Goal: Transaction & Acquisition: Subscribe to service/newsletter

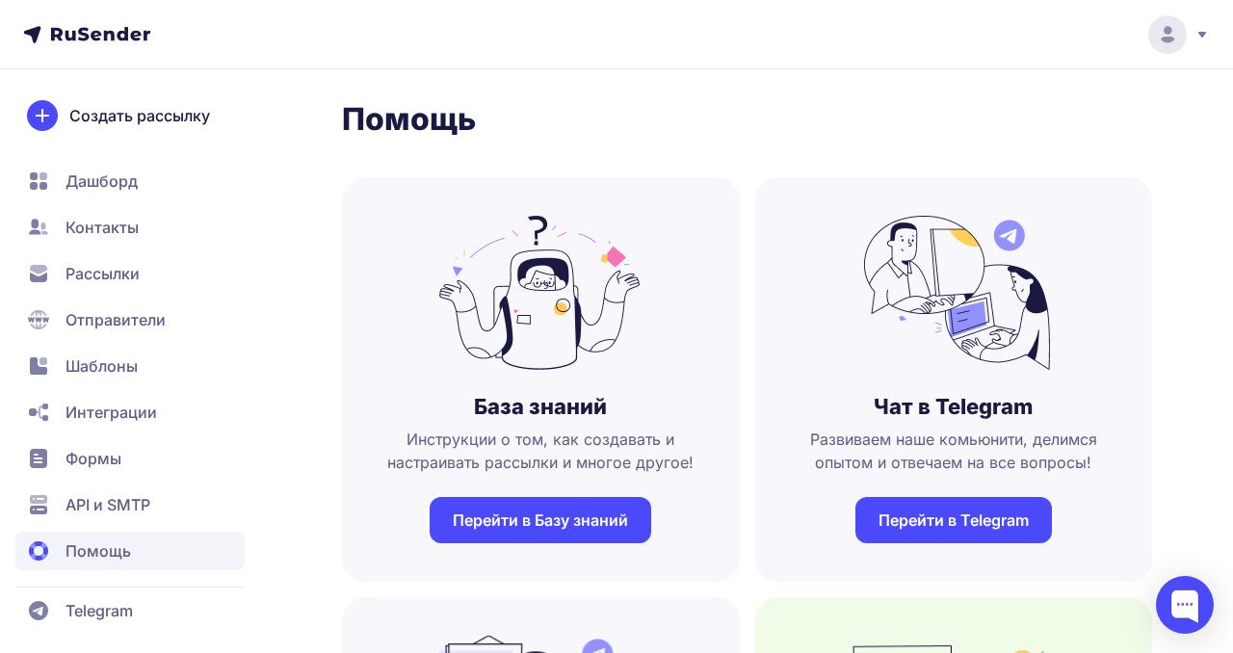
click at [1168, 38] on icon at bounding box center [1168, 39] width 13 height 5
click at [1004, 91] on link "Аккаунт" at bounding box center [1037, 94] width 324 height 39
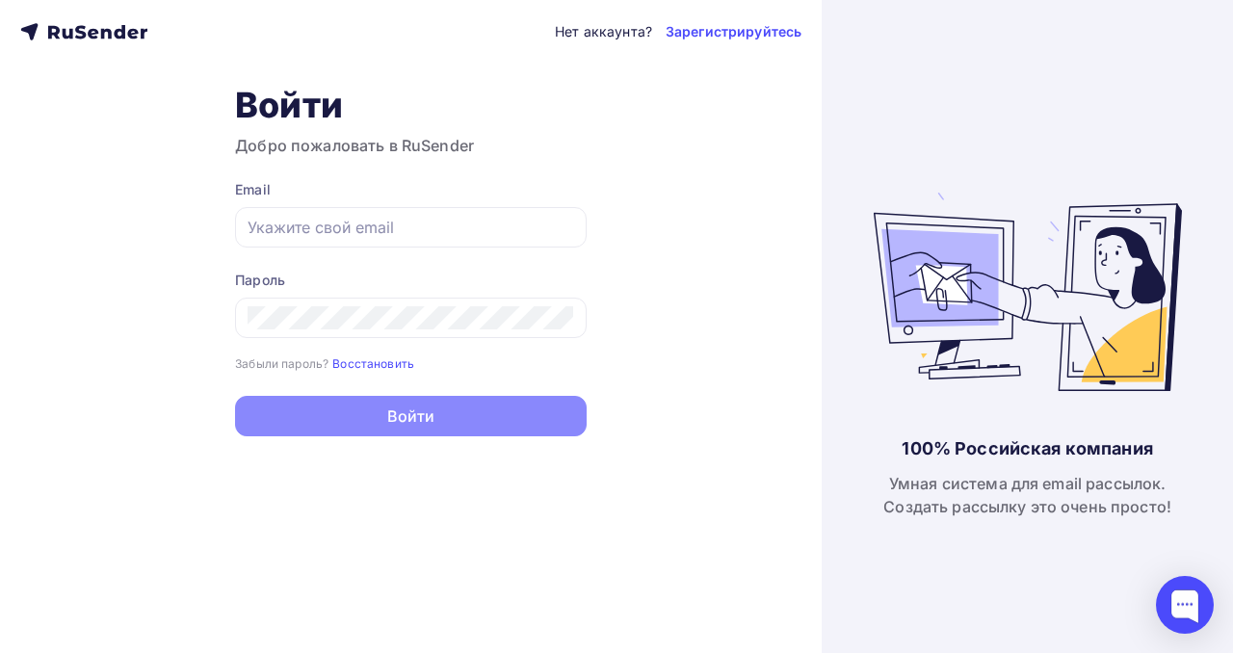
type input "[EMAIL_ADDRESS][DOMAIN_NAME]"
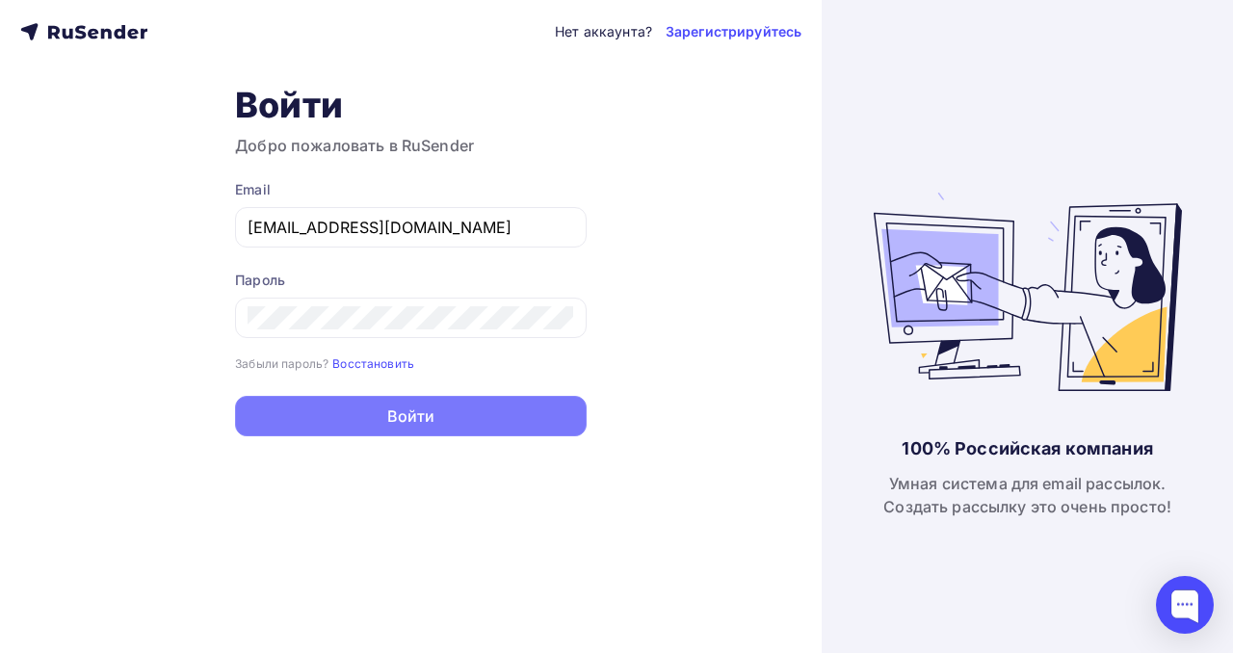
click at [421, 417] on button "Войти" at bounding box center [411, 416] width 352 height 40
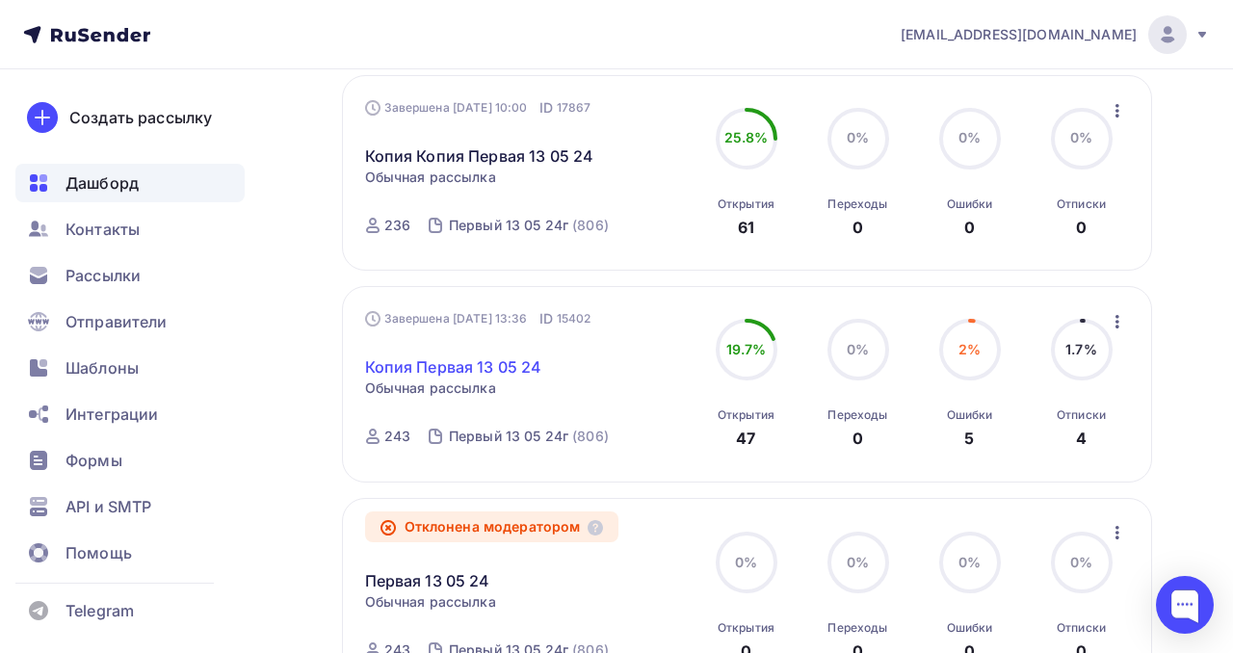
scroll to position [907, 0]
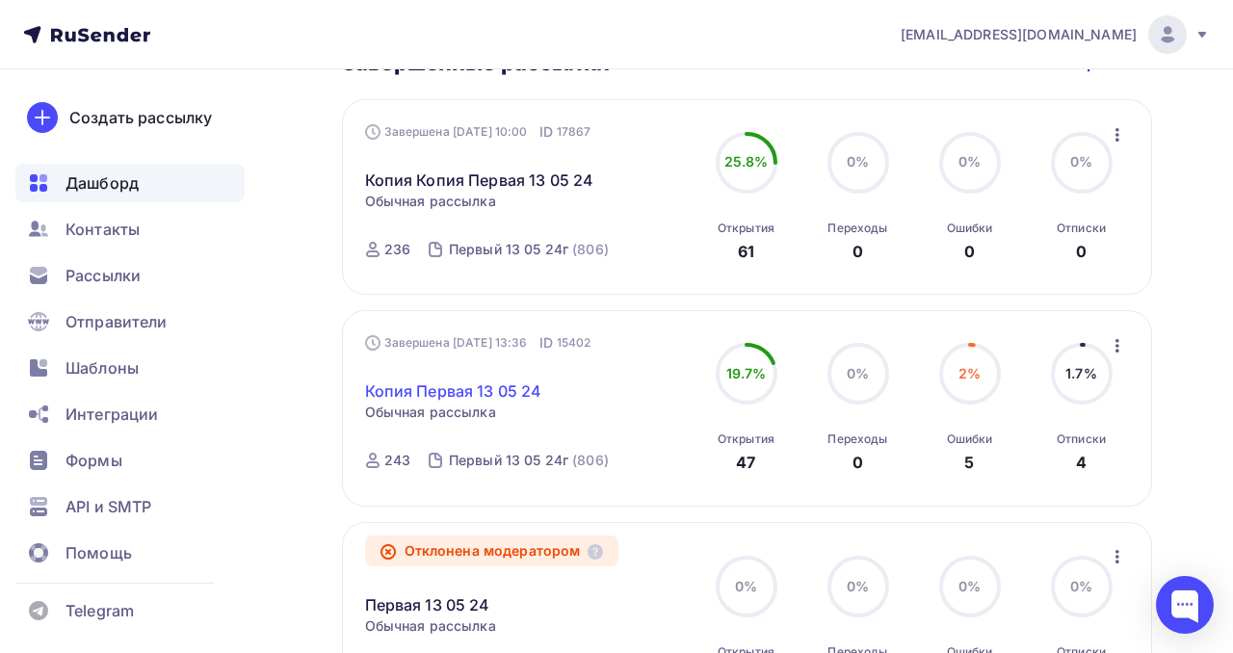
click at [475, 403] on link "Копия Первая 13 05 24" at bounding box center [453, 390] width 177 height 23
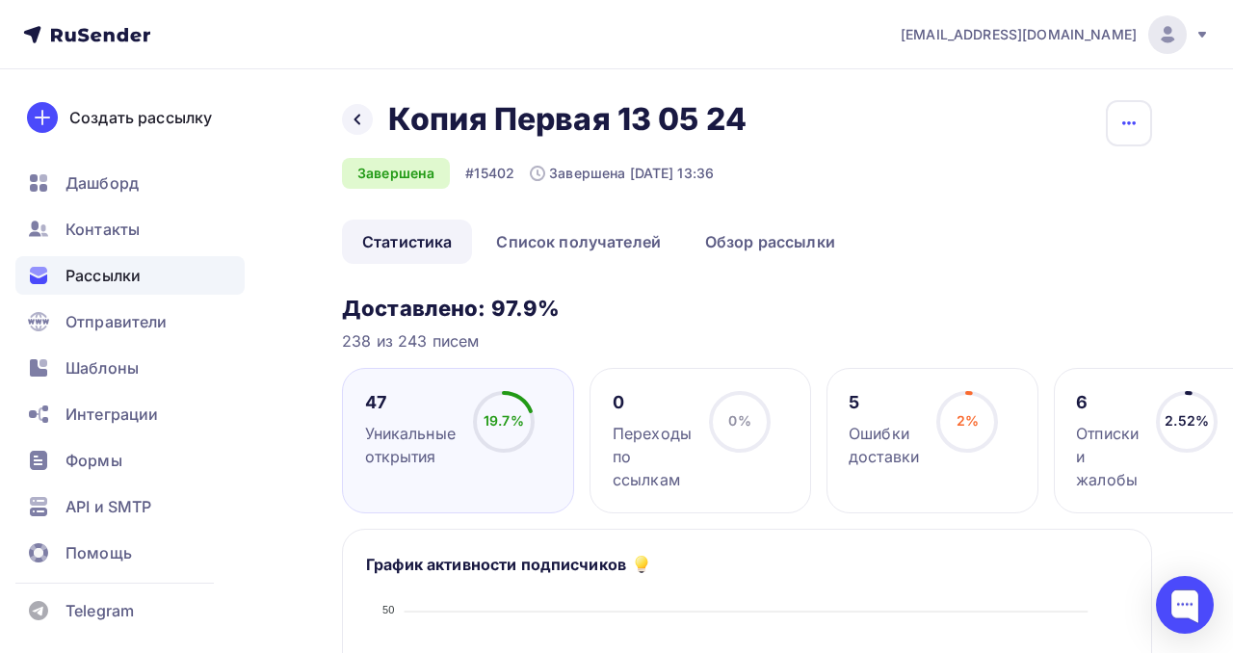
click at [1126, 125] on icon "button" at bounding box center [1128, 123] width 23 height 23
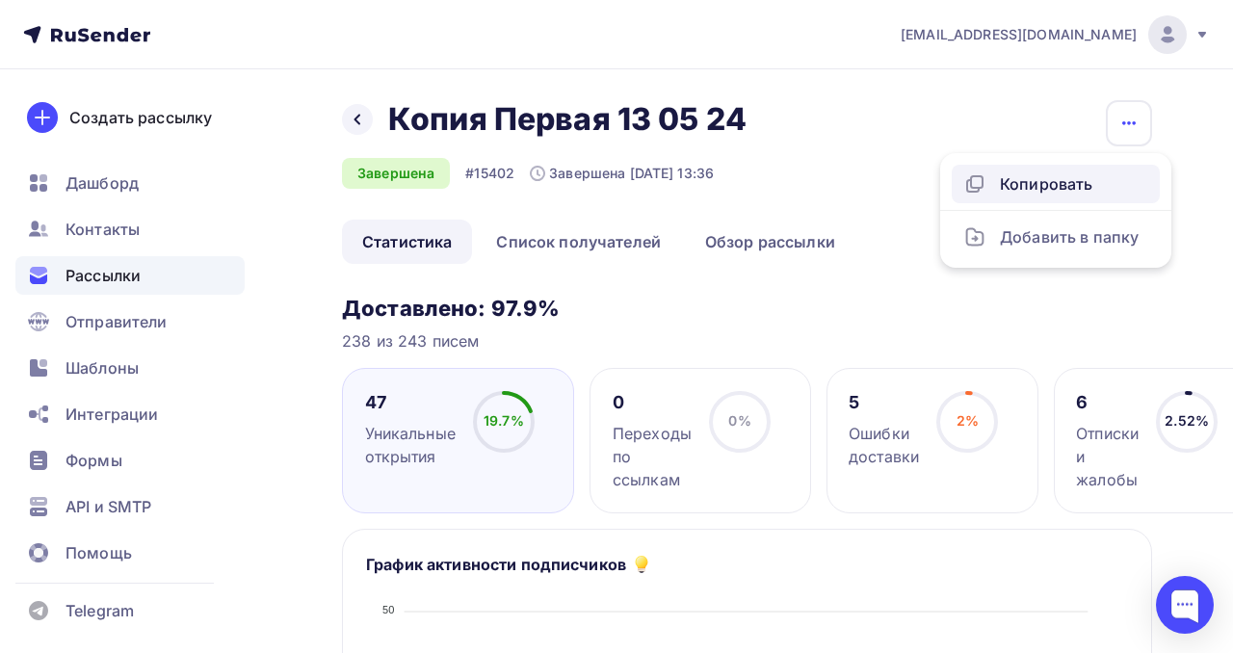
click at [1037, 184] on div "Копировать" at bounding box center [1055, 183] width 185 height 23
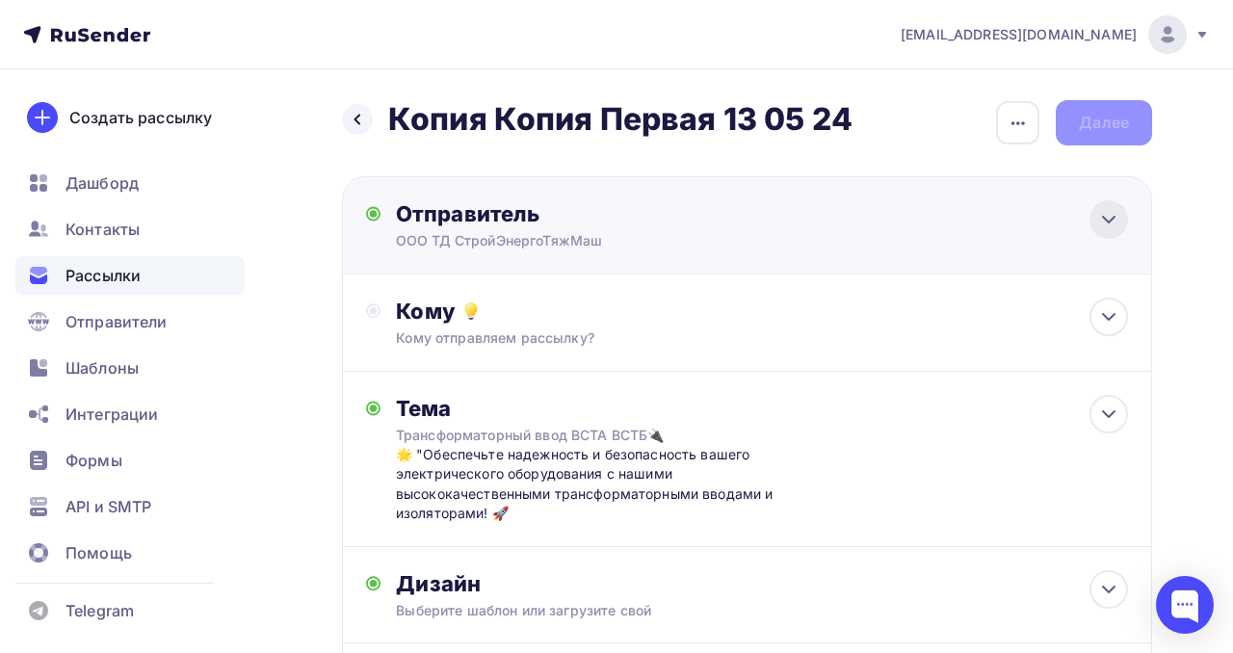
click at [1114, 218] on icon at bounding box center [1108, 219] width 23 height 23
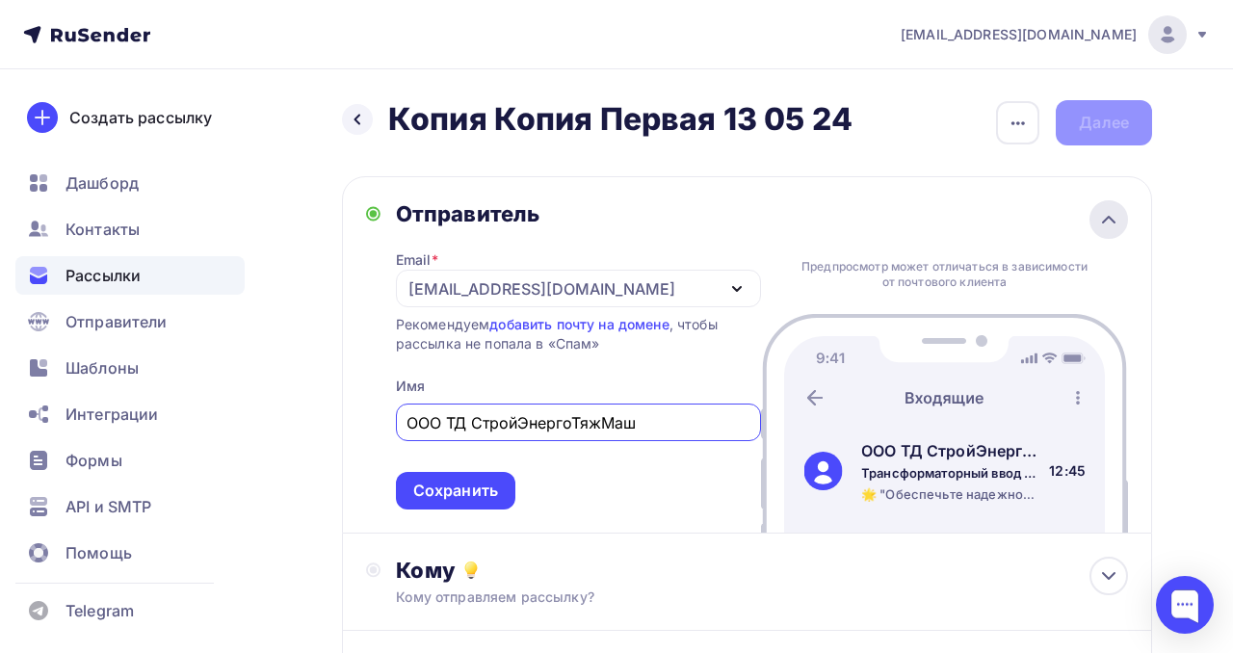
click at [1114, 218] on icon at bounding box center [1108, 219] width 23 height 23
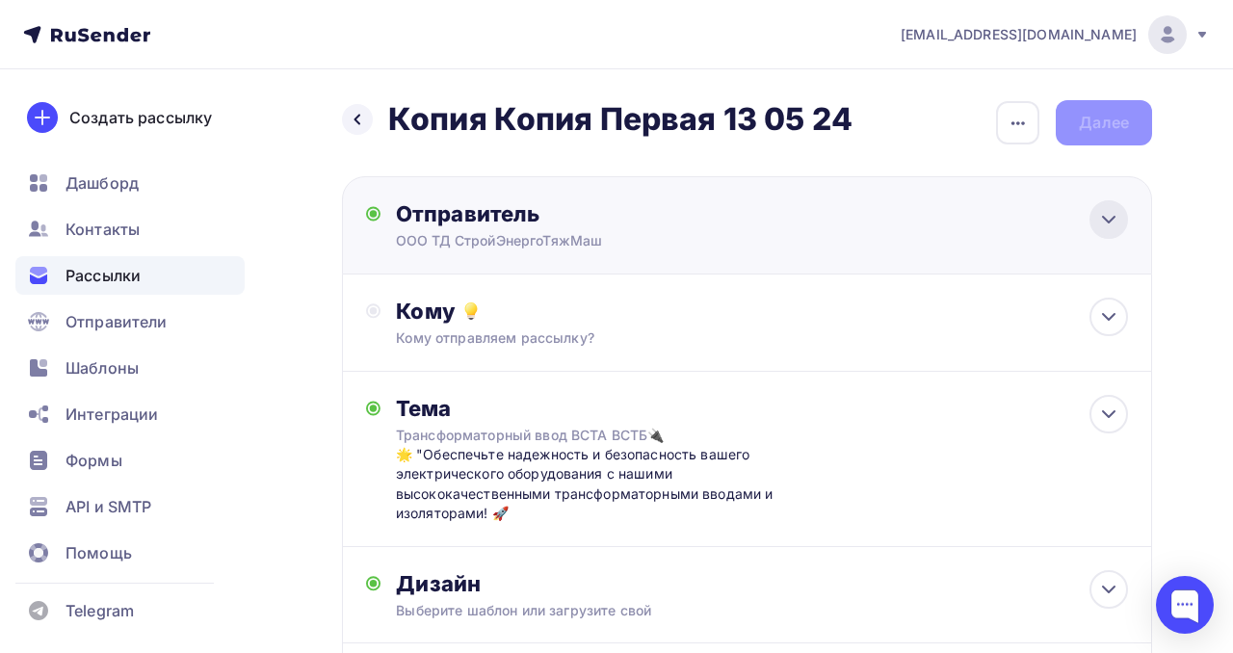
click at [1112, 223] on icon at bounding box center [1108, 219] width 23 height 23
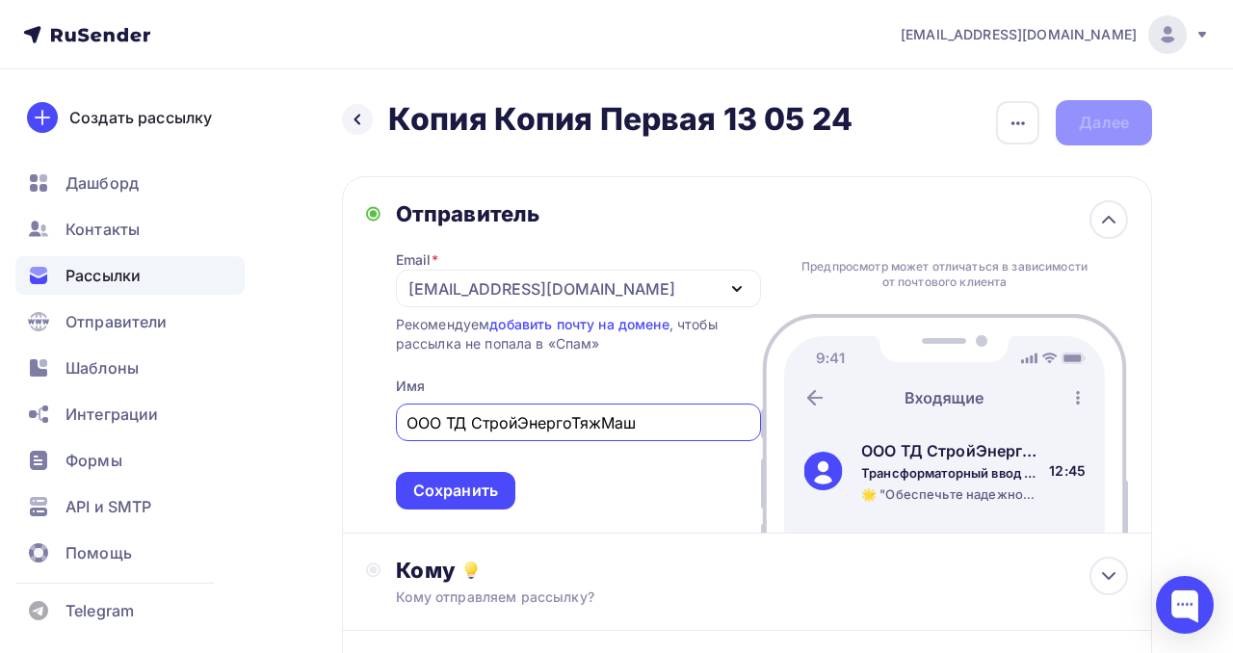
drag, startPoint x: 678, startPoint y: 430, endPoint x: 364, endPoint y: 418, distance: 314.2
click at [364, 418] on div "Отправитель Email * [EMAIL_ADDRESS][DOMAIN_NAME] [EMAIL_ADDRESS][DOMAIN_NAME] Д…" at bounding box center [747, 354] width 810 height 357
type input "СЭТМ-Трансформаторные ввода"
click at [412, 482] on div "Сохранить" at bounding box center [455, 491] width 119 height 38
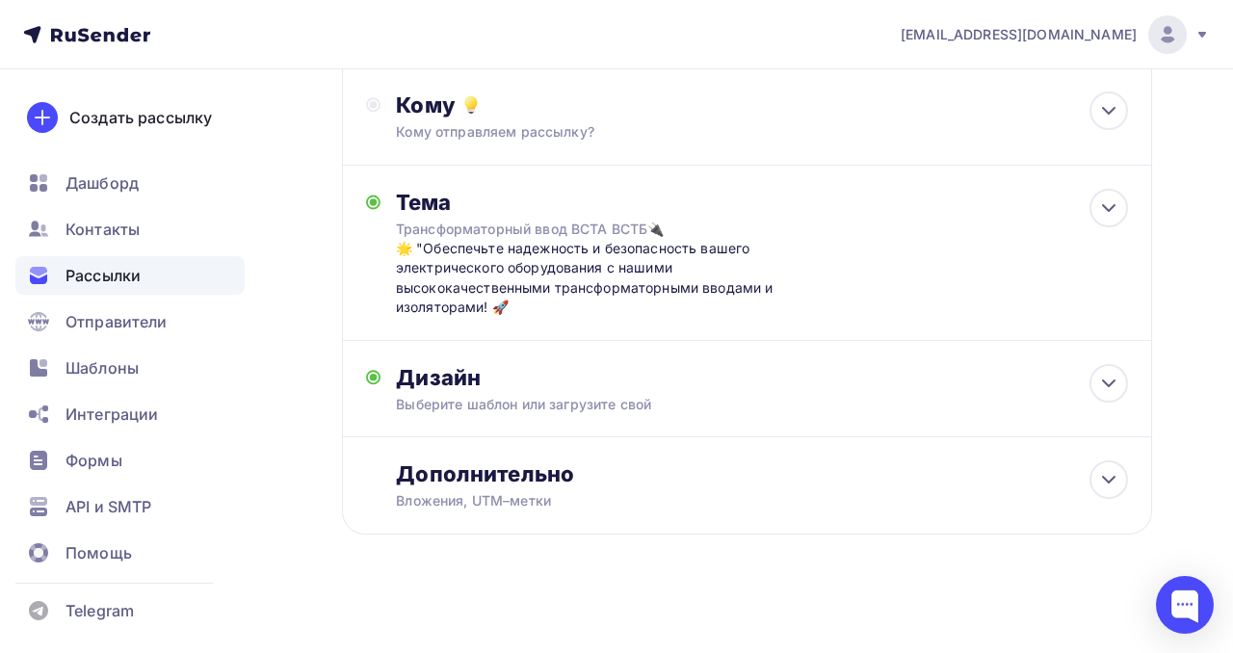
scroll to position [210, 0]
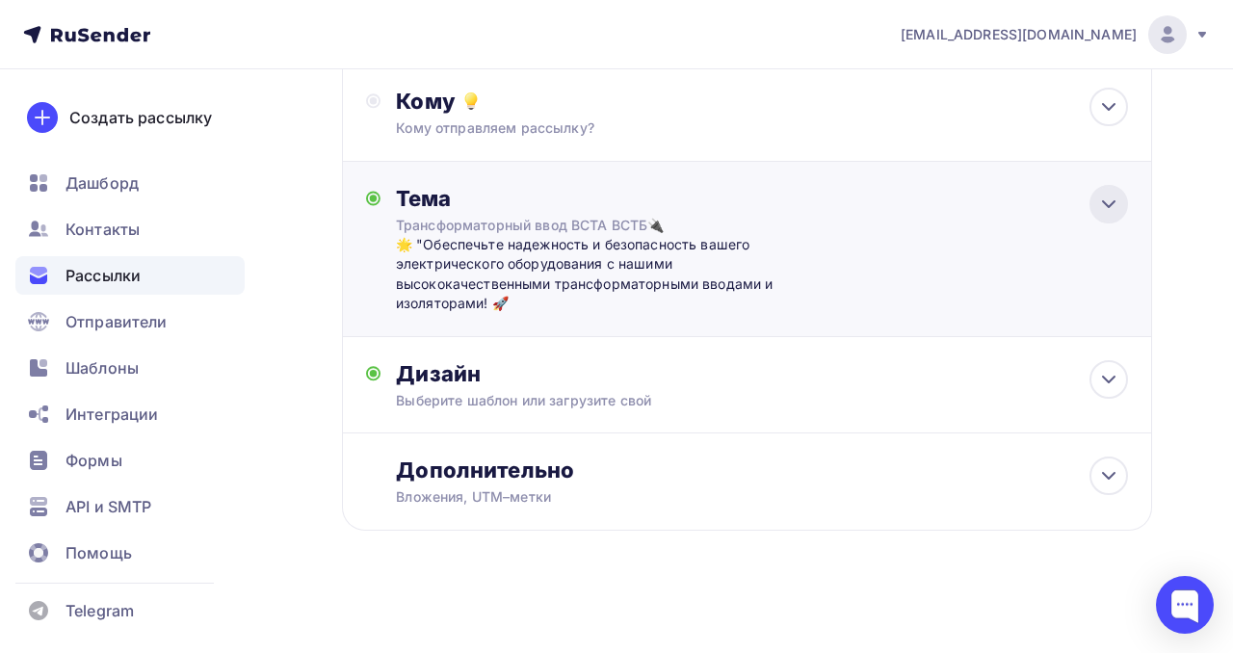
click at [1103, 202] on icon at bounding box center [1109, 204] width 12 height 6
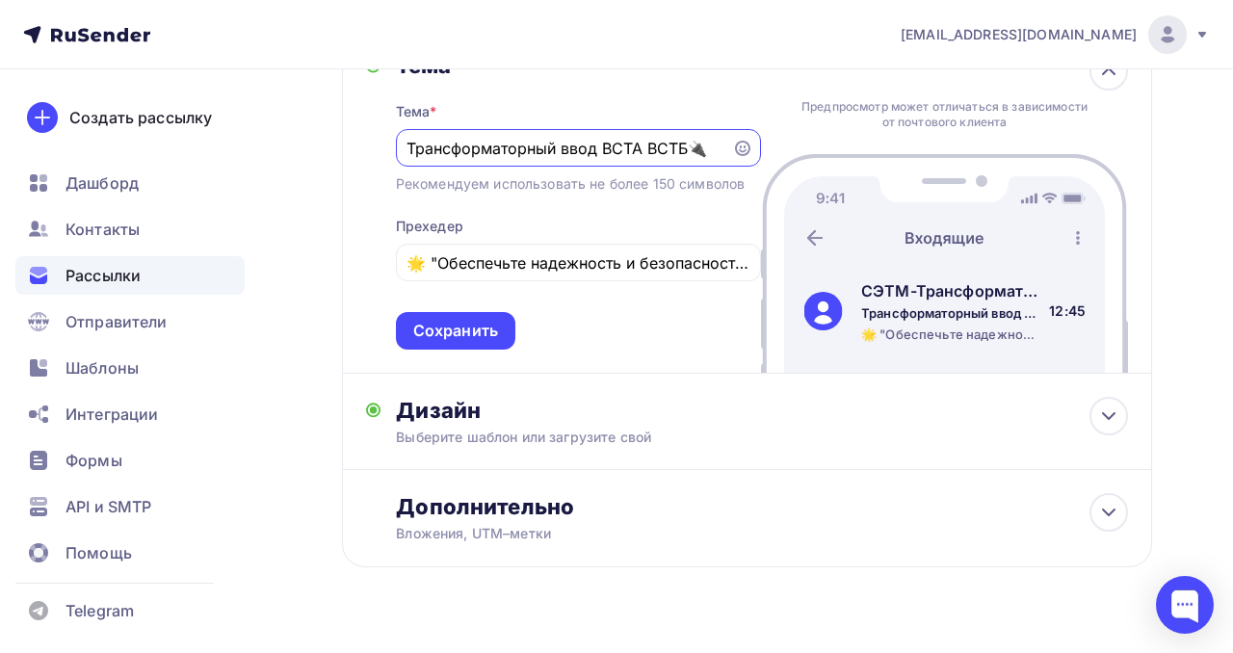
scroll to position [341, 0]
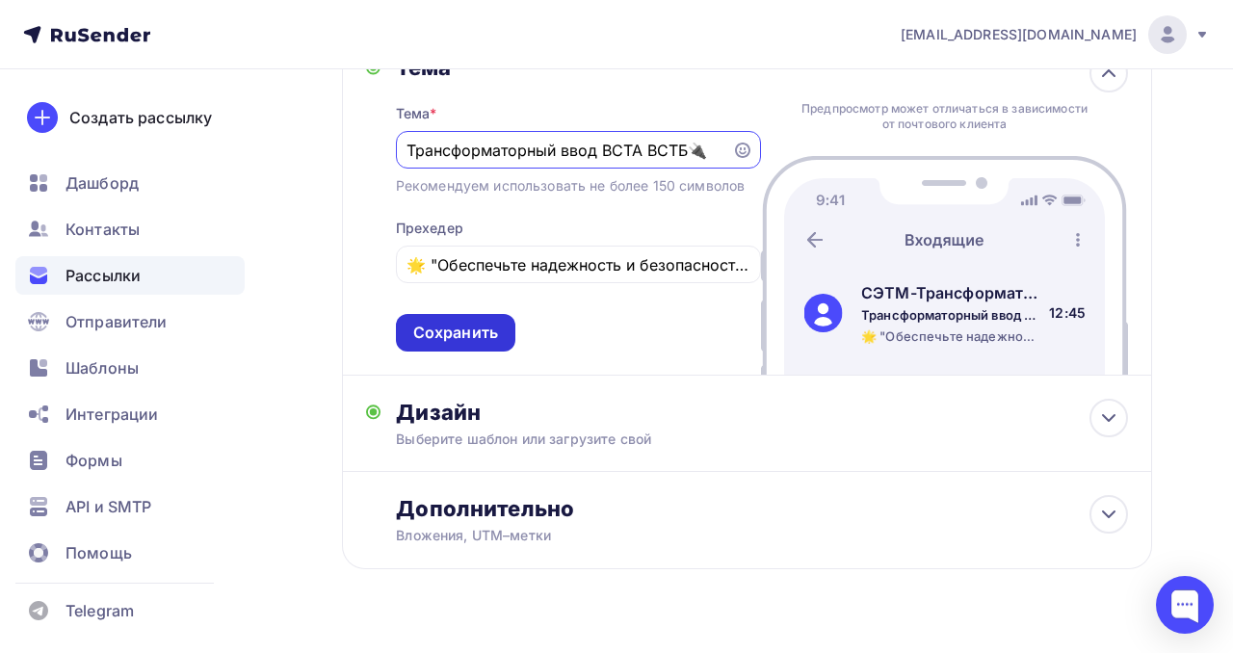
click at [491, 351] on div "Сохранить" at bounding box center [455, 333] width 119 height 38
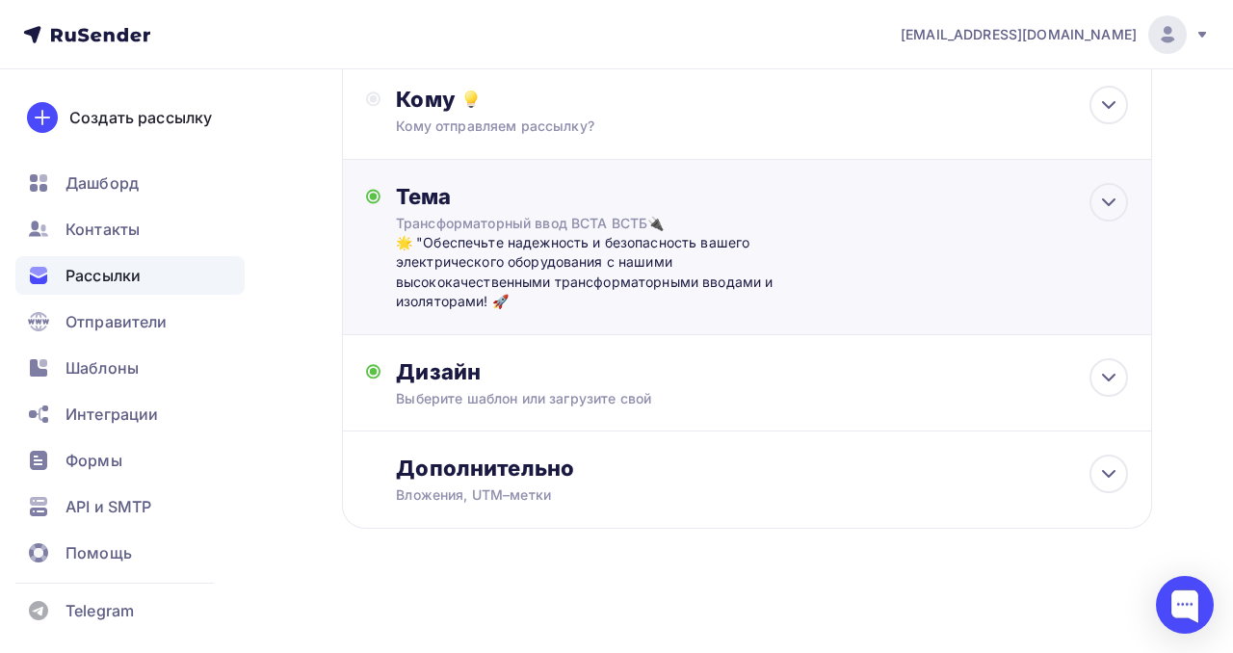
scroll to position [214, 0]
click at [1110, 380] on icon at bounding box center [1108, 377] width 23 height 23
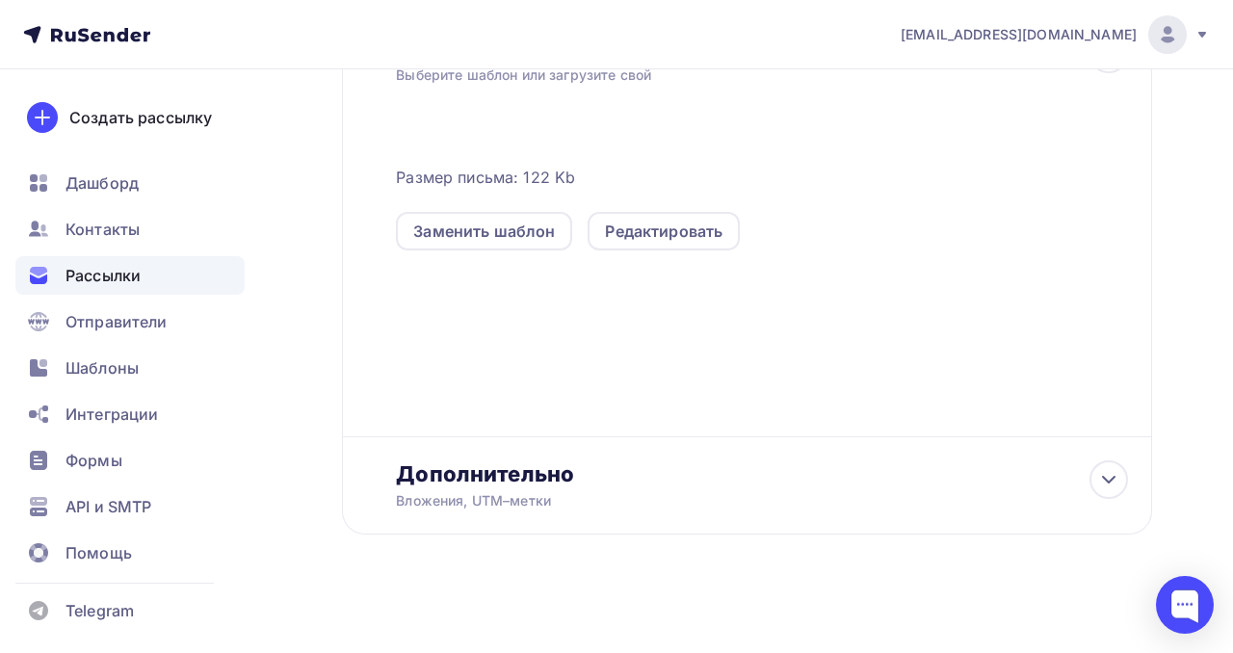
scroll to position [534, 0]
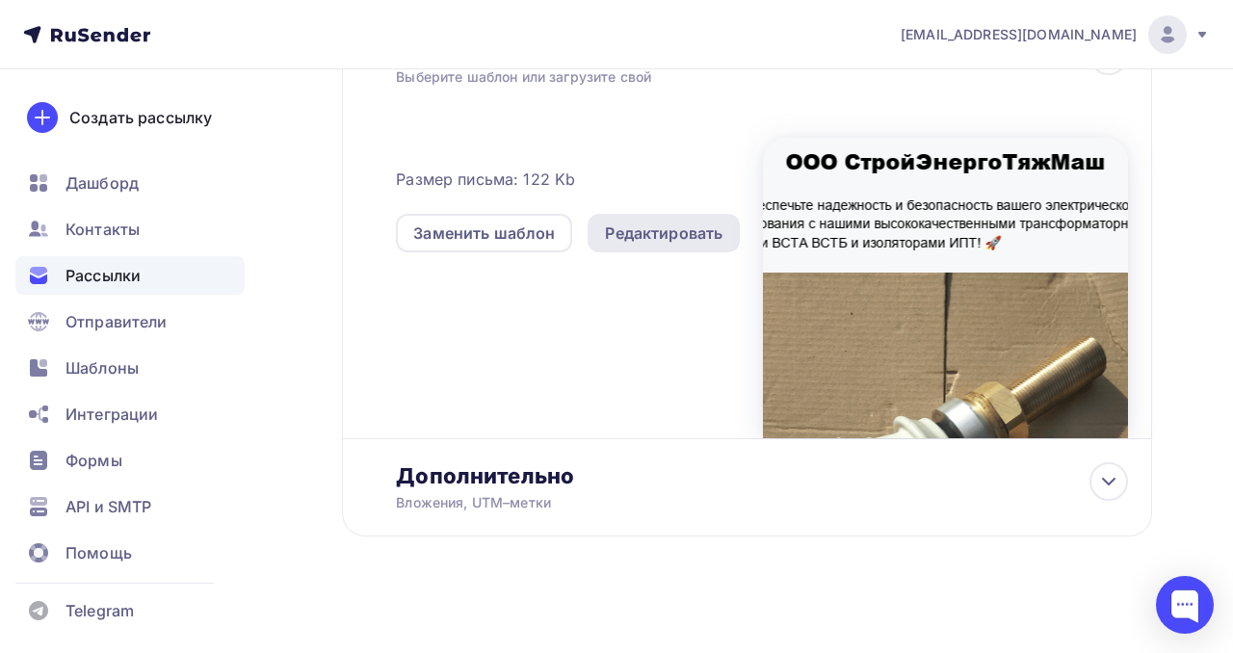
click at [649, 240] on div "Редактировать" at bounding box center [663, 233] width 117 height 23
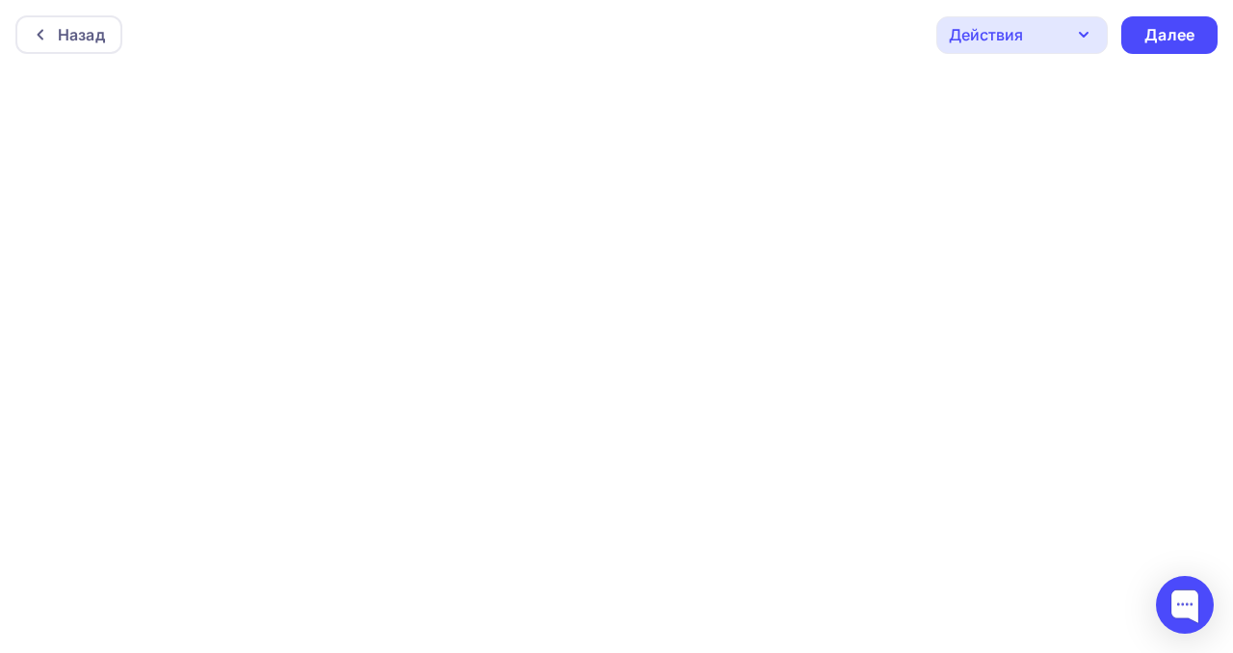
click at [1073, 29] on icon "button" at bounding box center [1083, 34] width 23 height 23
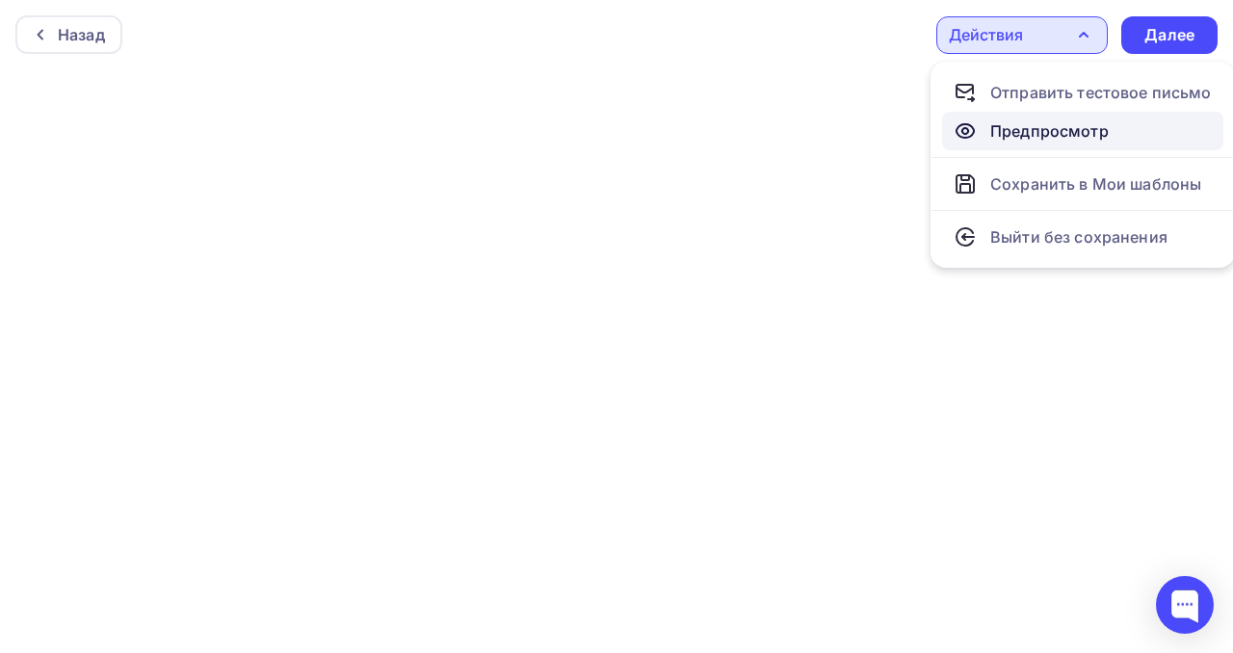
click at [1066, 134] on div "Предпросмотр" at bounding box center [1049, 130] width 118 height 23
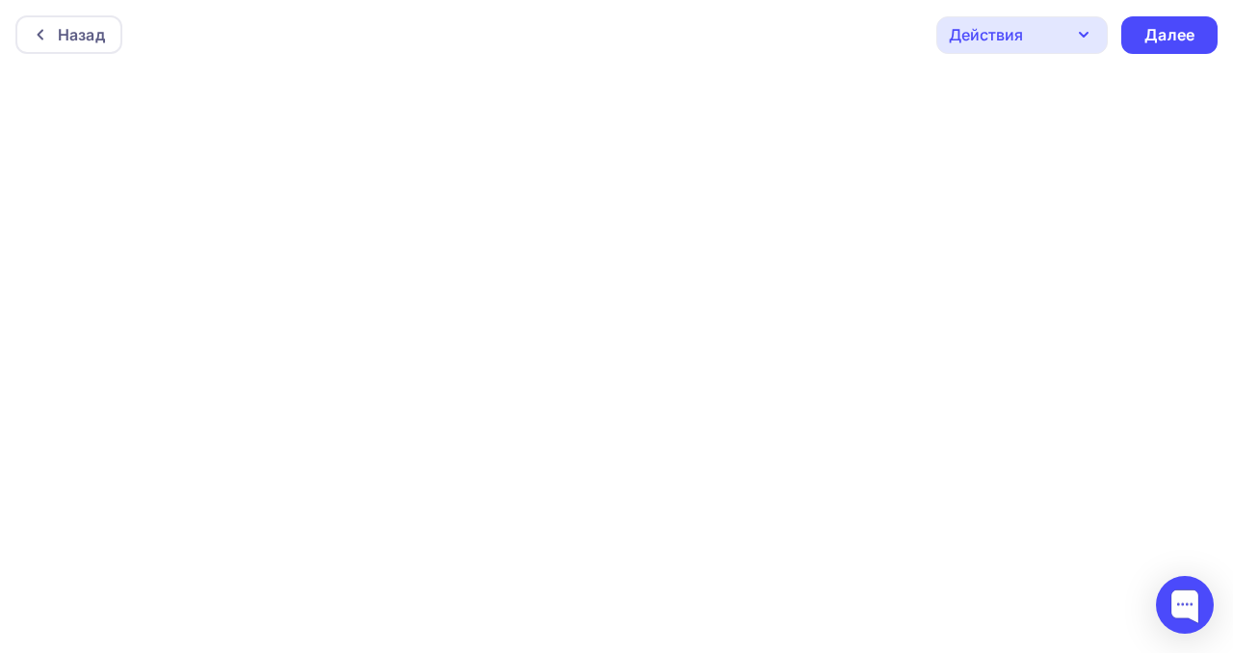
scroll to position [5, 0]
click at [1176, 26] on div "Далее" at bounding box center [1169, 30] width 50 height 22
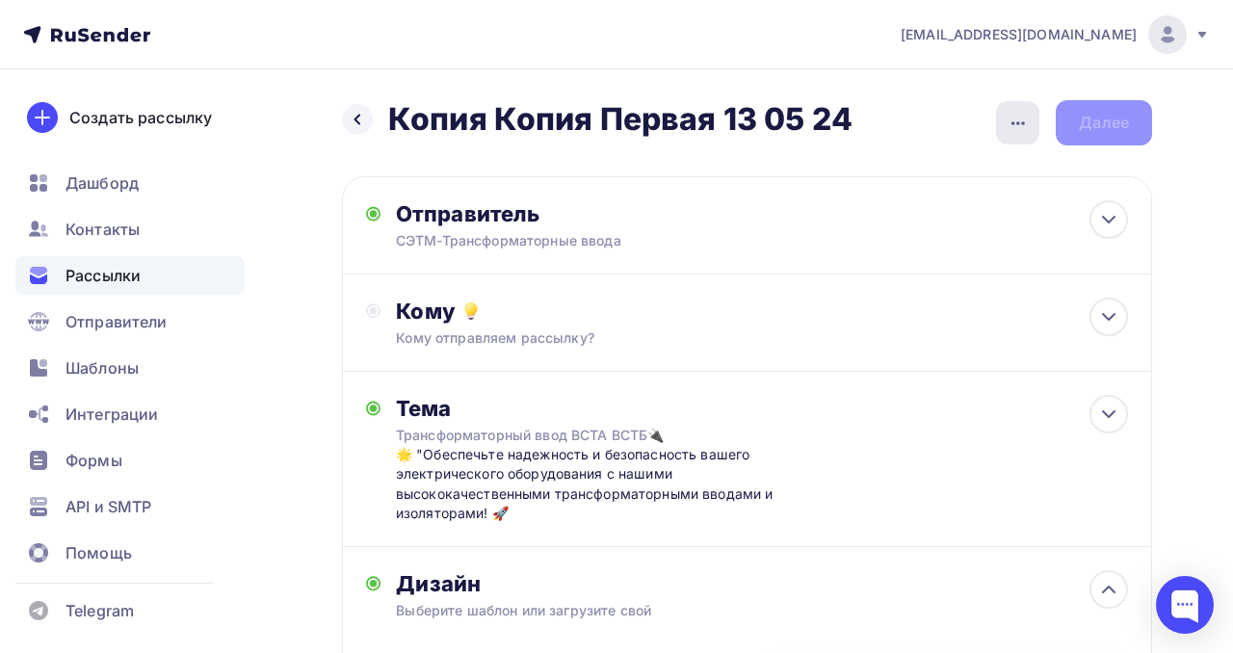
click at [1014, 128] on icon "button" at bounding box center [1017, 123] width 23 height 23
click at [1111, 125] on div "Назад Копия Копия Первая 13 05 24 Копия Копия Первая 13 05 24 Закончить позже П…" at bounding box center [747, 122] width 810 height 45
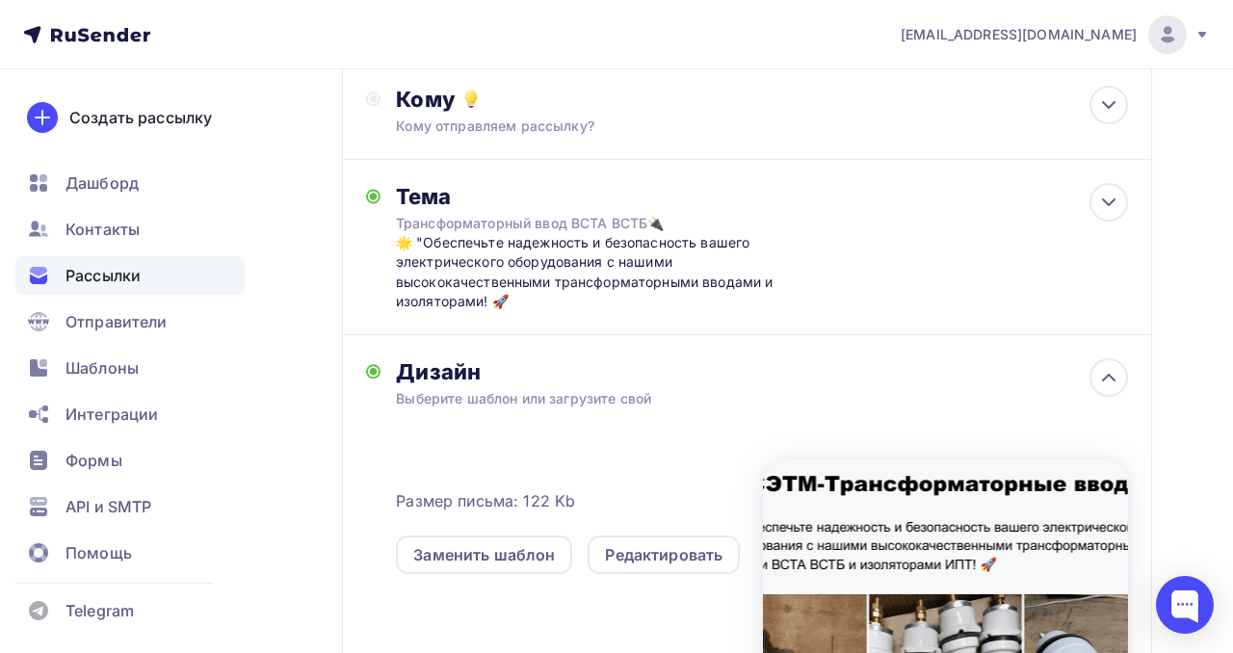
scroll to position [214, 0]
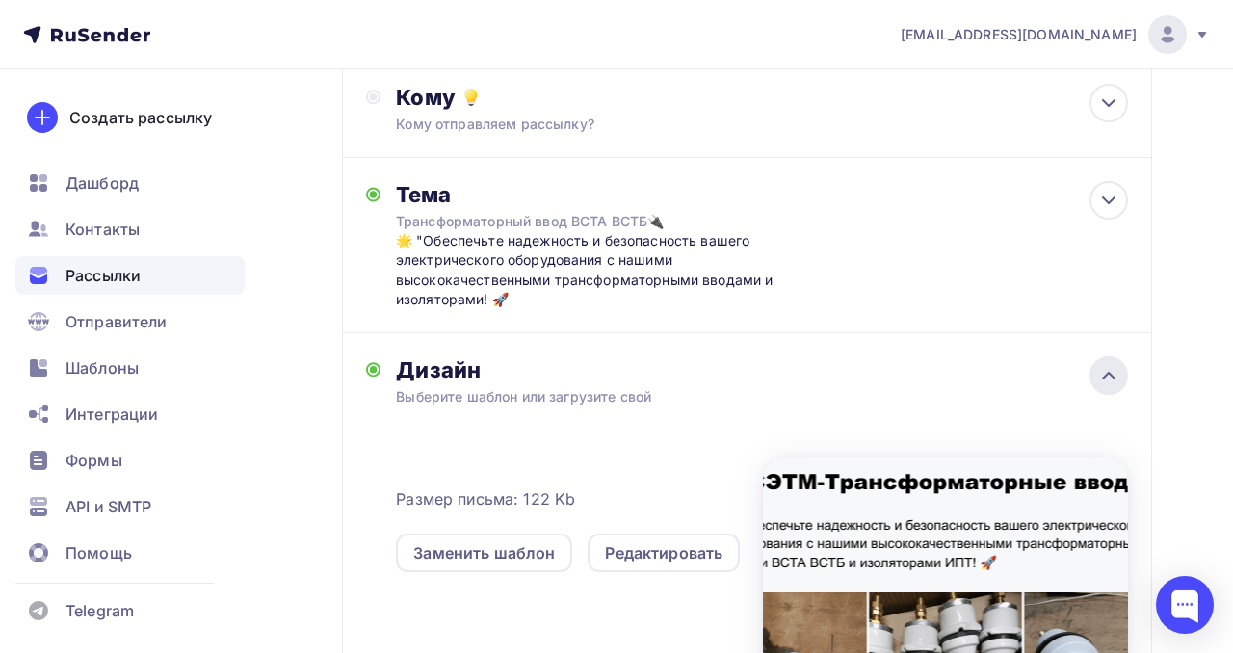
click at [1109, 377] on icon at bounding box center [1109, 376] width 12 height 6
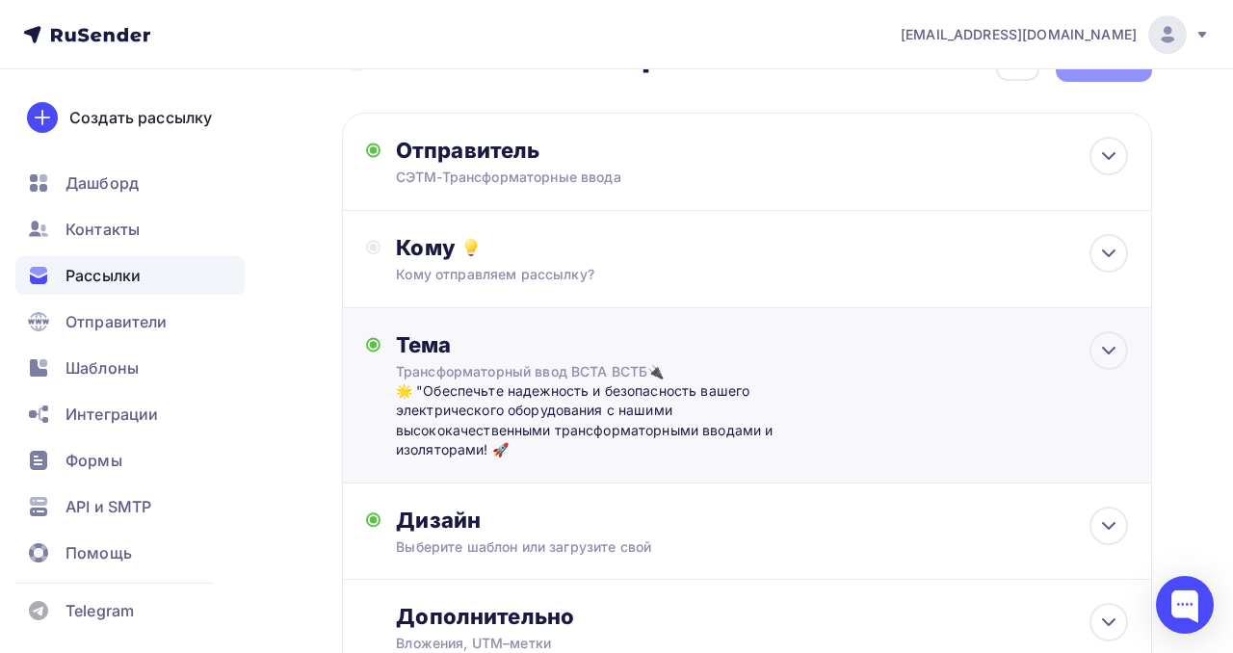
scroll to position [0, 0]
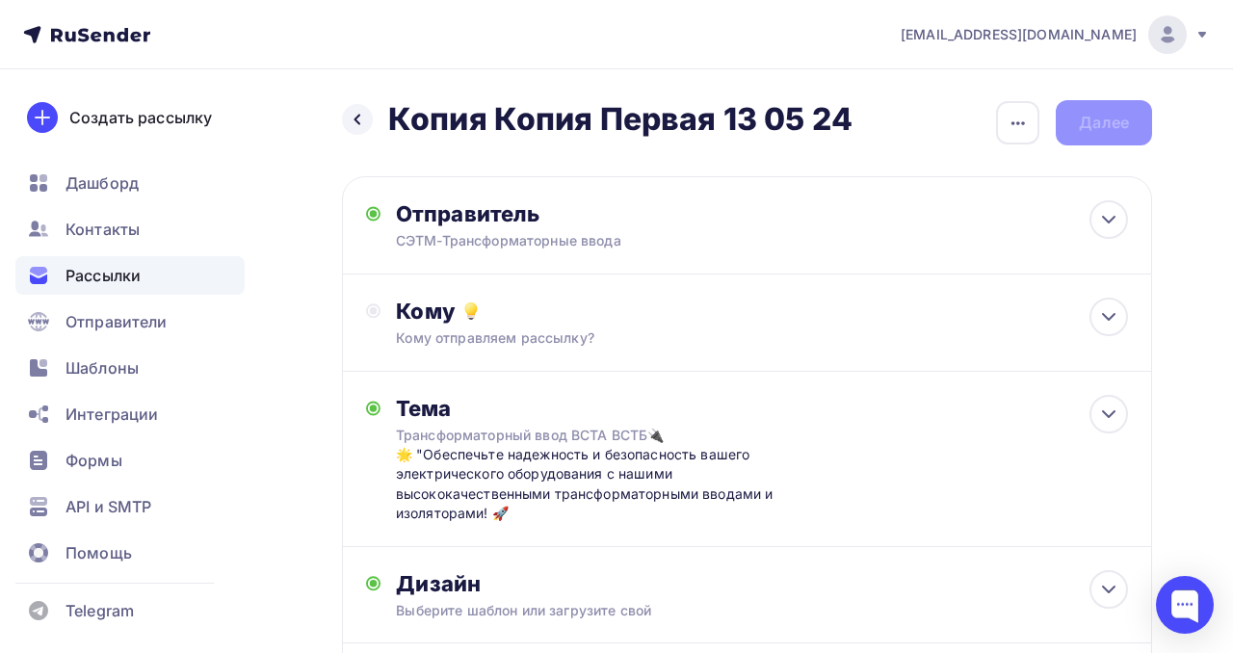
click at [840, 116] on h2 "Копия Копия Первая 13 05 24" at bounding box center [620, 119] width 464 height 39
click at [849, 116] on h2 "Копия Копия Первая 13 05 24" at bounding box center [620, 119] width 464 height 39
click at [1075, 126] on div "Назад Копия Копия Первая 13 05 24 Копия Копия Первая 13 05 24 Закончить позже П…" at bounding box center [747, 122] width 810 height 45
click at [1024, 128] on icon "button" at bounding box center [1017, 123] width 23 height 23
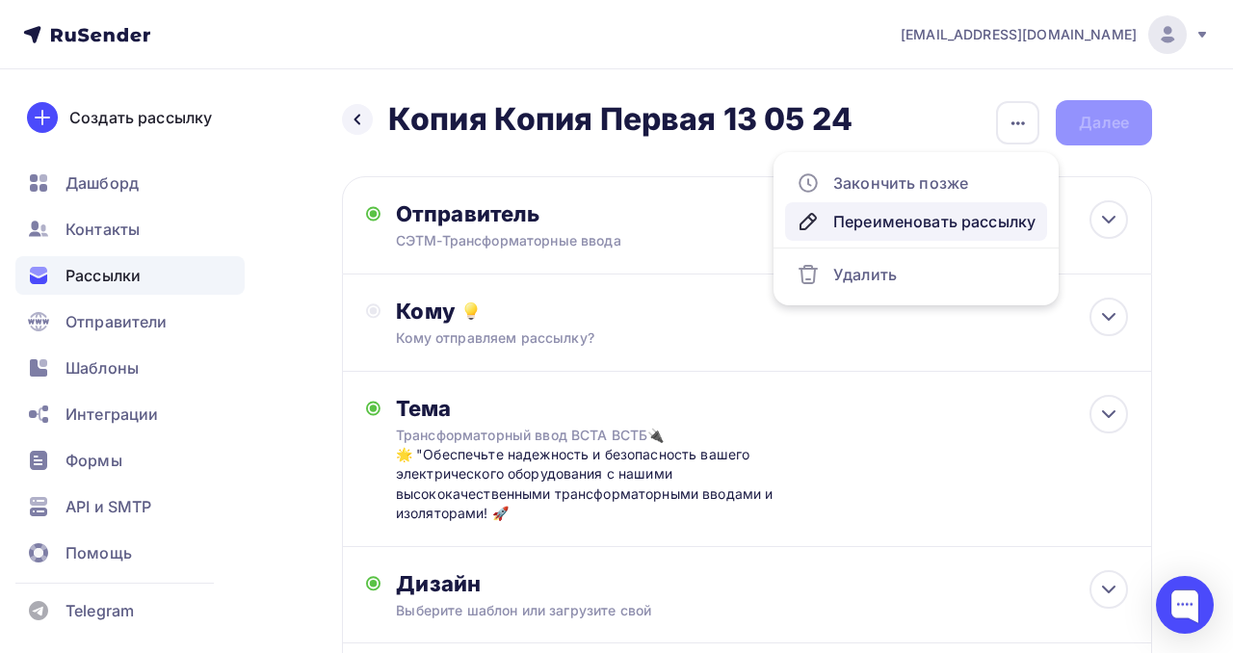
click at [975, 220] on div "Переименовать рассылку" at bounding box center [915, 221] width 239 height 23
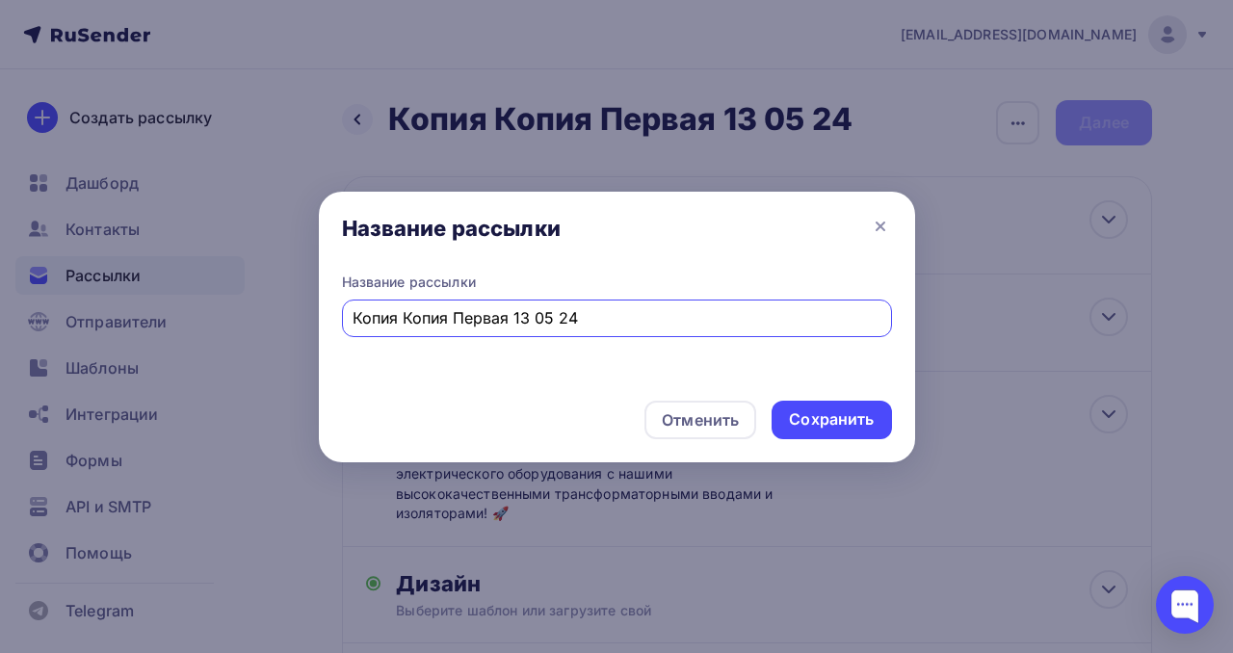
drag, startPoint x: 586, startPoint y: 325, endPoint x: 517, endPoint y: 329, distance: 68.6
click at [517, 329] on input "Копия Копия Первая 13 05 24" at bounding box center [616, 317] width 528 height 23
type input "Копия Копия Первая 15 09 25"
click at [822, 405] on div "Сохранить" at bounding box center [830, 420] width 119 height 39
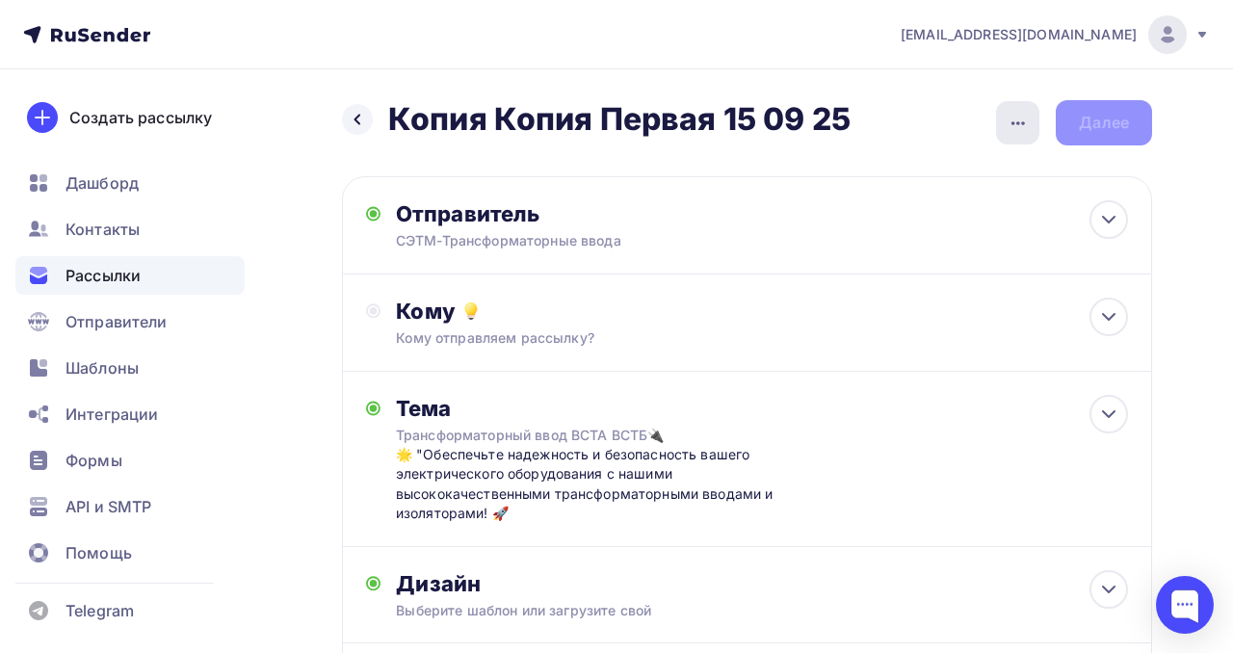
click at [1013, 120] on icon "button" at bounding box center [1017, 123] width 23 height 23
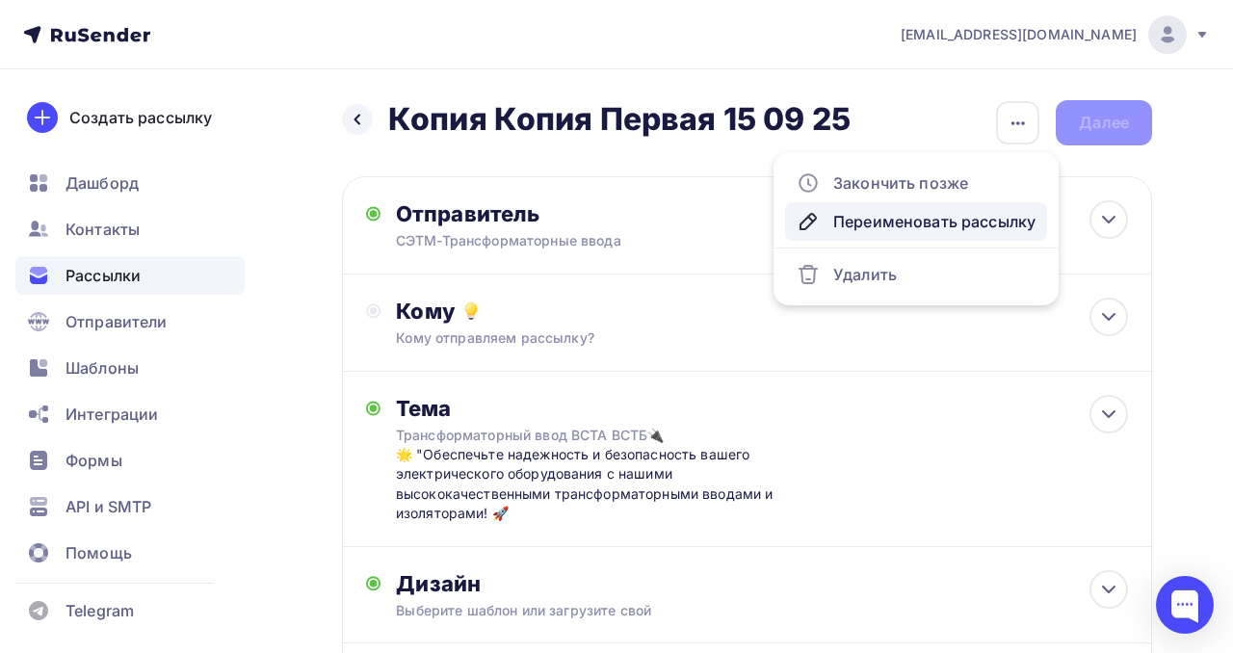
click at [940, 229] on div "Переименовать рассылку" at bounding box center [915, 221] width 239 height 23
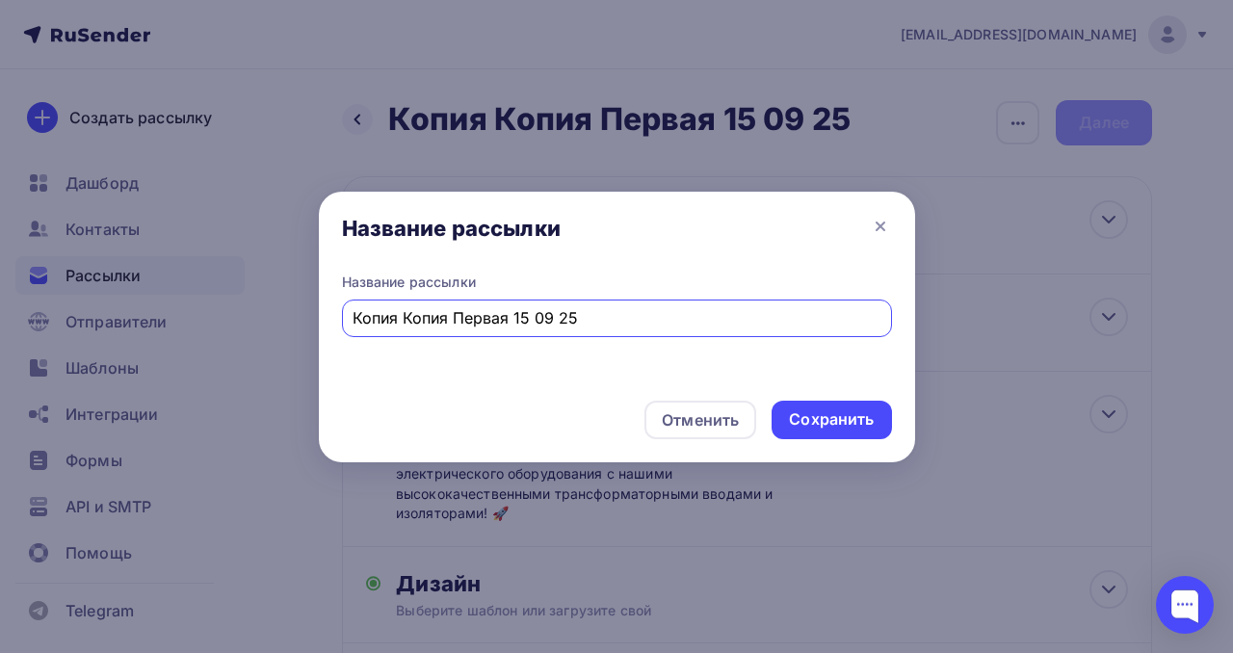
click at [446, 324] on input "Копия Копия Первая 15 09 25" at bounding box center [616, 317] width 528 height 23
drag, startPoint x: 405, startPoint y: 323, endPoint x: 313, endPoint y: 318, distance: 92.6
click at [313, 318] on div "Название рассылки Название рассылки Копия Копия Первая 15 09 25 Отменить Сохран…" at bounding box center [616, 326] width 1233 height 653
type input "Копия Первая 15 09 25"
click at [862, 423] on div "Сохранить" at bounding box center [831, 419] width 85 height 22
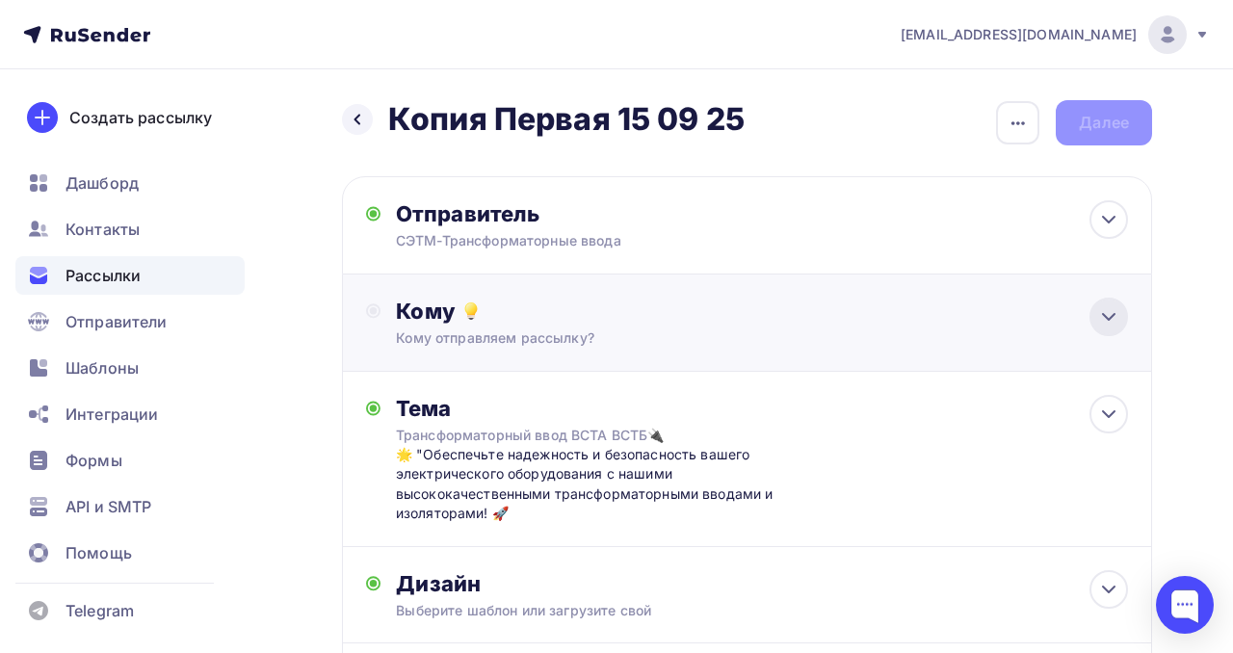
click at [1115, 313] on icon at bounding box center [1108, 316] width 23 height 23
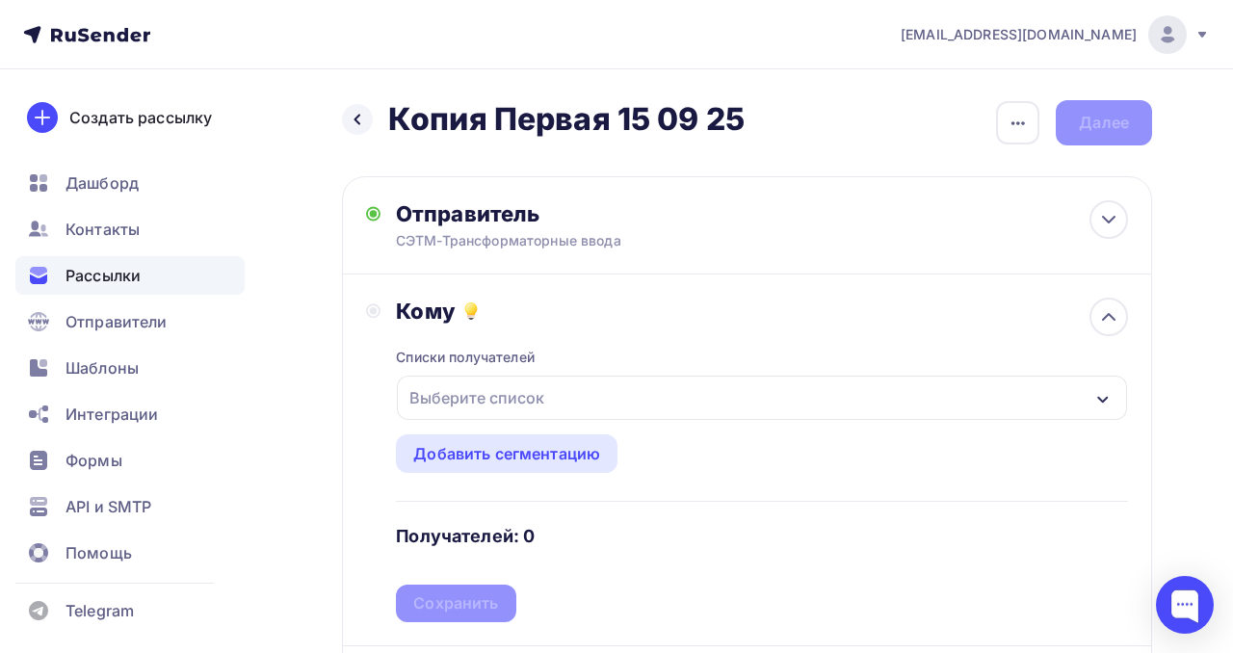
click at [817, 407] on div "Выберите список" at bounding box center [762, 398] width 730 height 44
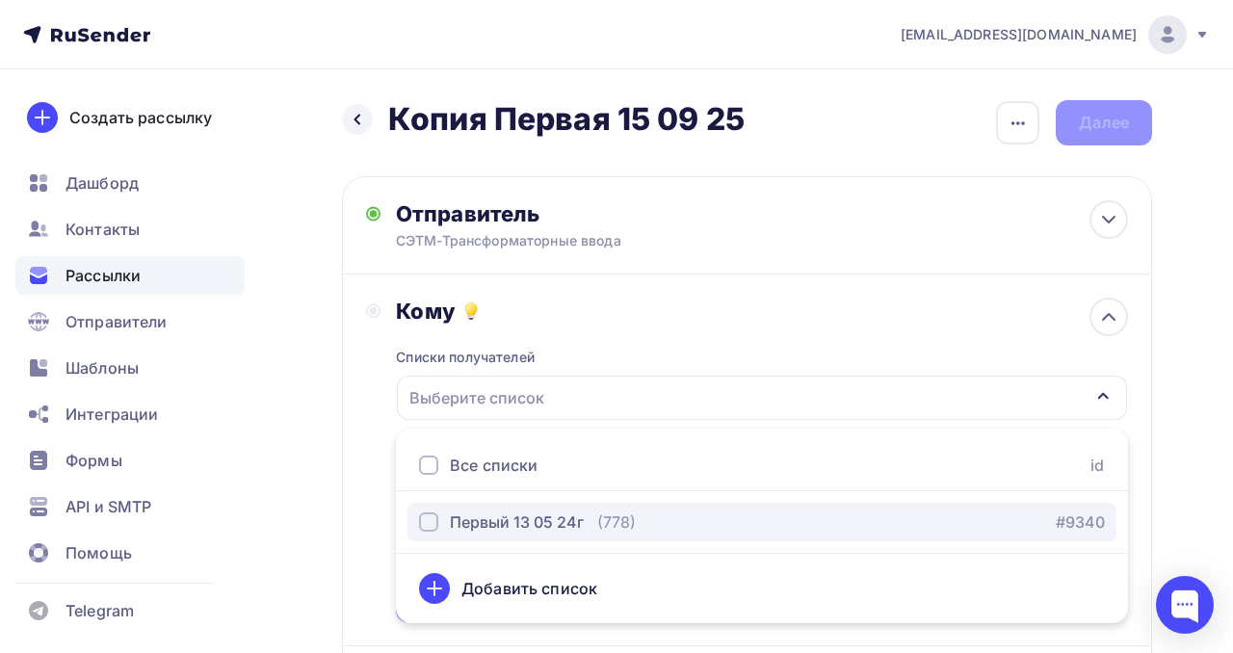
click at [428, 520] on div "button" at bounding box center [428, 521] width 19 height 19
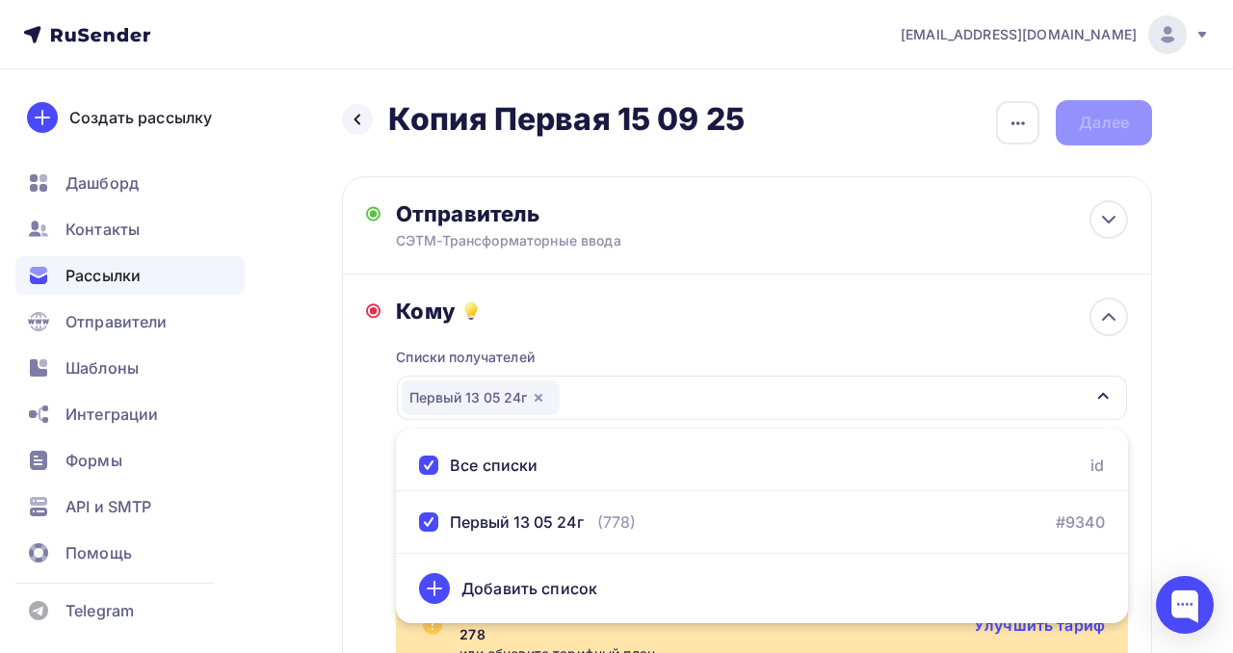
click at [695, 309] on div "Кому" at bounding box center [762, 311] width 732 height 27
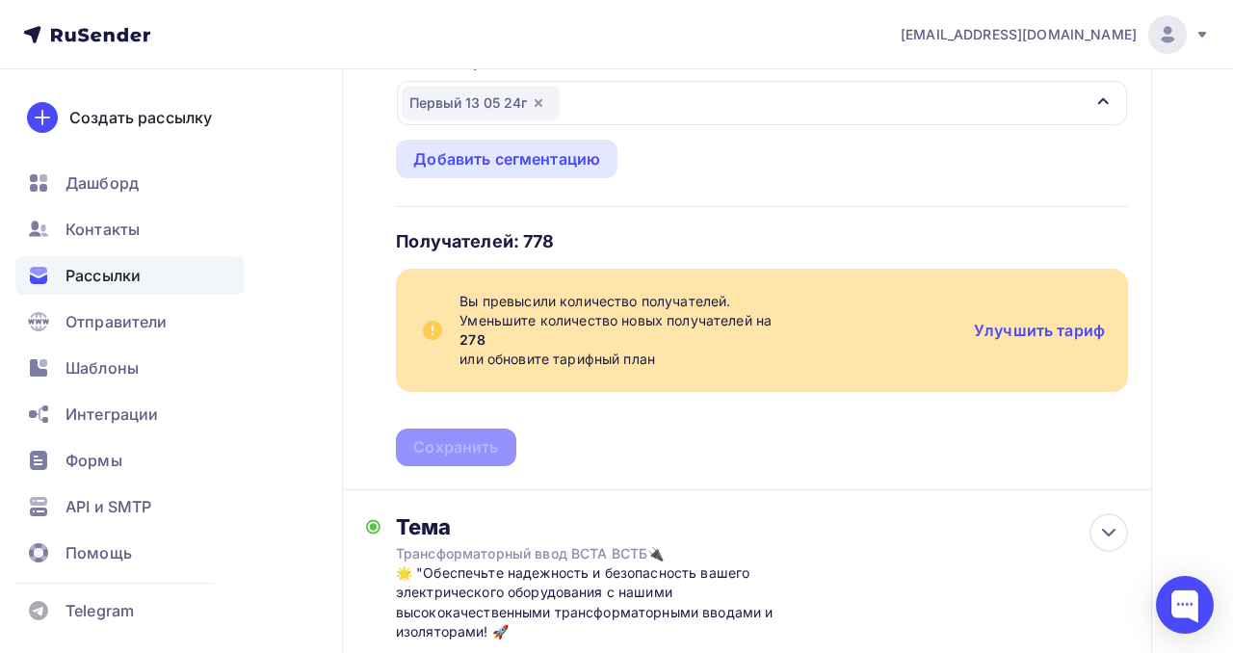
scroll to position [303, 0]
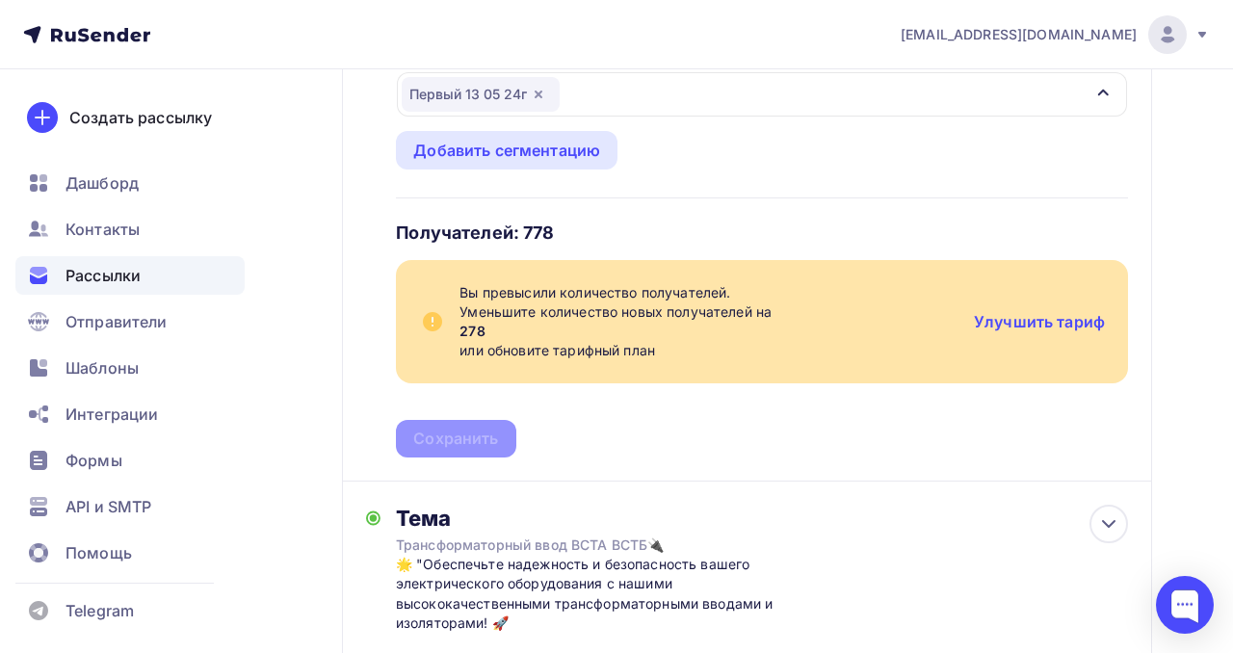
click at [533, 228] on h4 "Получателей: 778" at bounding box center [475, 233] width 158 height 23
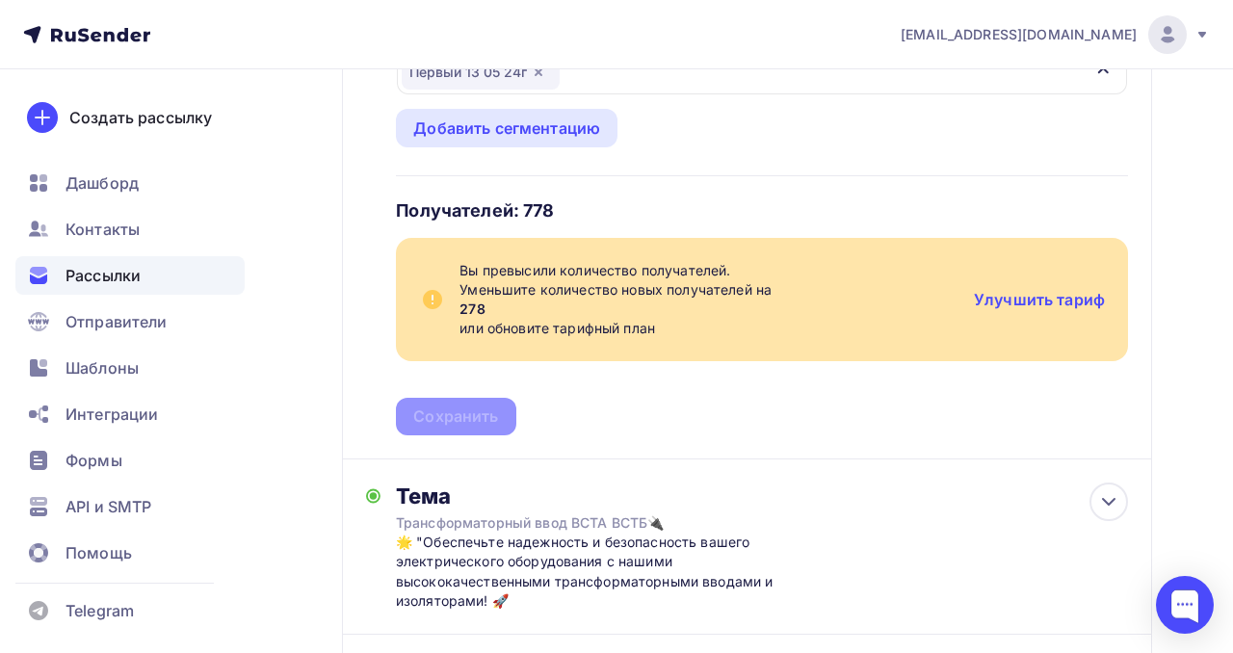
scroll to position [321, 0]
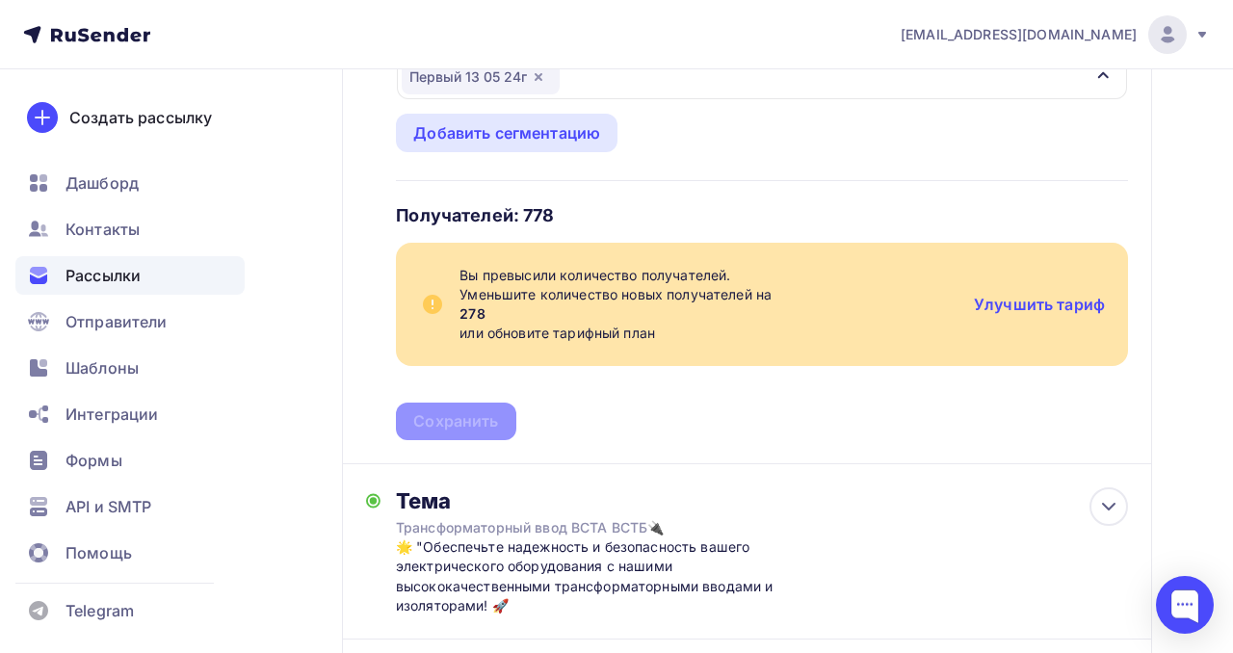
click at [490, 206] on h4 "Получателей: 778" at bounding box center [475, 215] width 158 height 23
click at [508, 216] on h4 "Получателей: 778" at bounding box center [475, 215] width 158 height 23
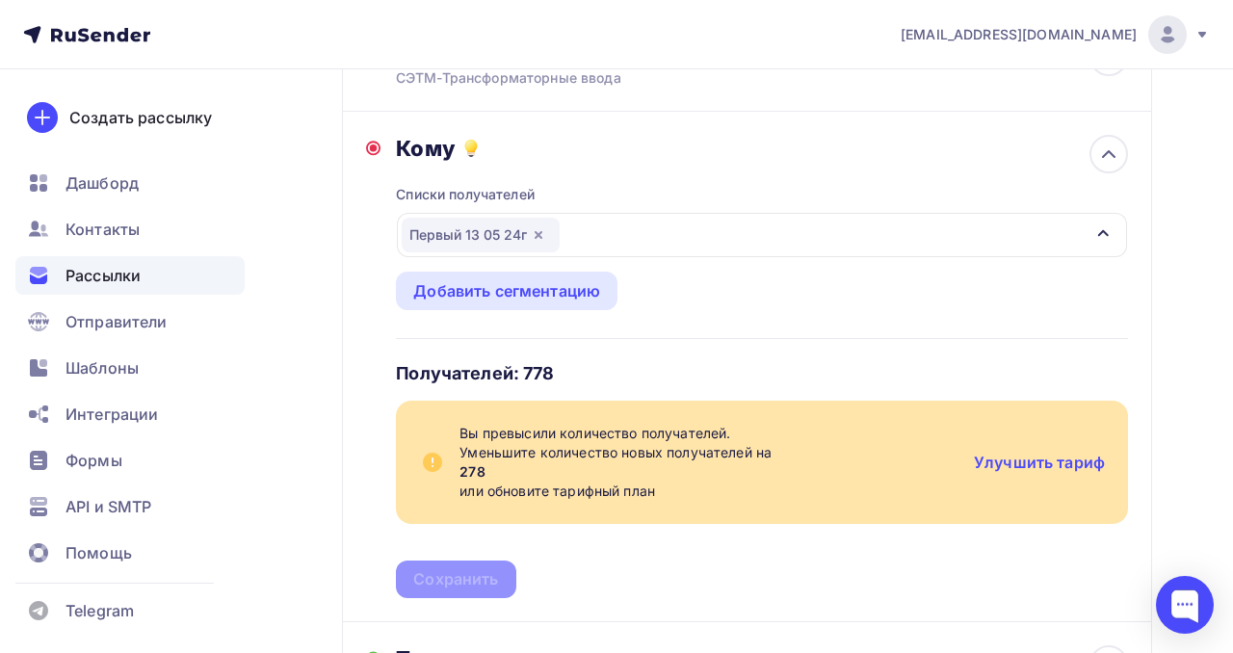
scroll to position [160, 0]
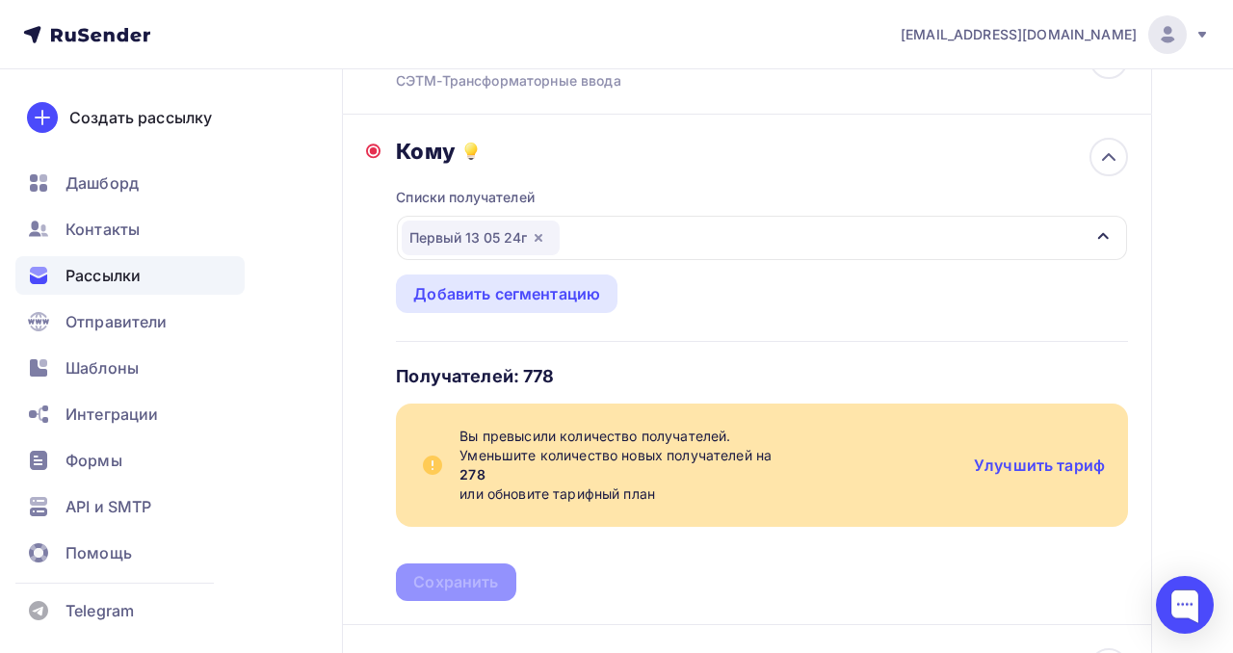
click at [473, 237] on div "Первый 13 05 24г" at bounding box center [481, 238] width 158 height 35
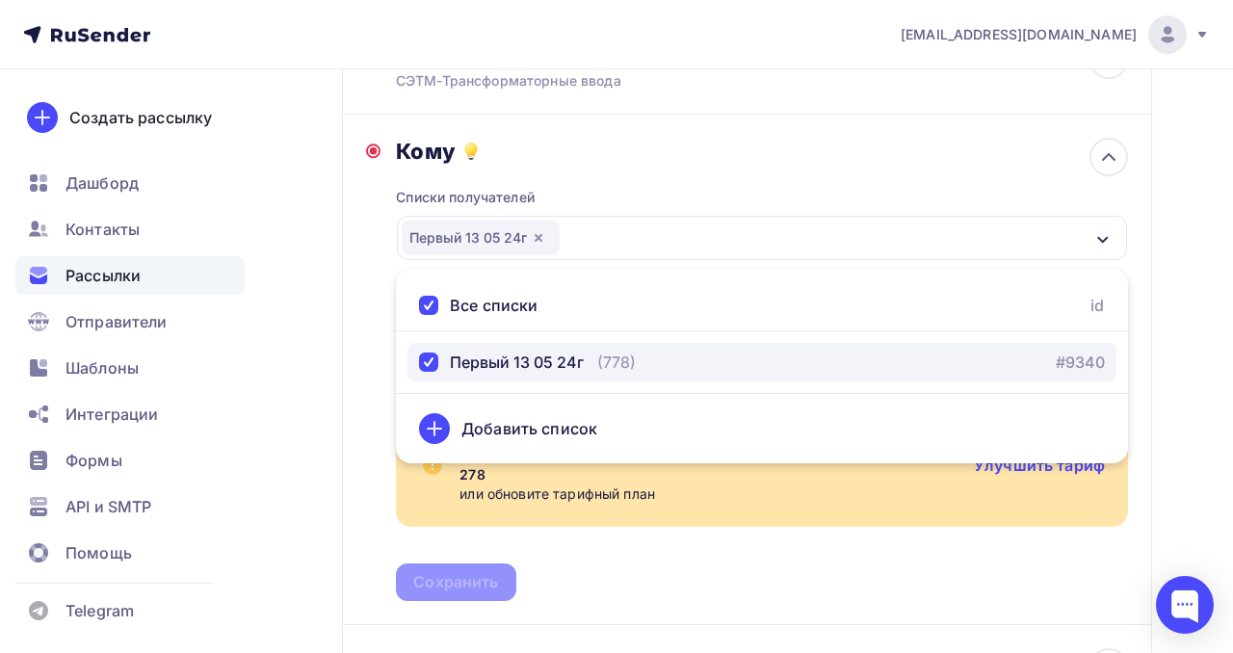
click at [610, 349] on button "Первый 13 05 24г (778) #9340" at bounding box center [761, 362] width 709 height 39
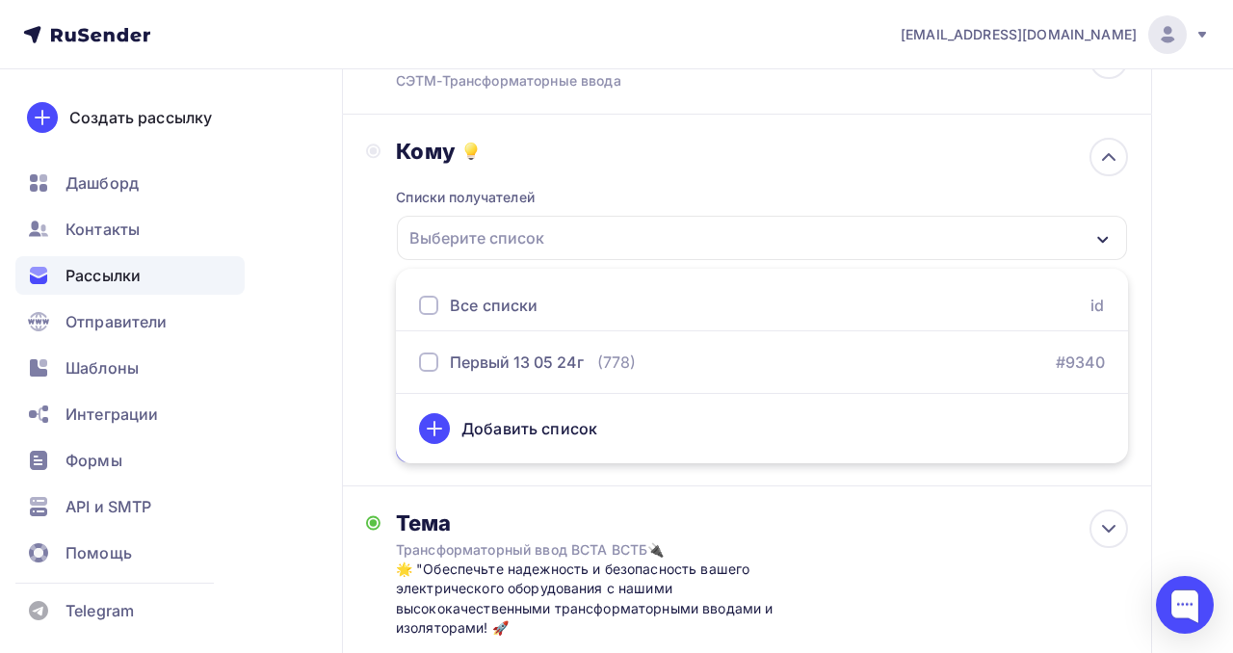
click at [426, 303] on div at bounding box center [428, 305] width 19 height 19
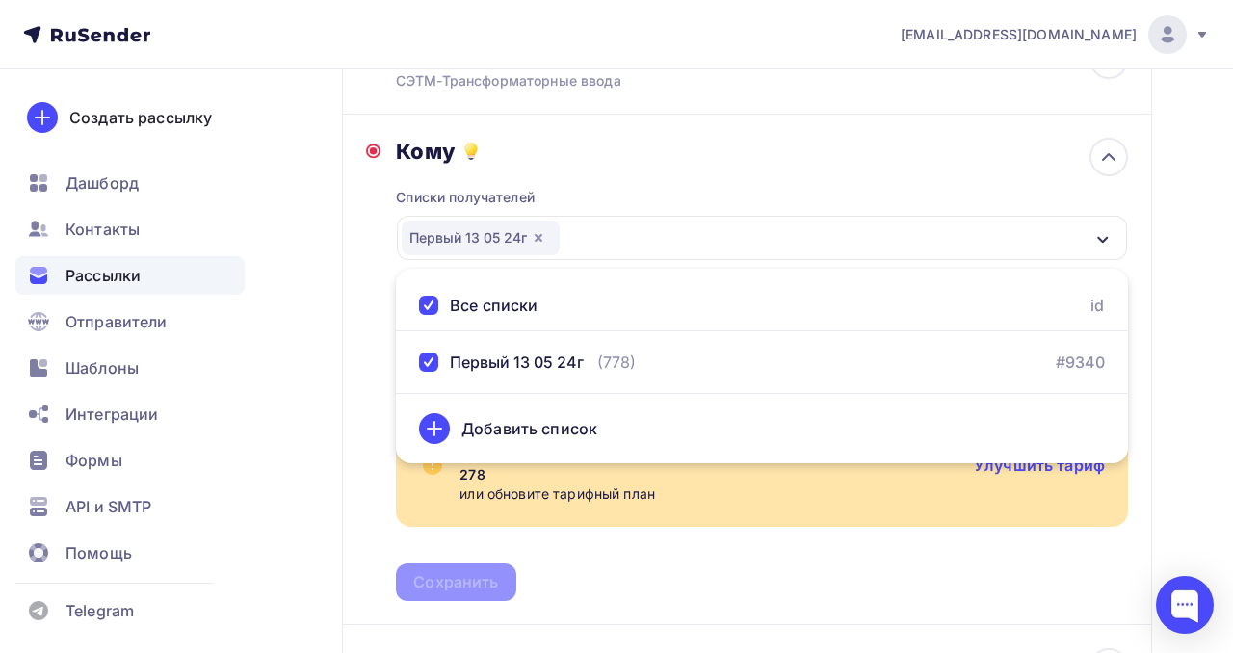
click at [426, 303] on div at bounding box center [428, 305] width 19 height 19
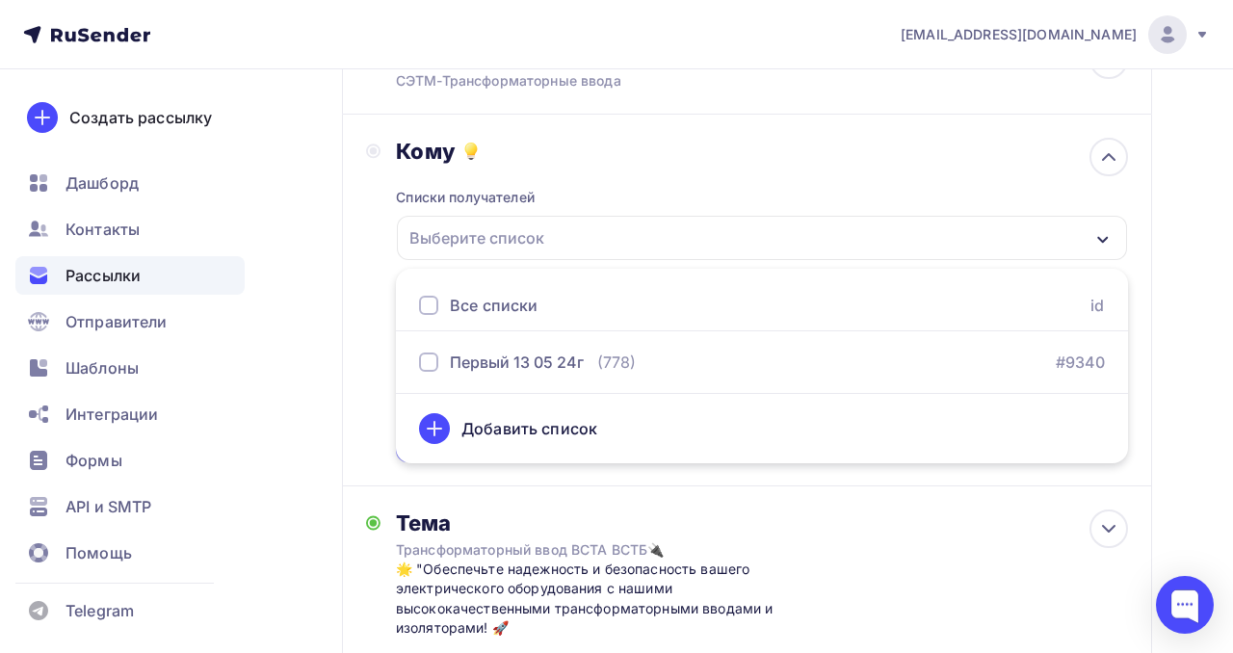
click at [444, 425] on icon at bounding box center [434, 428] width 23 height 23
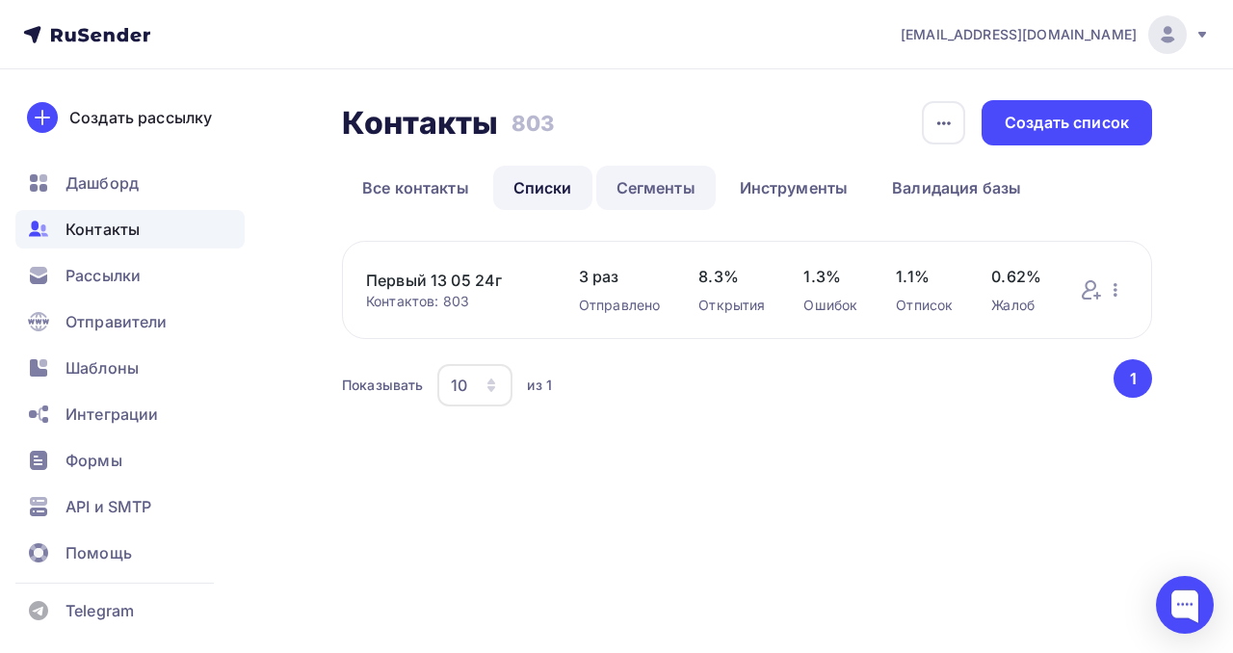
click at [658, 178] on link "Сегменты" at bounding box center [655, 188] width 119 height 44
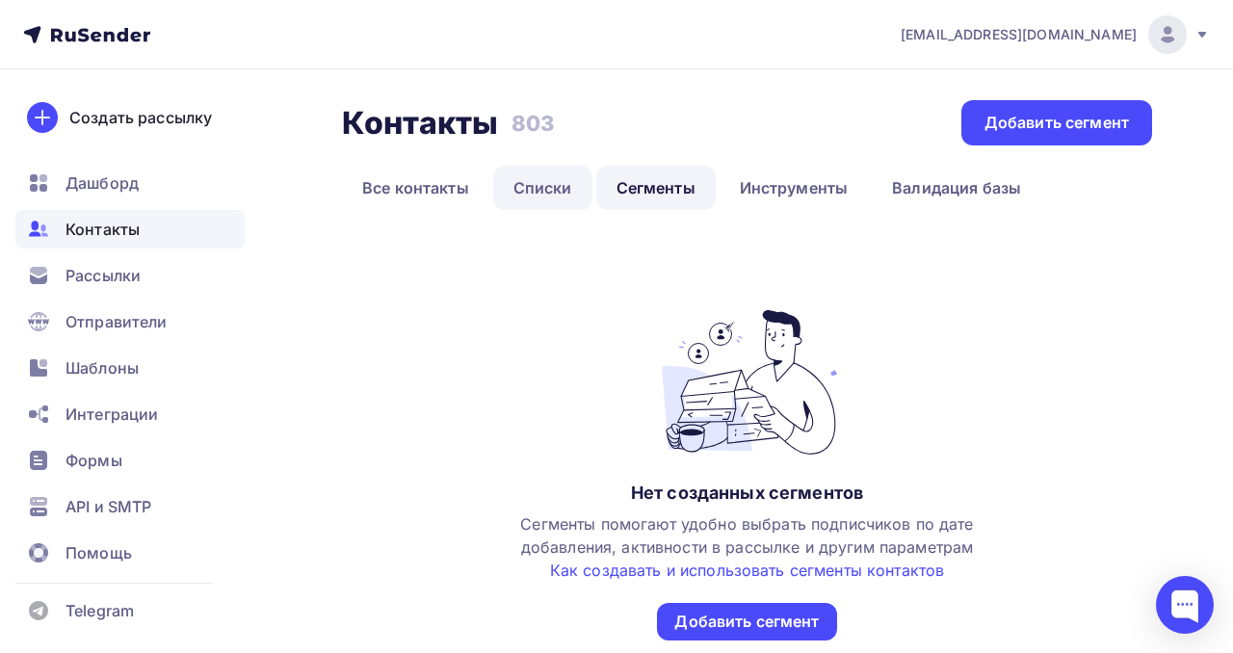
click at [577, 179] on link "Списки" at bounding box center [542, 188] width 99 height 44
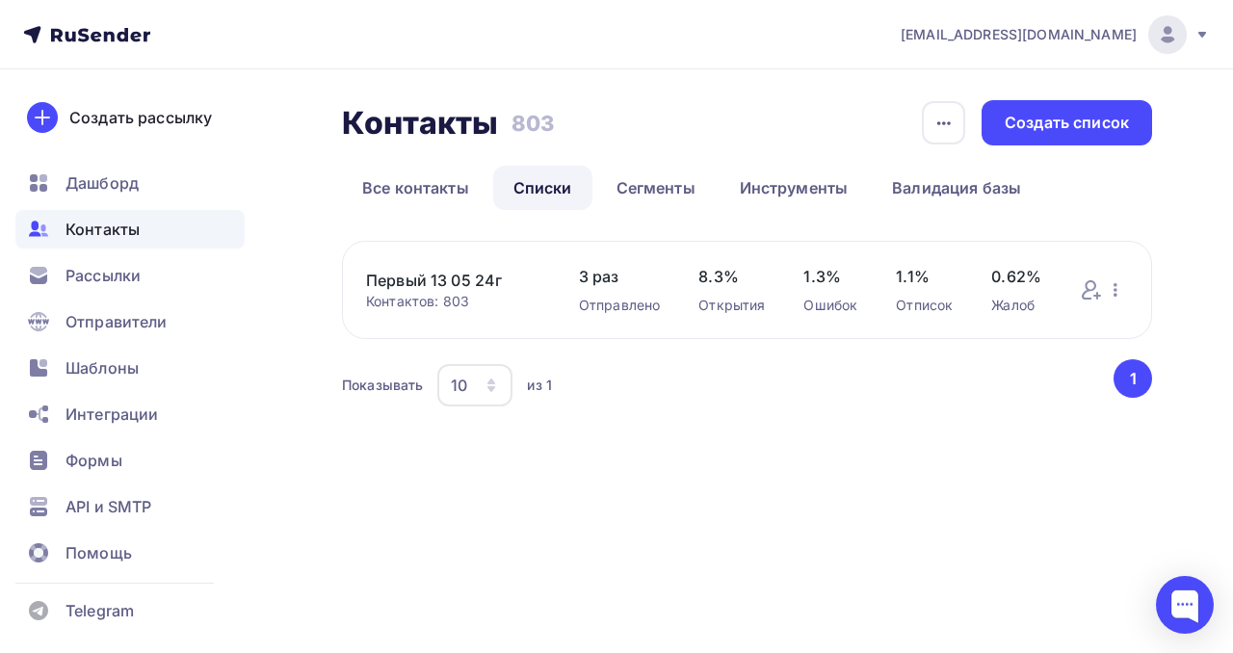
click at [439, 303] on div "Контактов: 803" at bounding box center [453, 301] width 174 height 19
click at [405, 274] on link "Первый 13 05 24г" at bounding box center [453, 280] width 174 height 23
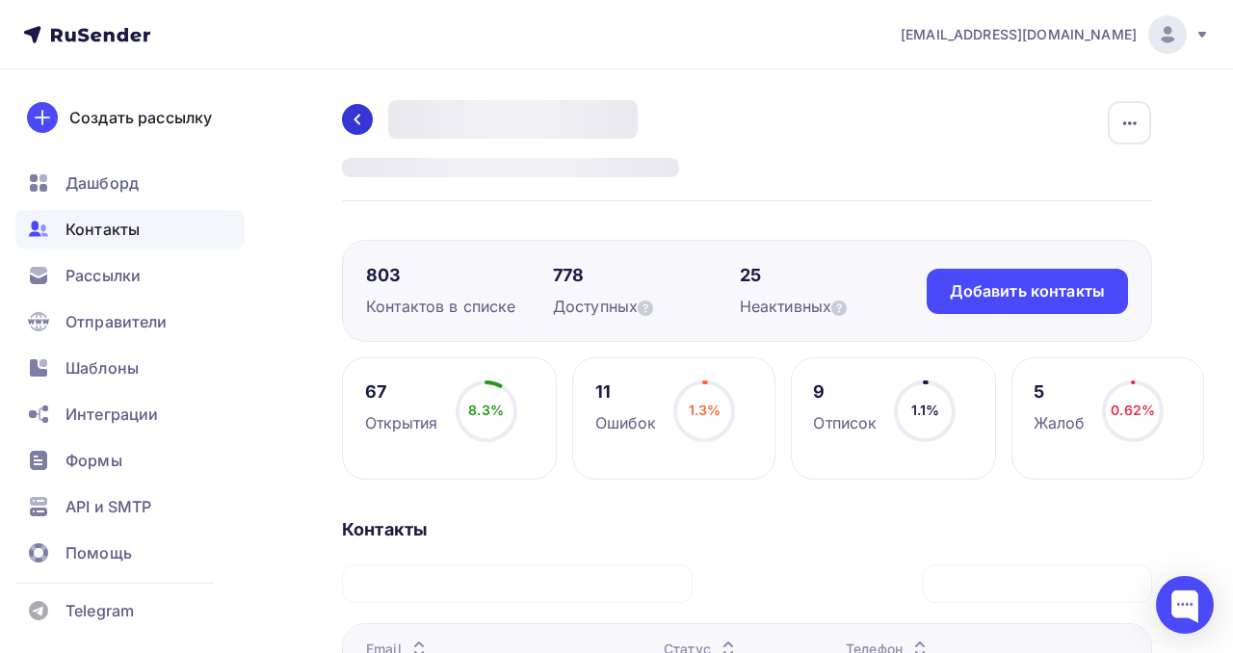
click at [350, 113] on icon at bounding box center [357, 119] width 15 height 15
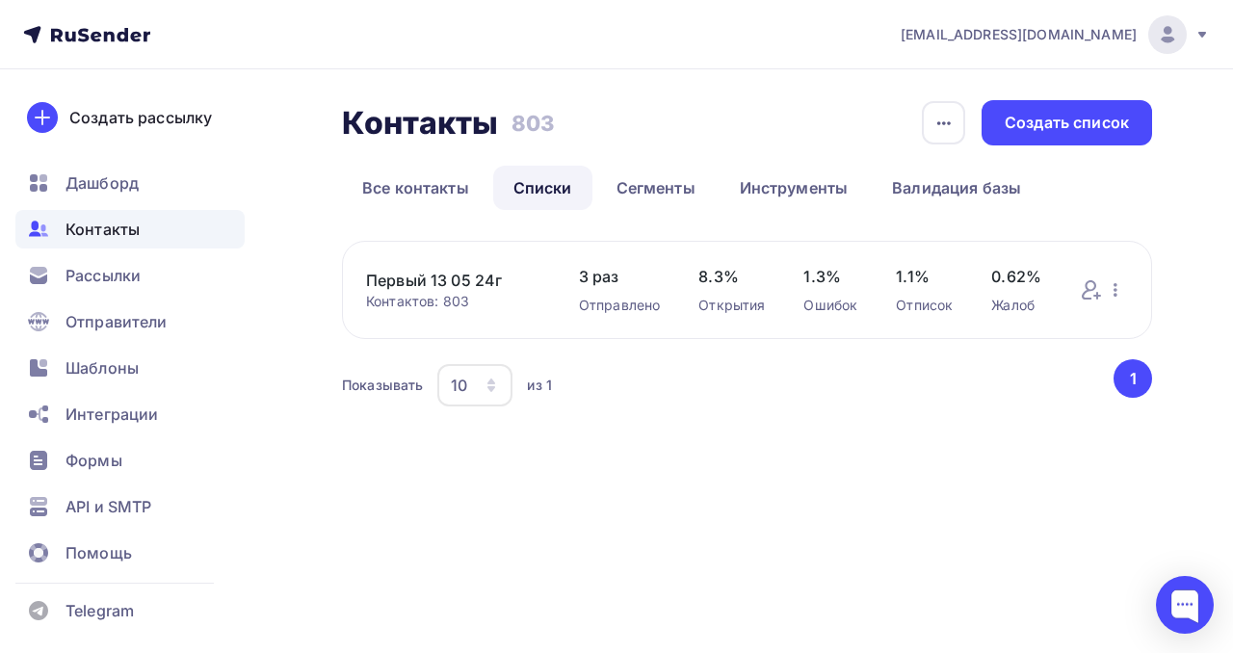
click at [327, 176] on div "Контакты Контакты 803 803 История импорта Создать список Все контакты Списки Се…" at bounding box center [616, 278] width 1233 height 419
click at [424, 178] on link "Все контакты" at bounding box center [415, 188] width 147 height 44
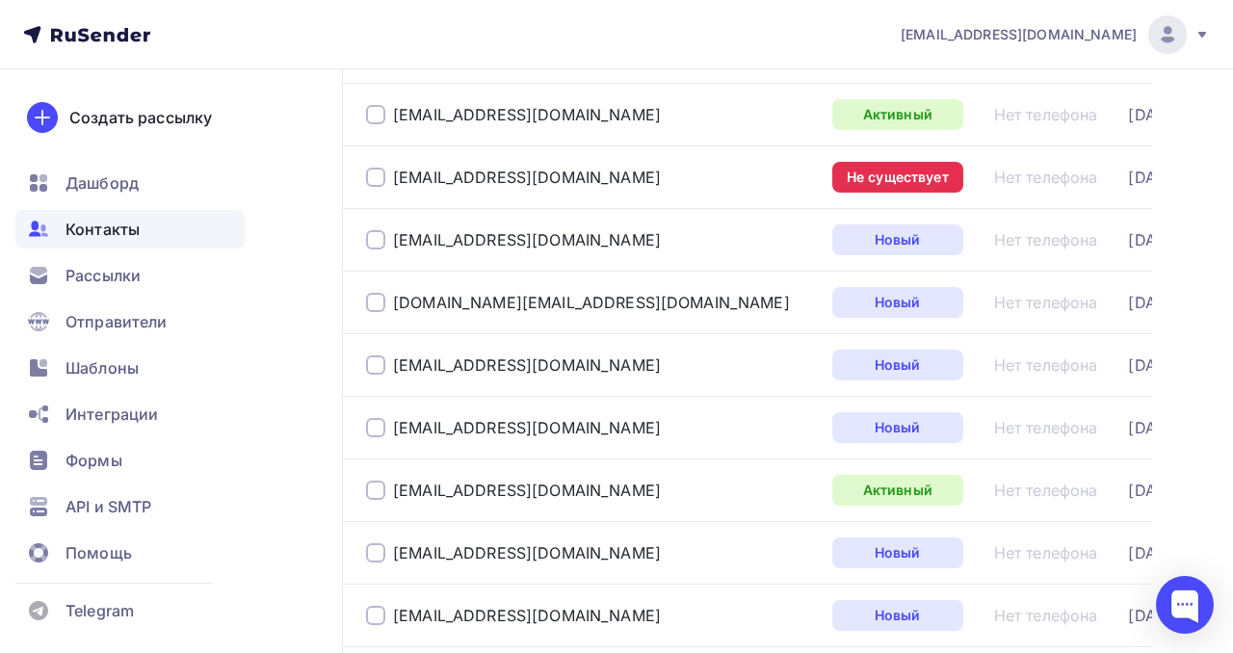
scroll to position [2200, 0]
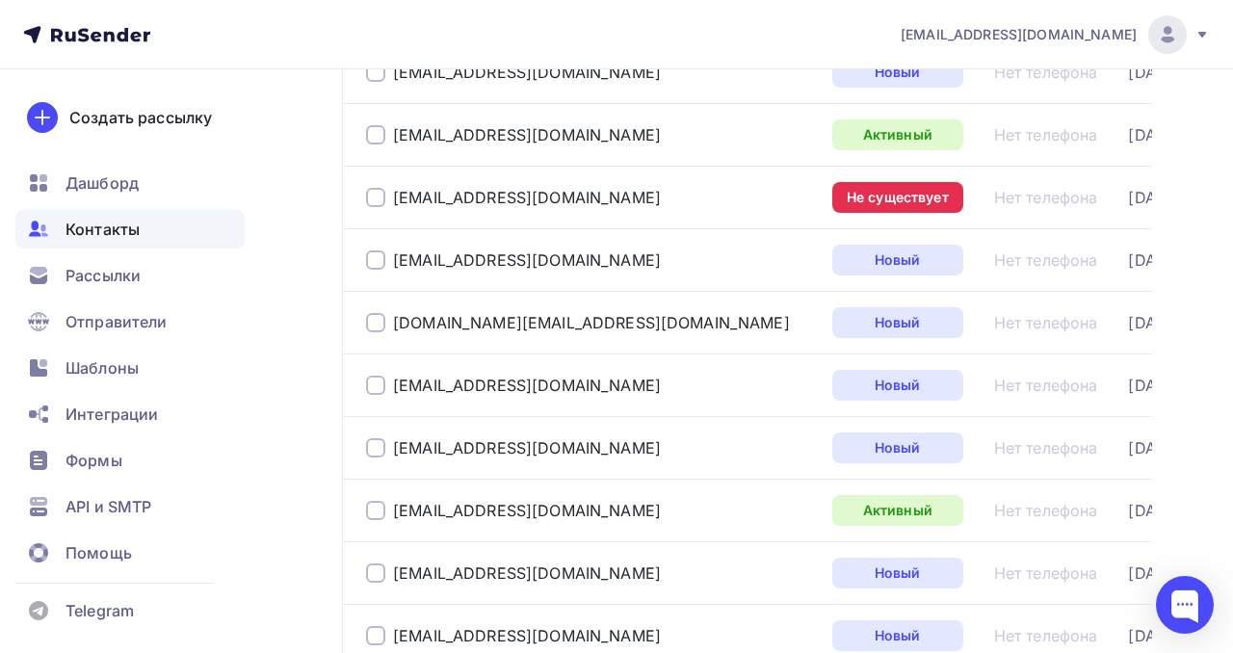
click at [377, 197] on div at bounding box center [375, 197] width 19 height 19
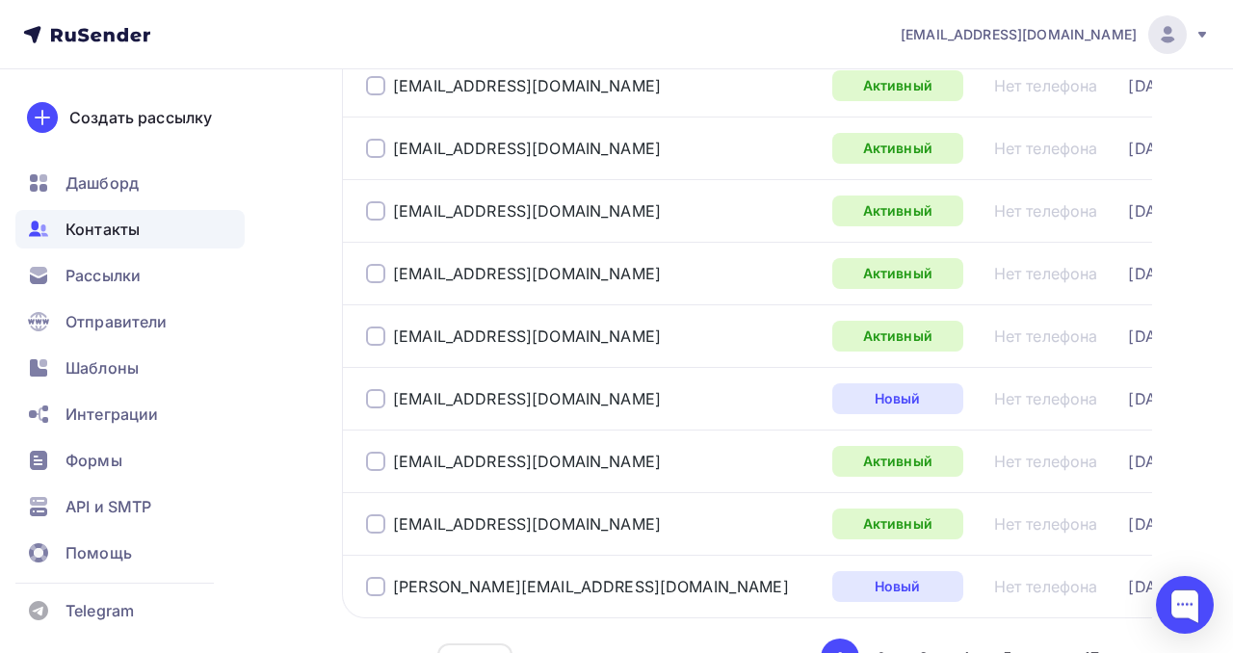
scroll to position [3038, 0]
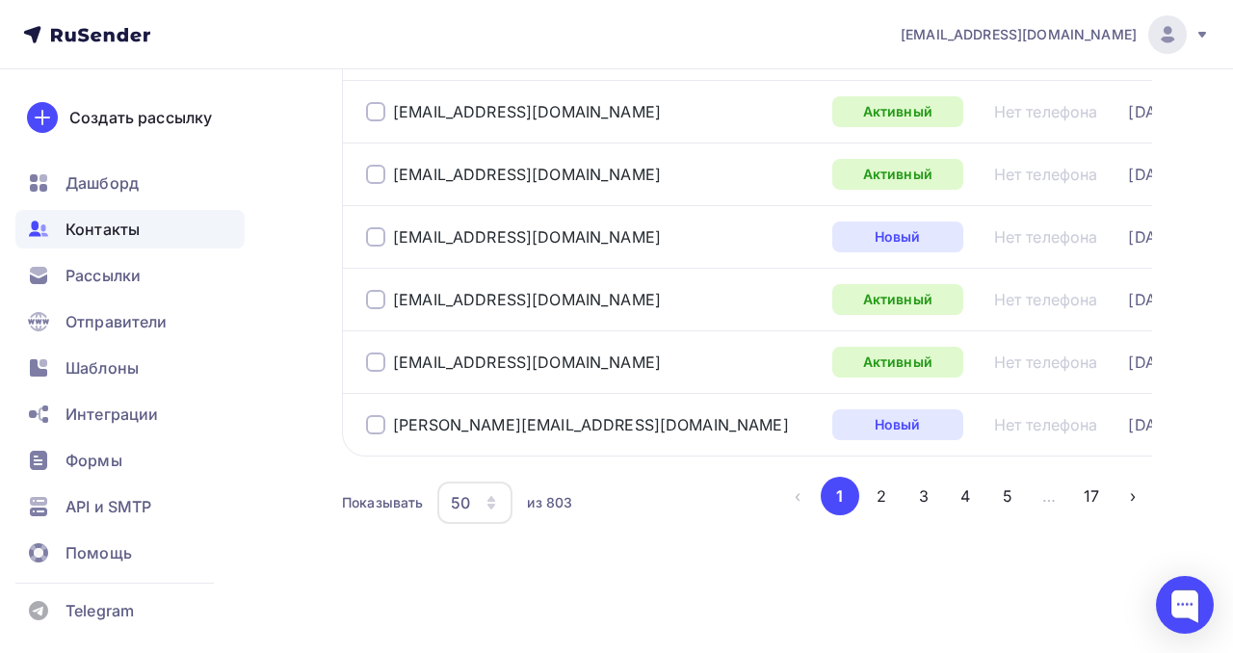
click at [494, 505] on icon "button" at bounding box center [491, 507] width 8 height 6
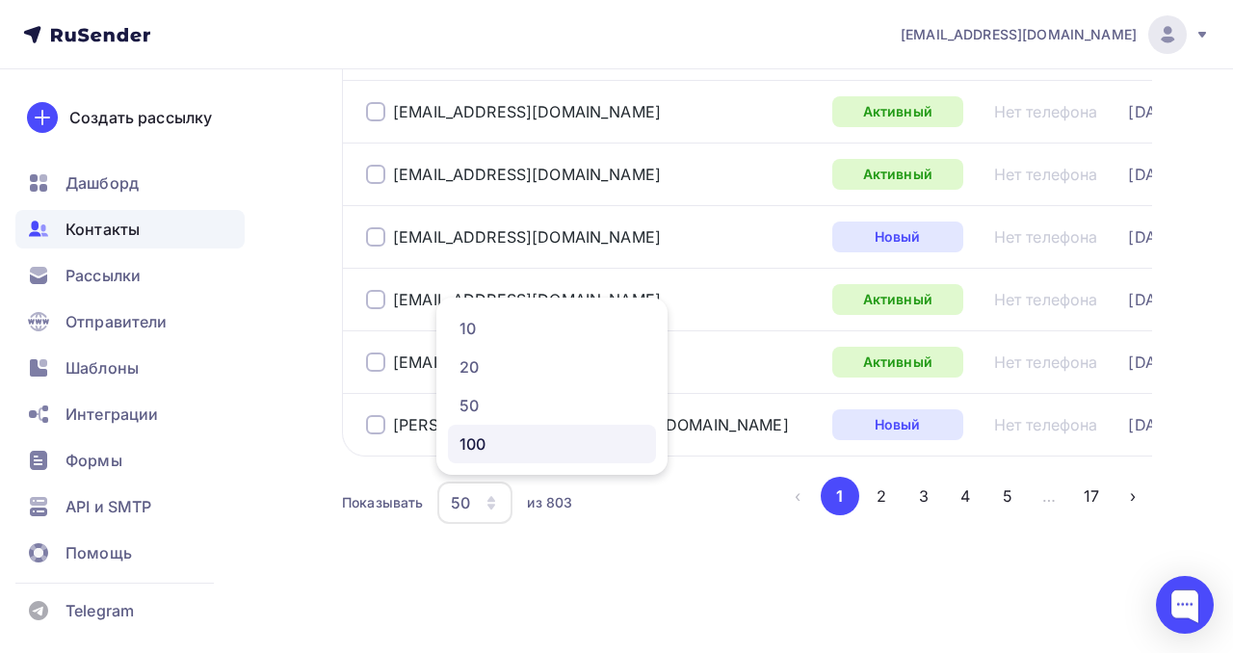
click at [491, 452] on div "100" at bounding box center [551, 443] width 185 height 23
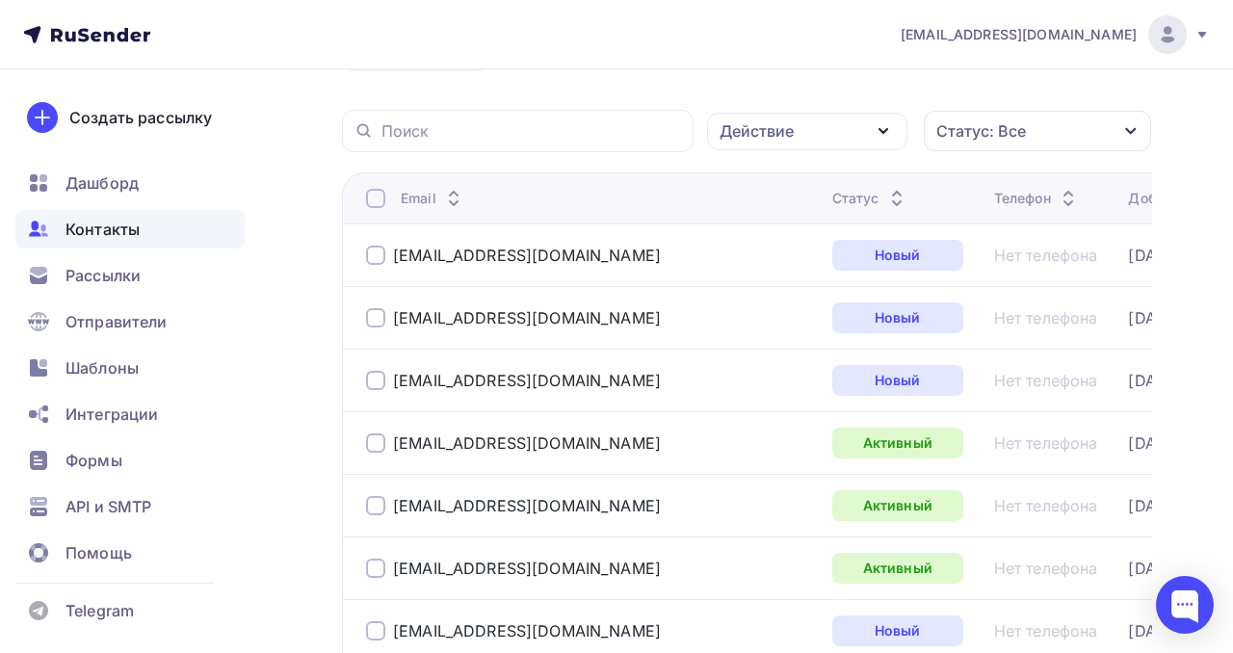
scroll to position [0, 0]
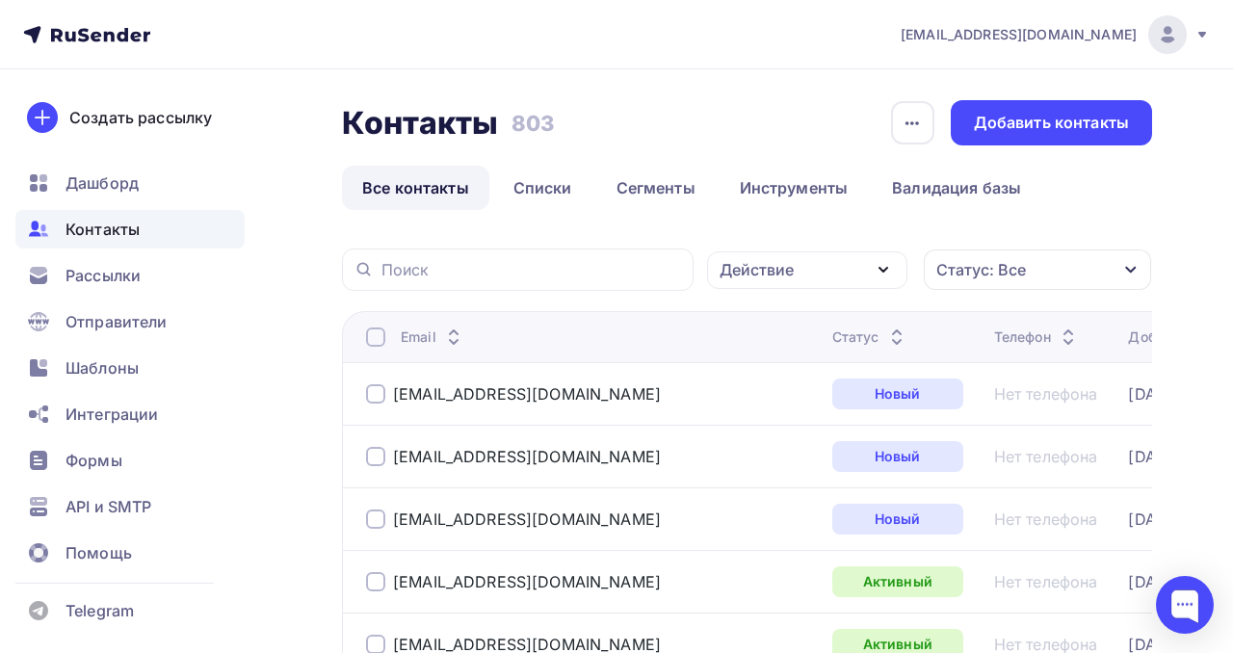
click at [885, 332] on icon at bounding box center [896, 341] width 23 height 23
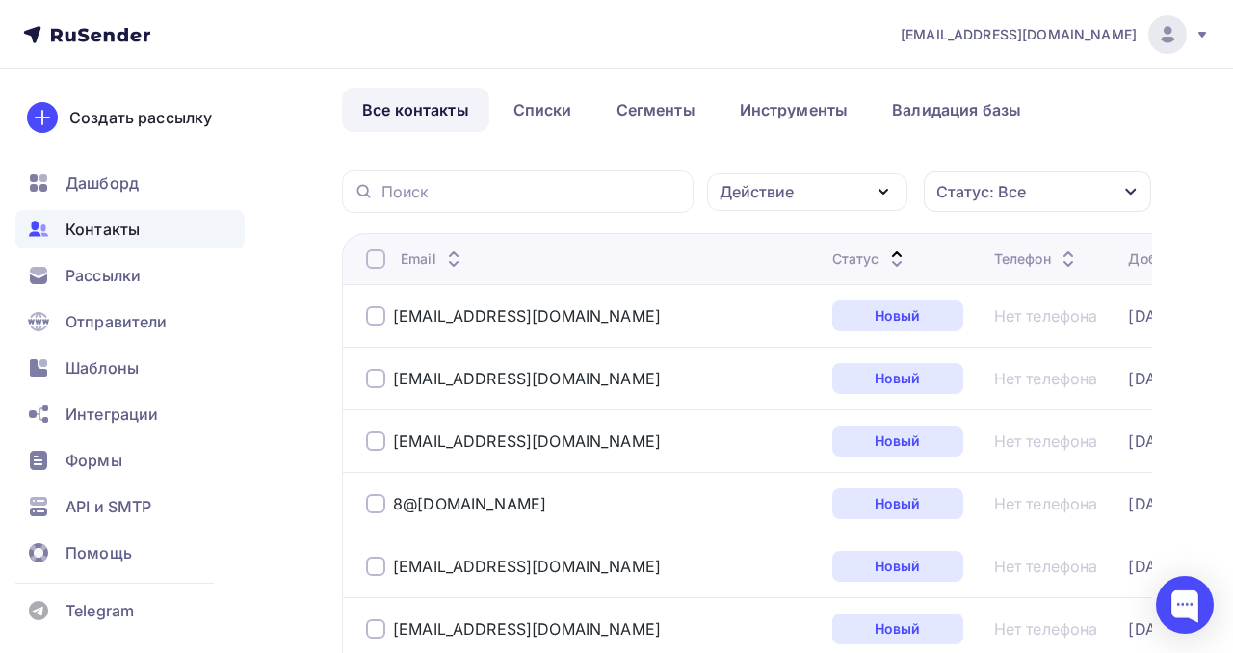
scroll to position [79, 0]
click at [885, 260] on icon at bounding box center [896, 262] width 23 height 23
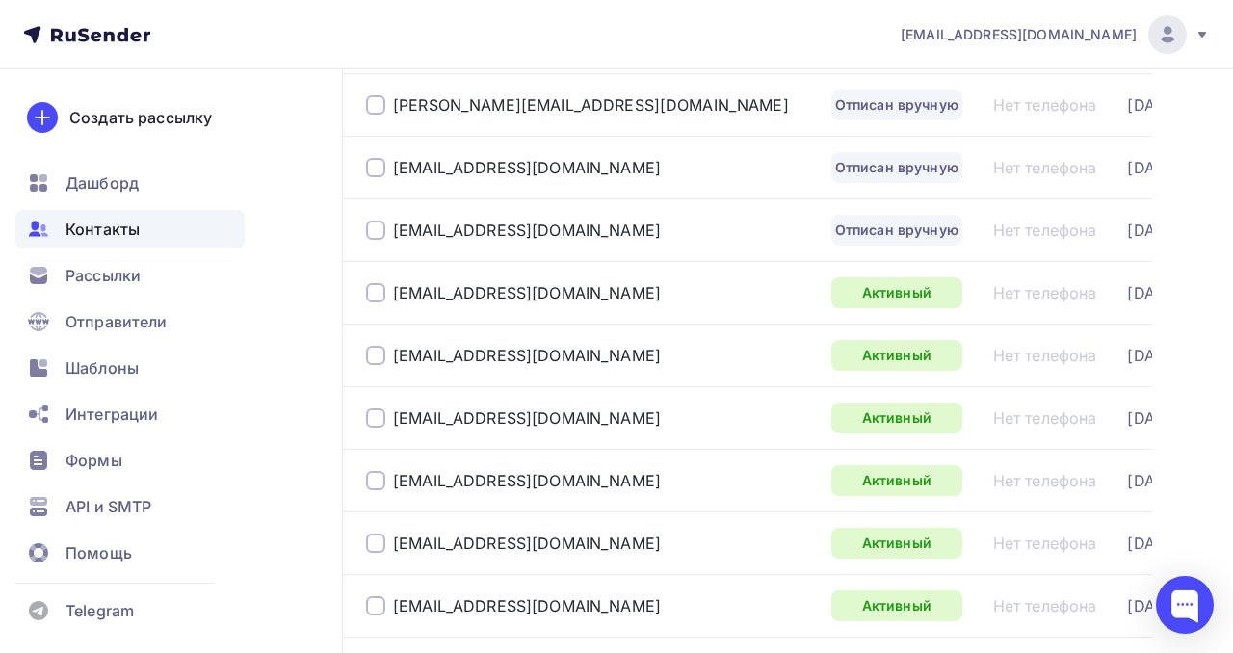
scroll to position [1630, 0]
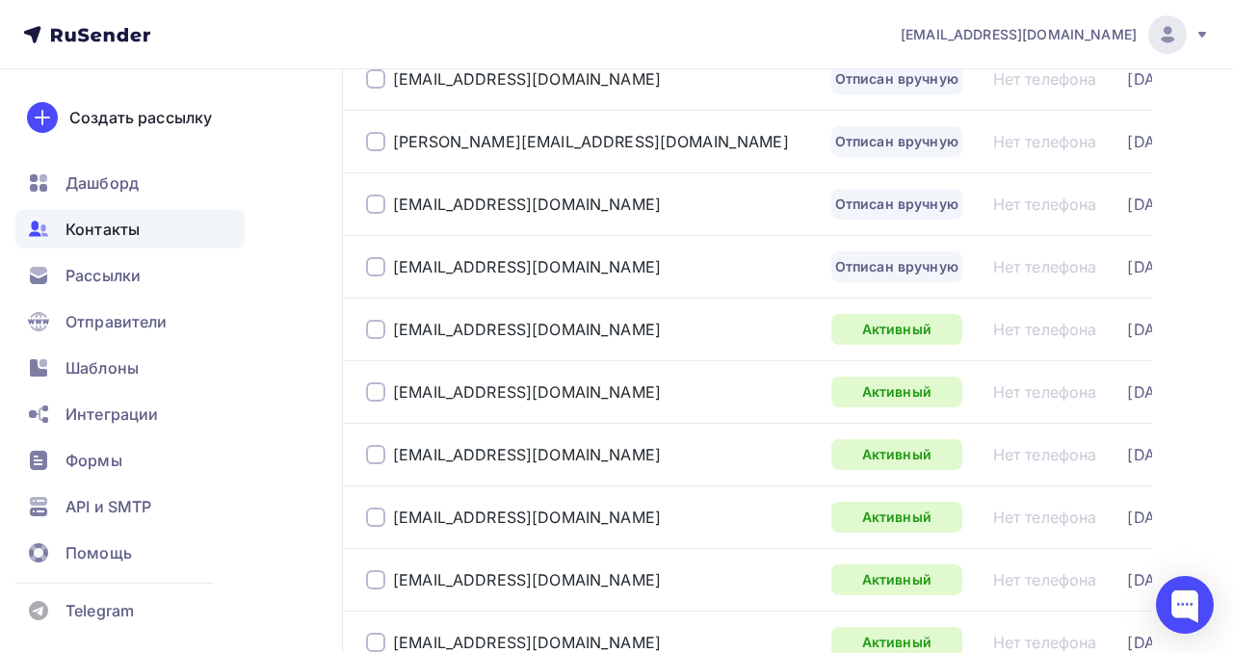
click at [372, 267] on div at bounding box center [375, 266] width 19 height 19
click at [374, 196] on div at bounding box center [375, 204] width 19 height 19
click at [379, 156] on div "[PERSON_NAME][EMAIL_ADDRESS][DOMAIN_NAME]" at bounding box center [591, 141] width 450 height 31
click at [375, 144] on div at bounding box center [375, 141] width 19 height 19
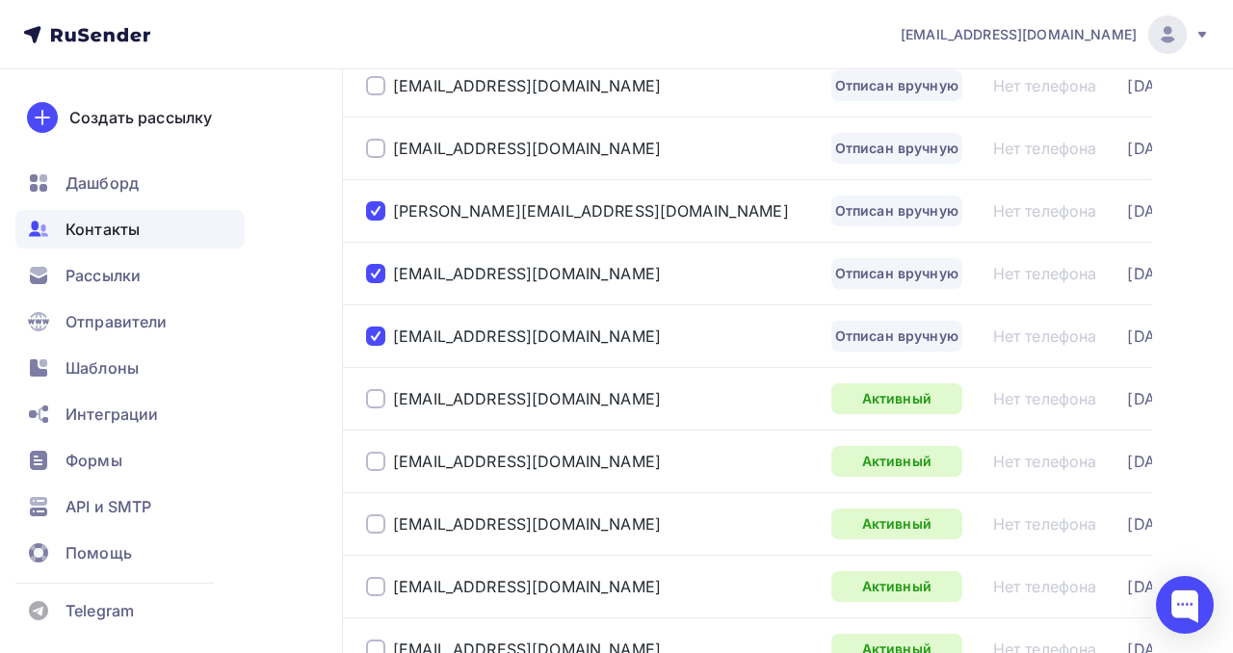
scroll to position [1527, 0]
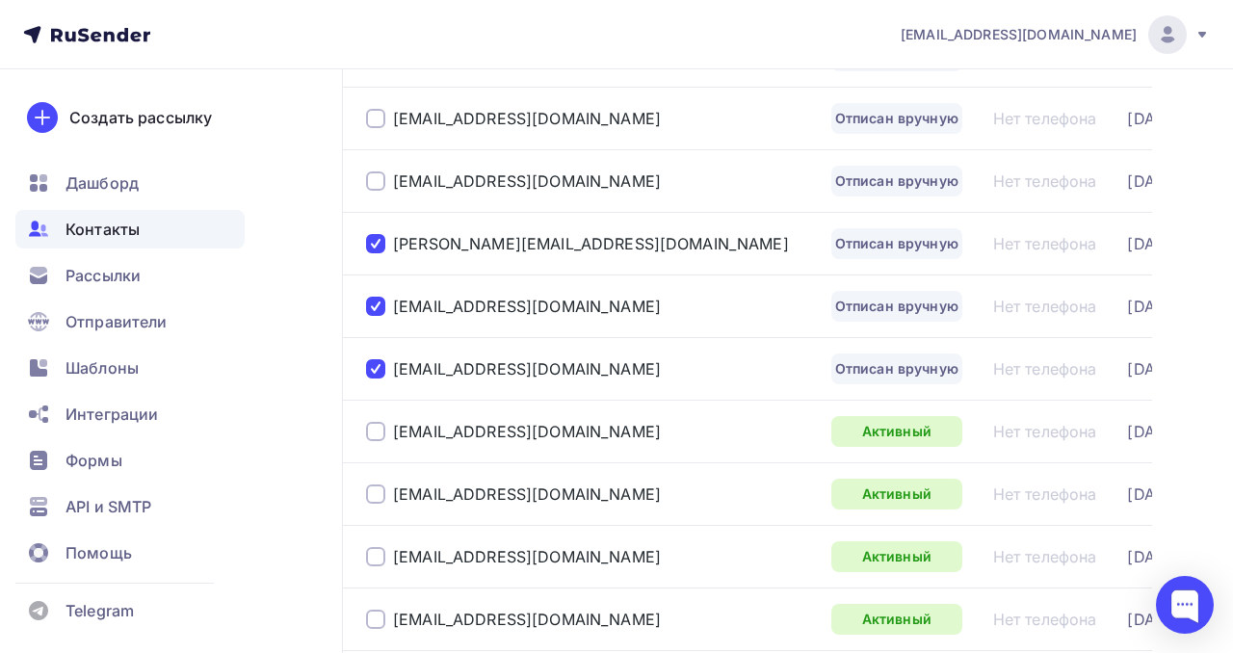
click at [376, 174] on div at bounding box center [375, 180] width 19 height 19
click at [369, 128] on div at bounding box center [375, 118] width 19 height 19
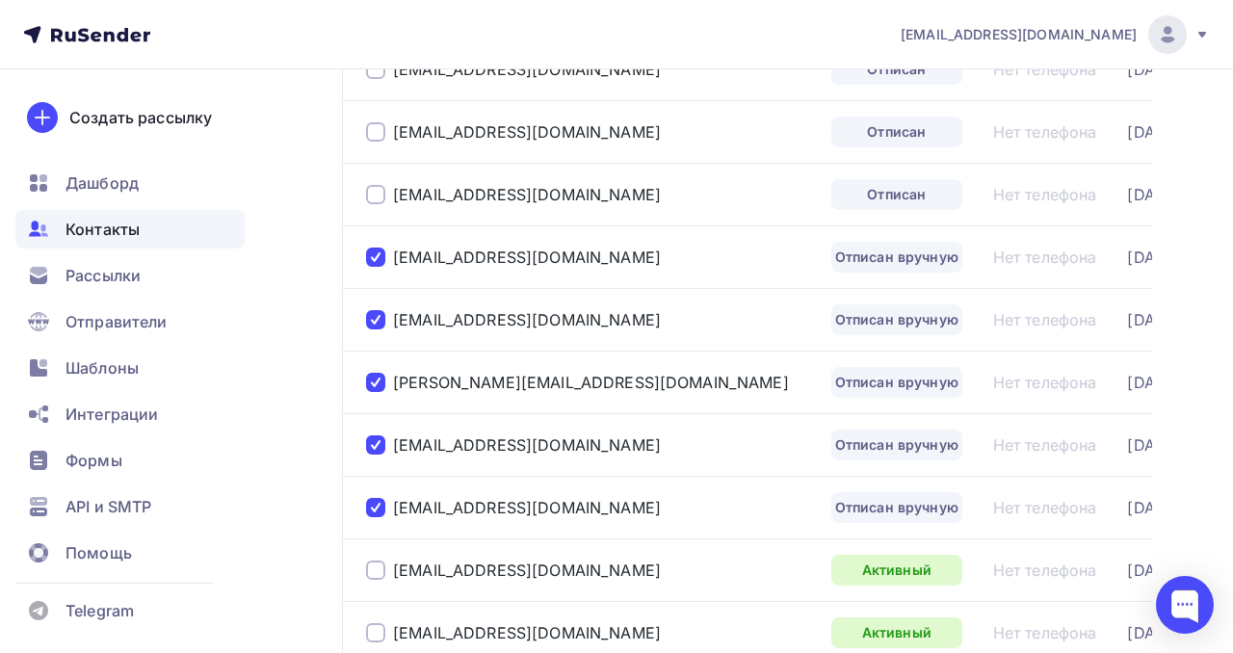
scroll to position [1385, 0]
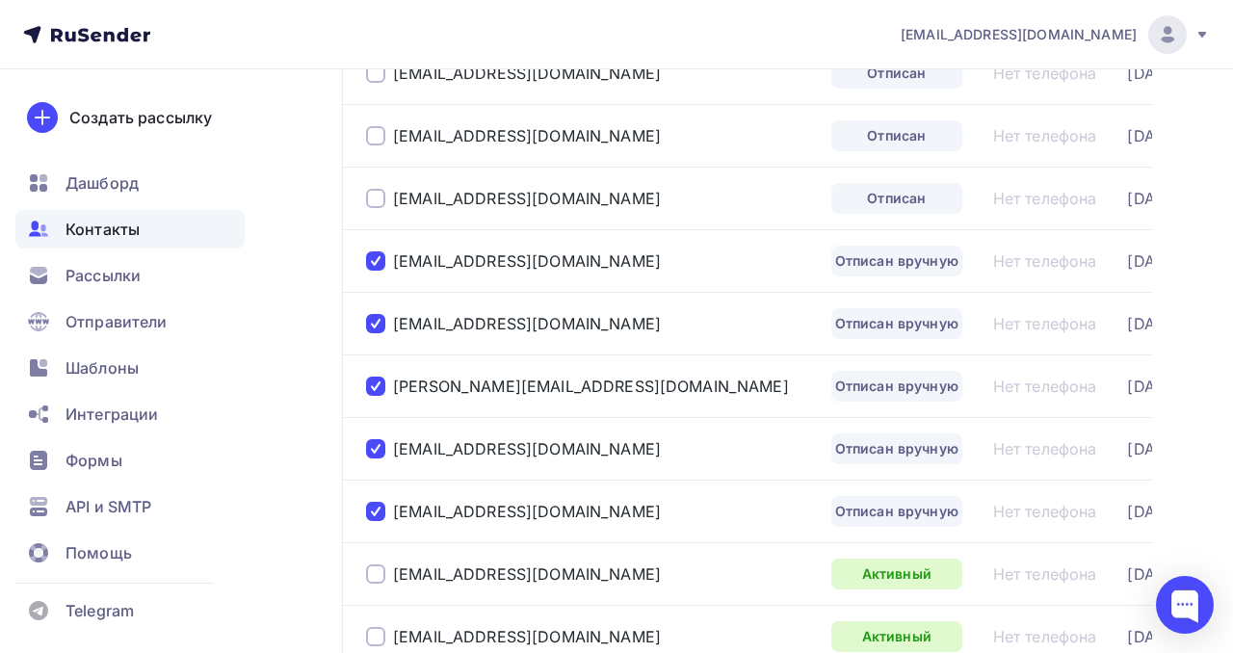
click at [379, 202] on div at bounding box center [375, 198] width 19 height 19
click at [370, 144] on div at bounding box center [375, 135] width 19 height 19
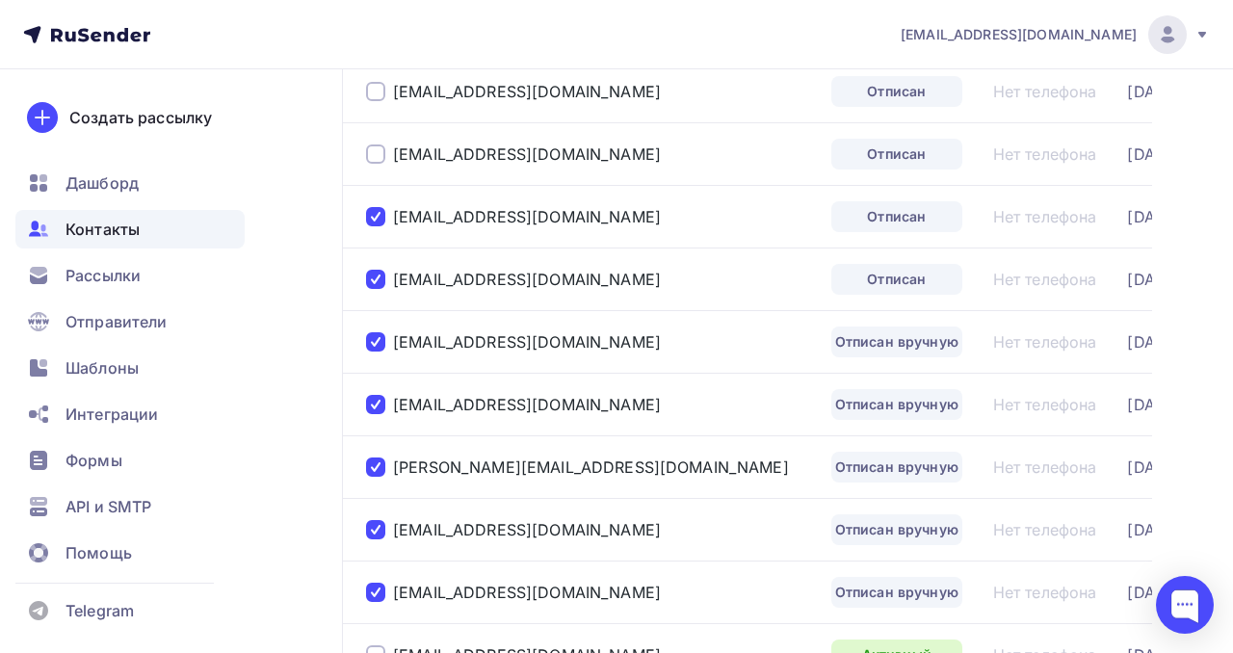
scroll to position [1298, 0]
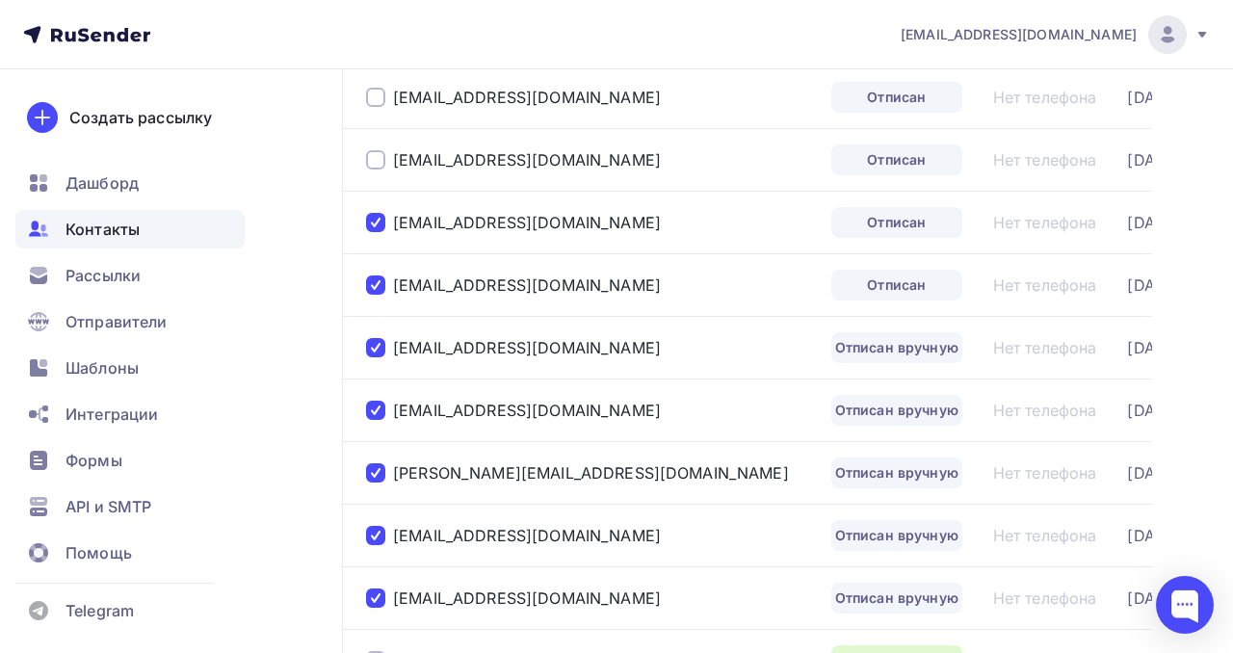
click at [375, 164] on div at bounding box center [375, 159] width 19 height 19
click at [376, 101] on div at bounding box center [375, 97] width 19 height 19
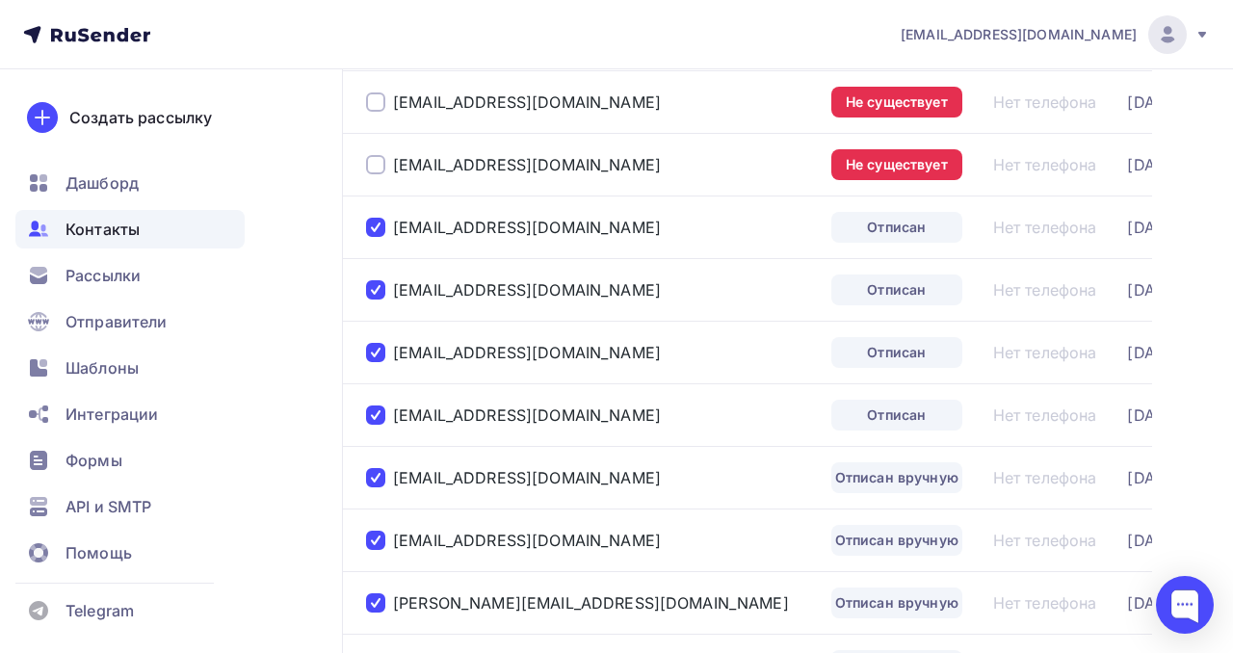
scroll to position [1162, 0]
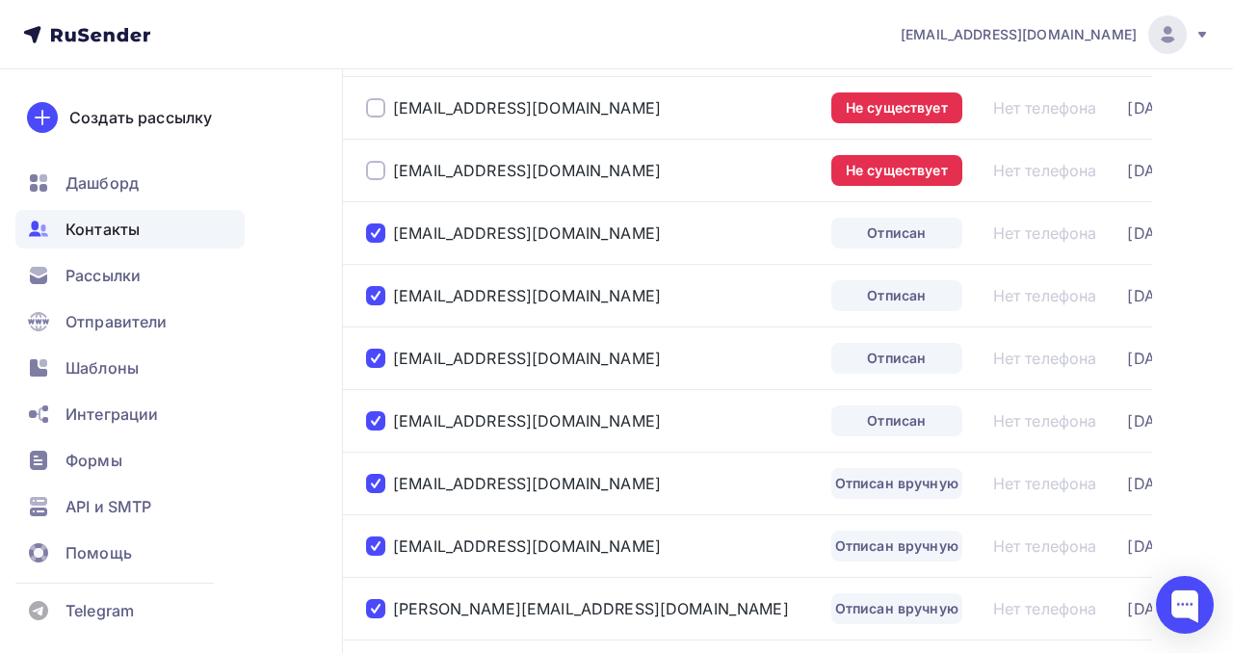
click at [379, 166] on div at bounding box center [375, 170] width 19 height 19
click at [375, 108] on div at bounding box center [375, 107] width 19 height 19
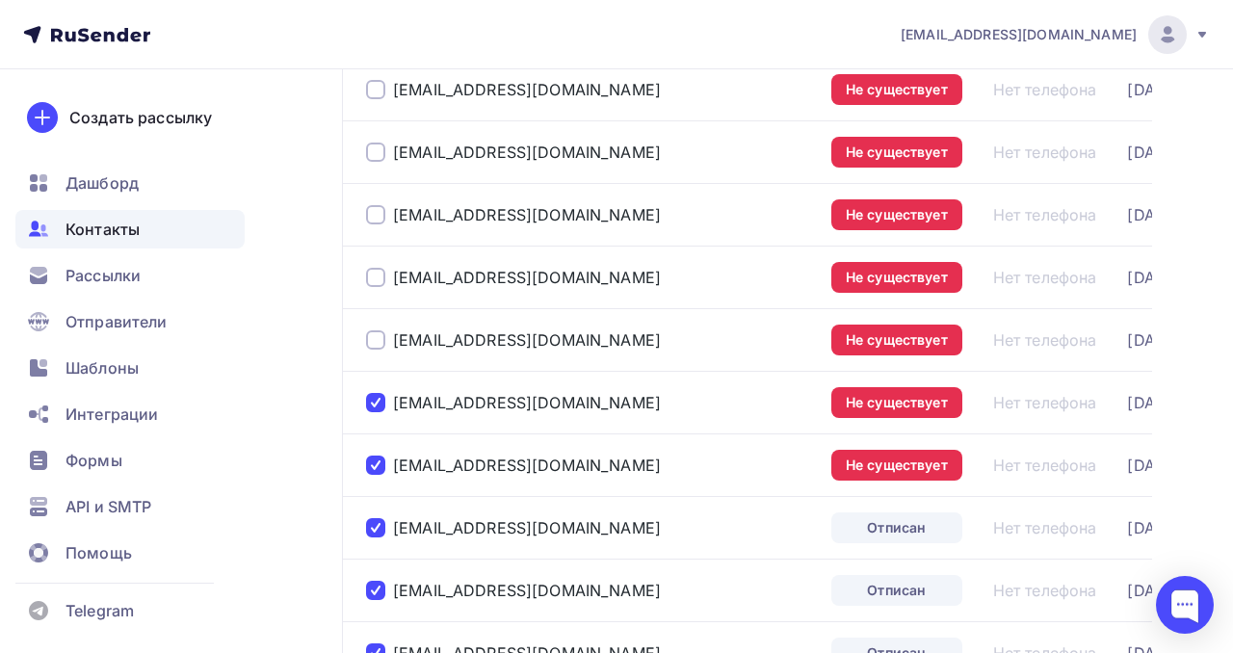
scroll to position [882, 0]
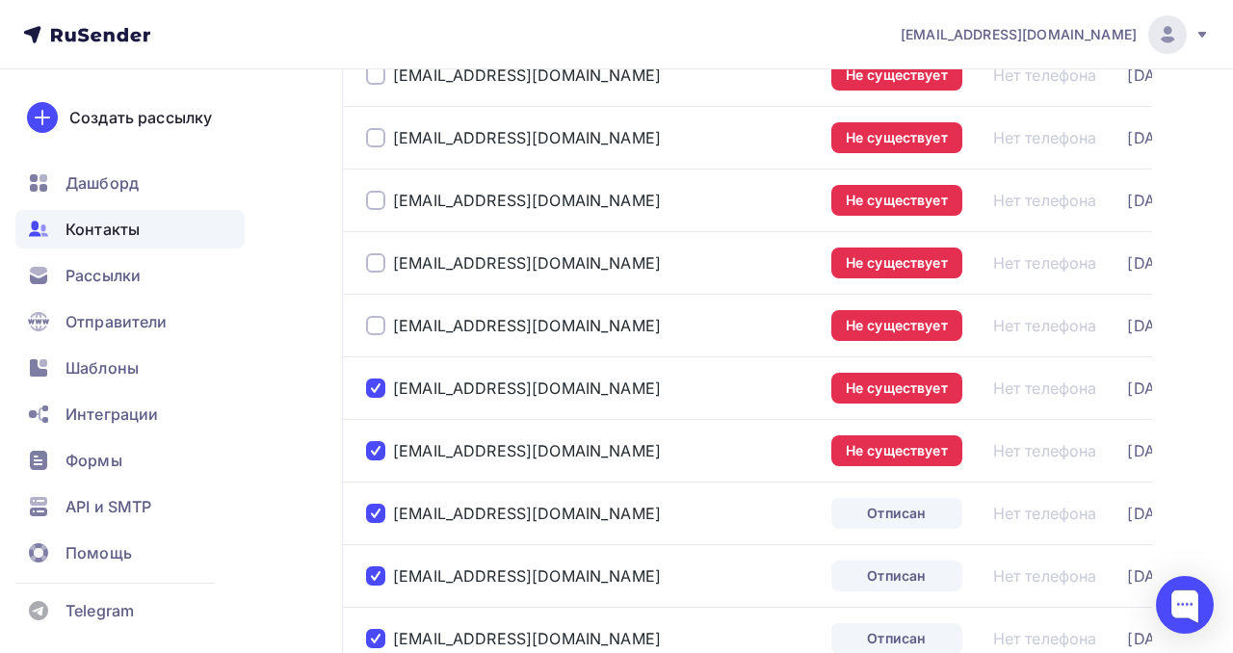
click at [376, 322] on div at bounding box center [375, 325] width 19 height 19
click at [372, 254] on div at bounding box center [375, 262] width 19 height 19
click at [376, 207] on div at bounding box center [375, 200] width 19 height 19
click at [369, 141] on div at bounding box center [375, 137] width 19 height 19
click at [383, 76] on div at bounding box center [375, 74] width 19 height 19
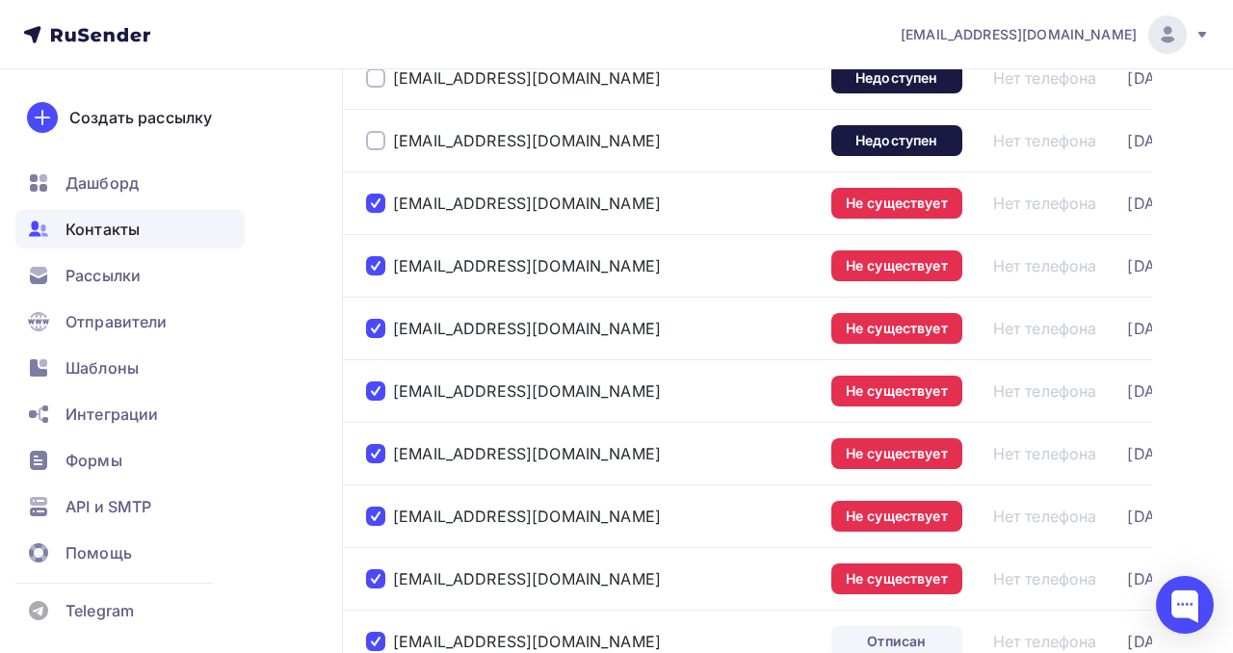
scroll to position [733, 0]
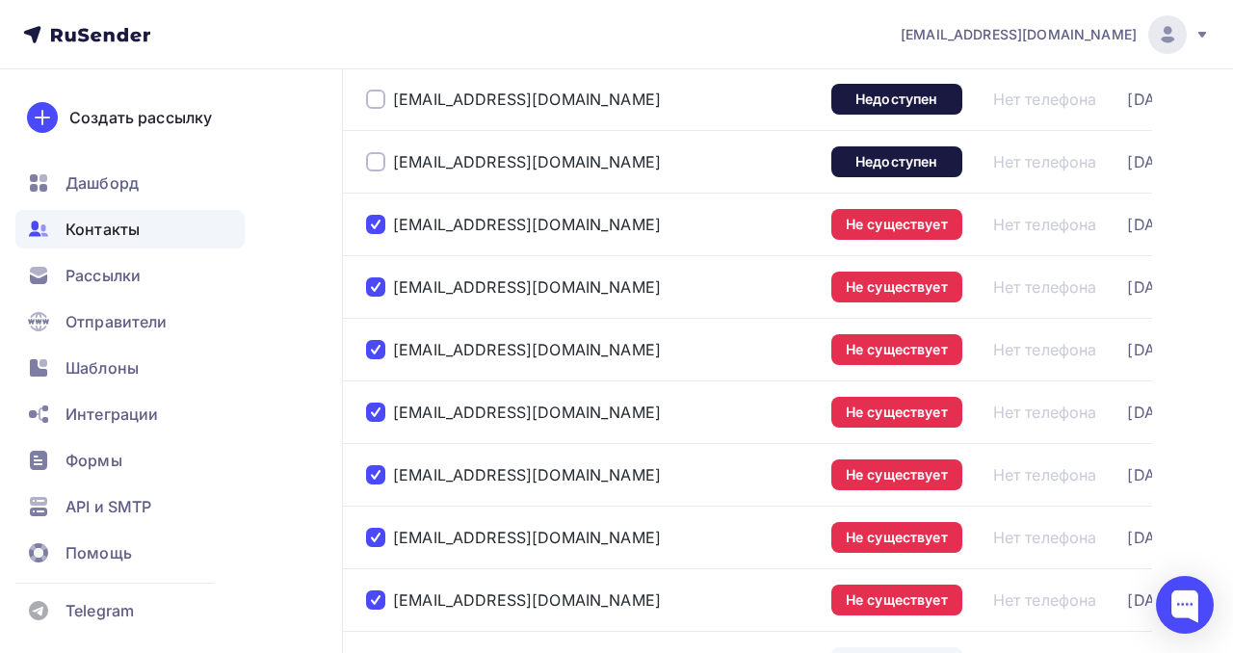
click at [379, 166] on div at bounding box center [375, 161] width 19 height 19
click at [369, 91] on div at bounding box center [375, 99] width 19 height 19
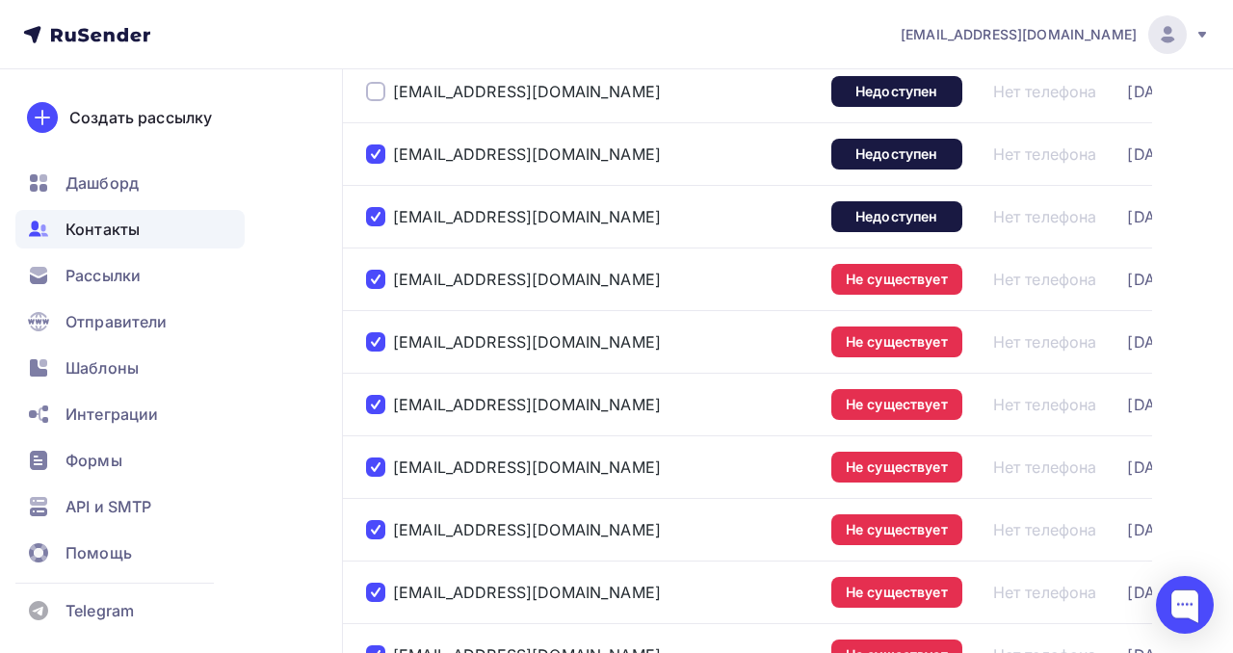
scroll to position [534, 0]
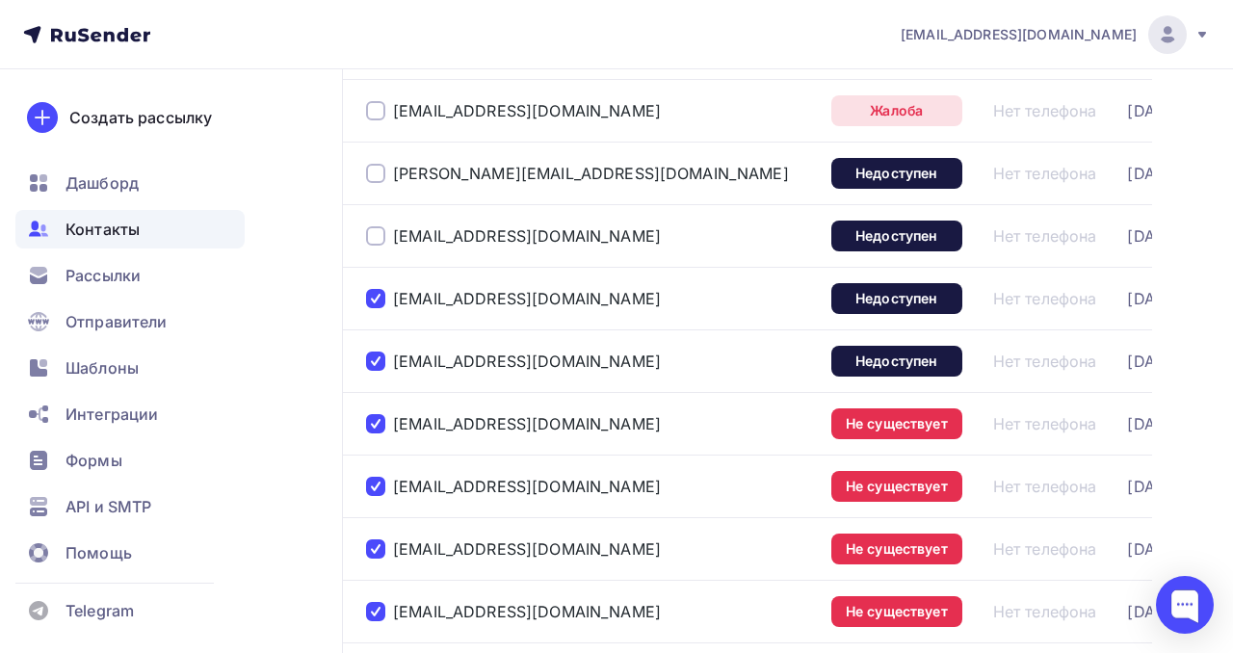
click at [373, 231] on div at bounding box center [375, 235] width 19 height 19
click at [375, 171] on div at bounding box center [375, 173] width 19 height 19
click at [375, 105] on div at bounding box center [375, 110] width 19 height 19
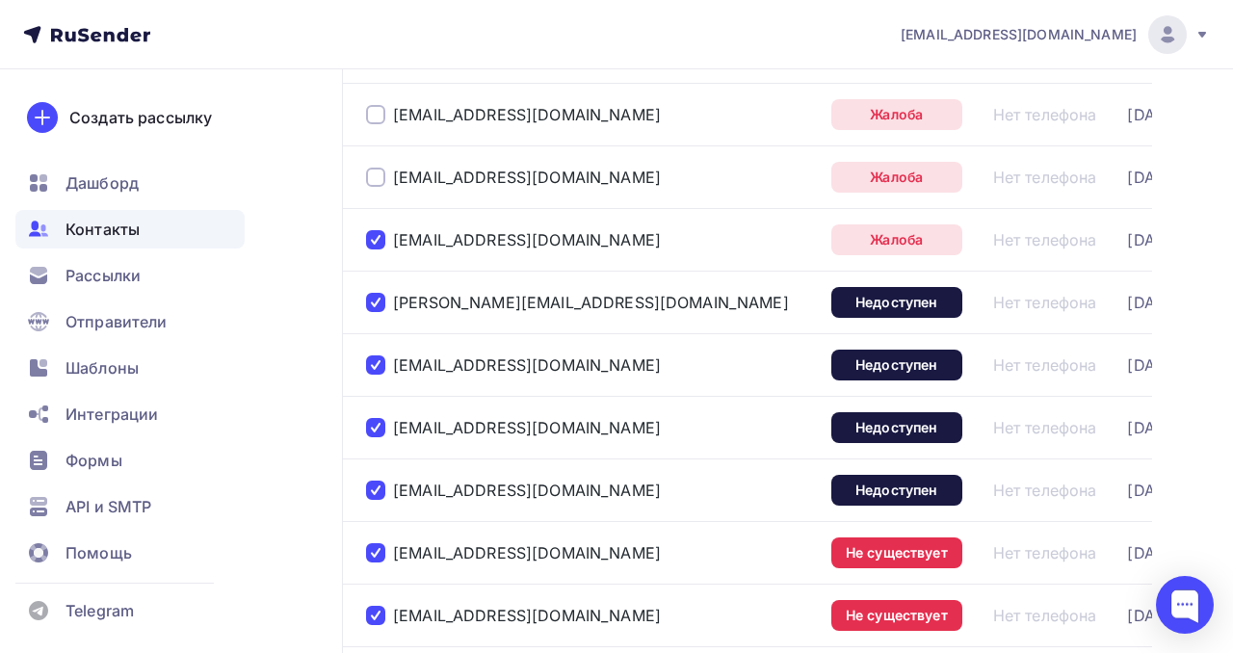
scroll to position [397, 0]
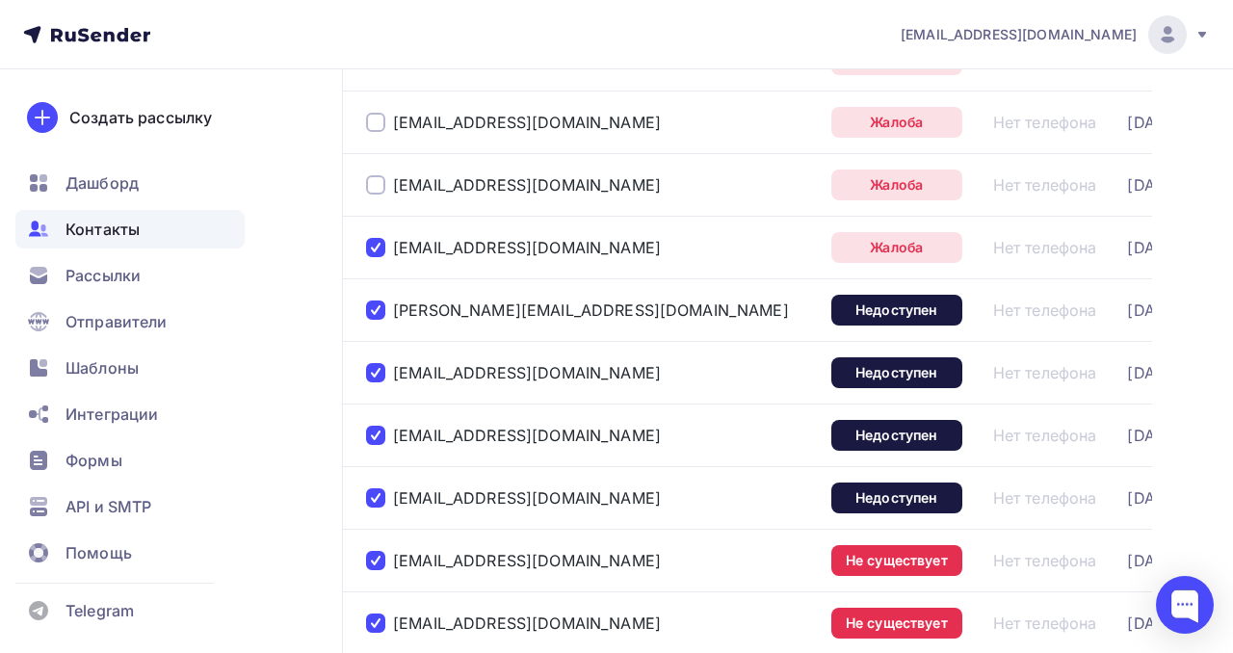
click at [379, 187] on div at bounding box center [375, 184] width 19 height 19
click at [378, 131] on div at bounding box center [375, 122] width 19 height 19
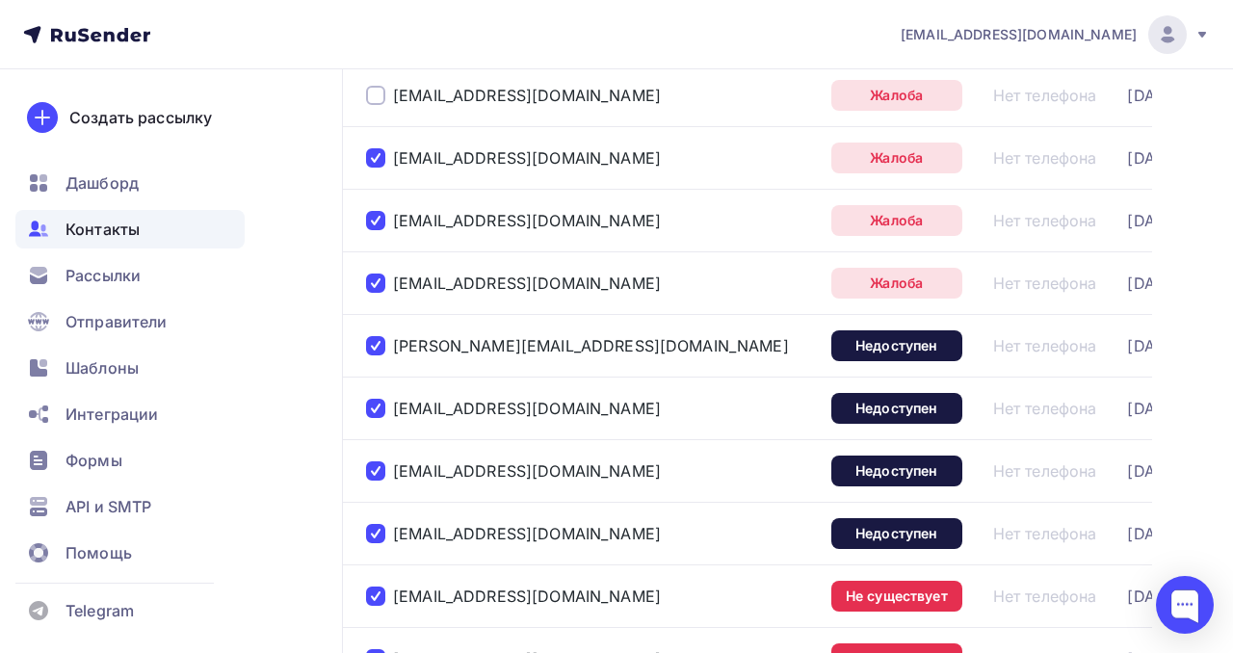
scroll to position [330, 0]
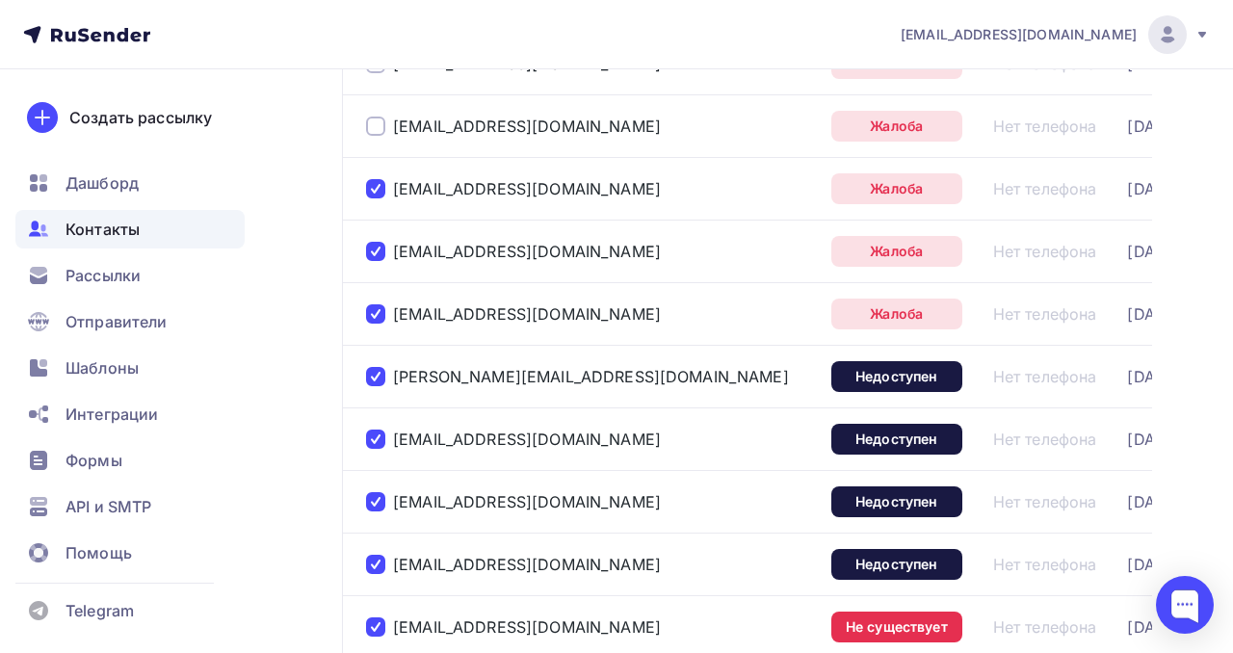
click at [375, 122] on div at bounding box center [375, 126] width 19 height 19
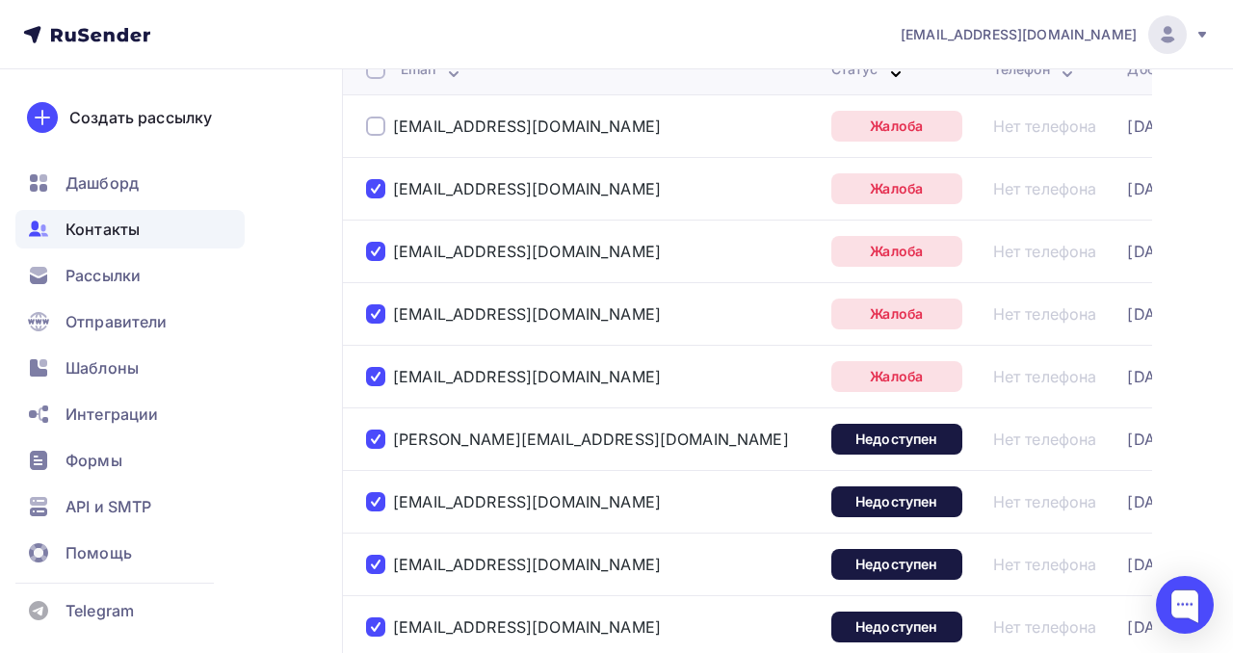
scroll to position [227, 0]
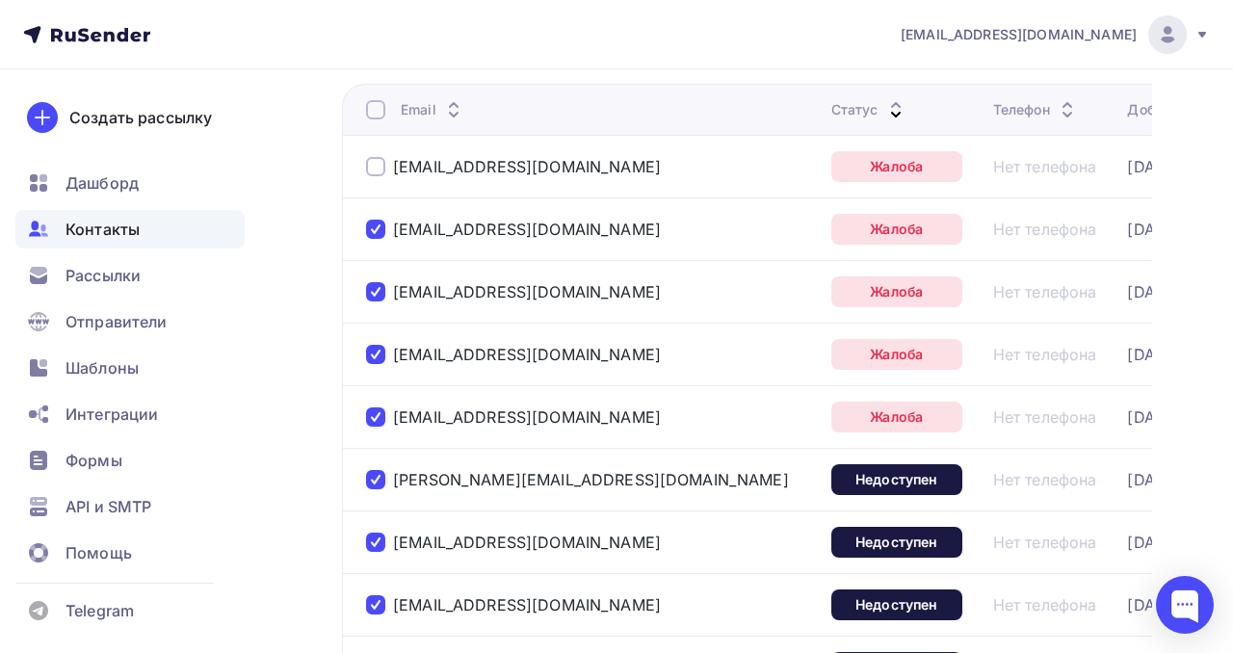
click at [380, 170] on div at bounding box center [375, 166] width 19 height 19
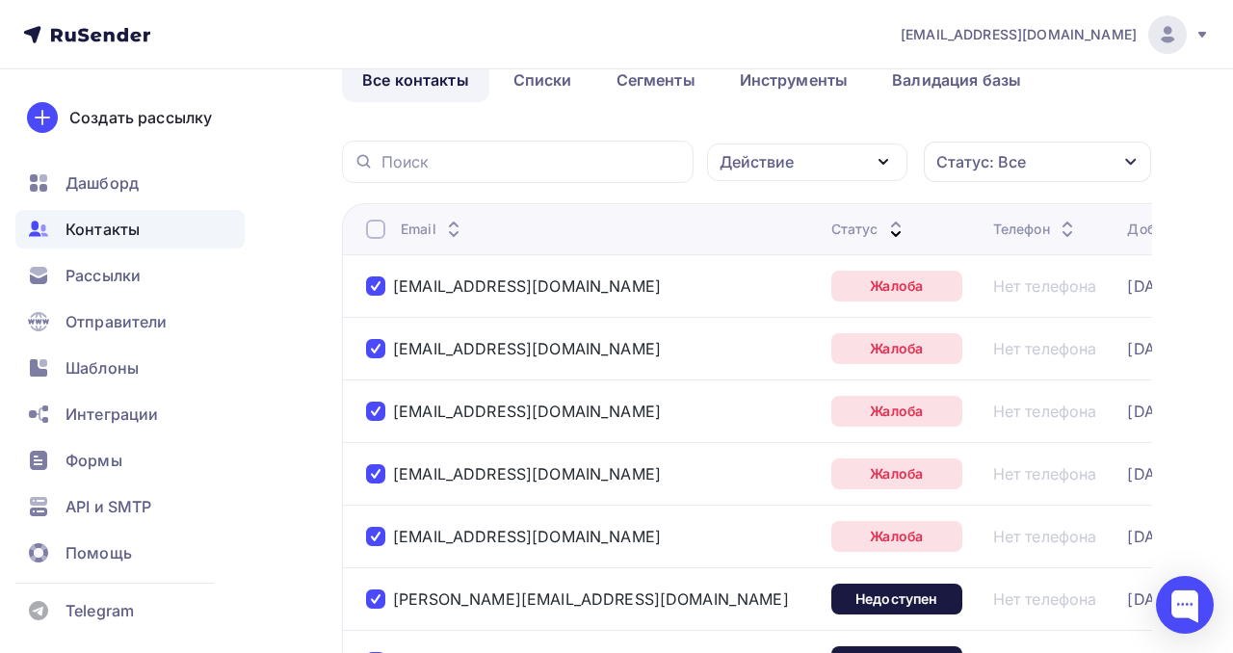
scroll to position [126, 0]
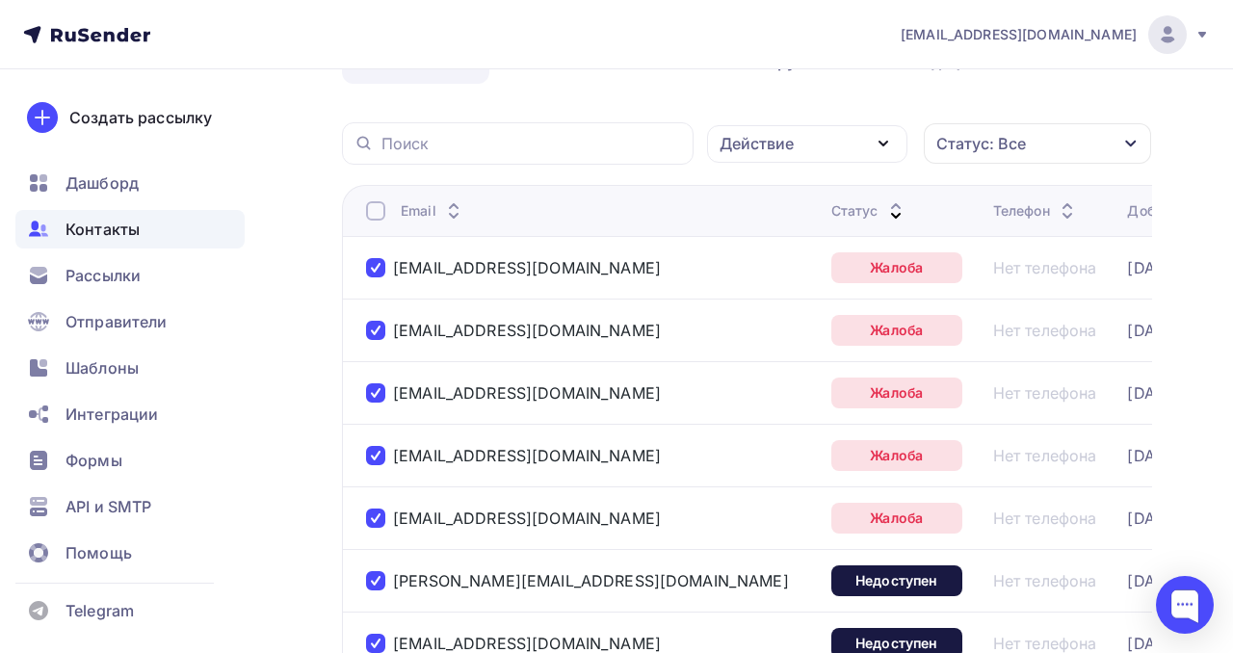
click at [832, 153] on div "Действие" at bounding box center [807, 144] width 200 height 38
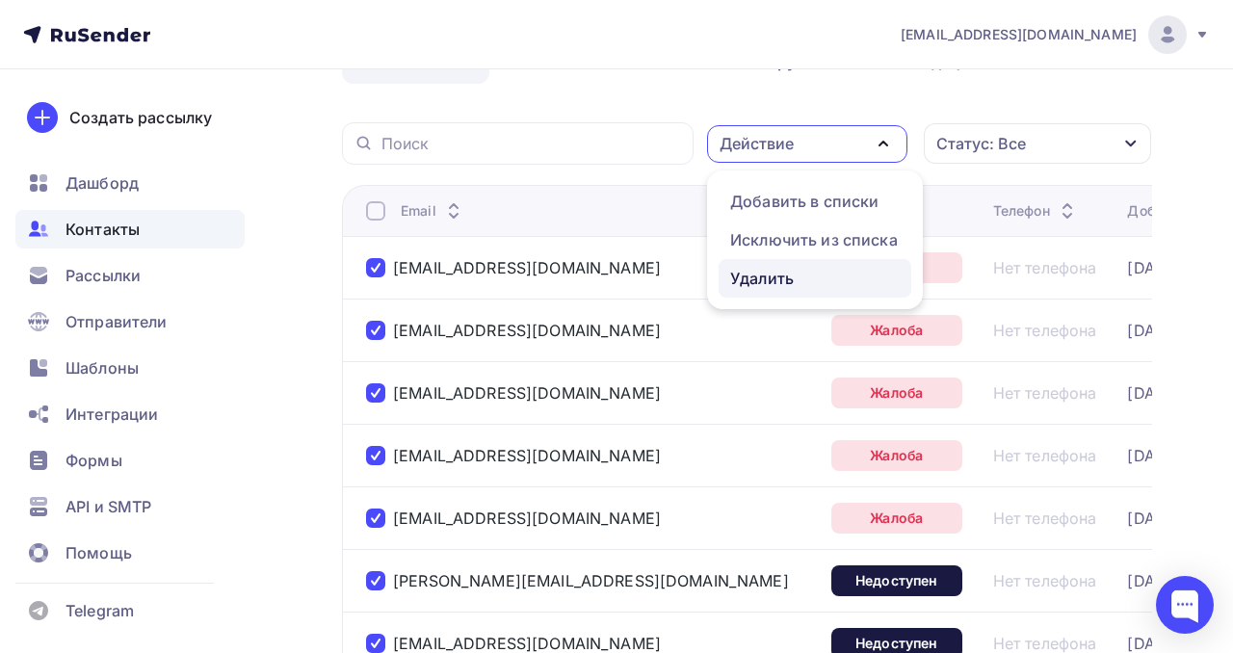
click at [782, 274] on div "Удалить" at bounding box center [762, 278] width 64 height 23
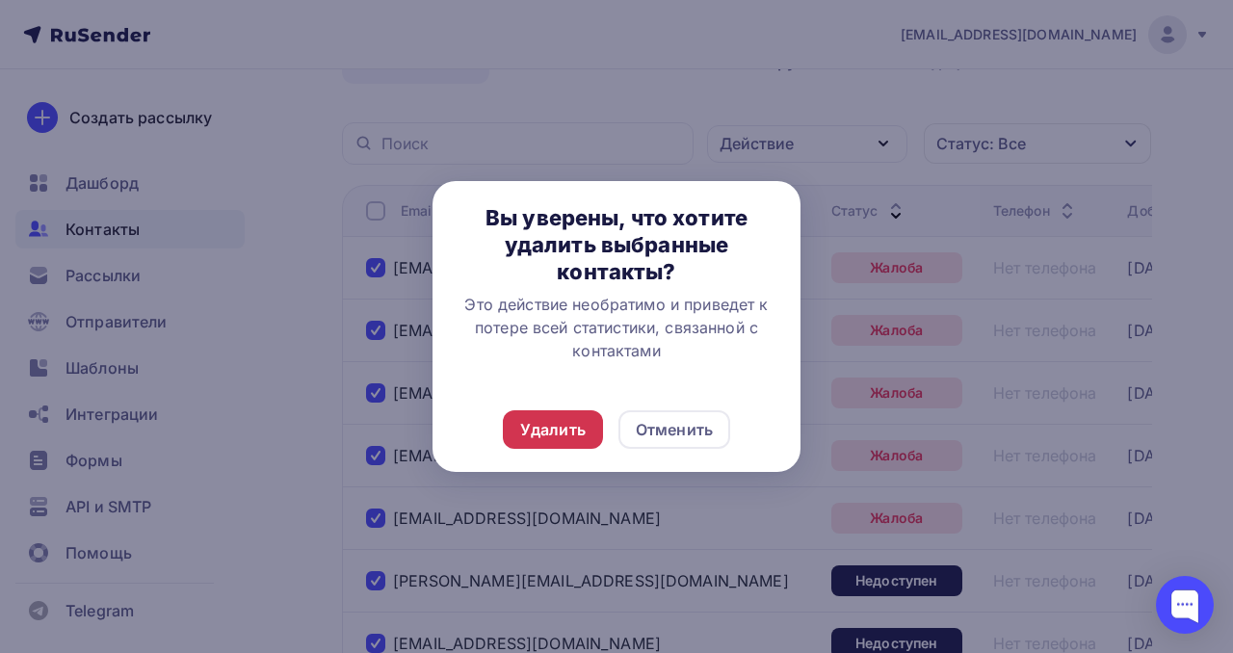
click at [558, 434] on div "Удалить" at bounding box center [552, 429] width 65 height 23
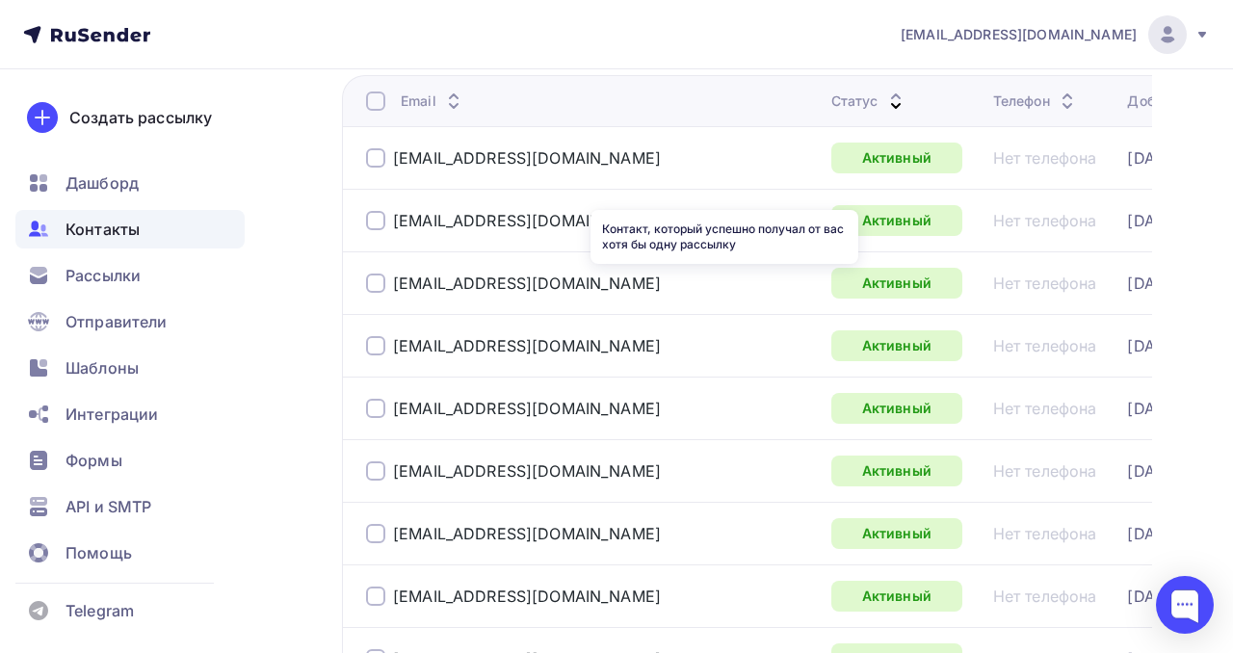
scroll to position [0, 0]
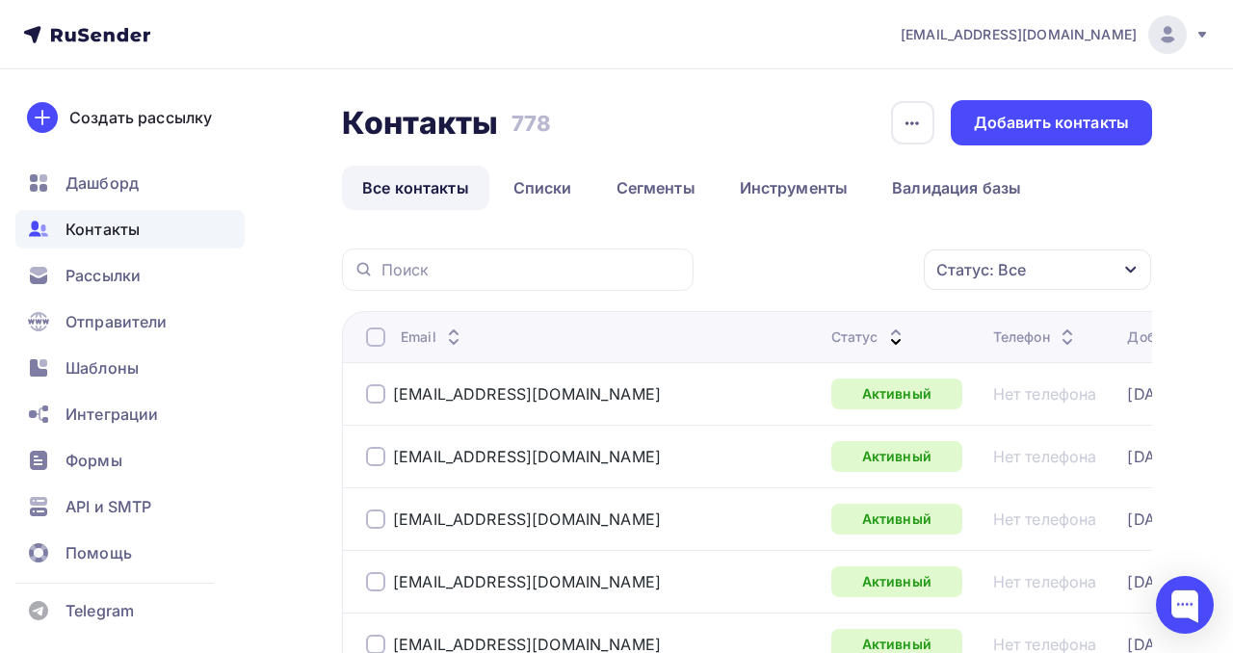
click at [776, 270] on div "Статус: Все Статус Новый Активный Не существует Переполнен Недоступен Отписан О…" at bounding box center [929, 269] width 445 height 42
click at [649, 180] on link "Сегменты" at bounding box center [655, 188] width 119 height 44
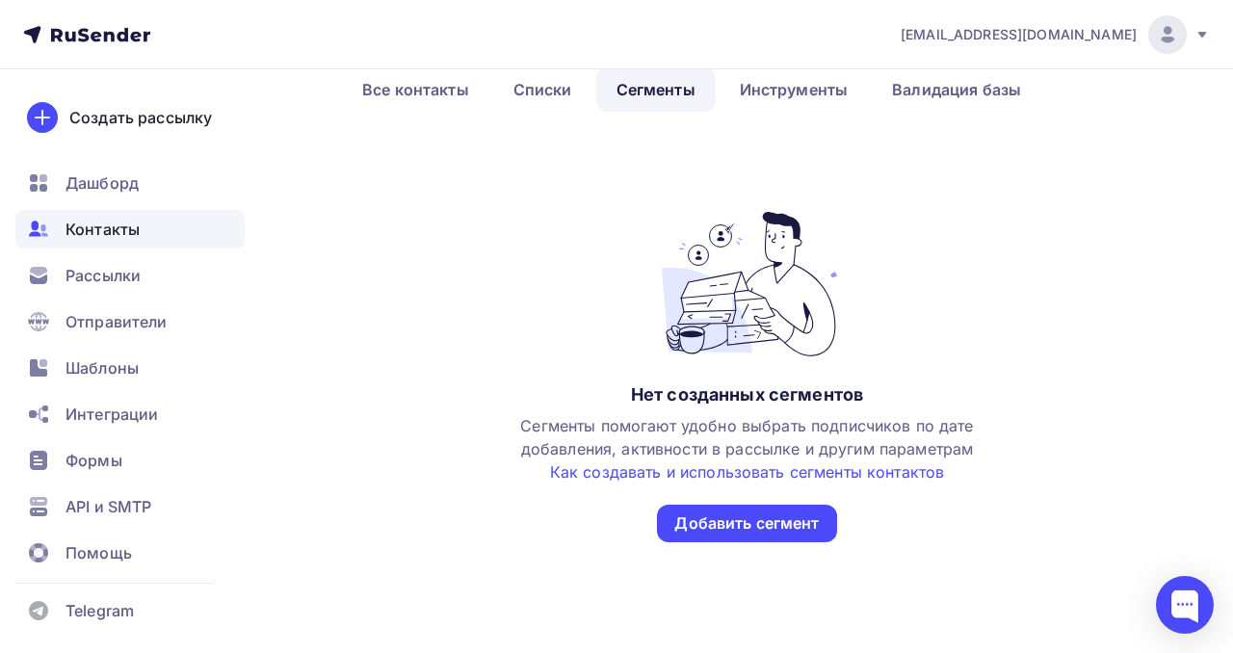
scroll to position [103, 0]
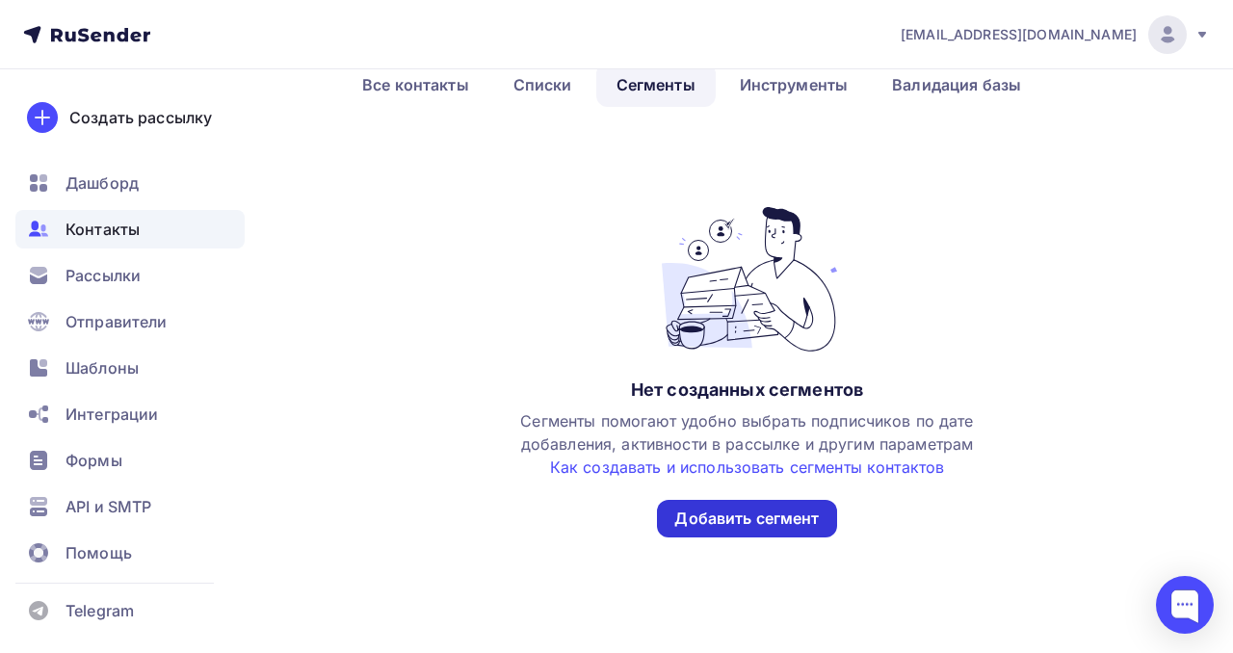
click at [763, 513] on div "Добавить сегмент" at bounding box center [746, 519] width 144 height 22
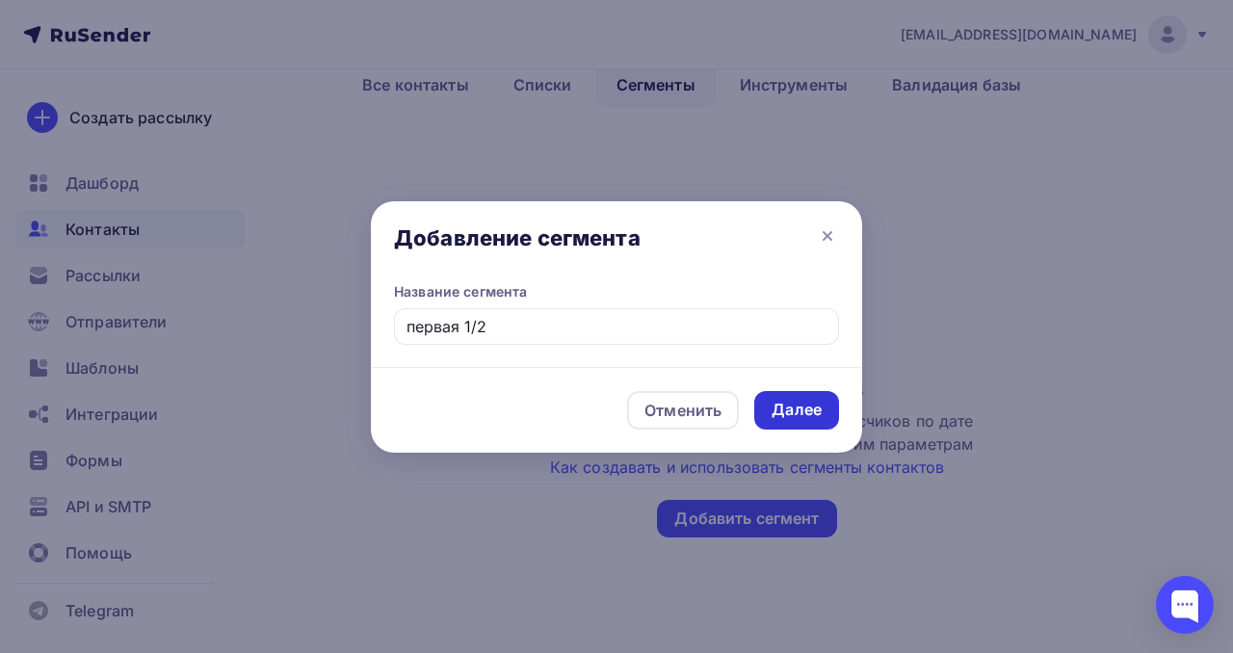
type input "первая 1/2"
click at [817, 412] on div "Далее" at bounding box center [796, 410] width 50 height 22
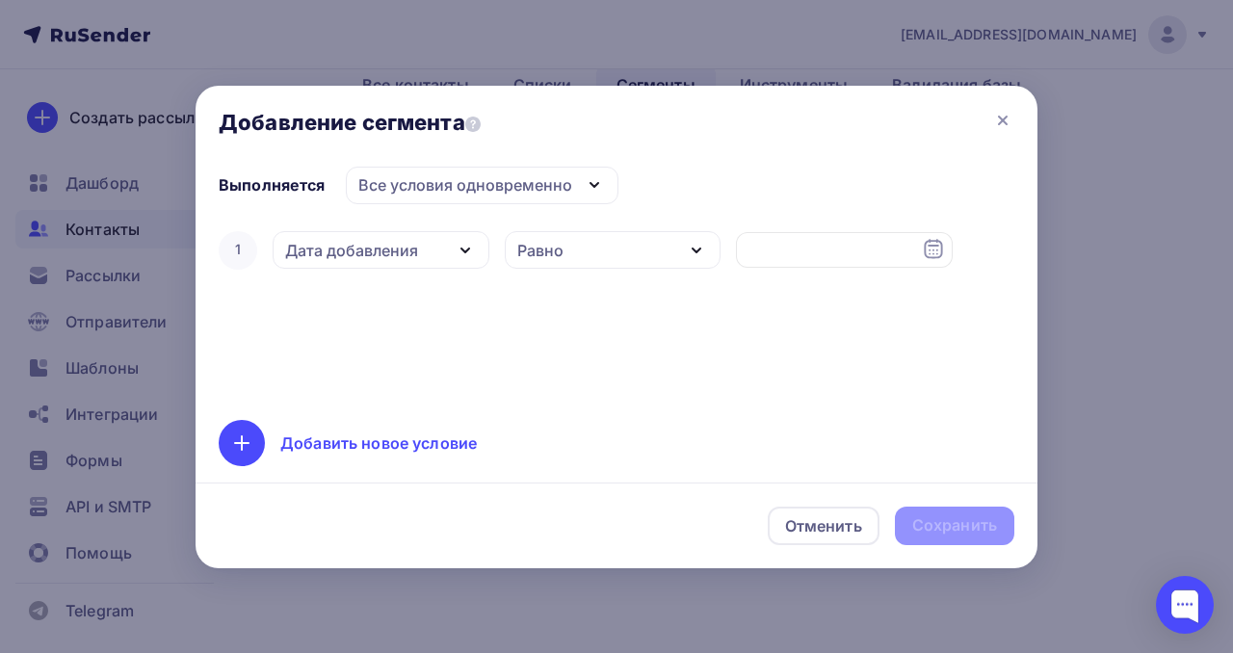
click at [469, 248] on icon "button" at bounding box center [465, 250] width 23 height 23
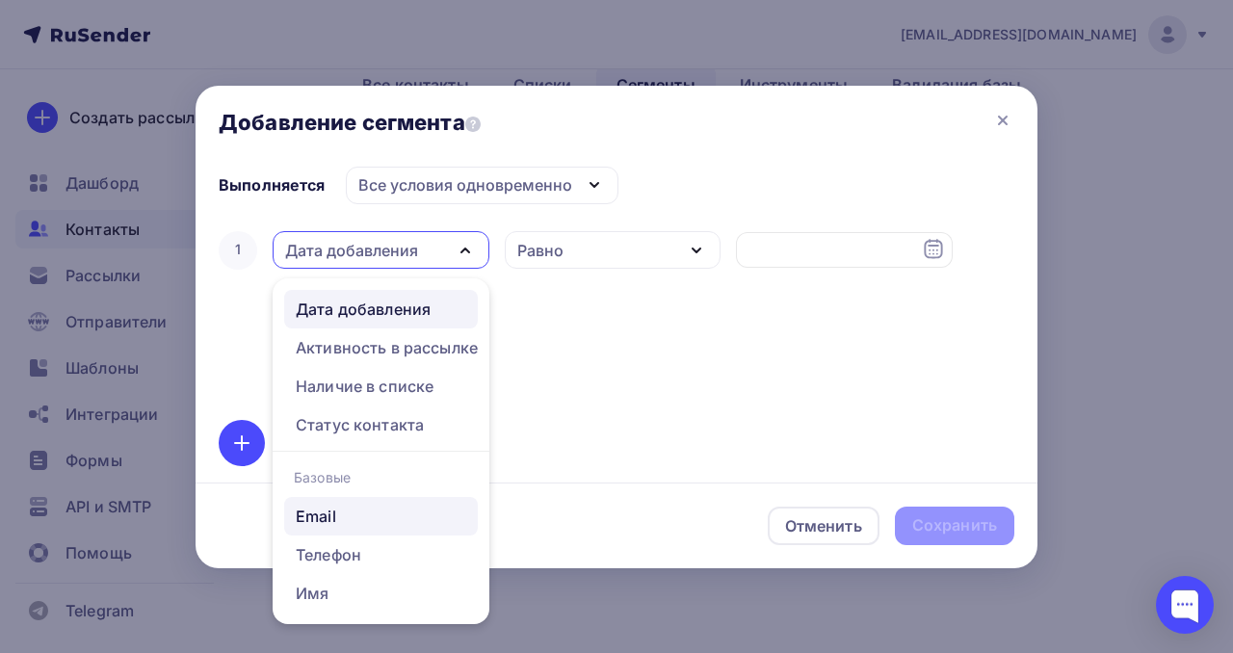
click at [370, 517] on div "Email" at bounding box center [381, 516] width 170 height 23
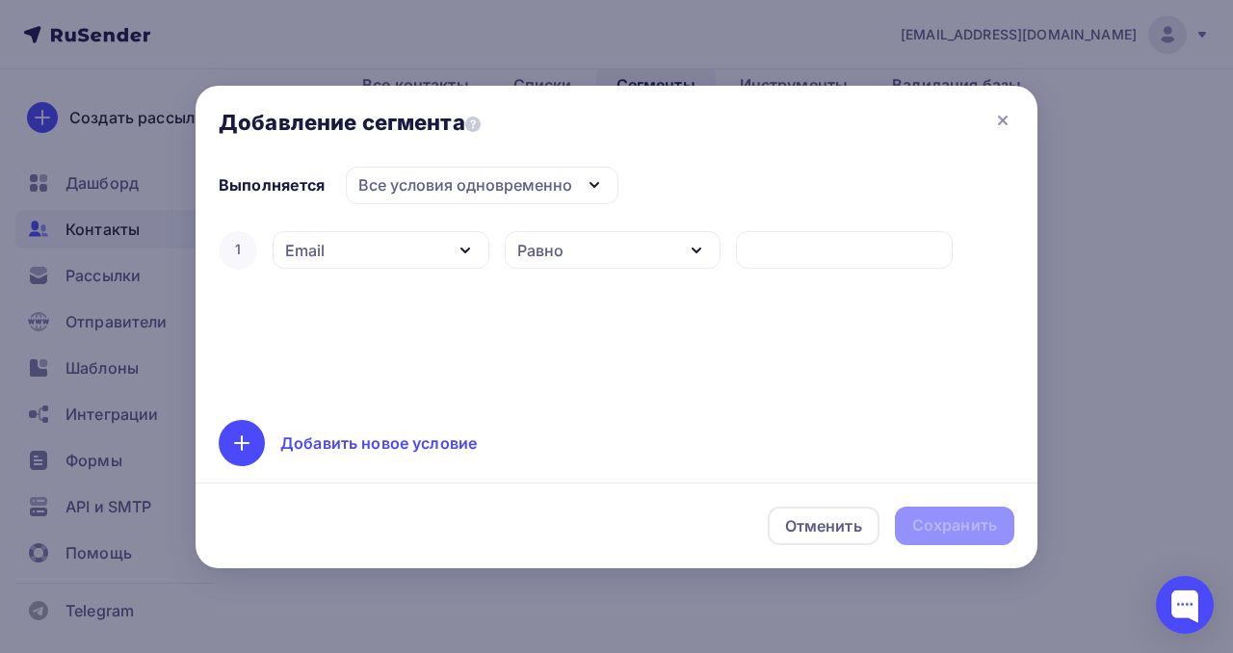
click at [464, 251] on icon "button" at bounding box center [465, 250] width 8 height 4
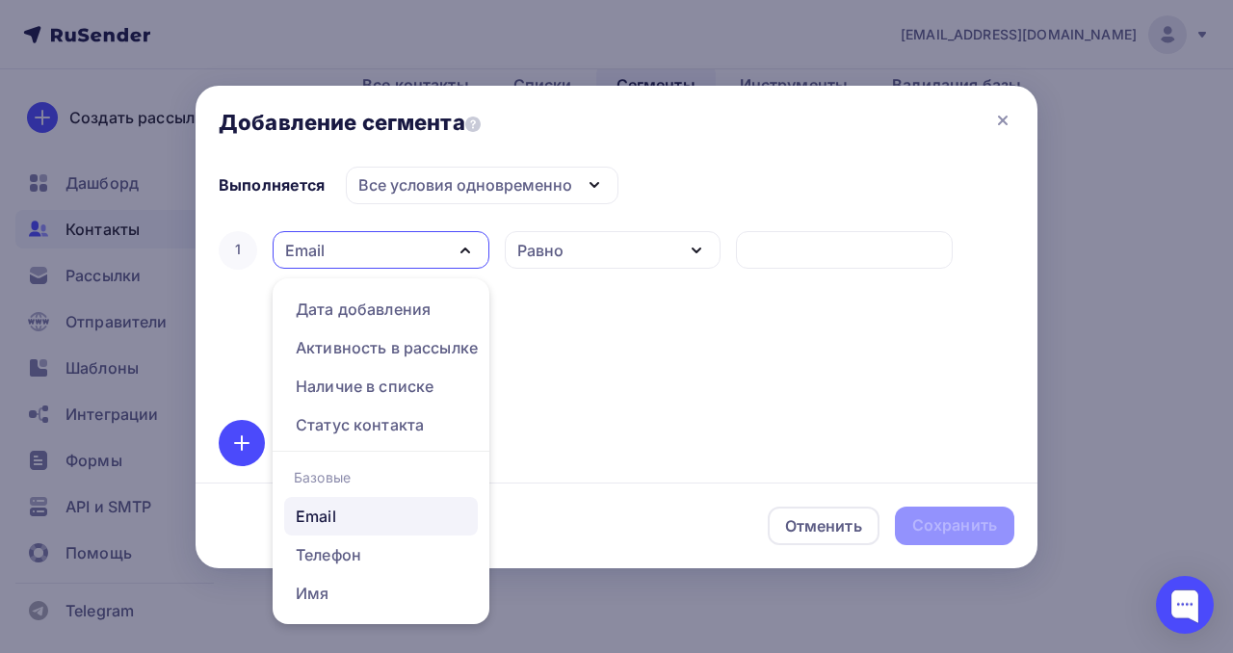
click at [695, 262] on icon "button" at bounding box center [696, 250] width 23 height 23
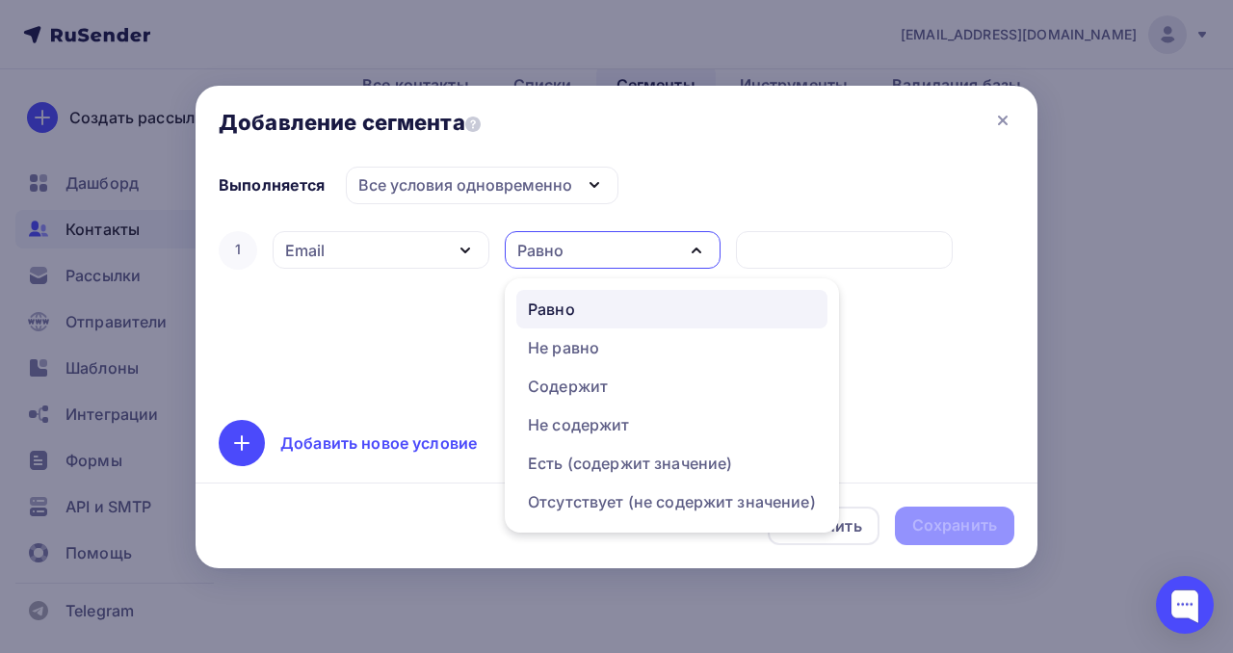
click at [913, 365] on div "1 Email Дата добавления Активность в рассылке Наличие в списке Статус контакта …" at bounding box center [617, 312] width 796 height 170
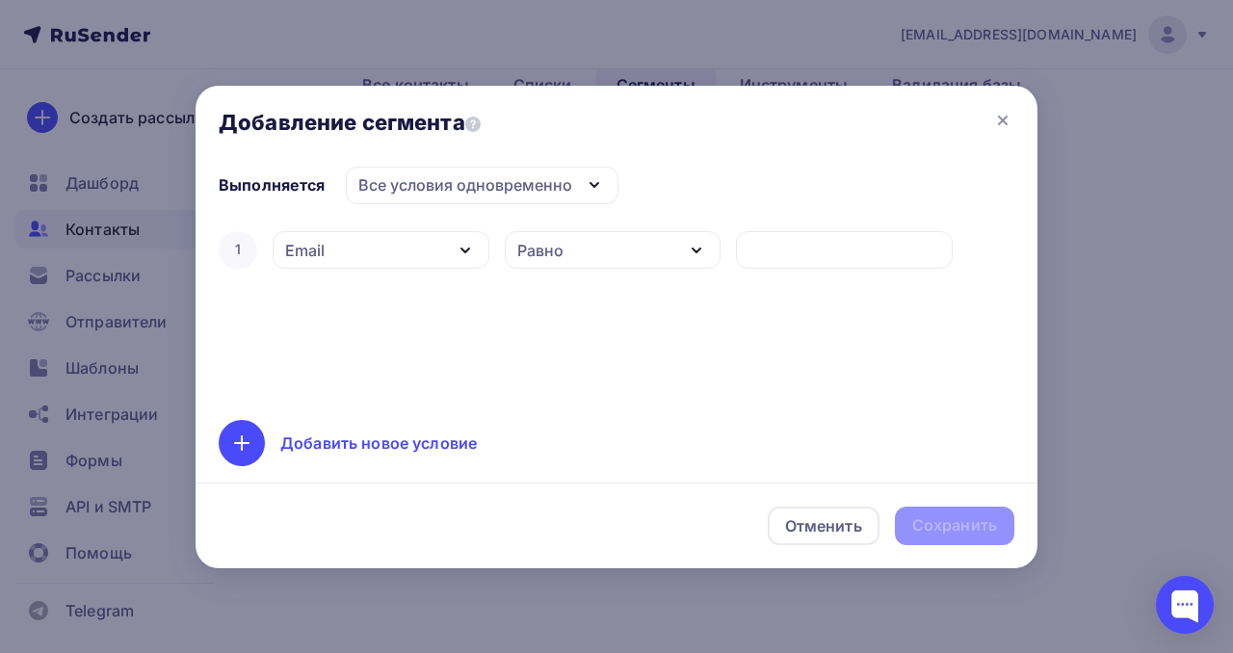
click at [695, 251] on icon "button" at bounding box center [696, 250] width 8 height 4
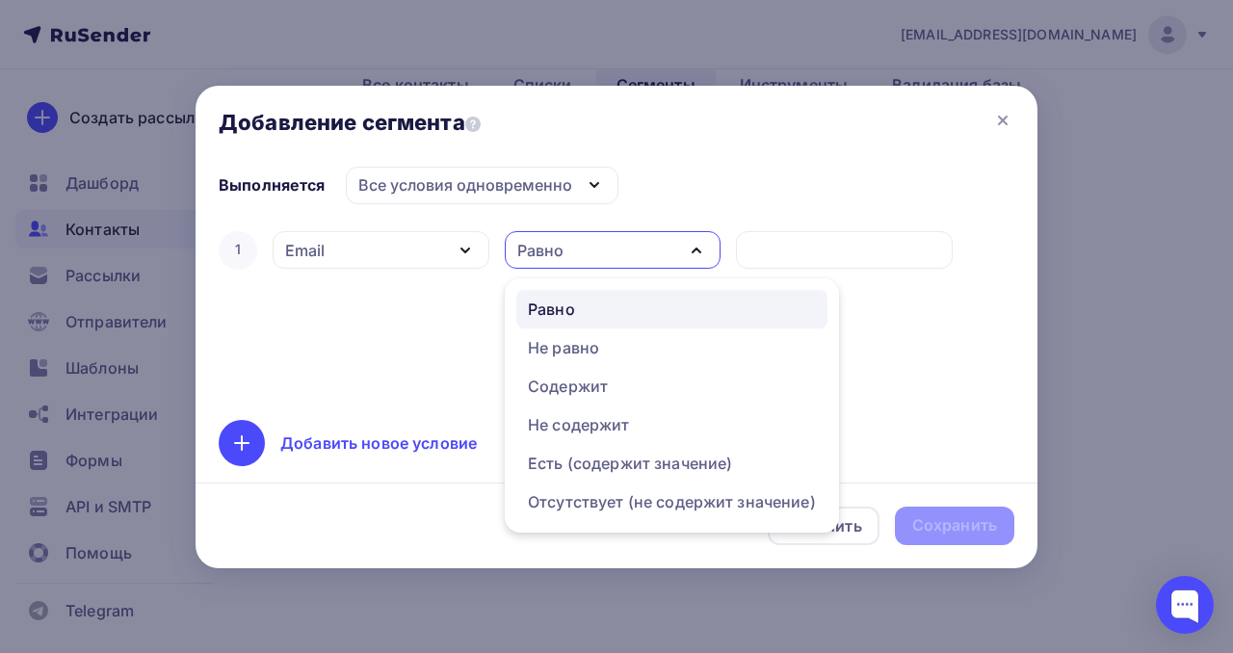
click at [695, 251] on icon "button" at bounding box center [696, 250] width 23 height 23
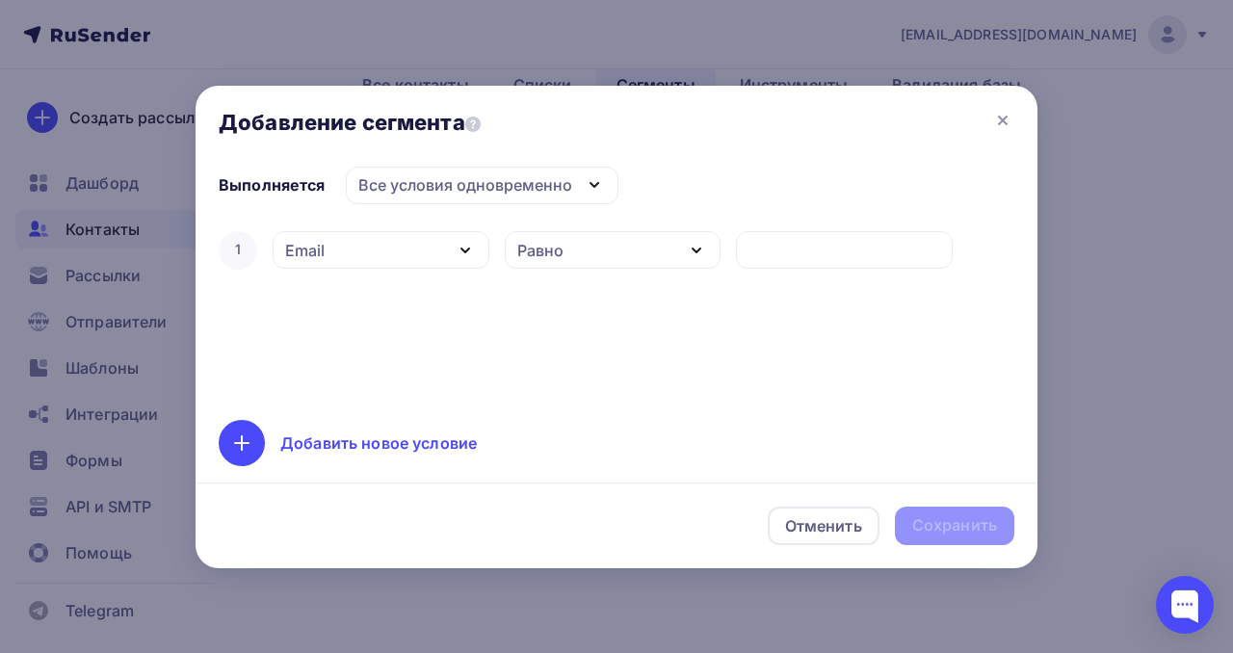
click at [695, 251] on icon "button" at bounding box center [696, 250] width 8 height 4
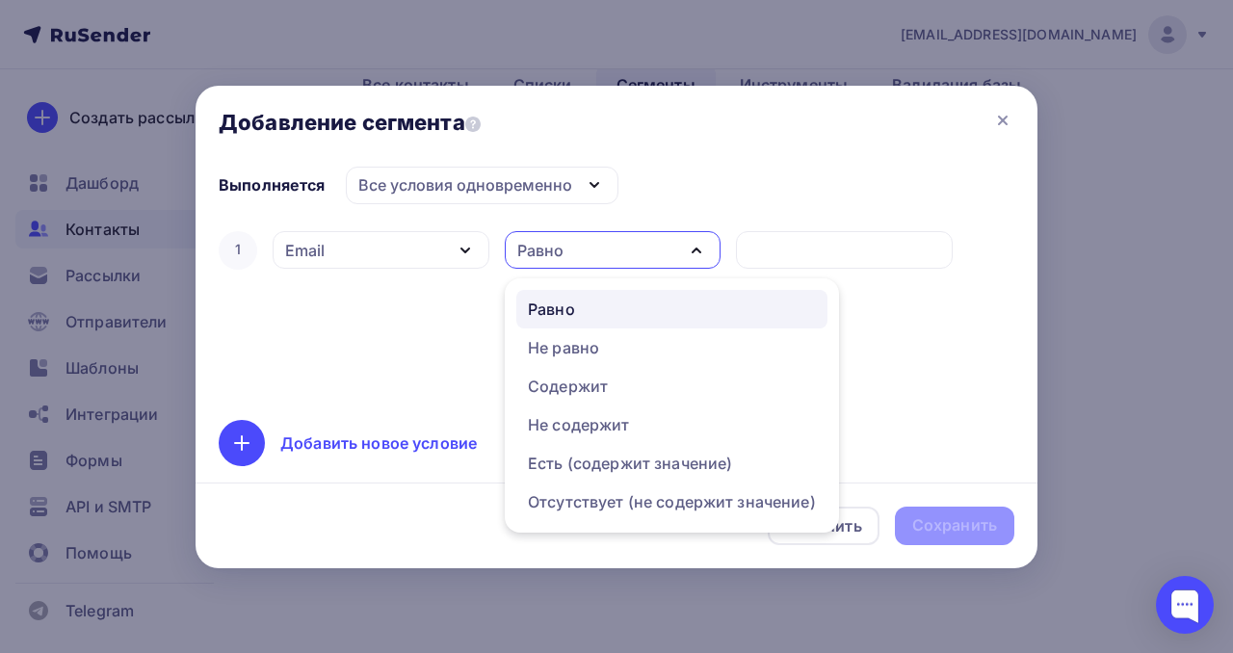
click at [540, 183] on div "Все условия одновременно" at bounding box center [465, 184] width 214 height 23
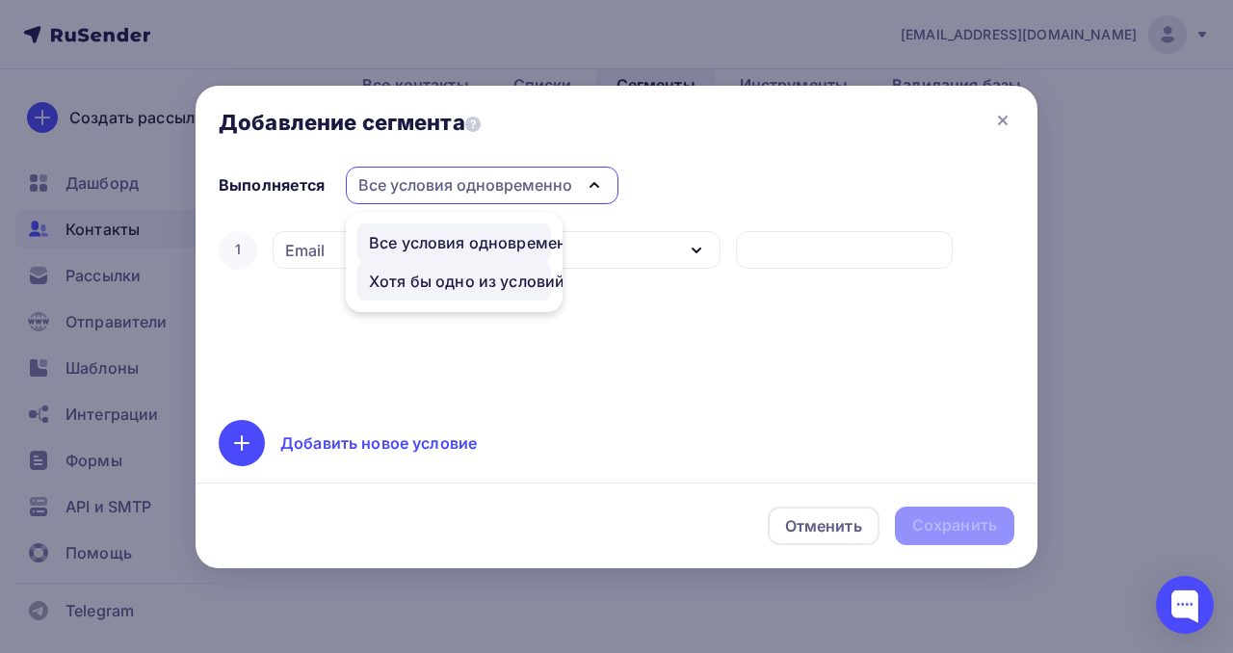
click at [491, 274] on div "Хотя бы одно из условий" at bounding box center [467, 281] width 196 height 23
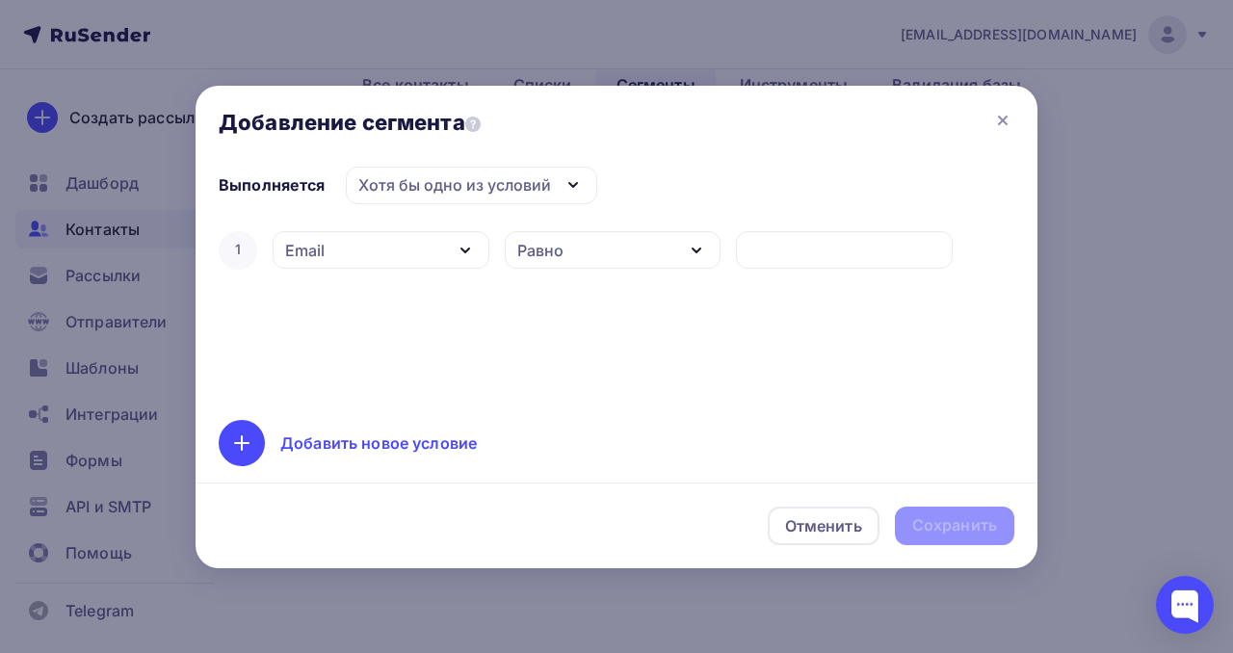
click at [461, 248] on icon "button" at bounding box center [465, 250] width 8 height 4
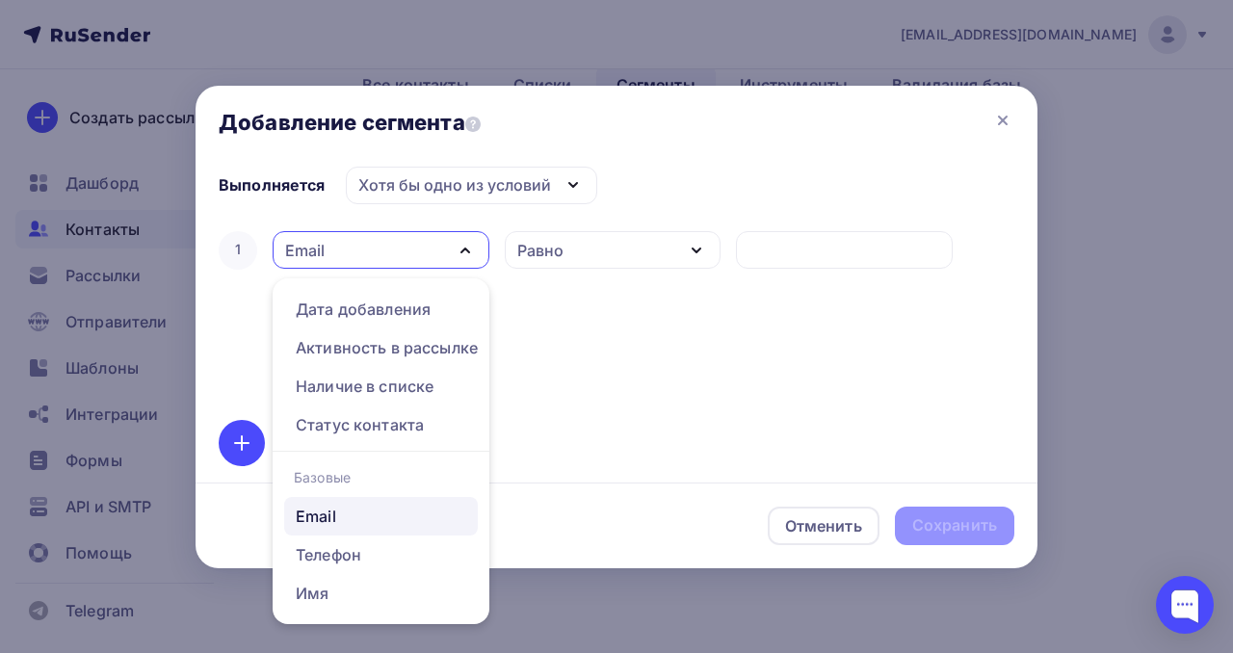
click at [588, 251] on div "Равно" at bounding box center [613, 250] width 217 height 38
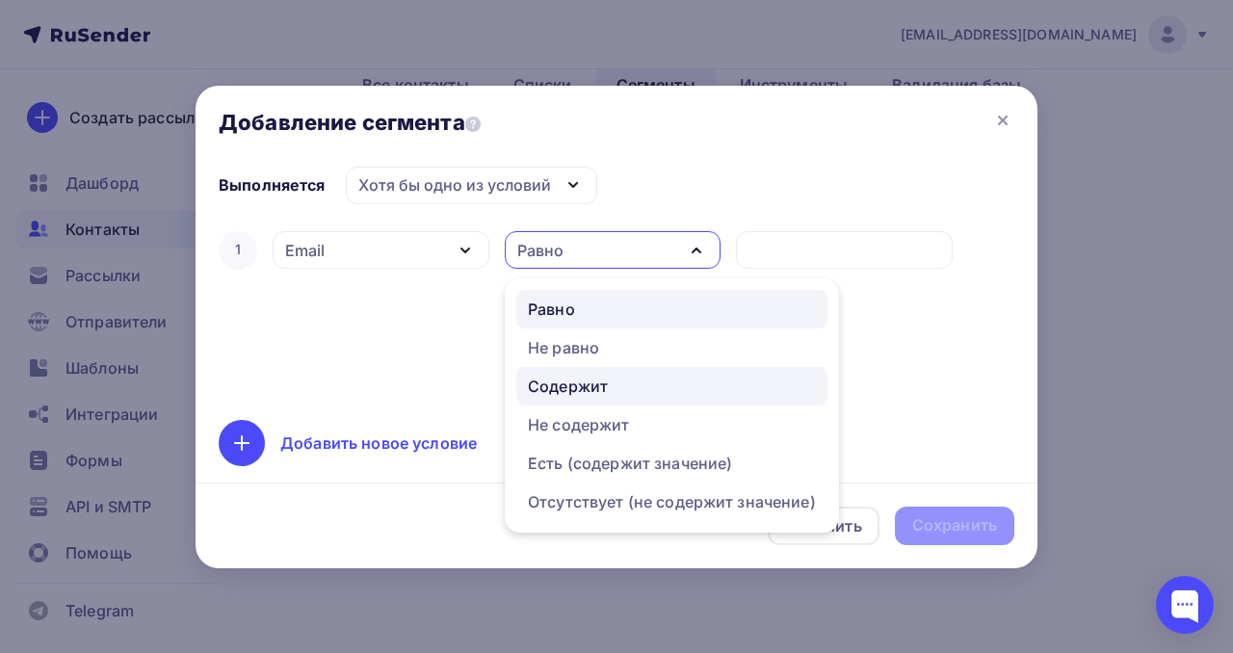
click at [614, 379] on div "Содержит" at bounding box center [672, 386] width 288 height 23
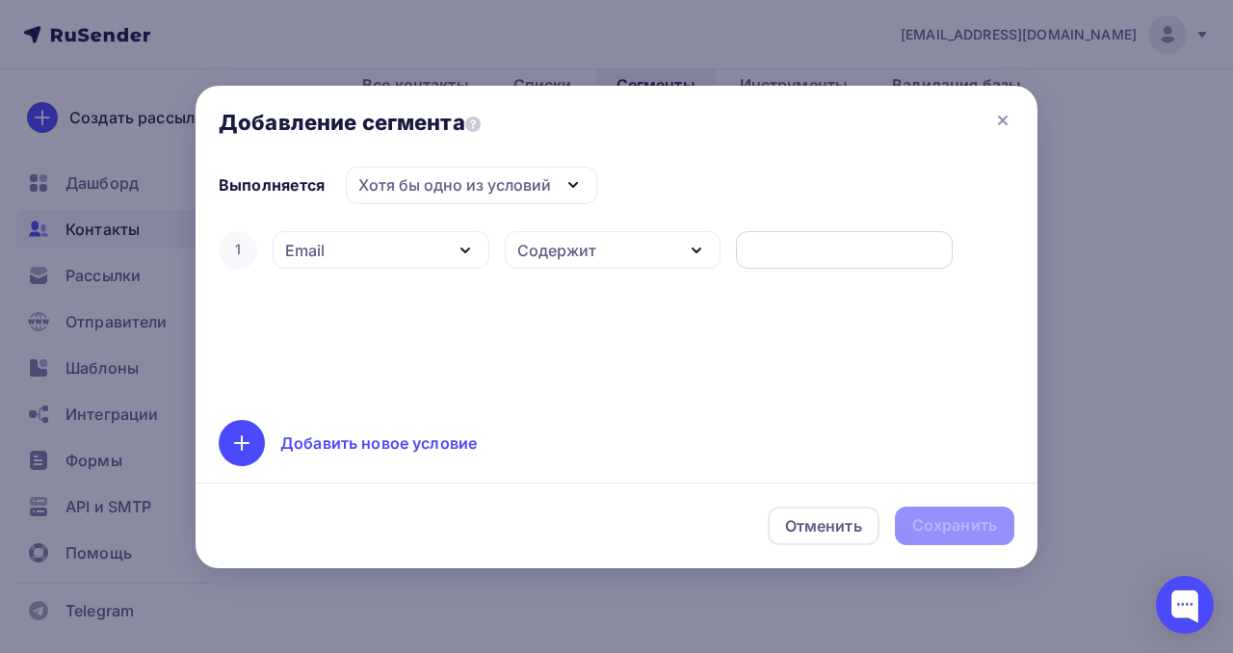
click at [764, 244] on input "text" at bounding box center [844, 250] width 195 height 23
type input "ь"
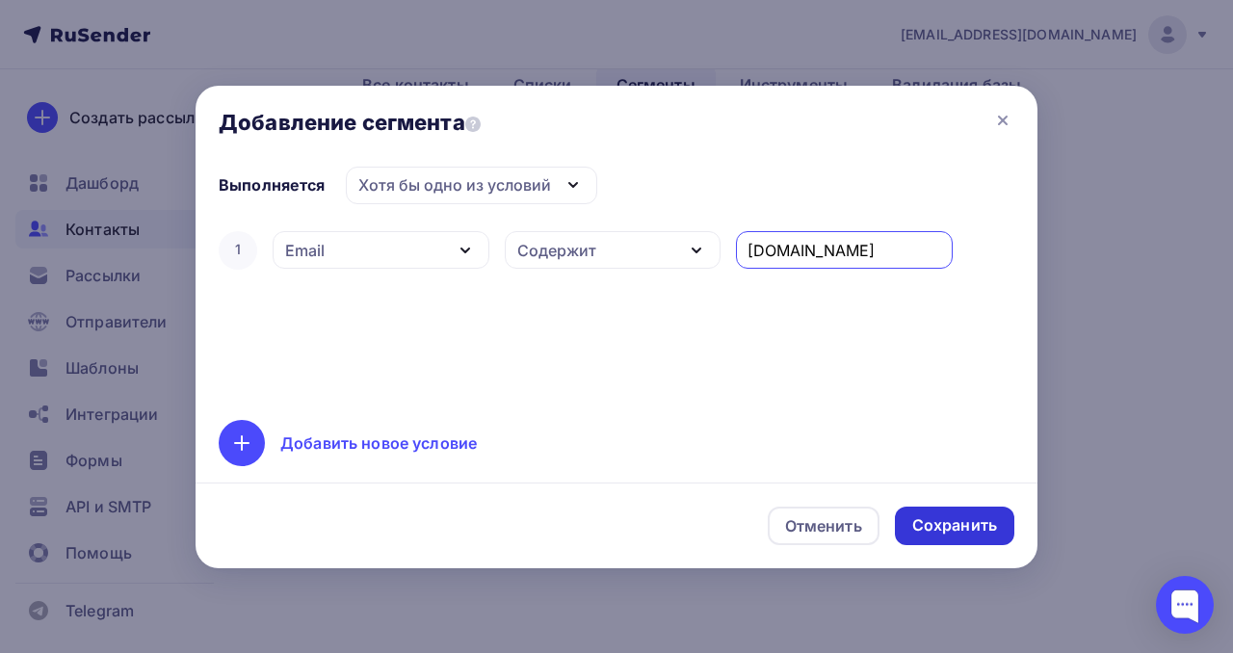
type input "[DOMAIN_NAME]"
click at [982, 528] on div "Сохранить" at bounding box center [954, 525] width 85 height 22
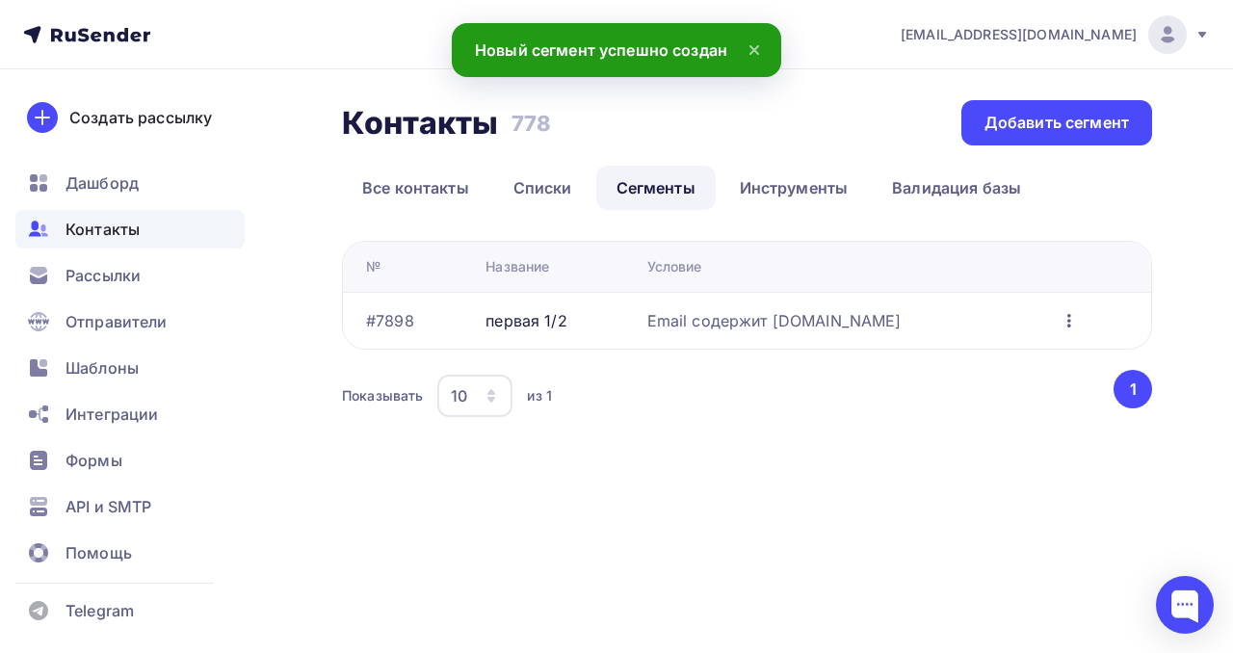
scroll to position [0, 0]
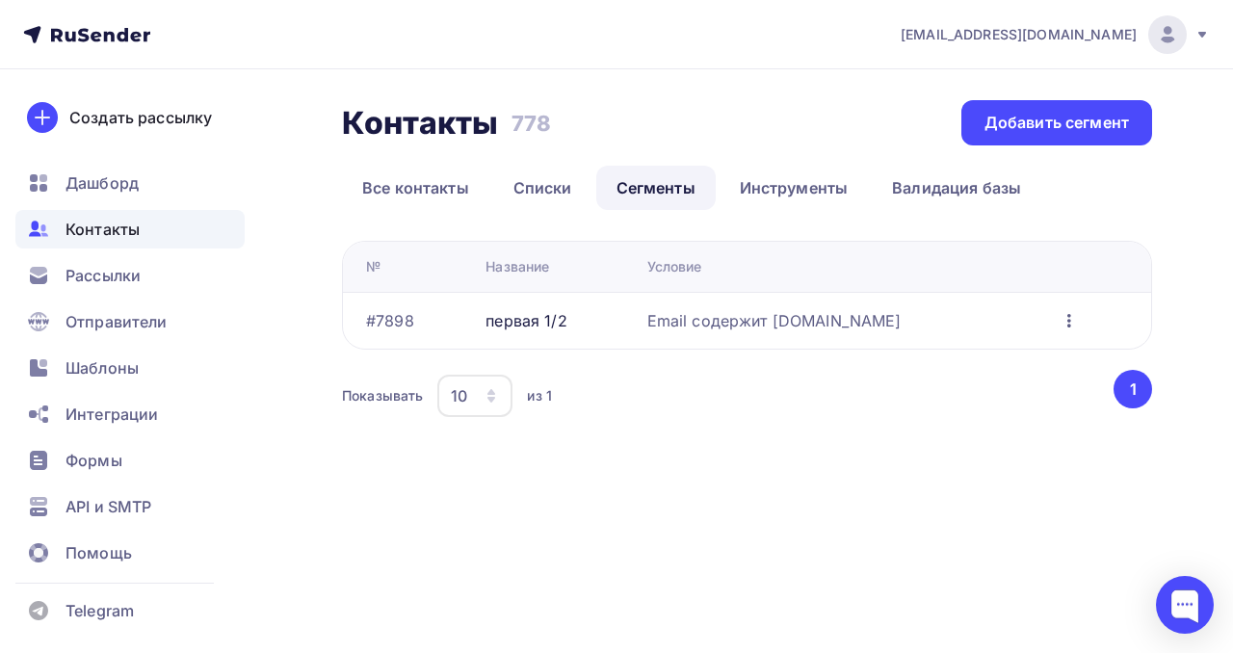
click at [553, 313] on div "первая 1/2" at bounding box center [525, 320] width 81 height 23
click at [1057, 321] on icon "button" at bounding box center [1068, 320] width 23 height 23
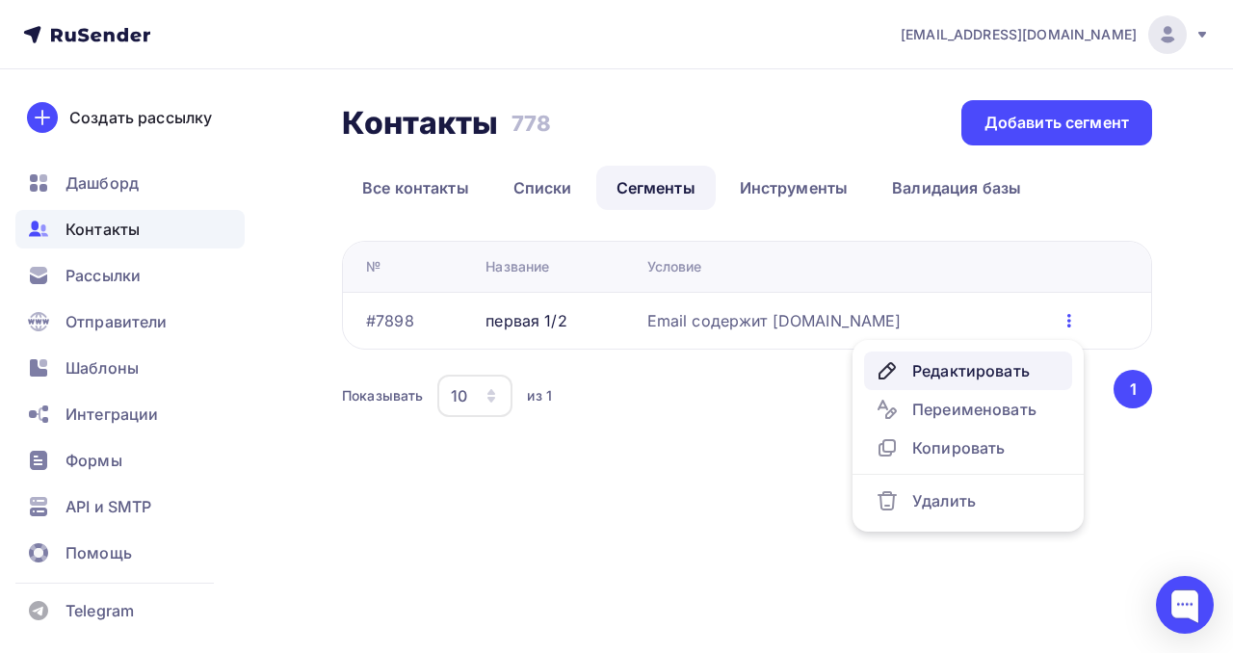
click at [1001, 371] on div "Редактировать" at bounding box center [967, 370] width 185 height 23
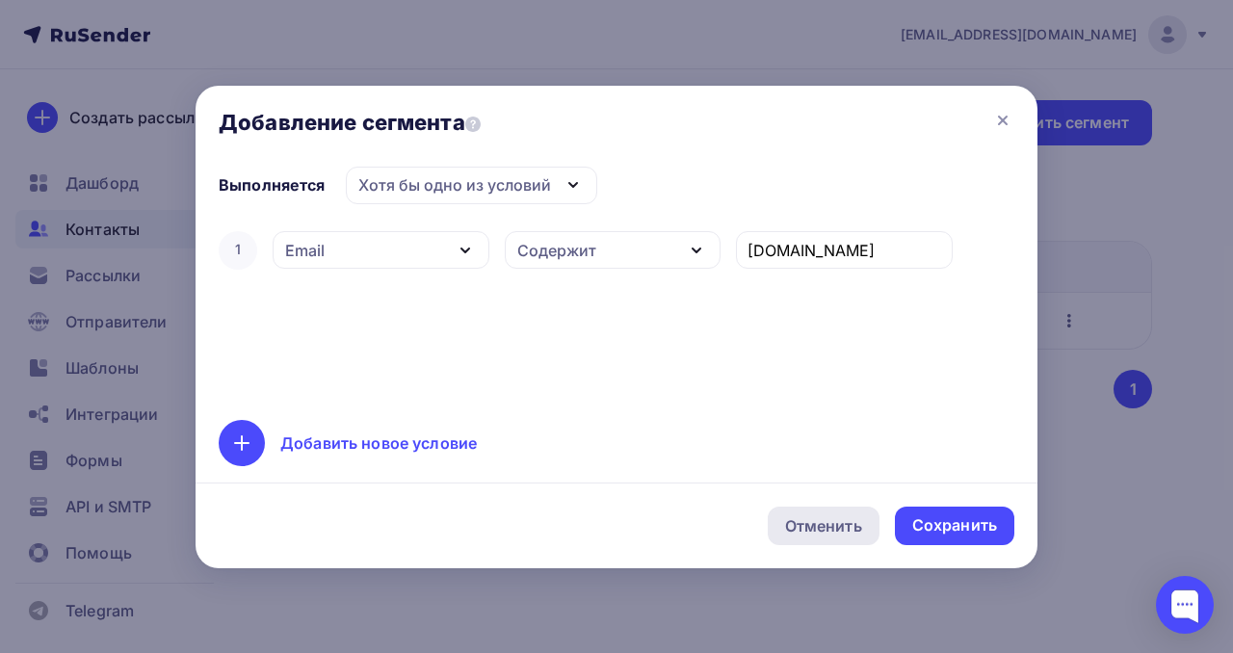
click at [824, 529] on div "Отменить" at bounding box center [823, 525] width 77 height 23
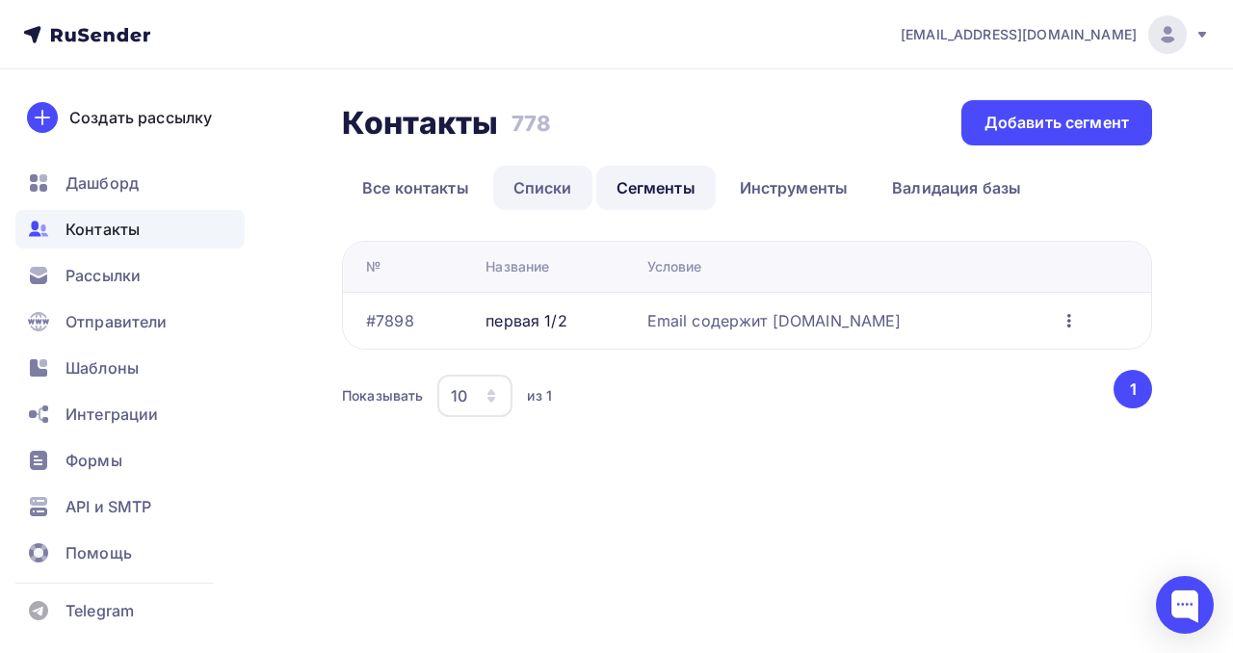
click at [551, 190] on link "Списки" at bounding box center [542, 188] width 99 height 44
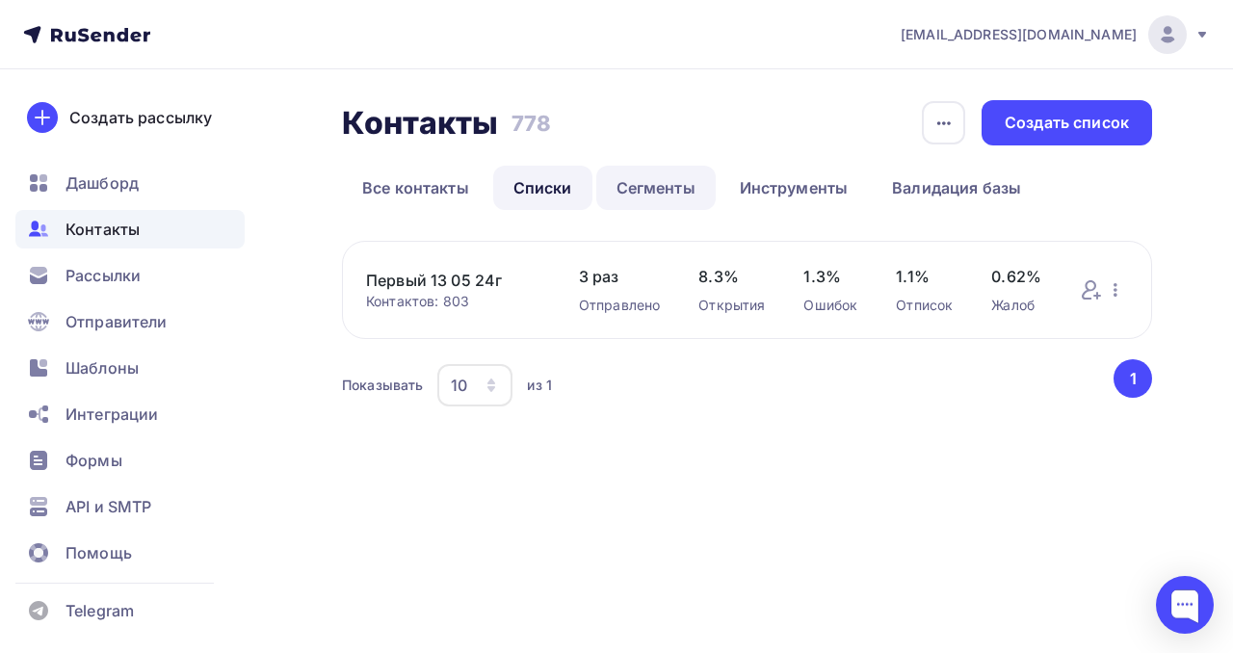
click at [668, 184] on link "Сегменты" at bounding box center [655, 188] width 119 height 44
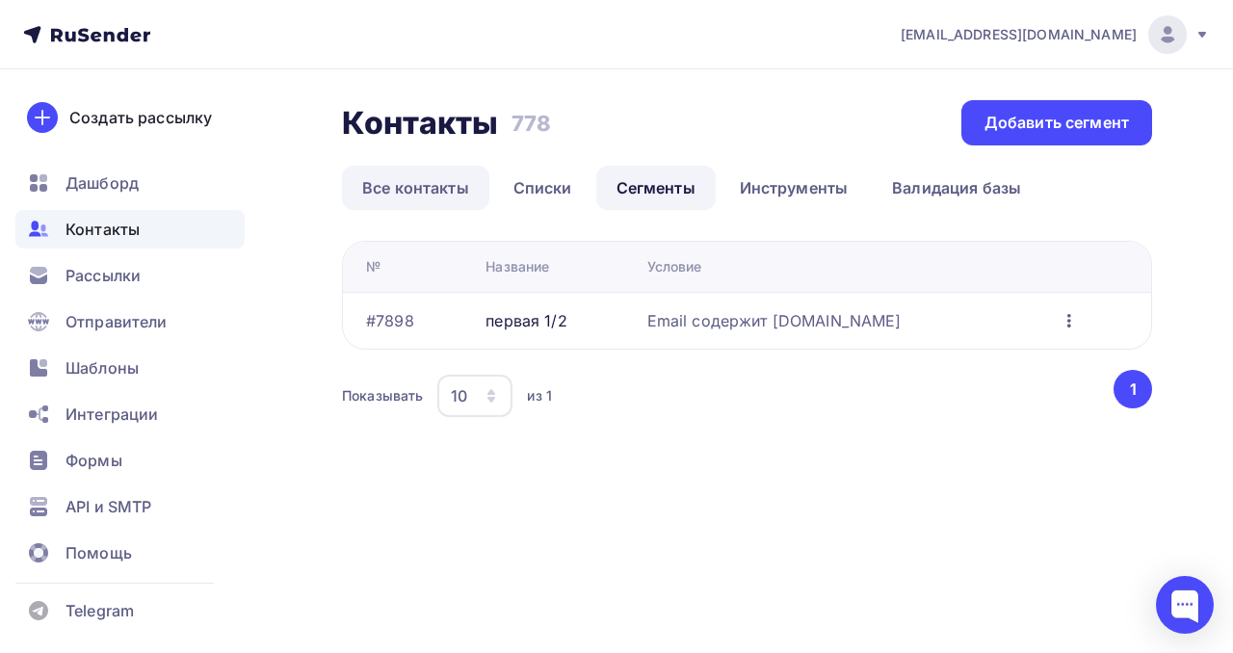
click at [425, 200] on link "Все контакты" at bounding box center [415, 188] width 147 height 44
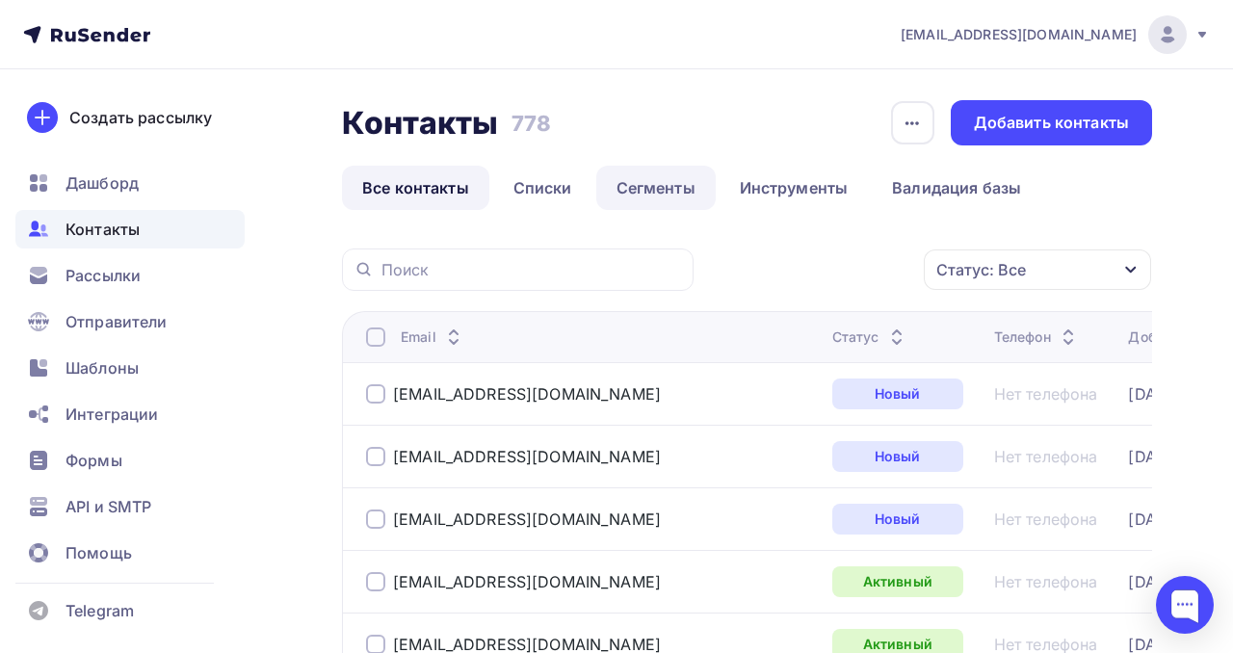
click at [640, 192] on link "Сегменты" at bounding box center [655, 188] width 119 height 44
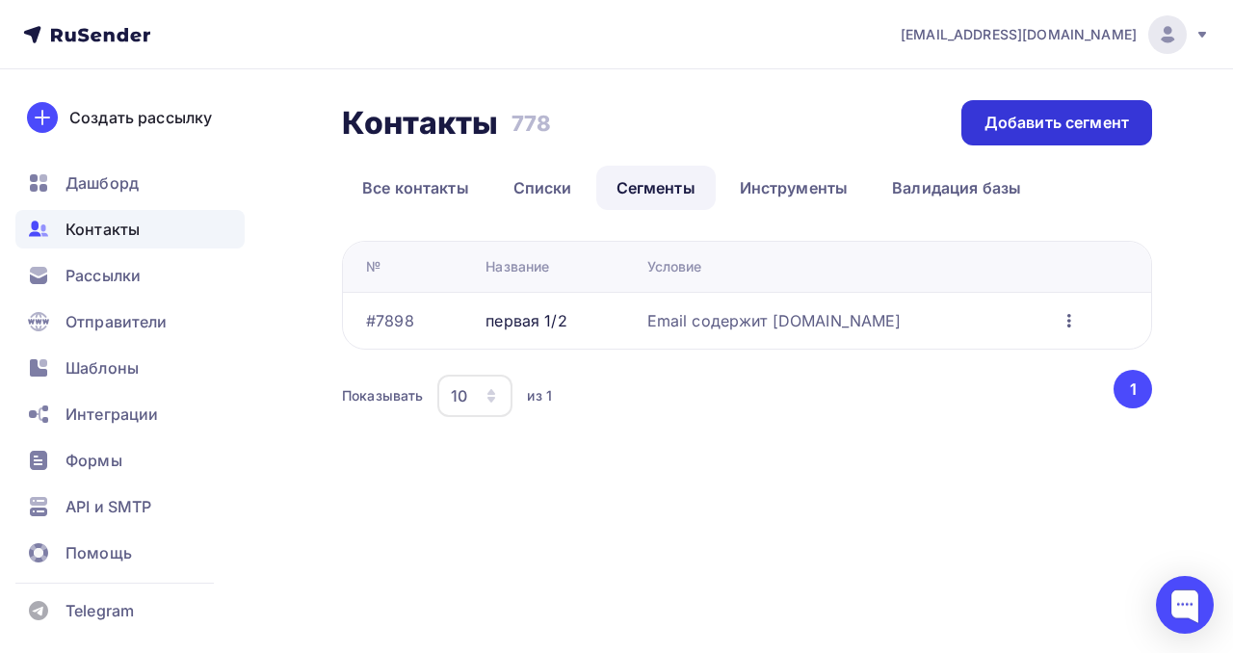
click at [1058, 116] on div "Добавить сегмент" at bounding box center [1056, 123] width 144 height 22
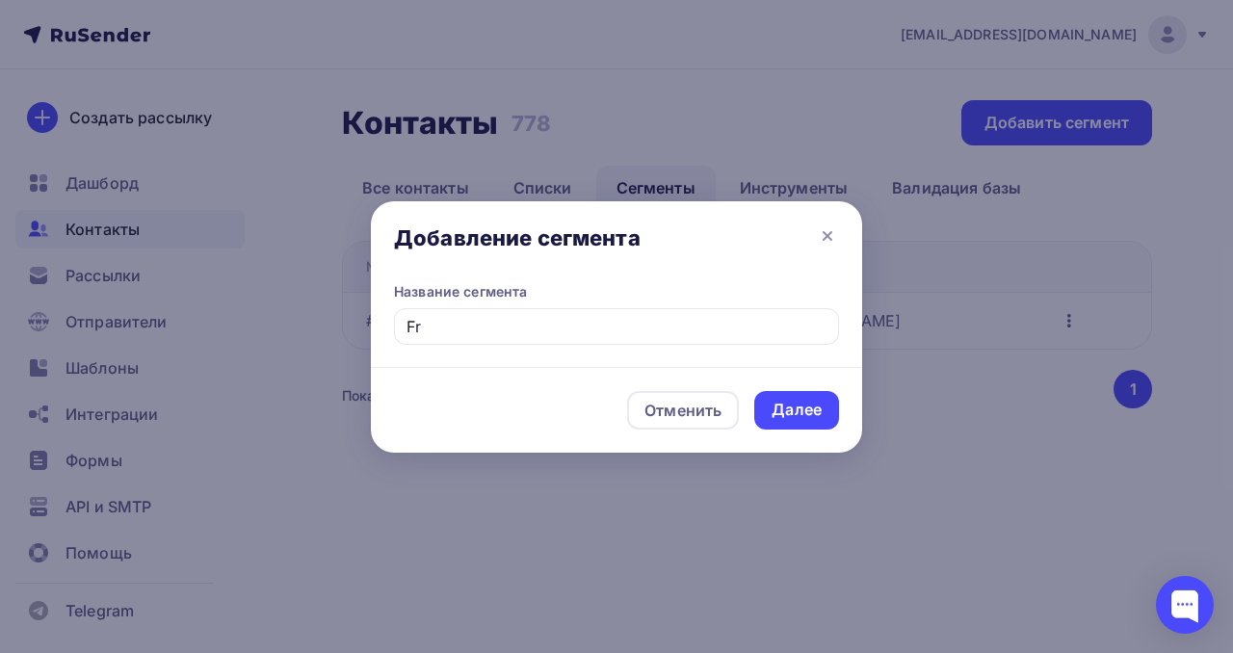
type input "F"
type input "активный"
click at [812, 413] on div "Далее" at bounding box center [796, 410] width 50 height 22
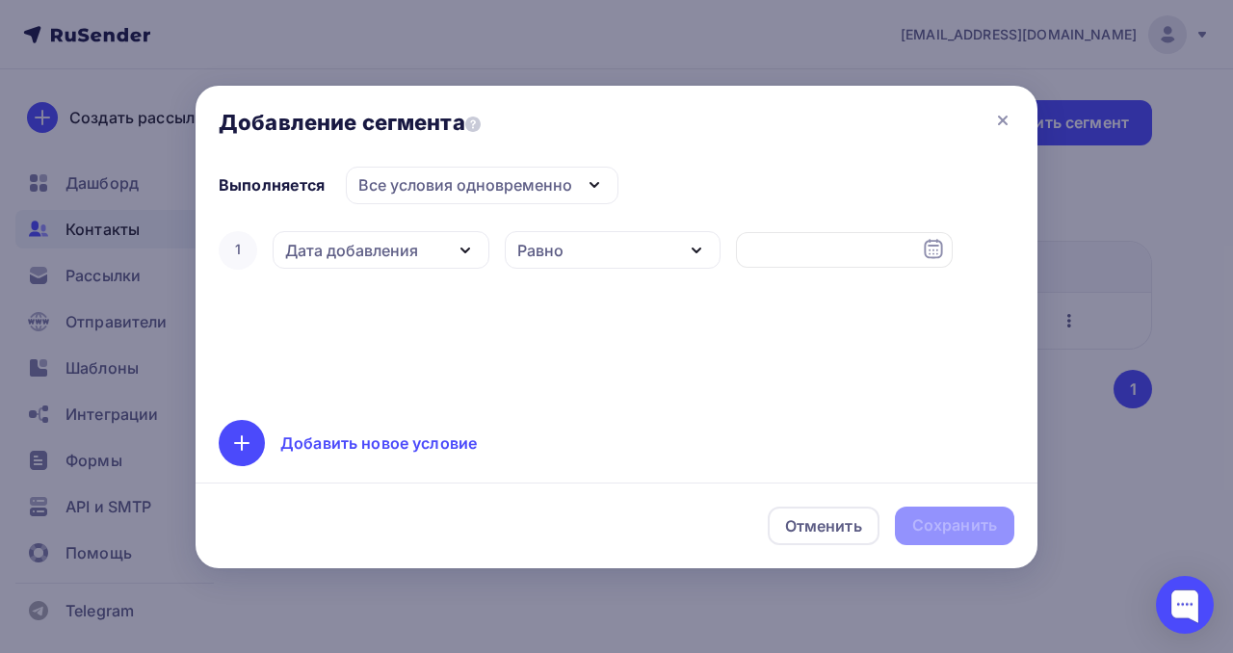
click at [457, 248] on icon "button" at bounding box center [465, 250] width 23 height 23
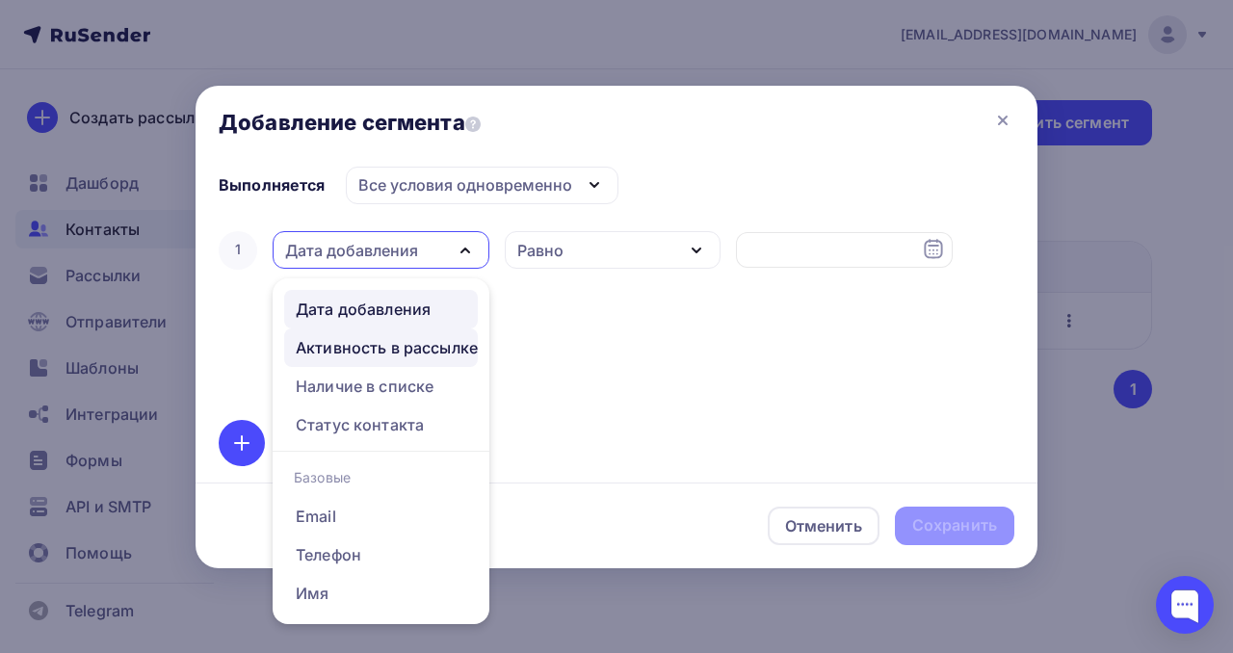
click at [432, 352] on div "Активность в рассылке" at bounding box center [387, 347] width 182 height 23
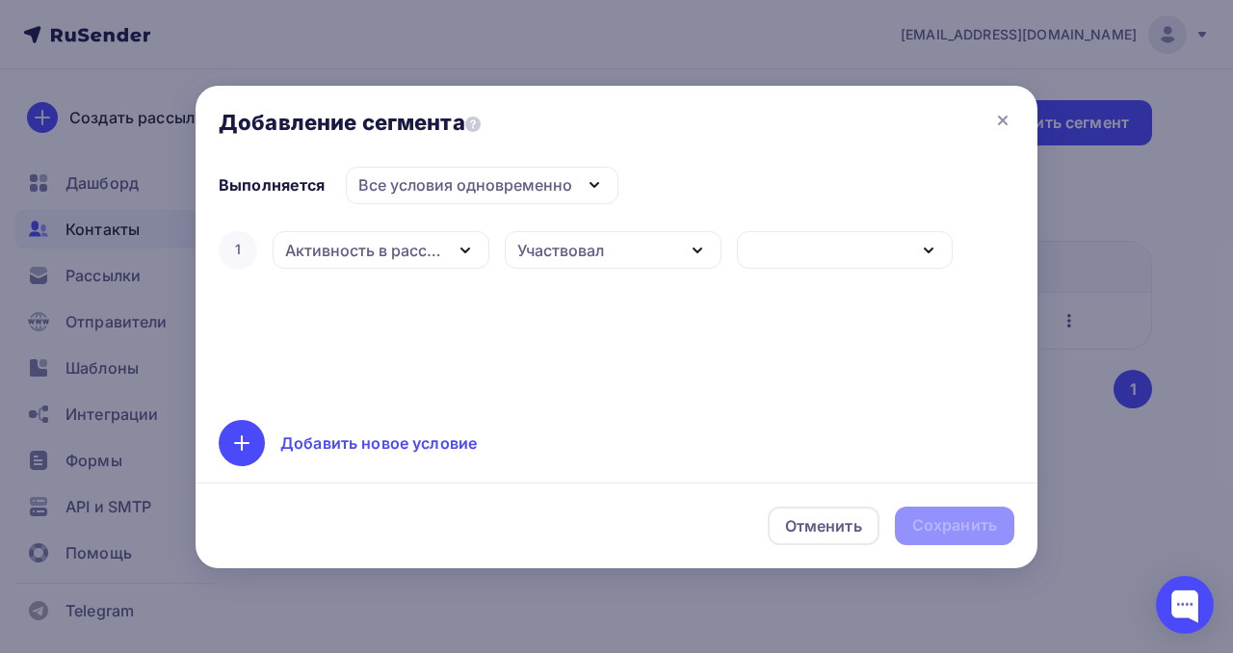
click at [666, 250] on div "Участвовал" at bounding box center [613, 250] width 217 height 38
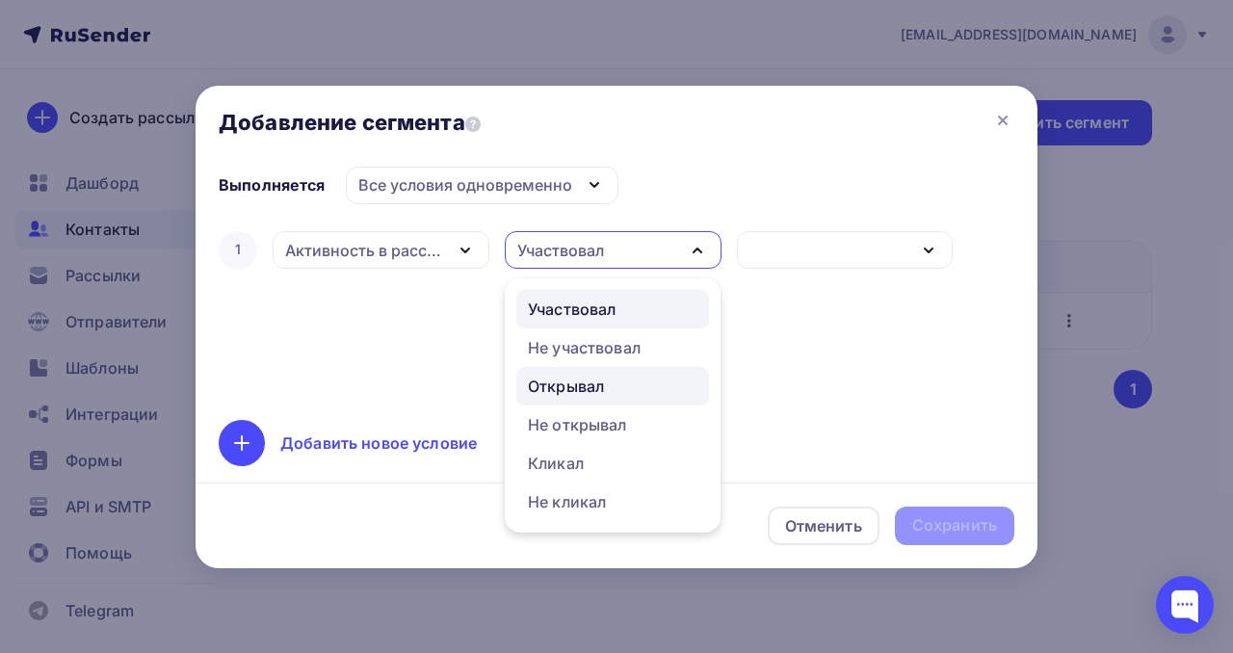
click at [602, 391] on div "Открывал" at bounding box center [566, 386] width 76 height 23
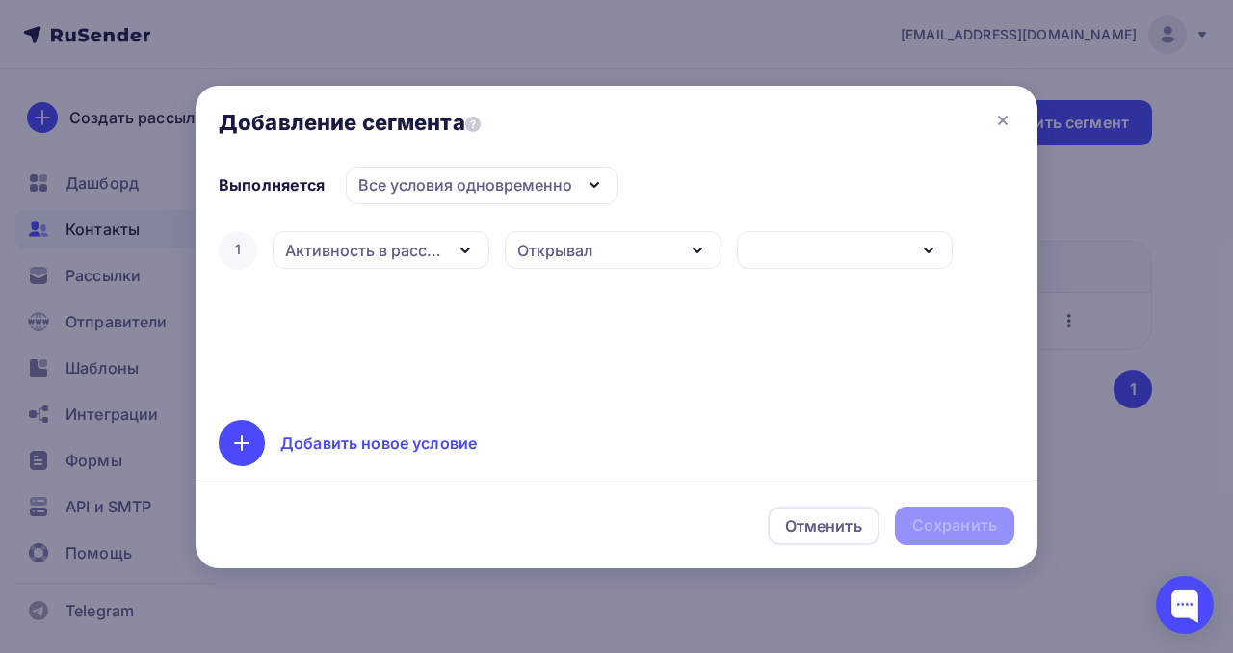
click at [830, 247] on div "button" at bounding box center [845, 250] width 217 height 38
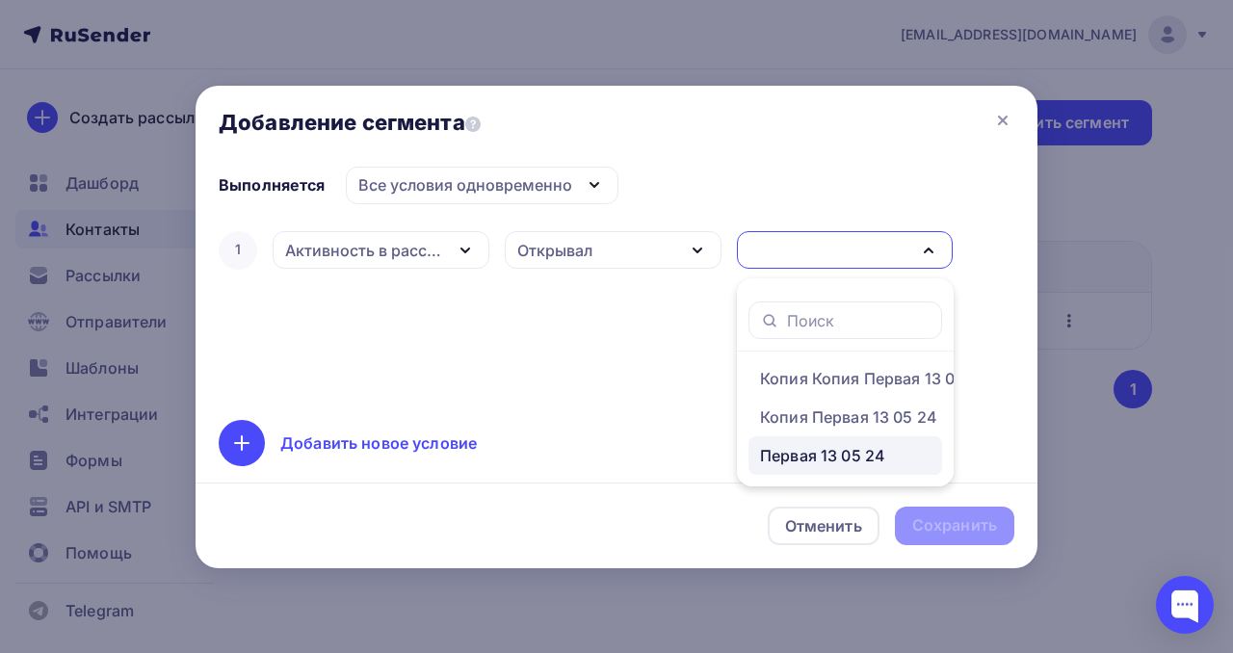
click at [814, 460] on div "Первая 13 05 24" at bounding box center [822, 455] width 125 height 23
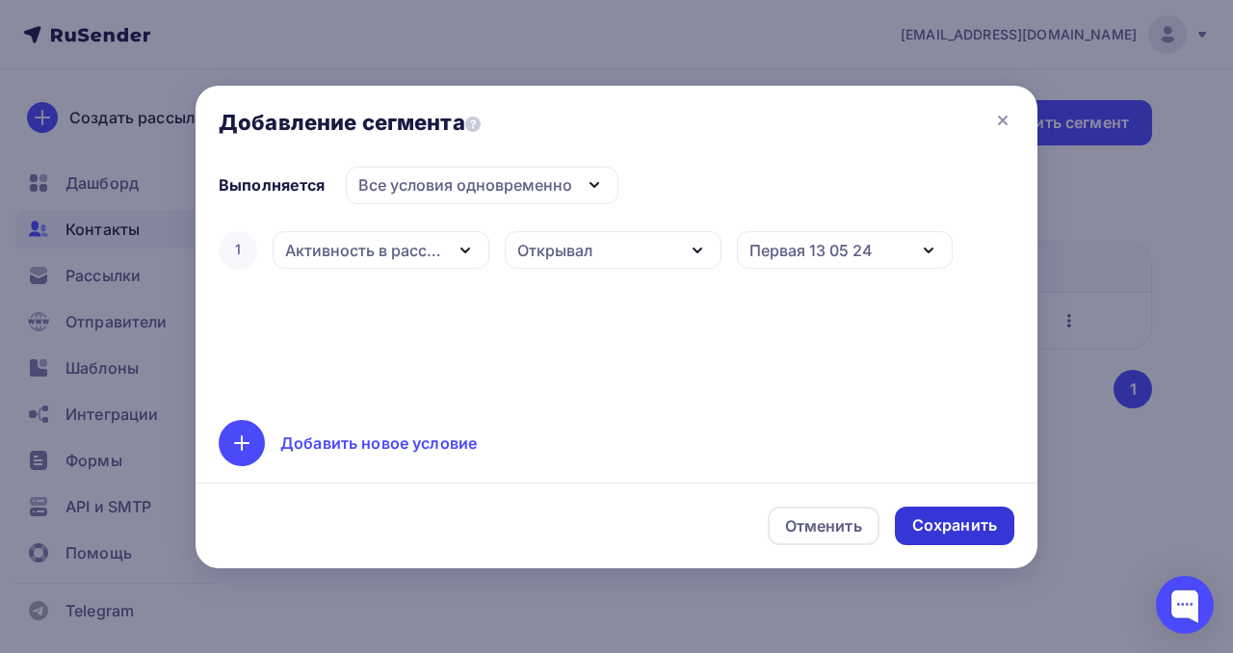
click at [929, 523] on div "Сохранить" at bounding box center [954, 525] width 85 height 22
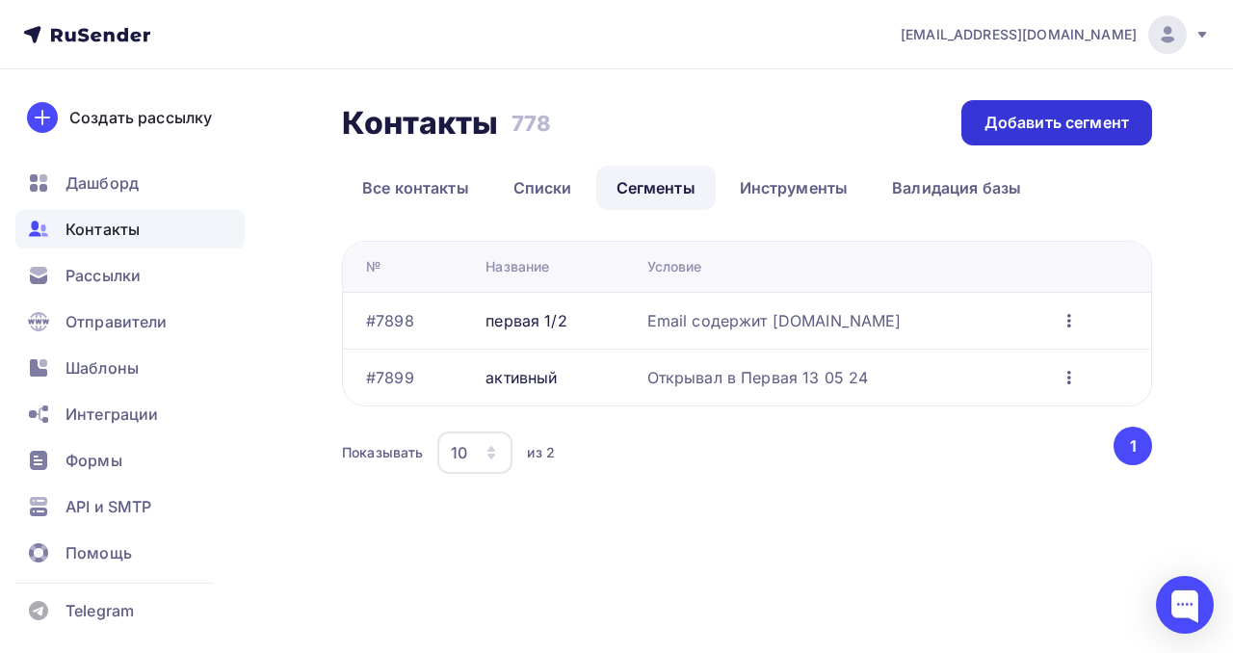
click at [1043, 121] on div "Добавить сегмент" at bounding box center [1056, 123] width 144 height 22
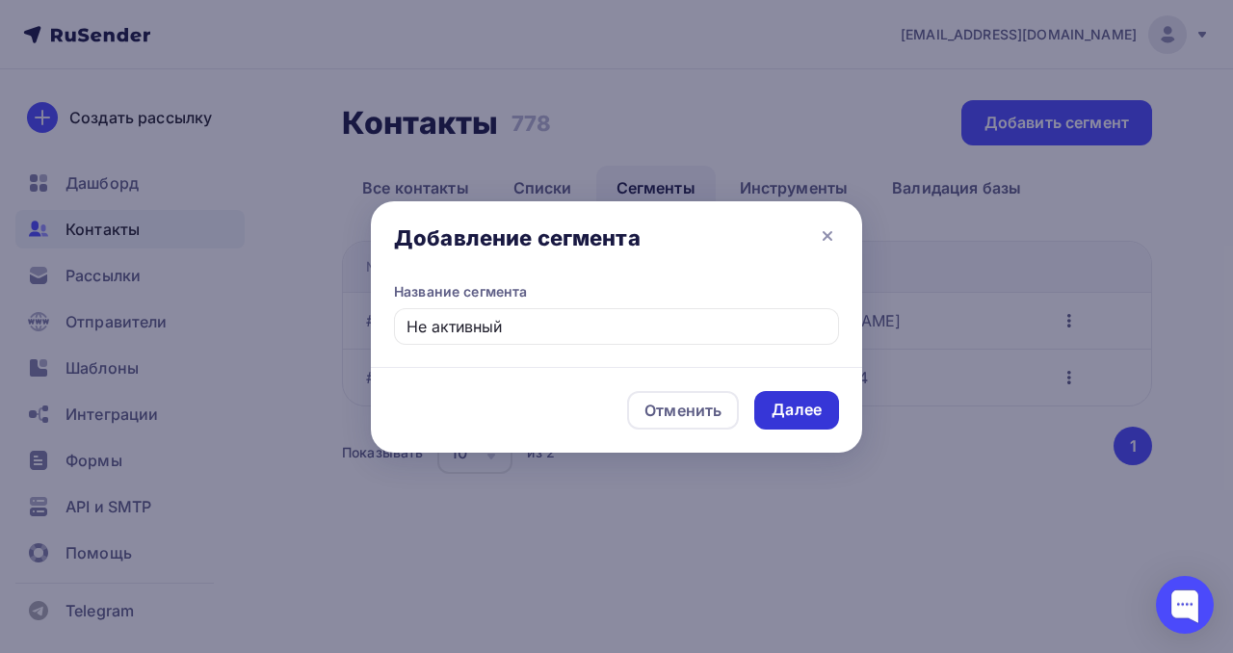
type input "Не активный"
click at [777, 418] on div "Далее" at bounding box center [796, 410] width 50 height 22
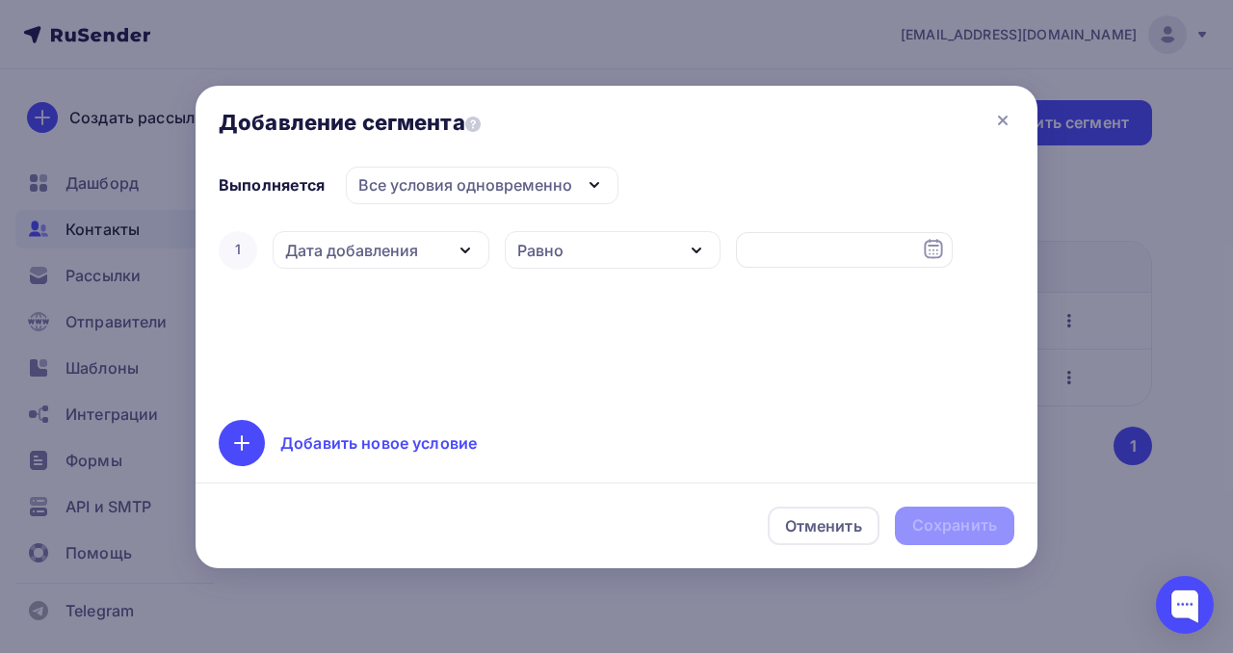
click at [463, 251] on icon "button" at bounding box center [465, 250] width 8 height 4
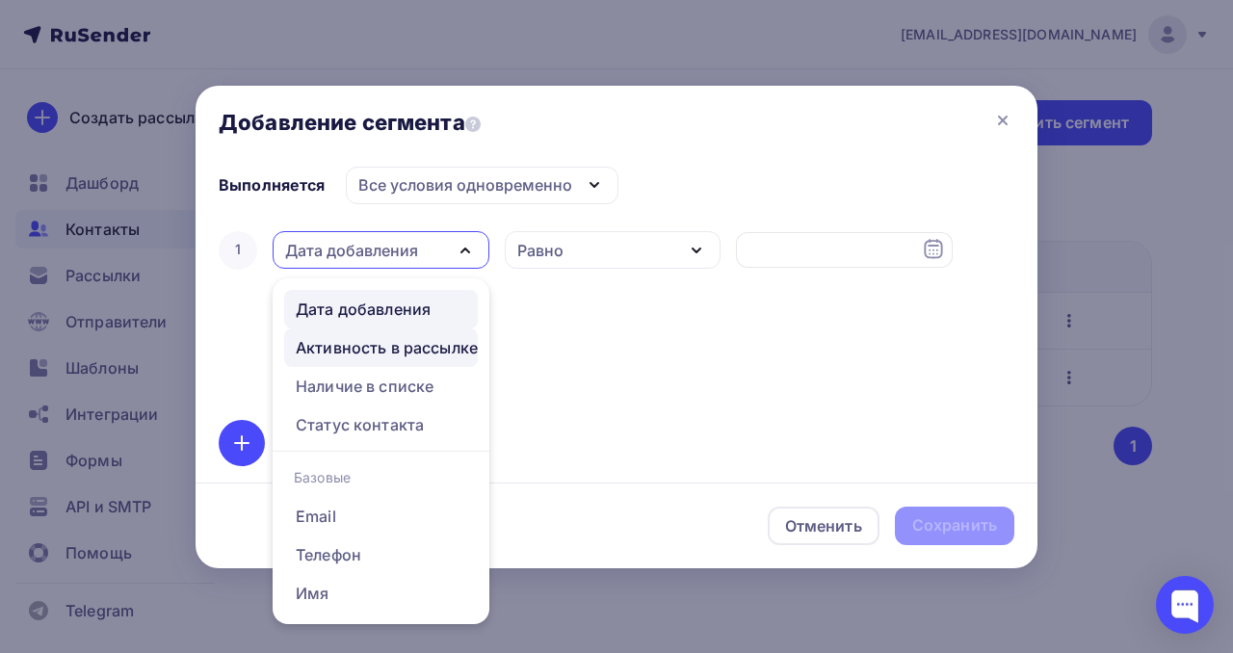
click at [431, 346] on div "Активность в рассылке" at bounding box center [387, 347] width 182 height 23
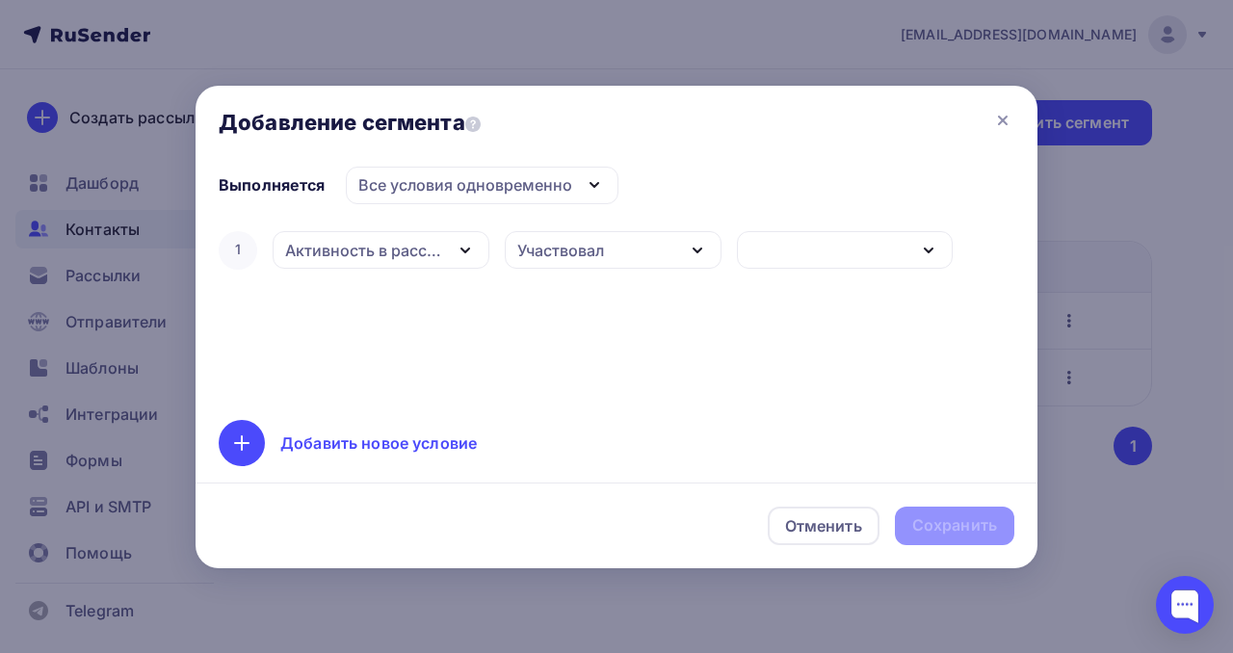
click at [617, 242] on div "Участвовал" at bounding box center [613, 250] width 217 height 38
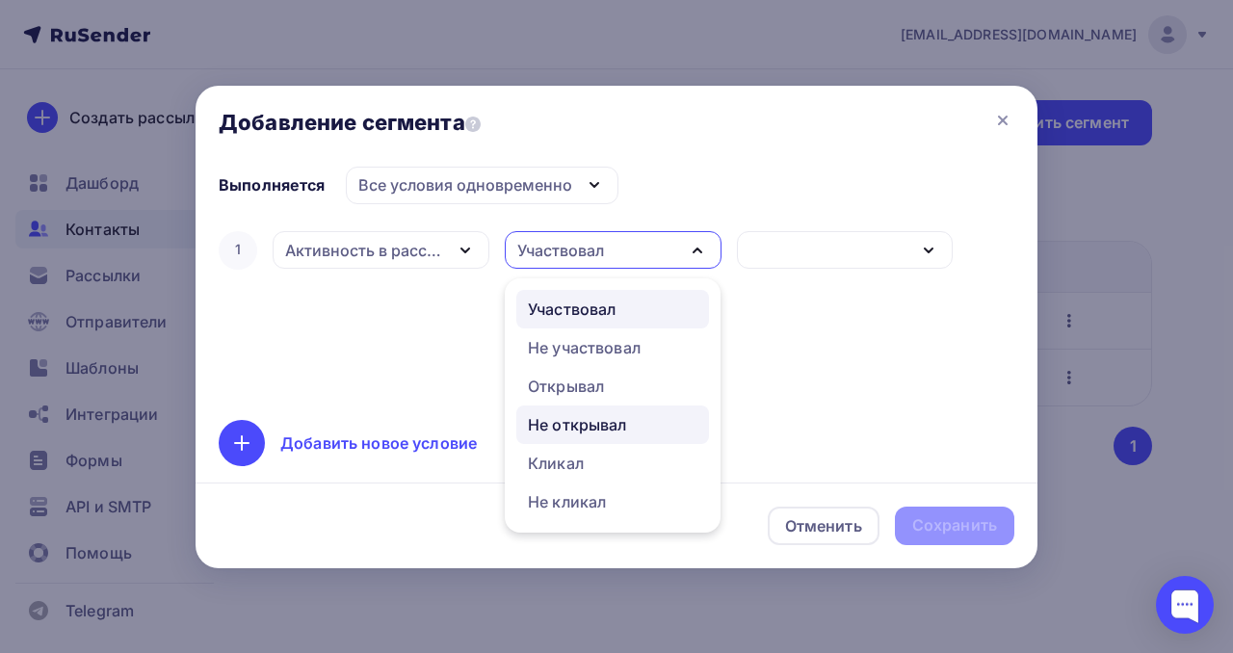
click at [598, 421] on div "Не открывал" at bounding box center [577, 424] width 99 height 23
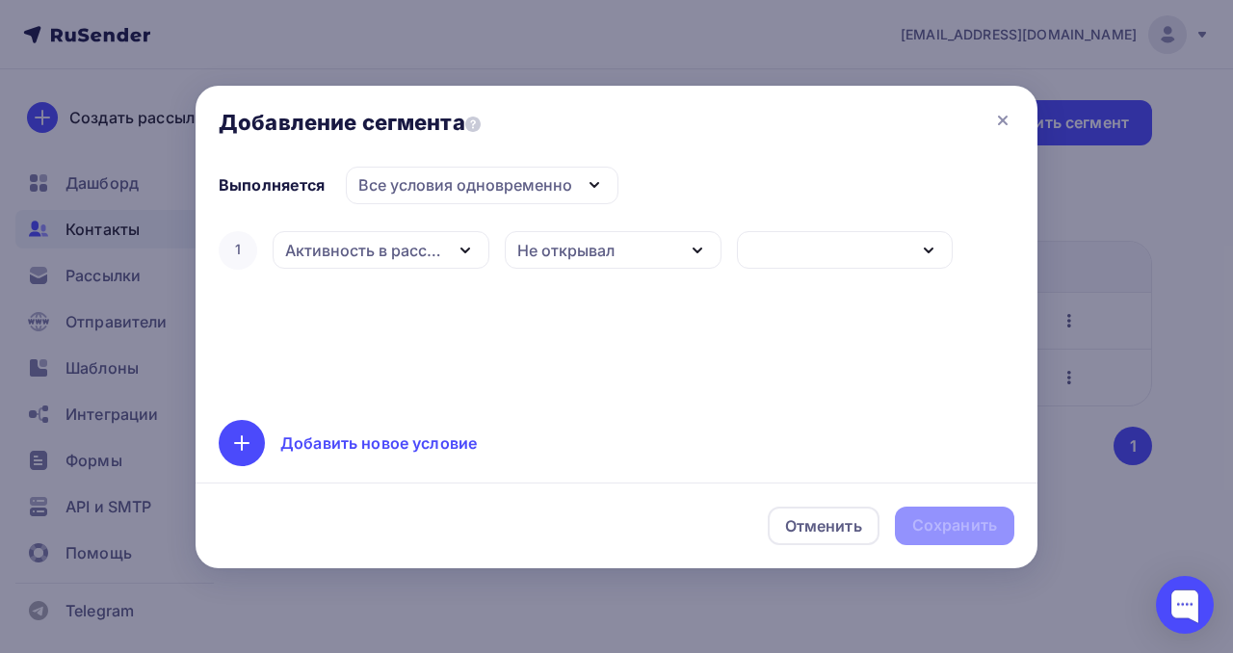
click at [679, 249] on div "Не открывал" at bounding box center [613, 250] width 217 height 38
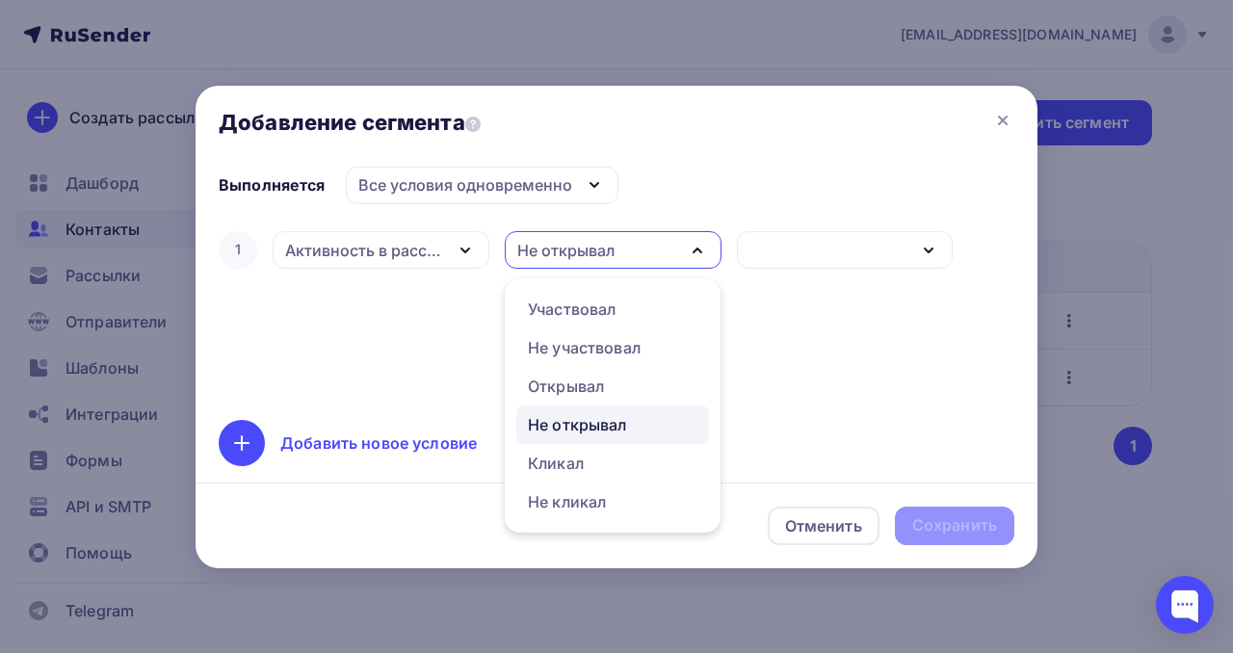
click at [856, 243] on div "button" at bounding box center [845, 250] width 217 height 38
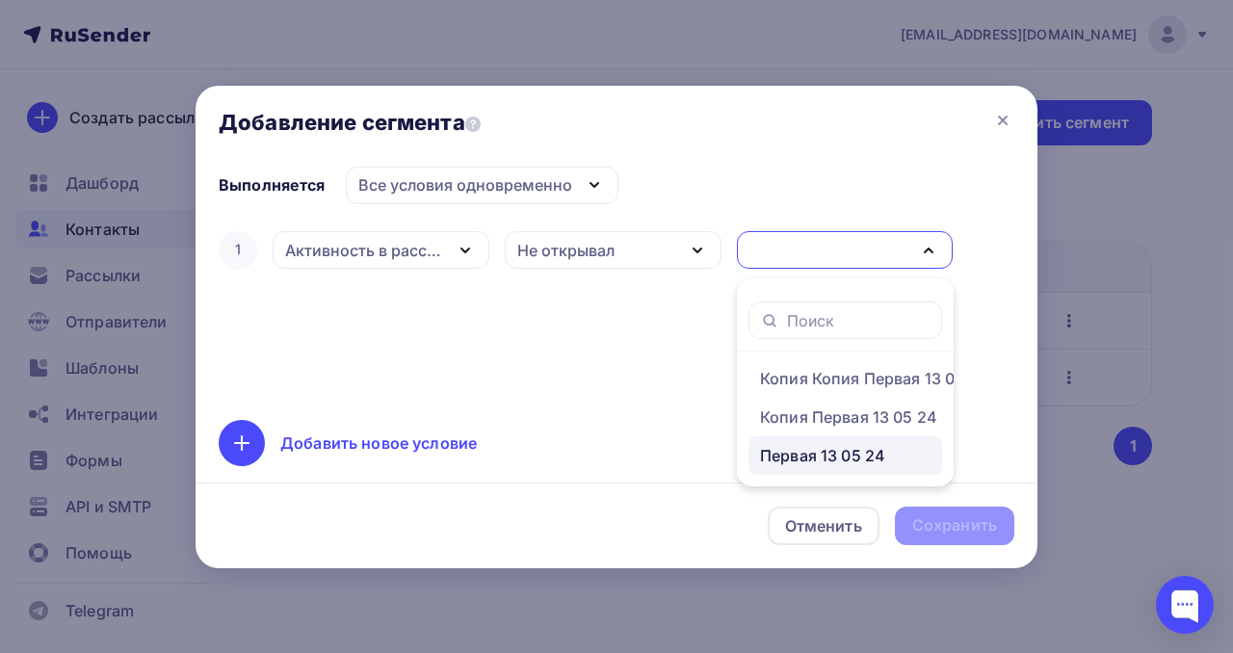
click at [817, 446] on div "Первая 13 05 24" at bounding box center [822, 455] width 125 height 23
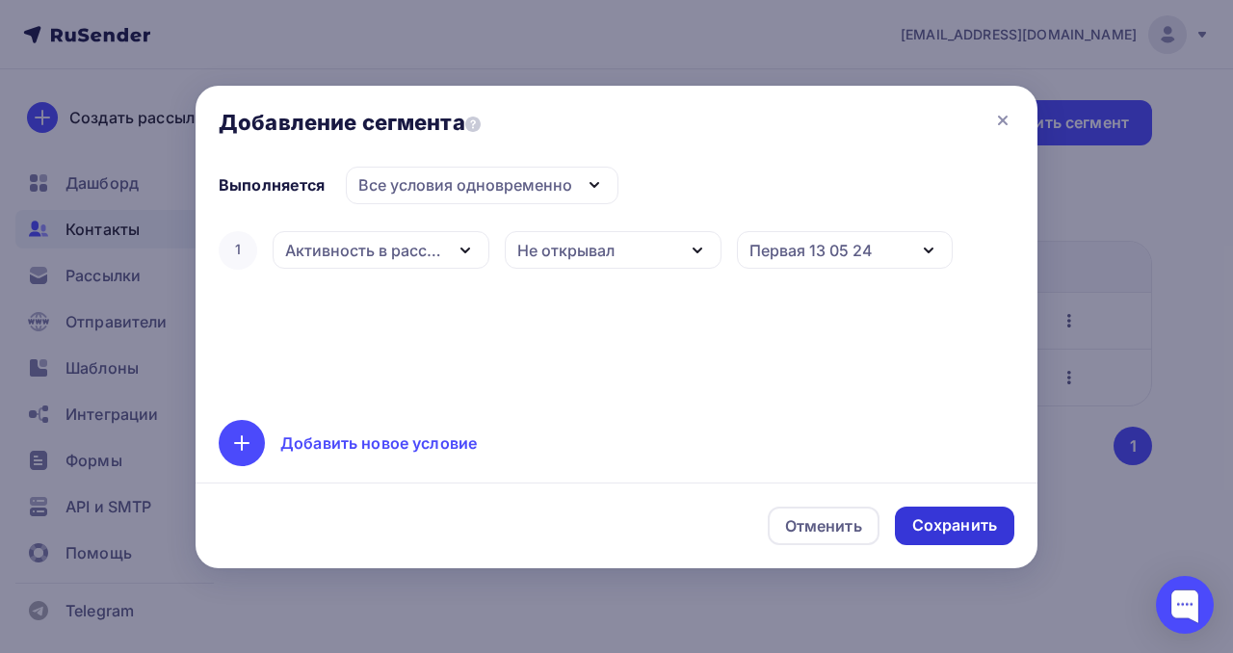
click at [932, 515] on div "Сохранить" at bounding box center [954, 525] width 85 height 22
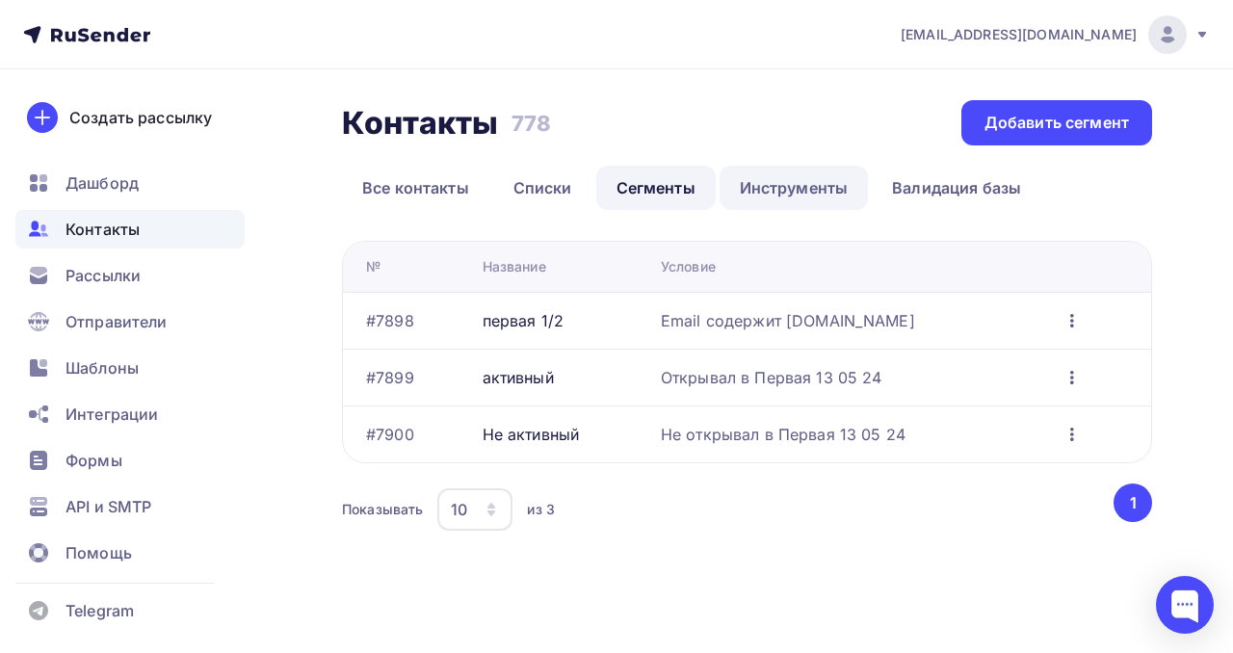
click at [793, 183] on link "Инструменты" at bounding box center [793, 188] width 149 height 44
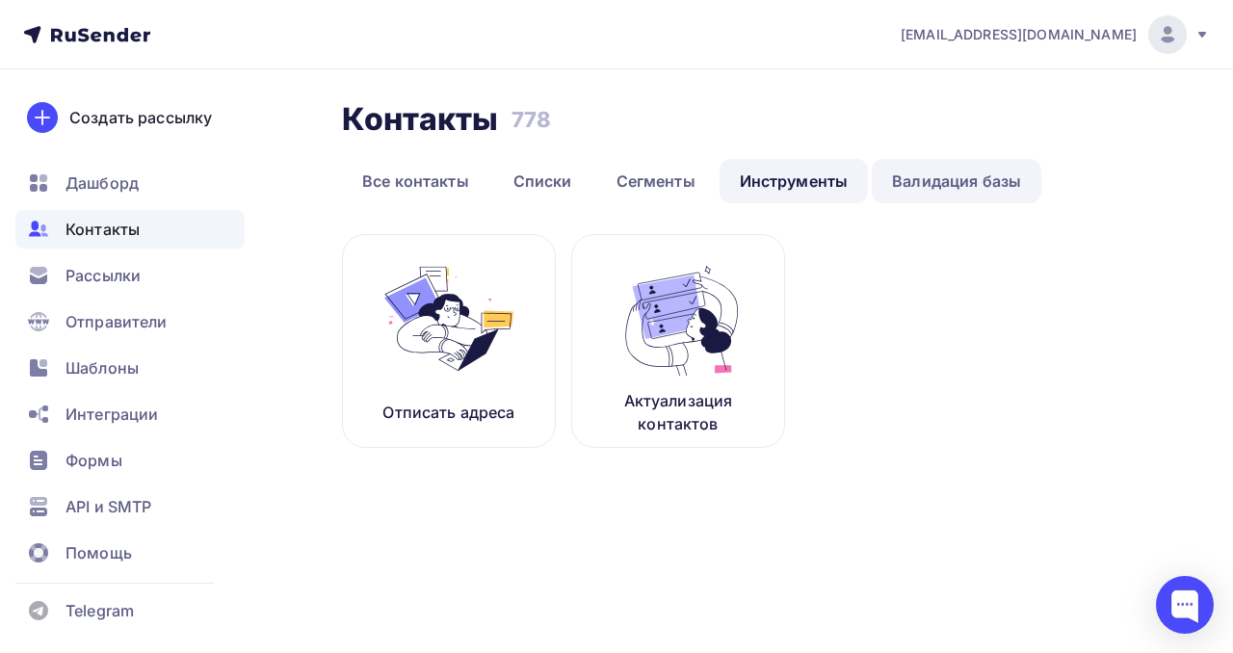
click at [919, 175] on link "Валидация базы" at bounding box center [957, 181] width 170 height 44
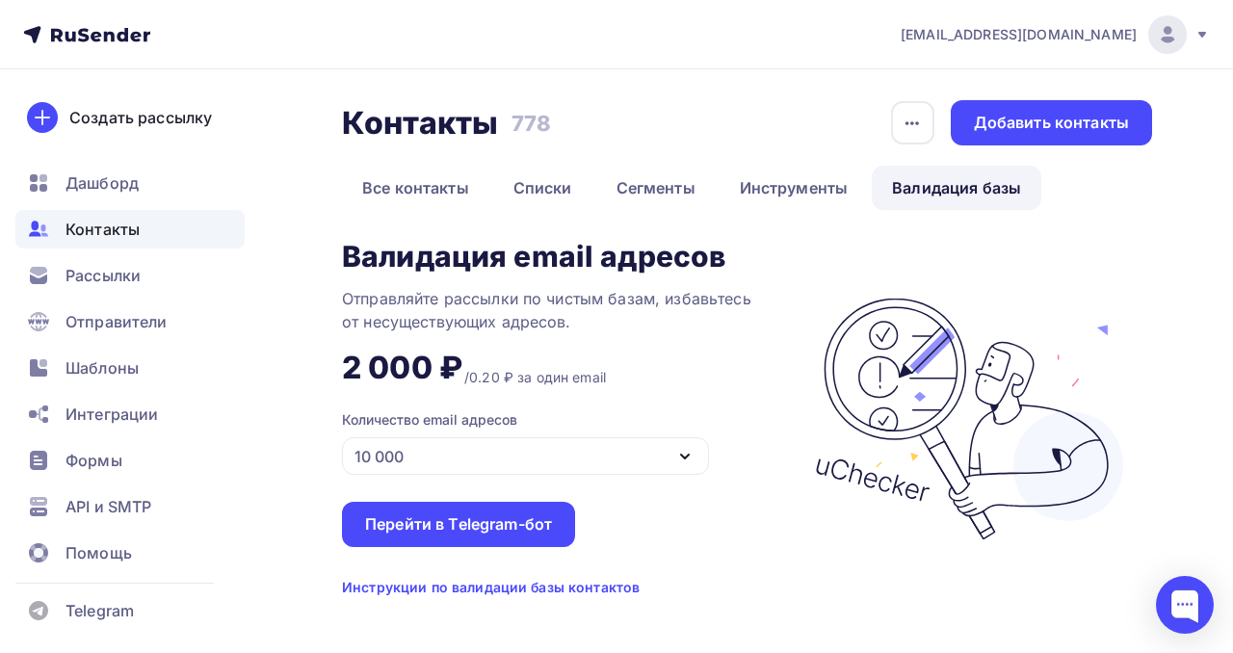
scroll to position [22, 0]
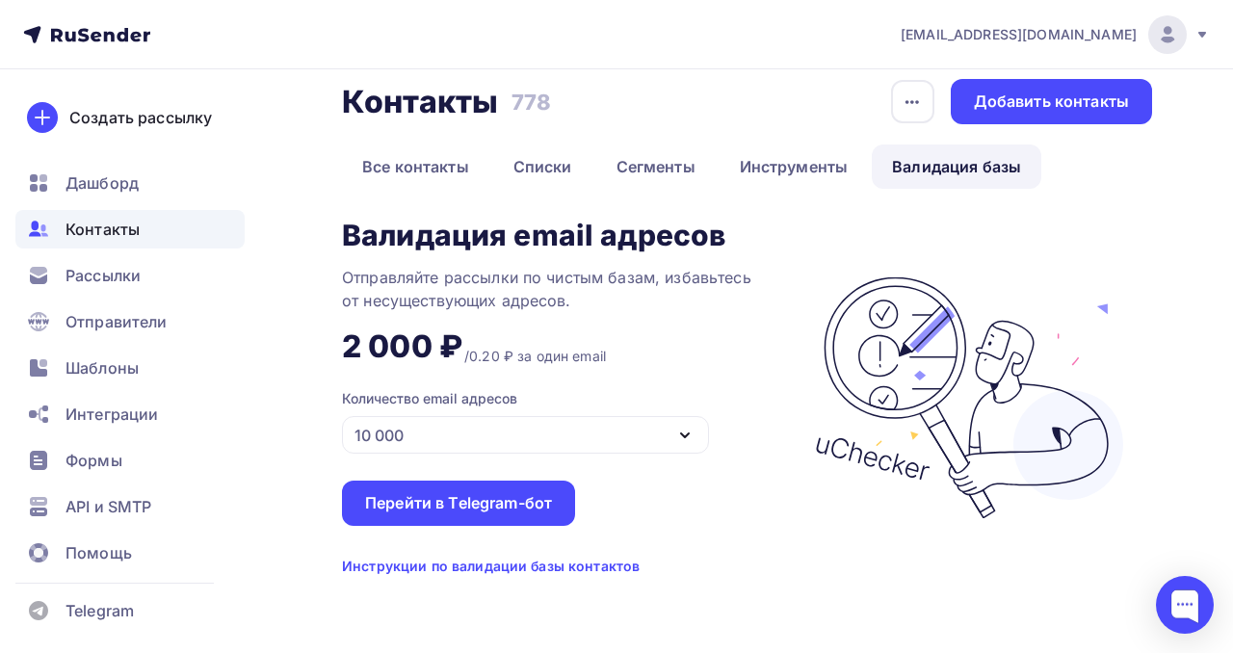
click at [677, 442] on icon "button" at bounding box center [684, 435] width 23 height 23
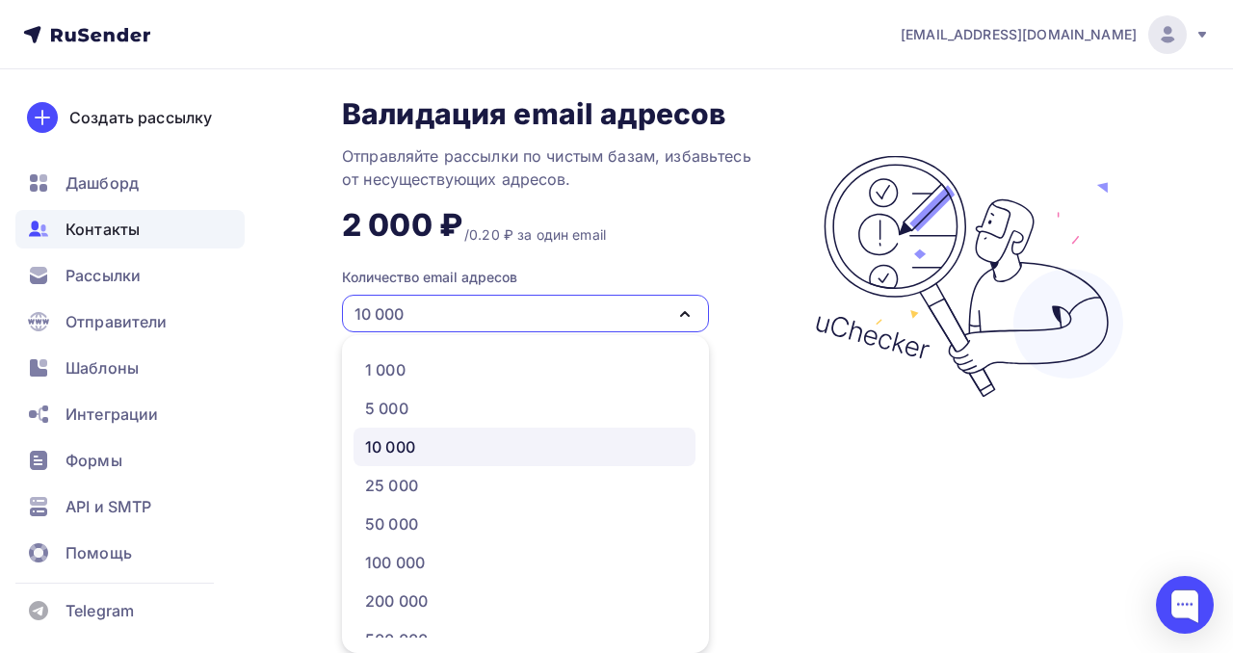
click at [666, 442] on div "10 000" at bounding box center [524, 446] width 319 height 23
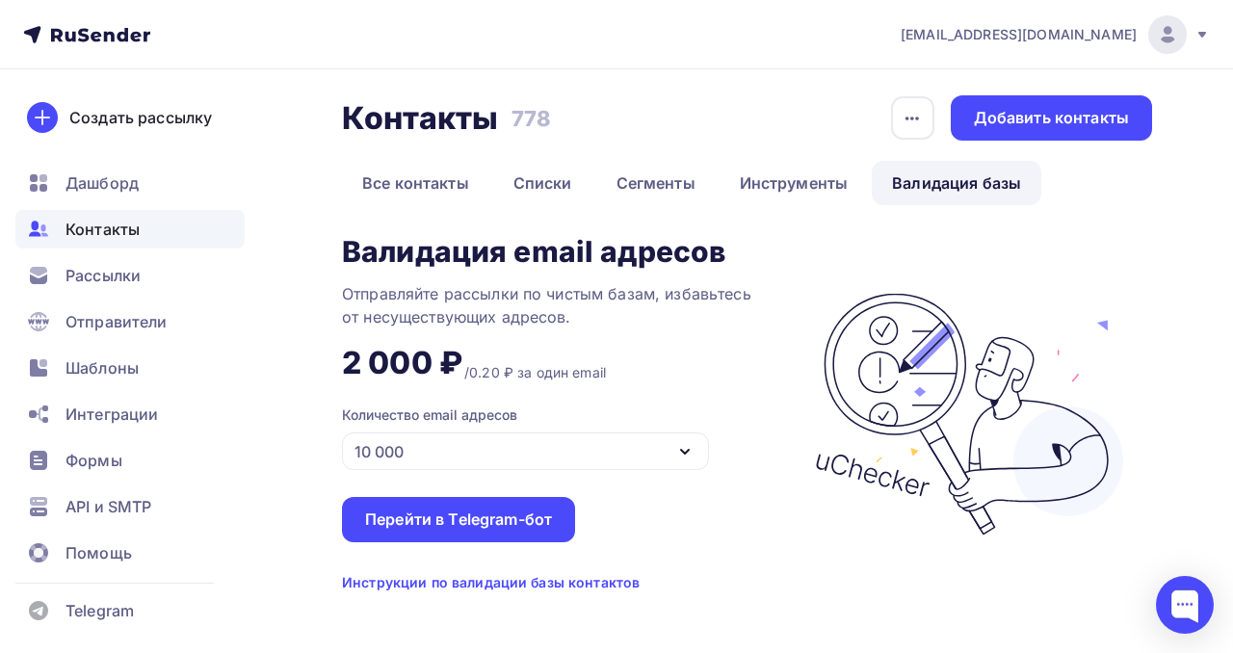
scroll to position [0, 0]
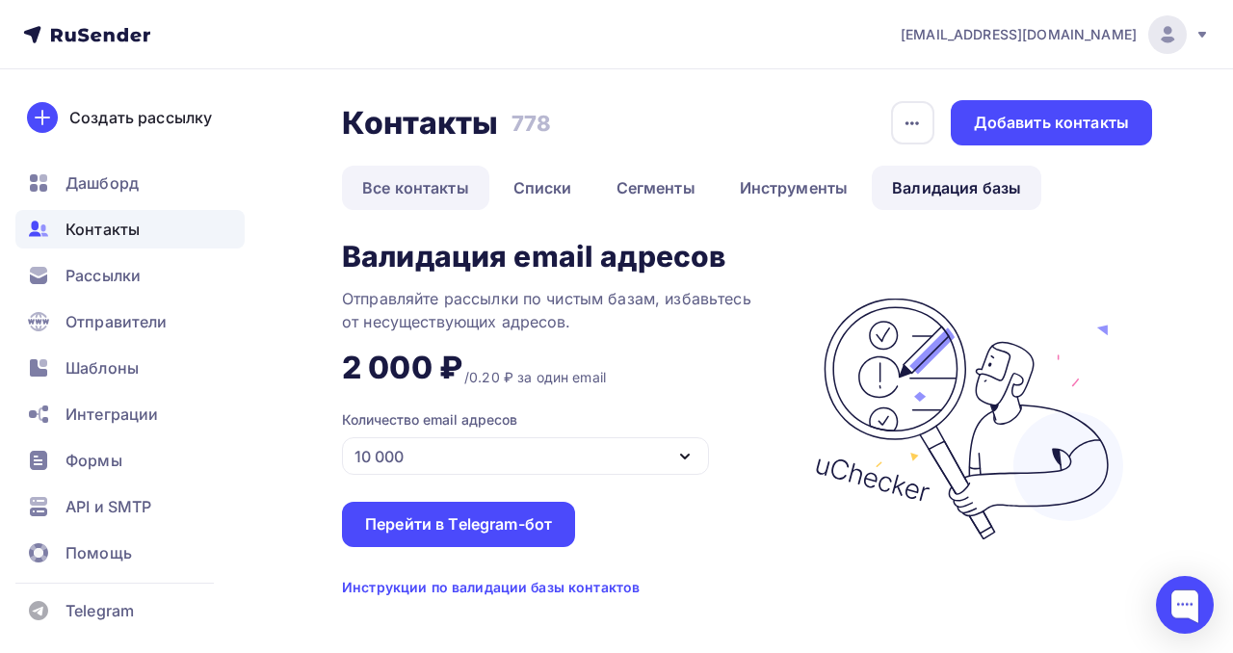
click at [442, 204] on link "Все контакты" at bounding box center [415, 188] width 147 height 44
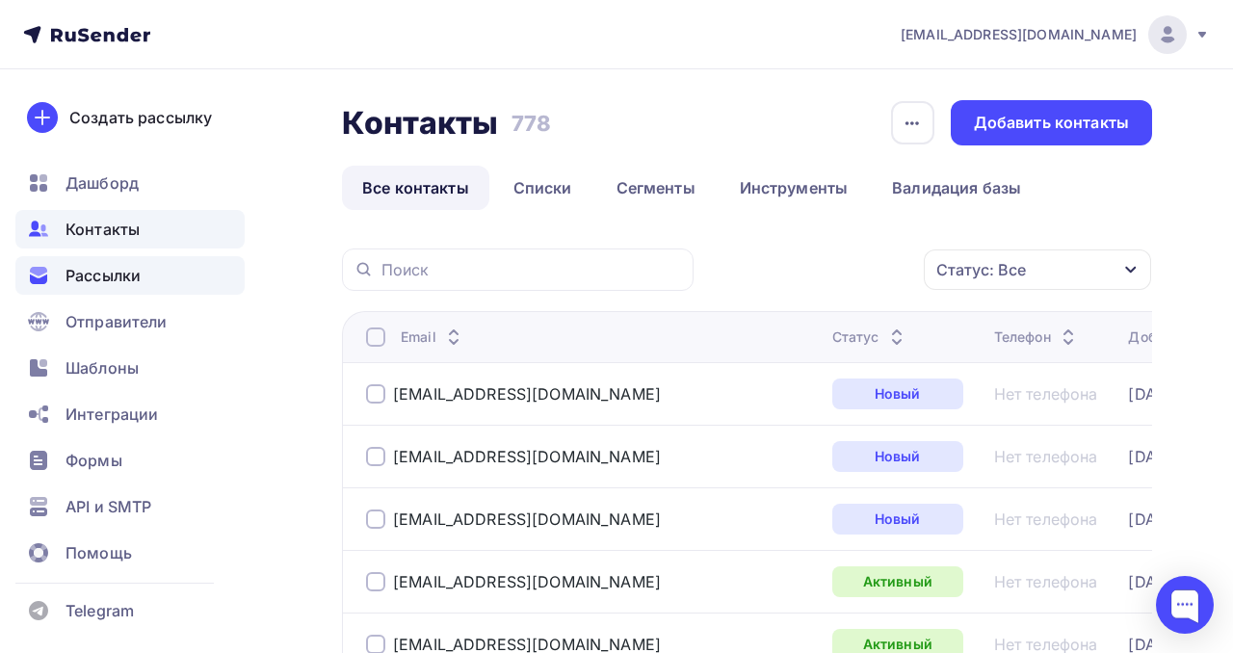
click at [125, 276] on span "Рассылки" at bounding box center [102, 275] width 75 height 23
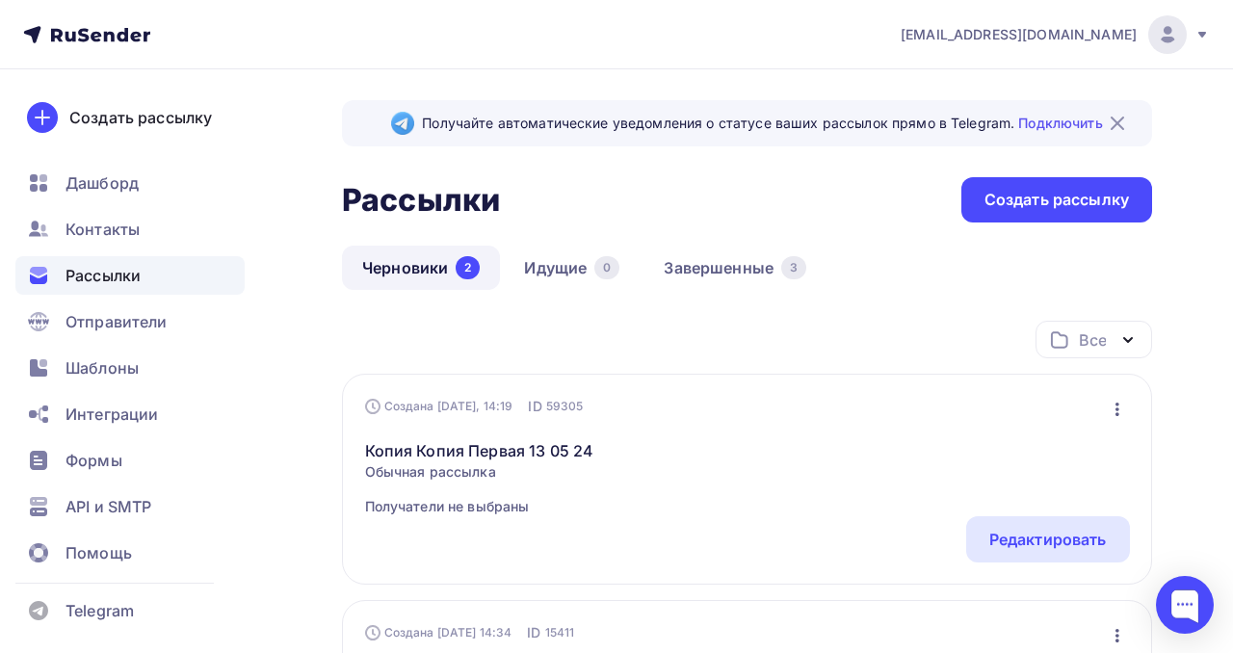
click at [1203, 31] on icon at bounding box center [1201, 34] width 15 height 15
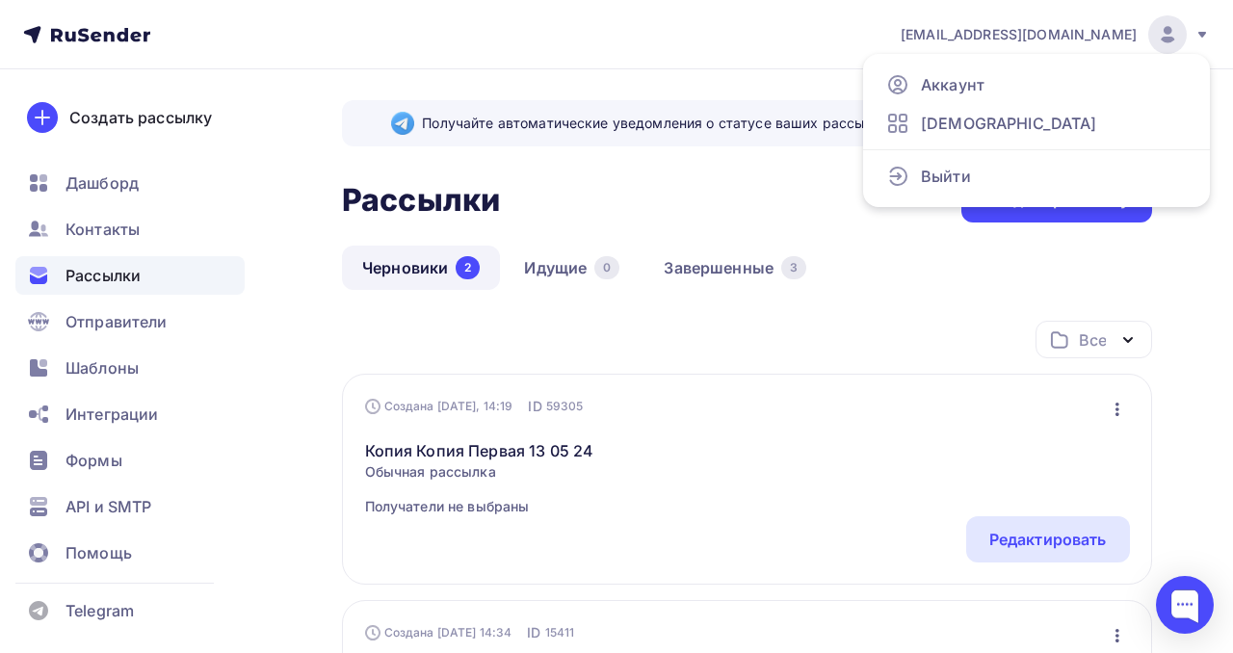
click at [698, 203] on div "Рассылки Рассылки Создать рассылку" at bounding box center [747, 199] width 810 height 45
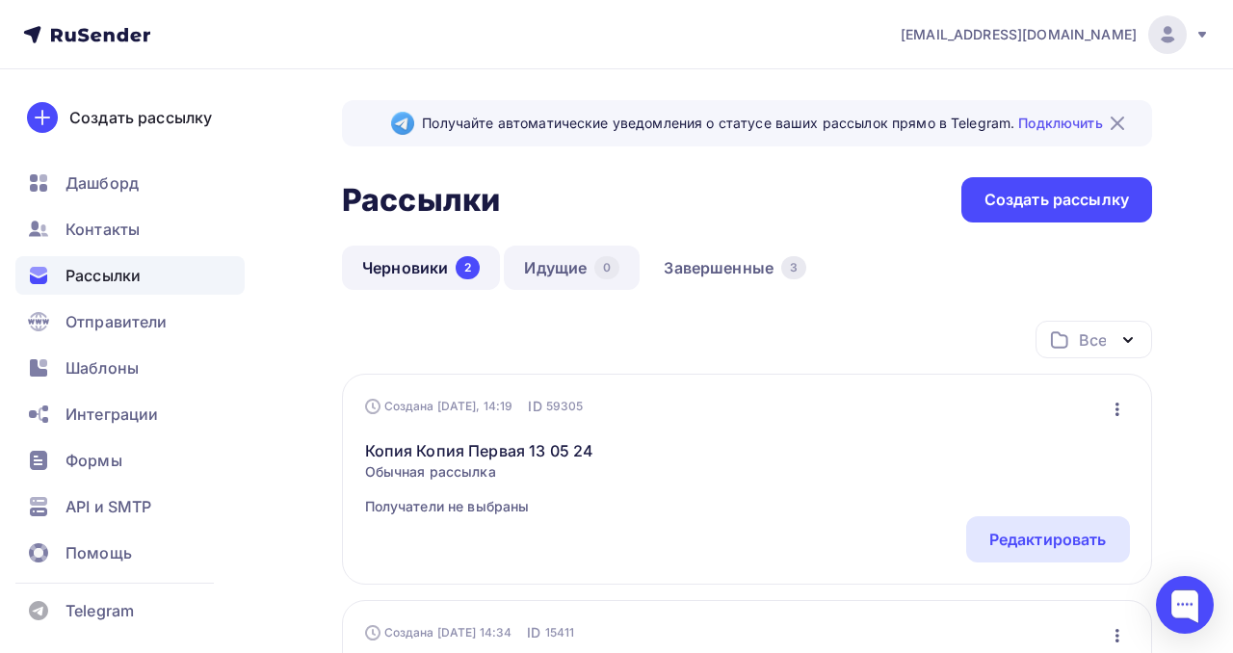
click at [572, 267] on link "Идущие 0" at bounding box center [572, 268] width 136 height 44
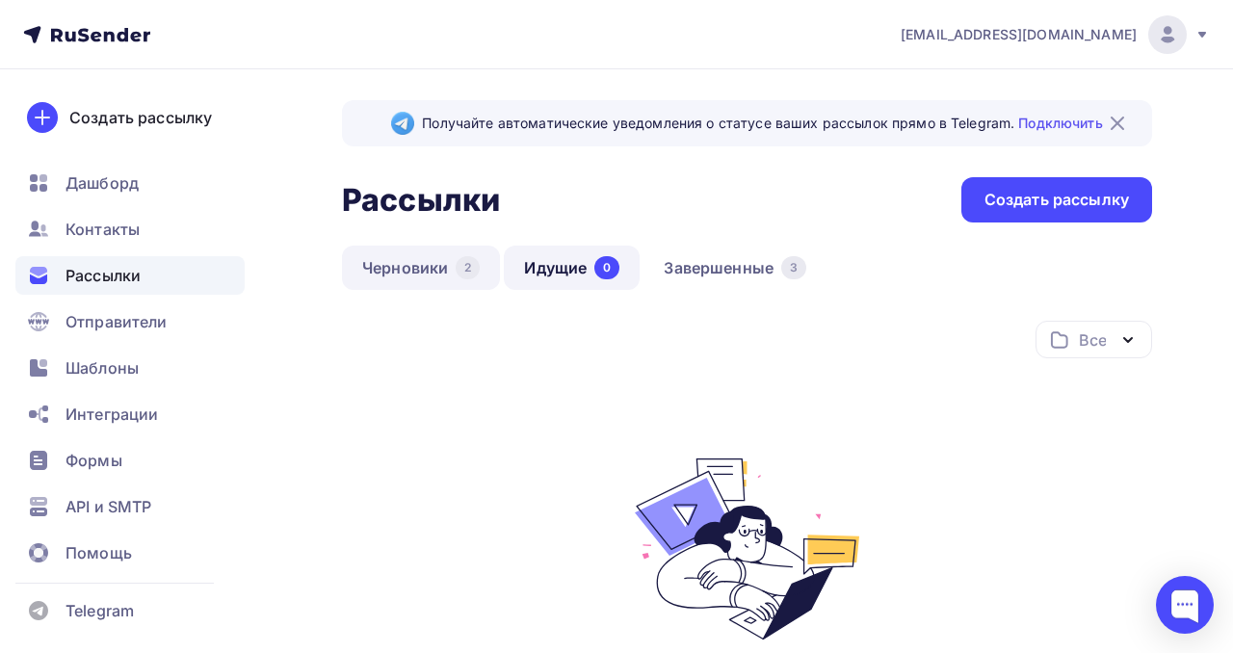
click at [429, 271] on link "Черновики 2" at bounding box center [421, 268] width 158 height 44
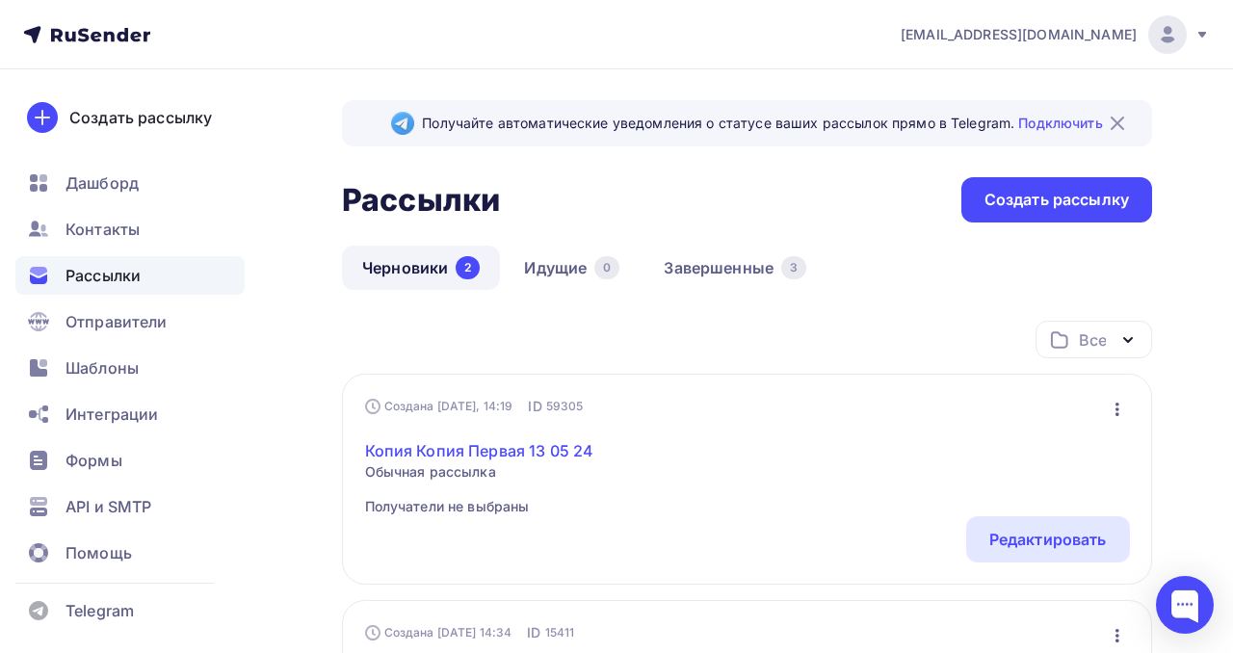
click at [556, 450] on link "Копия Копия Первая 13 05 24" at bounding box center [479, 450] width 229 height 23
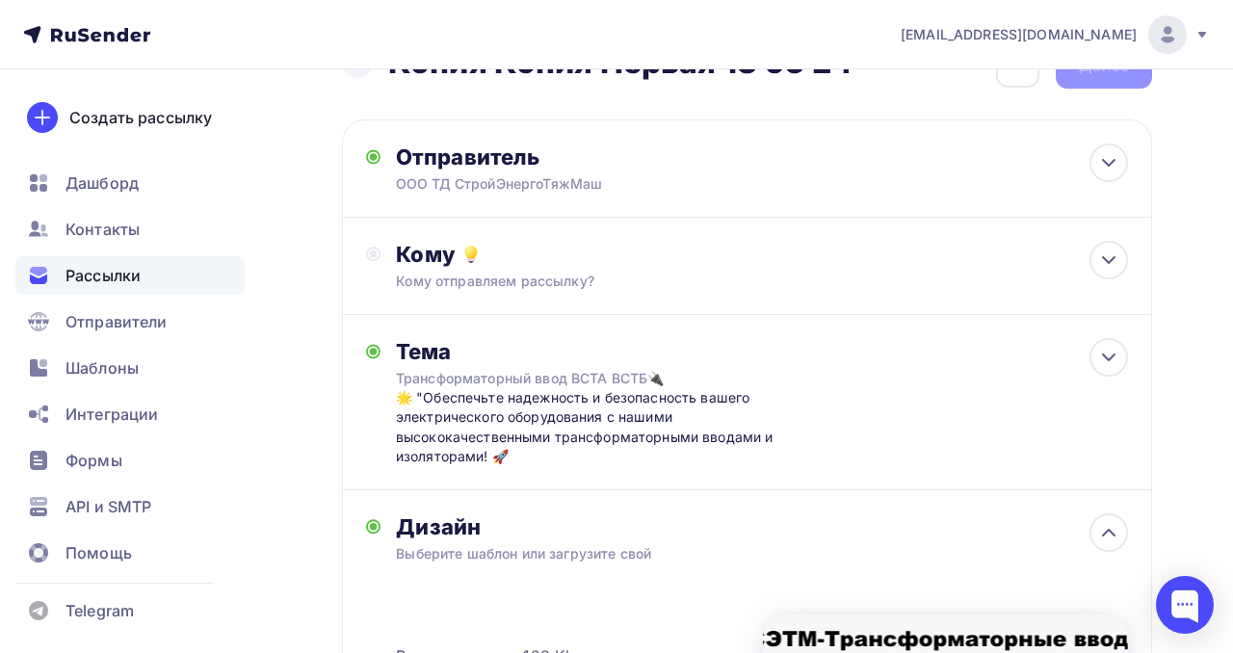
scroll to position [49, 0]
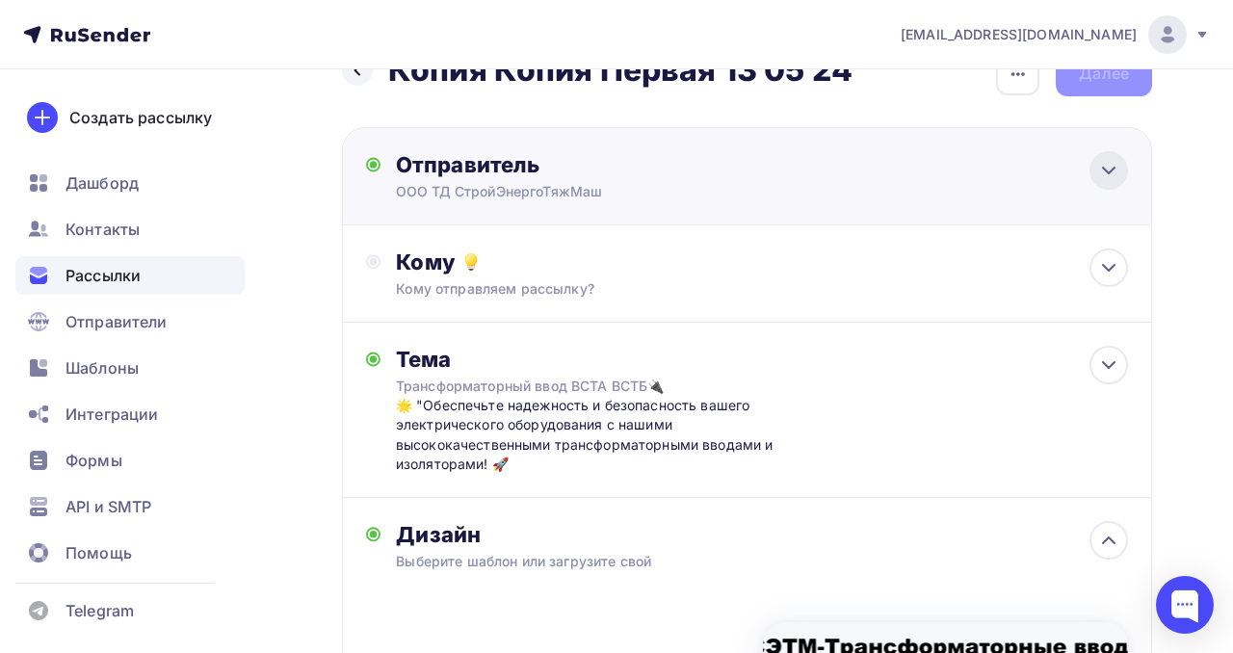
click at [1099, 153] on div at bounding box center [1108, 170] width 39 height 39
click at [1103, 169] on icon at bounding box center [1109, 171] width 12 height 6
click at [1105, 175] on icon at bounding box center [1108, 170] width 23 height 23
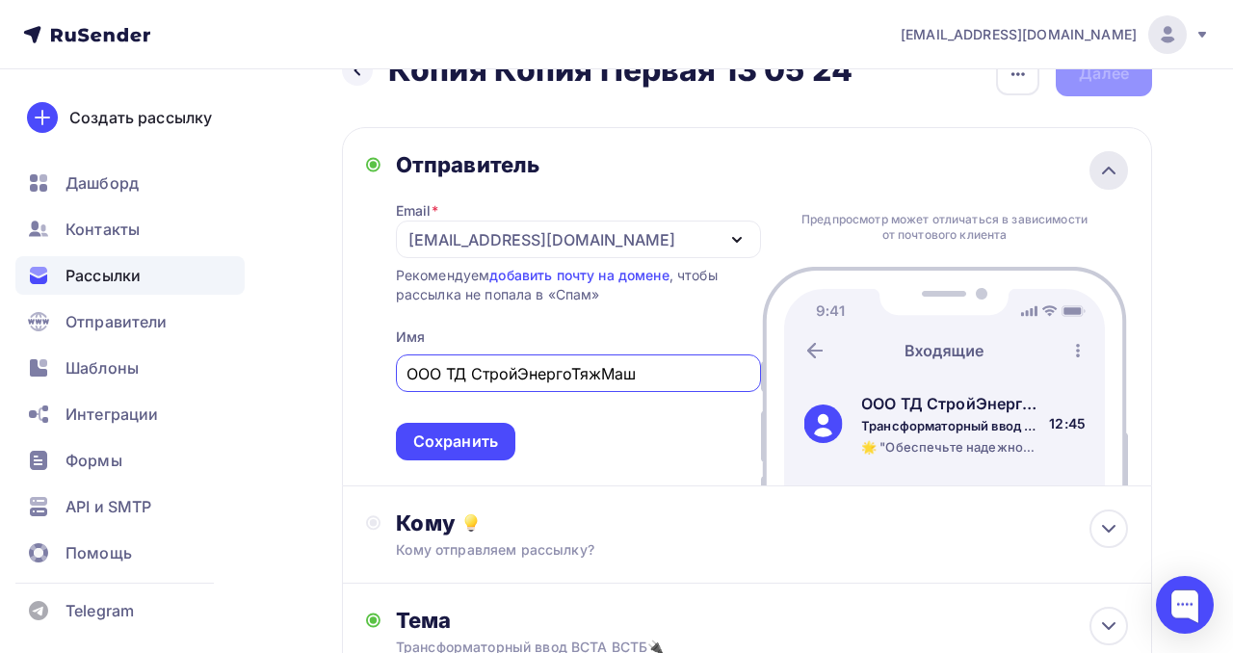
scroll to position [0, 0]
click at [672, 370] on input "ООО ТД СтройЭнергоТяжМаш" at bounding box center [577, 373] width 343 height 23
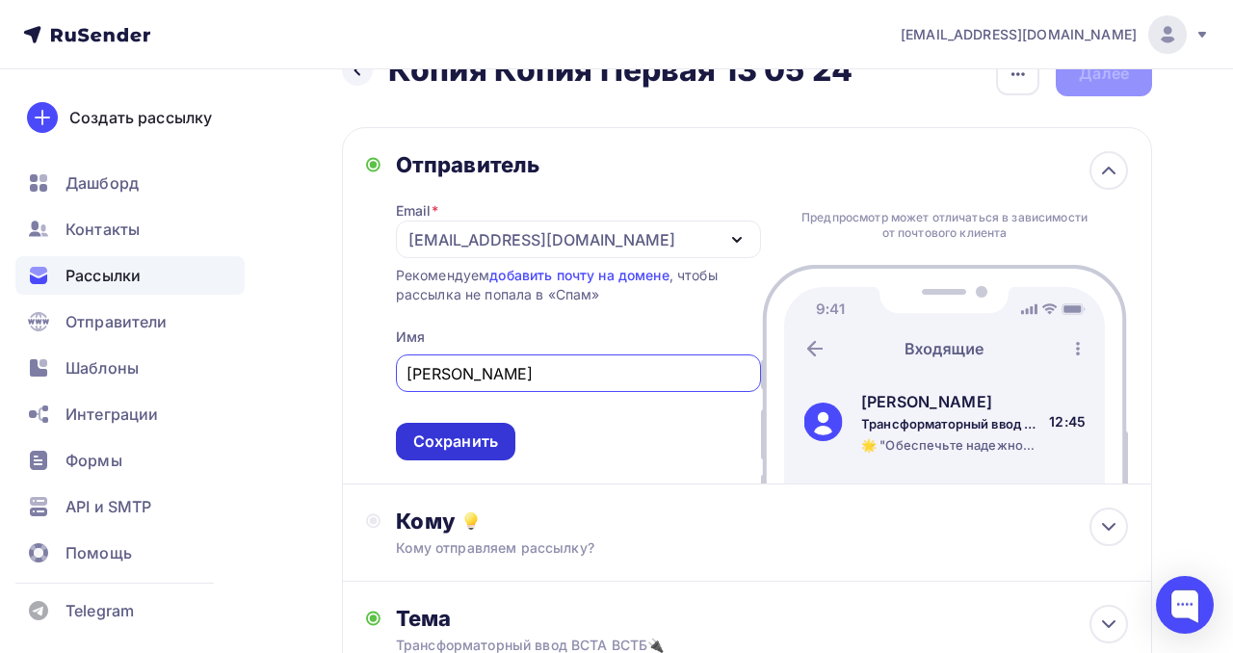
type input "[PERSON_NAME]"
click at [487, 436] on div "Сохранить" at bounding box center [455, 442] width 85 height 22
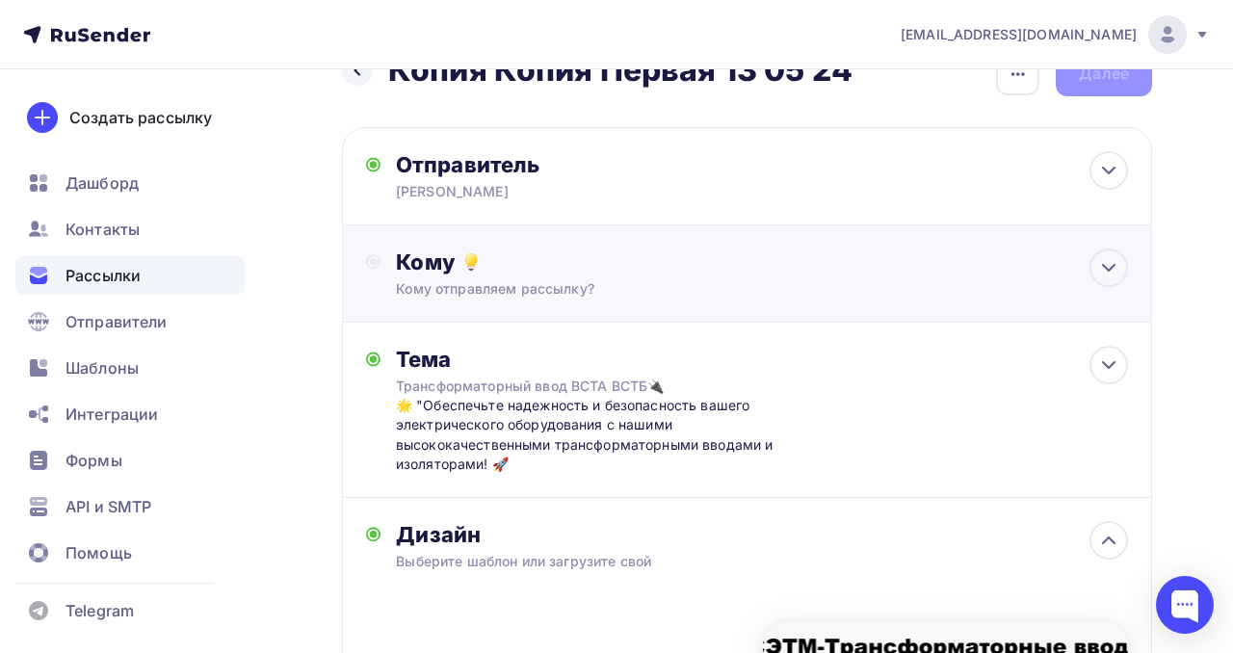
click at [699, 286] on div "Кому отправляем рассылку?" at bounding box center [725, 288] width 659 height 19
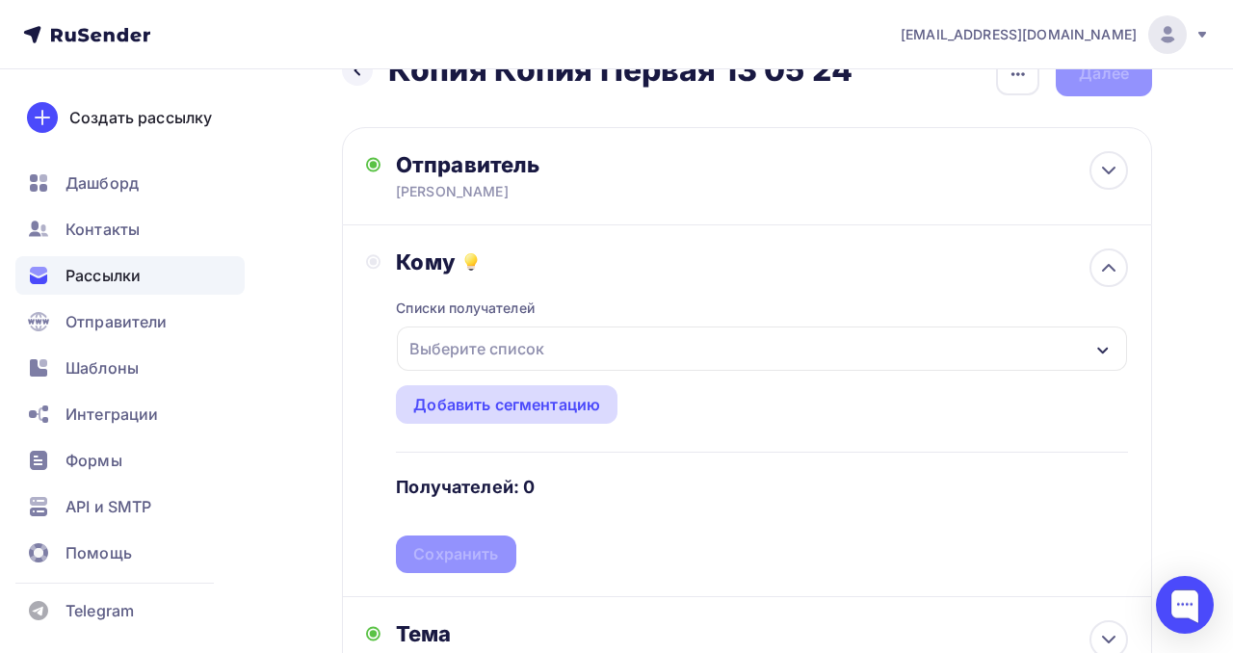
click at [574, 405] on div "Добавить сегментацию" at bounding box center [506, 404] width 187 height 23
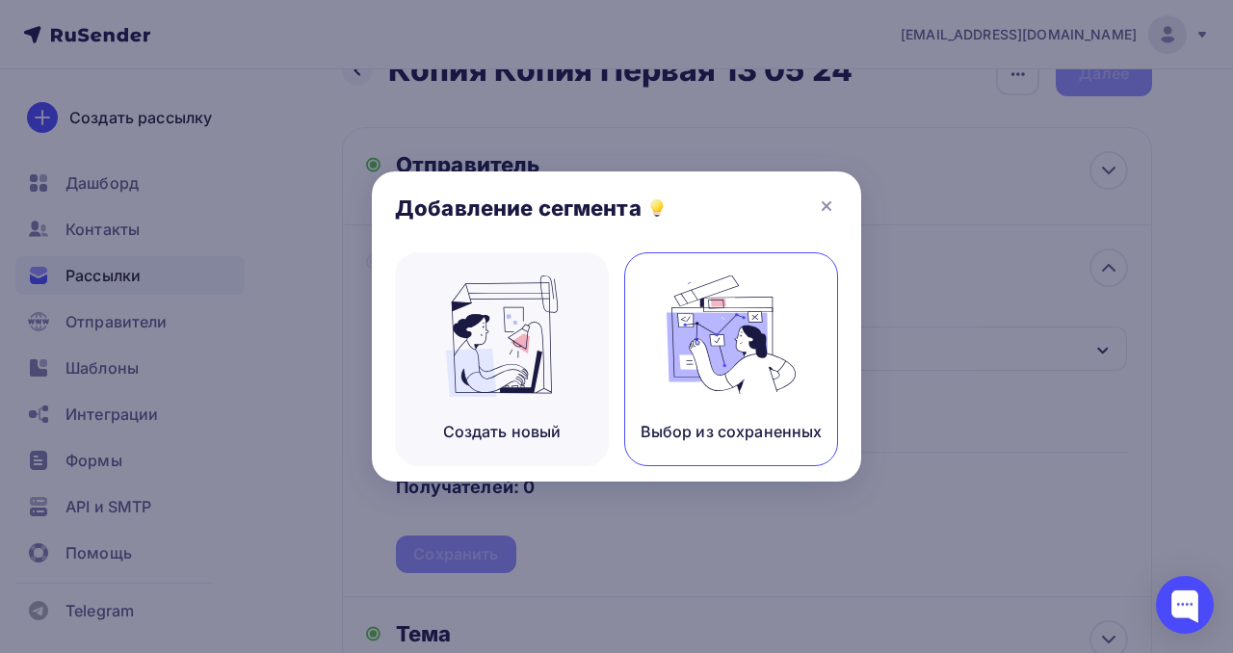
click at [713, 392] on img at bounding box center [730, 335] width 129 height 121
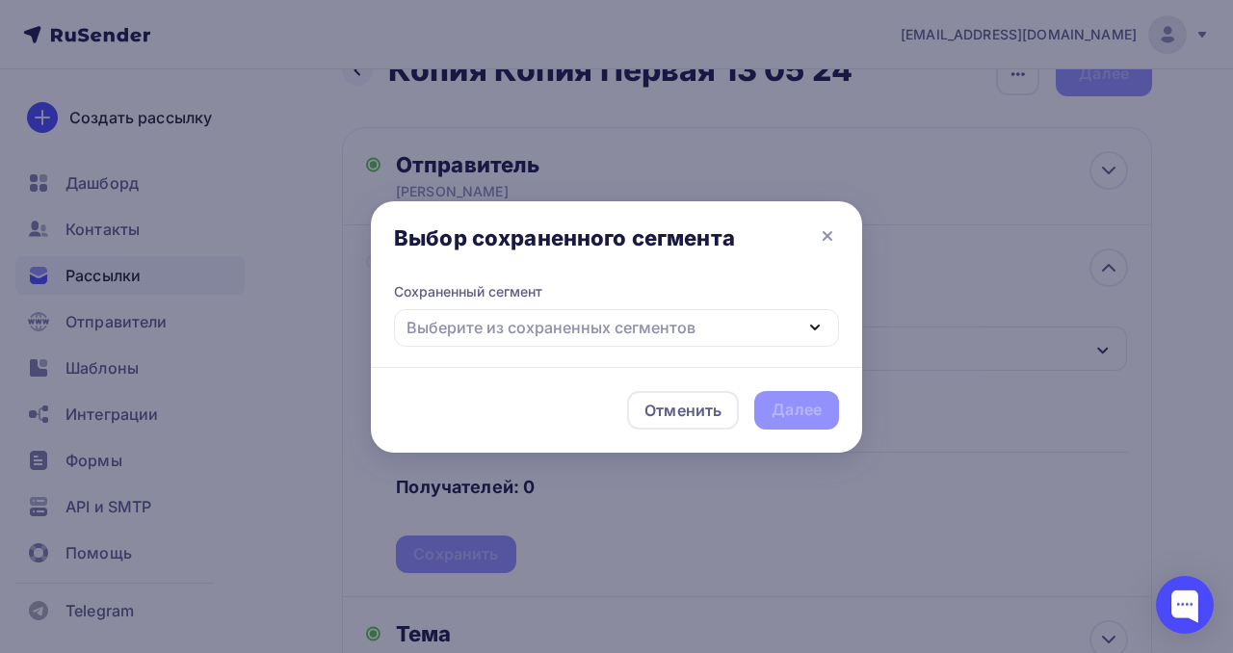
click at [722, 327] on div "Выберите из сохраненных сегментов" at bounding box center [616, 328] width 445 height 38
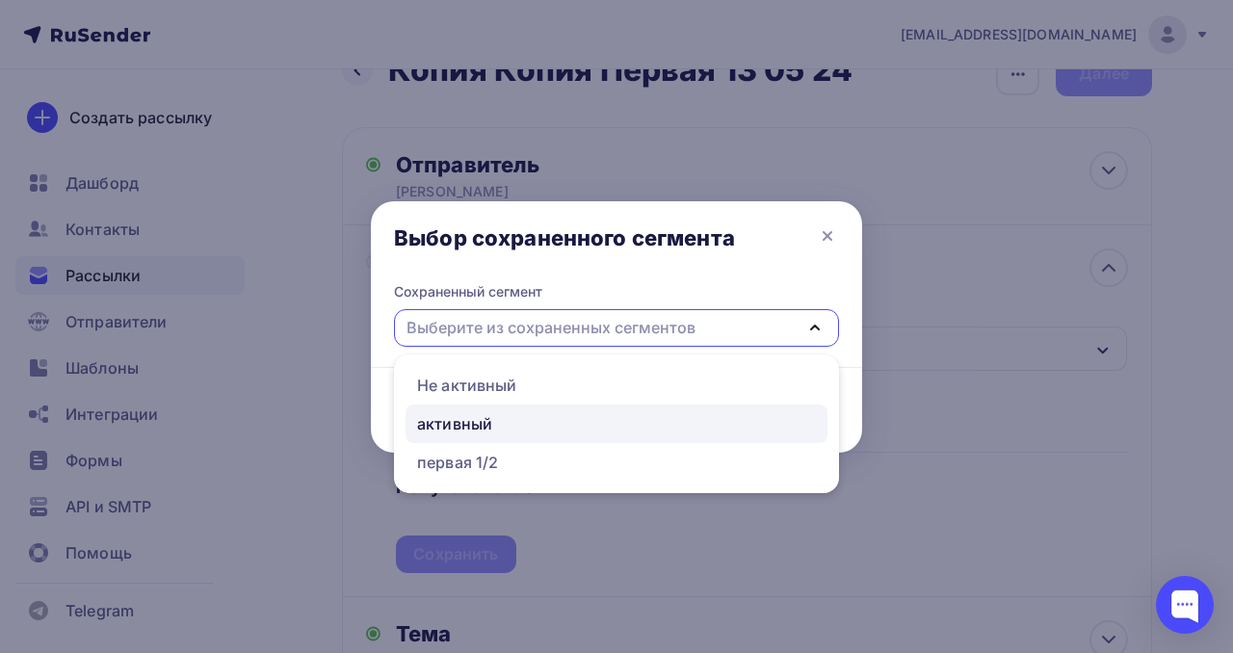
click at [484, 426] on div "активный" at bounding box center [454, 423] width 75 height 23
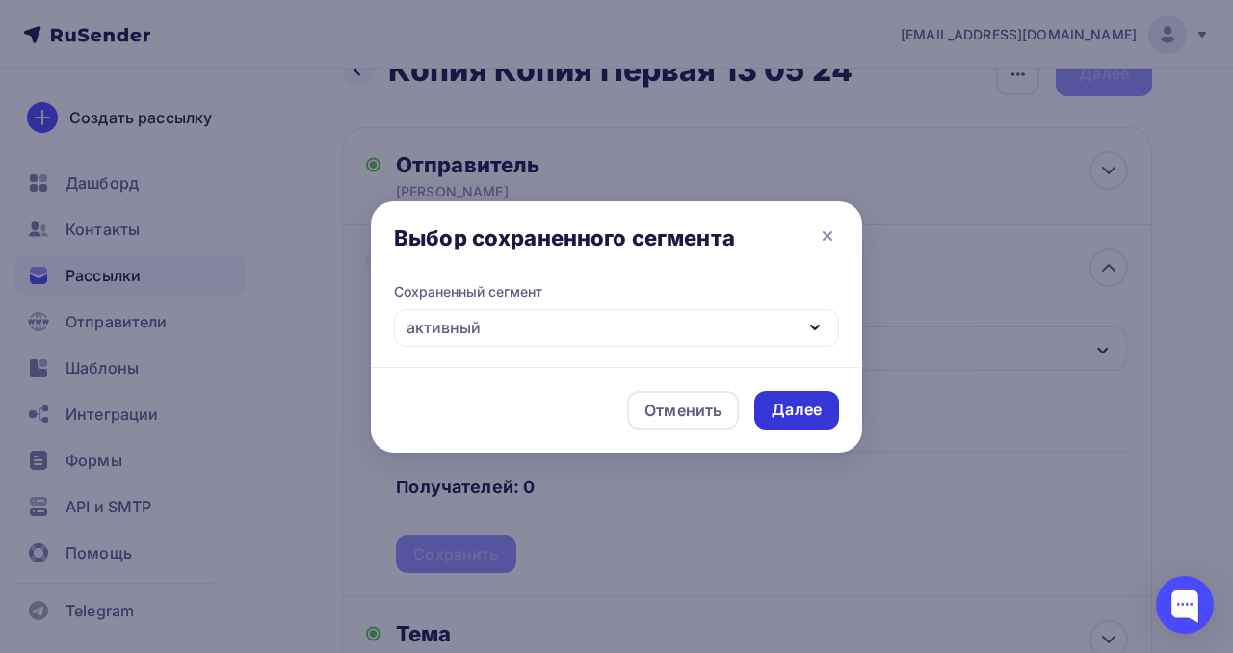
click at [809, 419] on div "Далее" at bounding box center [796, 410] width 50 height 22
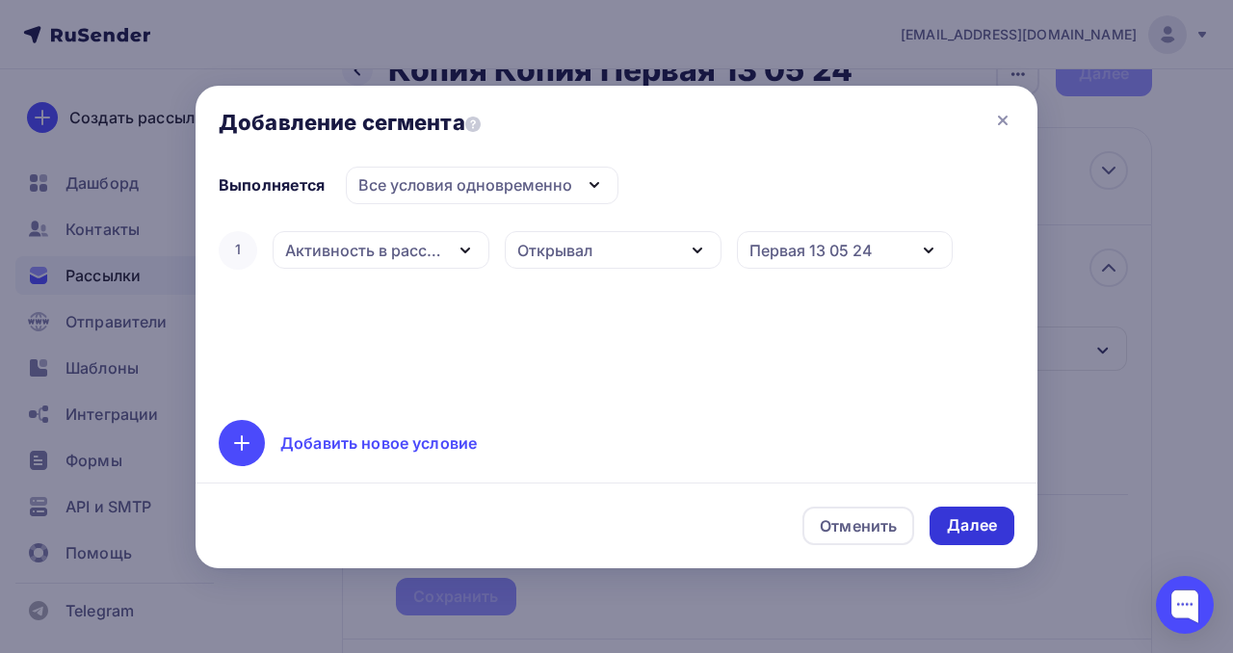
click at [972, 520] on div "Далее" at bounding box center [972, 525] width 50 height 22
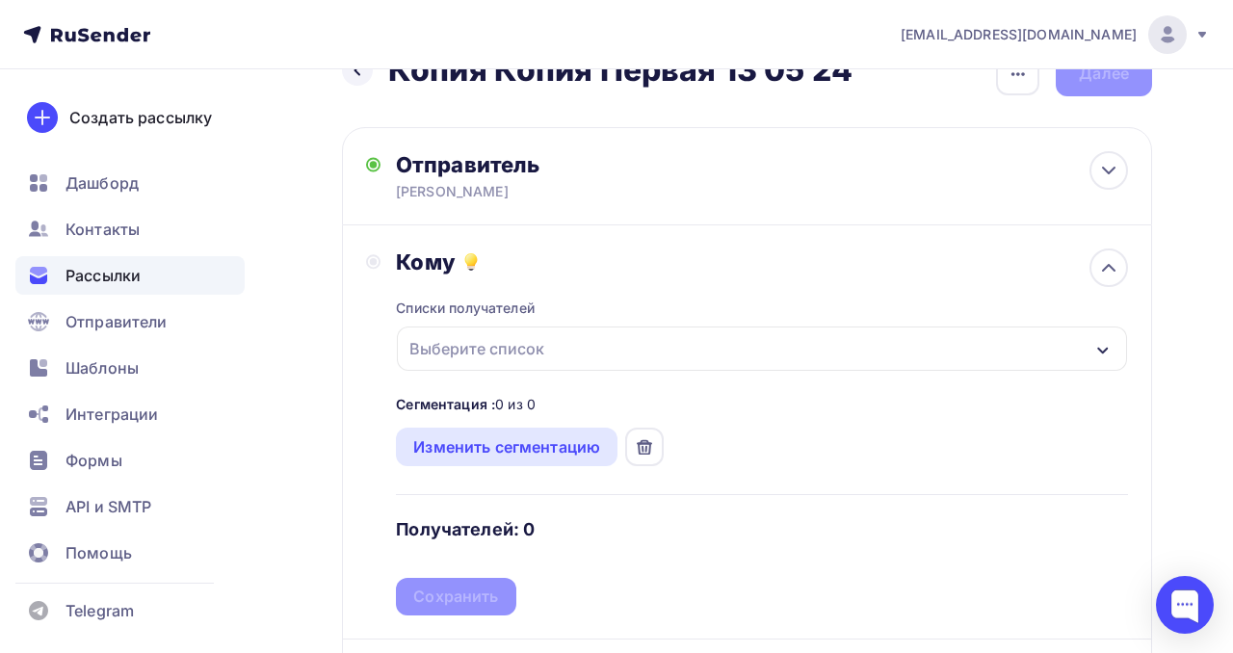
click at [914, 339] on div "Выберите список" at bounding box center [762, 348] width 730 height 44
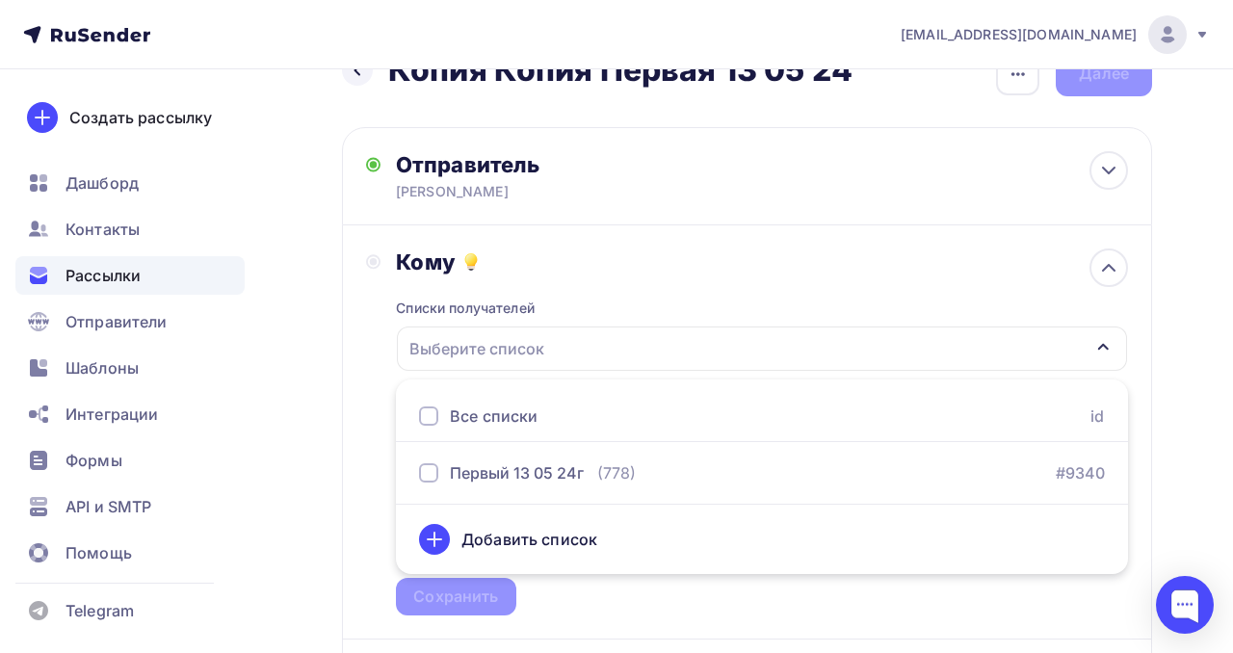
click at [431, 417] on div at bounding box center [428, 415] width 19 height 19
click at [866, 284] on div "Списки получателей Первый 13 05 24г Все списки id Первый 13 05 24г (778) #9340 …" at bounding box center [762, 445] width 732 height 340
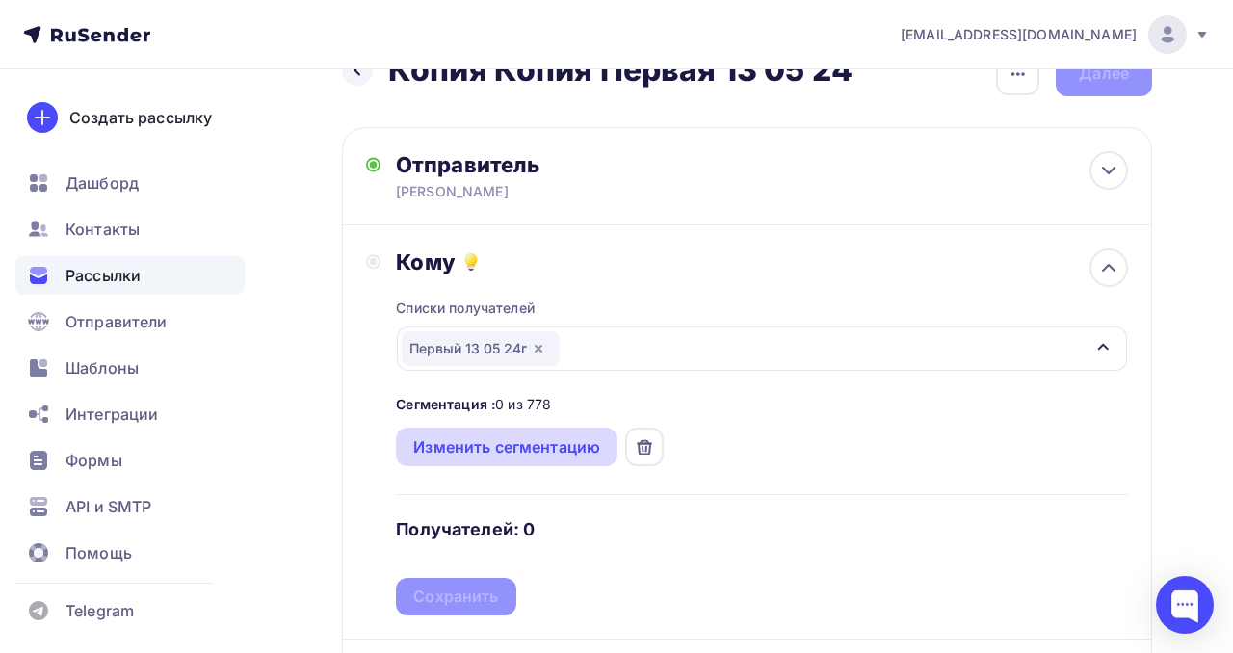
click at [596, 454] on div "Изменить сегментацию" at bounding box center [506, 446] width 187 height 23
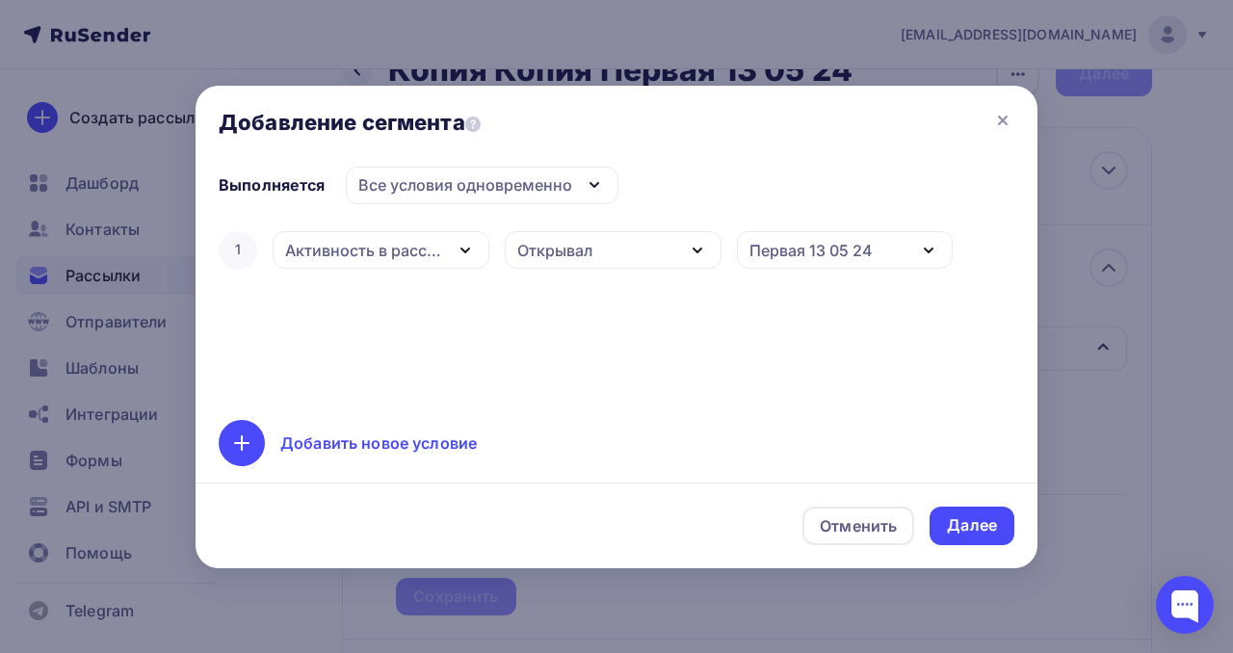
click at [693, 254] on icon "button" at bounding box center [697, 250] width 23 height 23
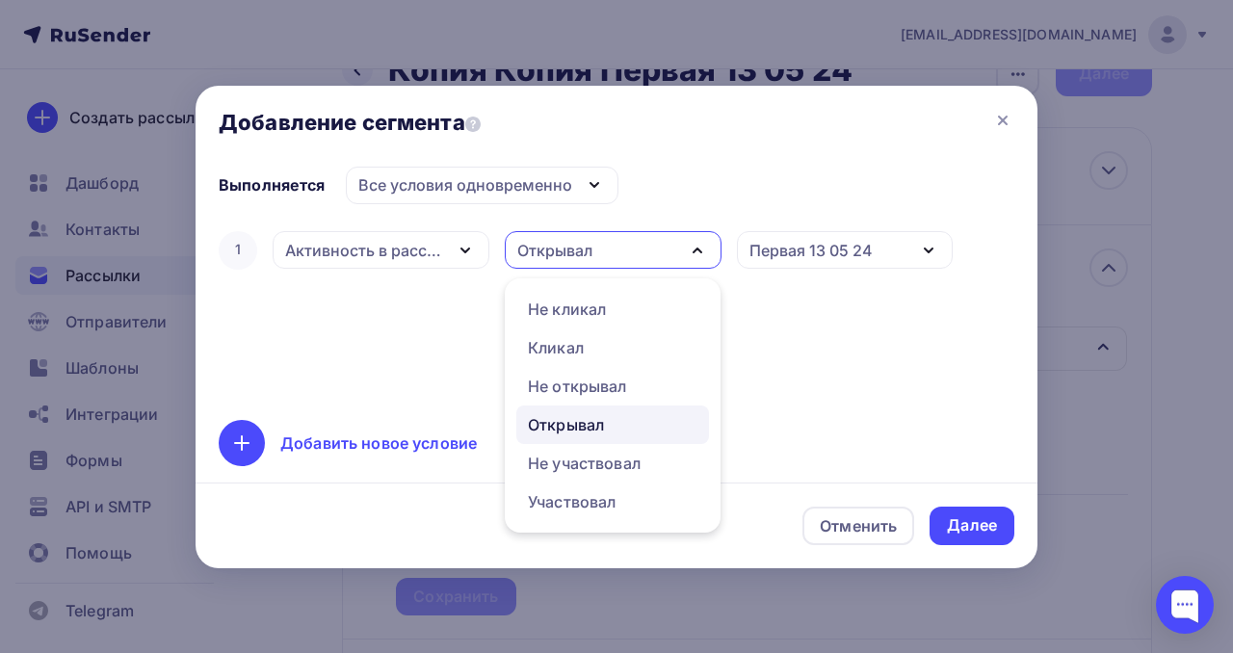
click at [801, 350] on div "1 Активность в рассылке Дата добавления Активность в рассылке Наличие в списке …" at bounding box center [617, 312] width 796 height 170
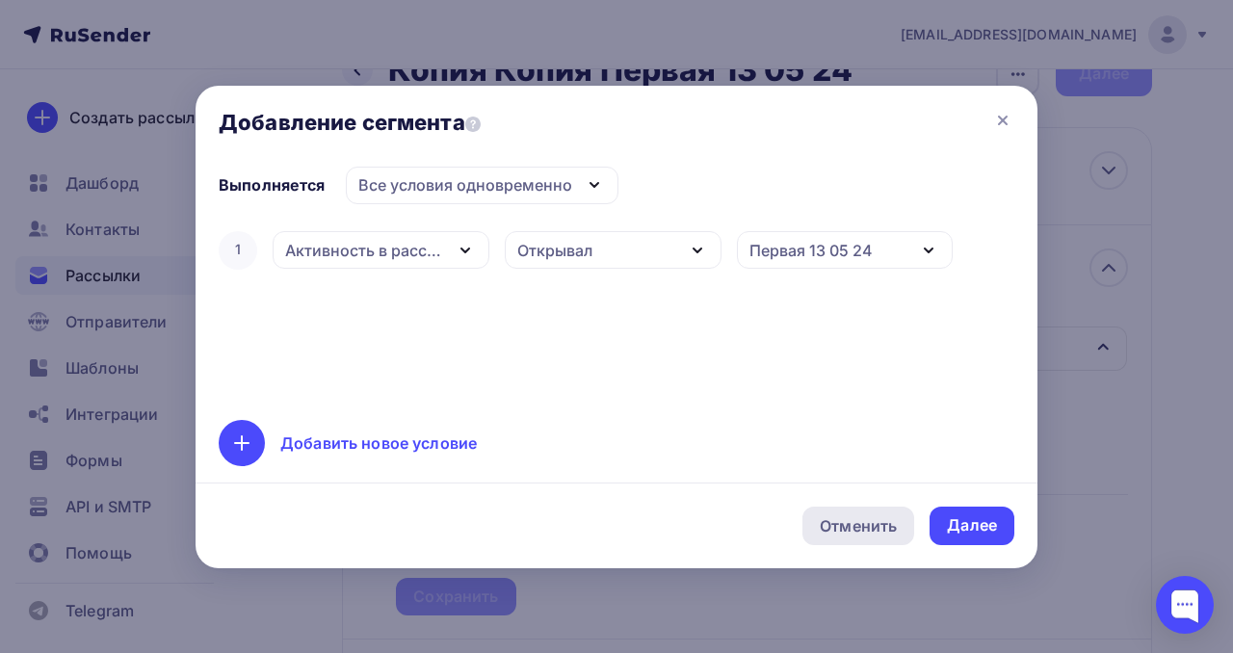
click at [864, 520] on div "Отменить" at bounding box center [858, 525] width 77 height 23
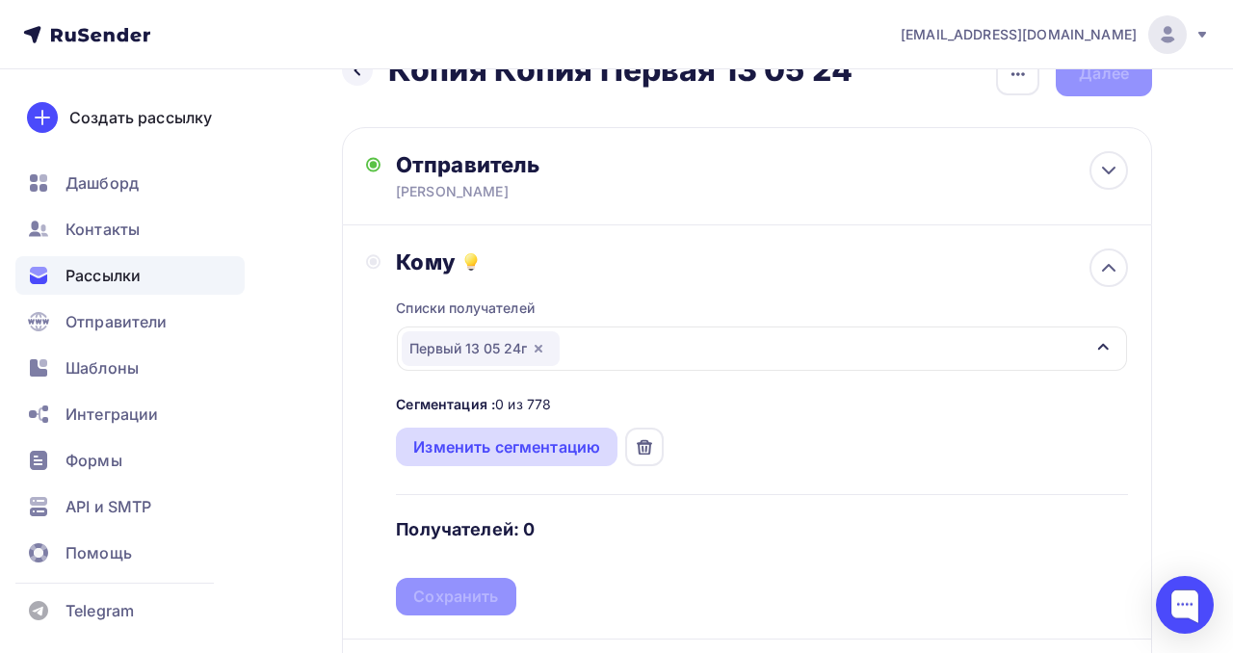
click at [539, 446] on div "Изменить сегментацию" at bounding box center [506, 446] width 187 height 23
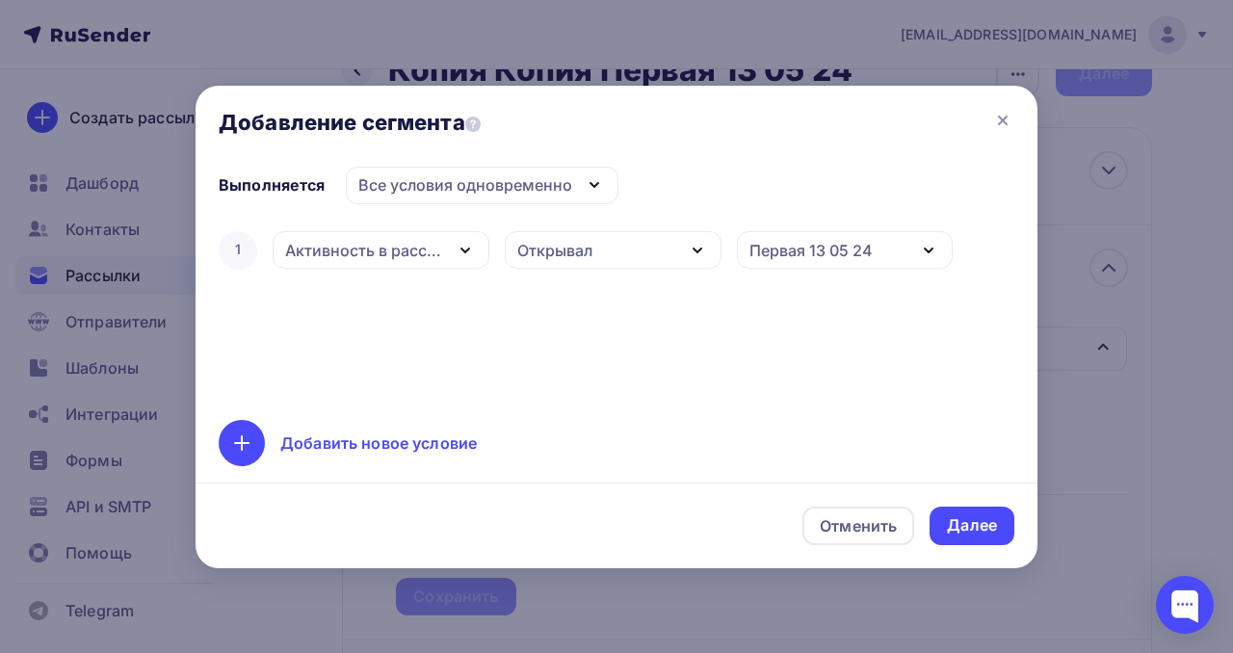
click at [674, 247] on div "Открывал" at bounding box center [613, 250] width 217 height 38
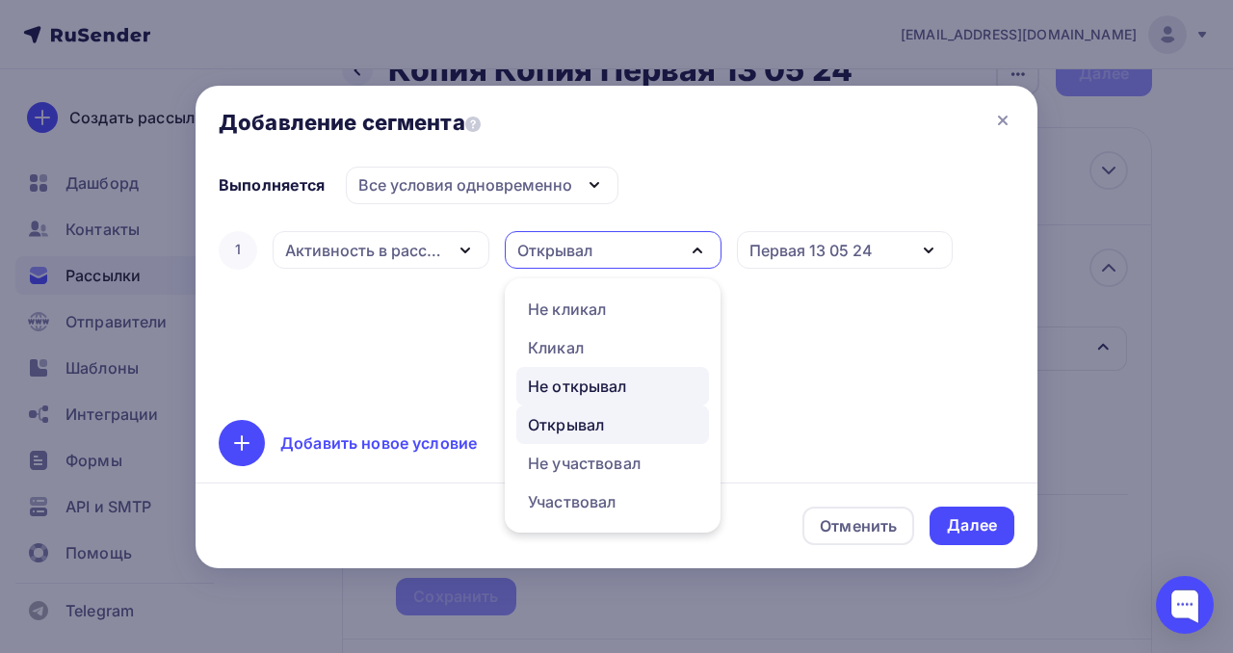
click at [597, 381] on div "Не открывал" at bounding box center [577, 386] width 99 height 23
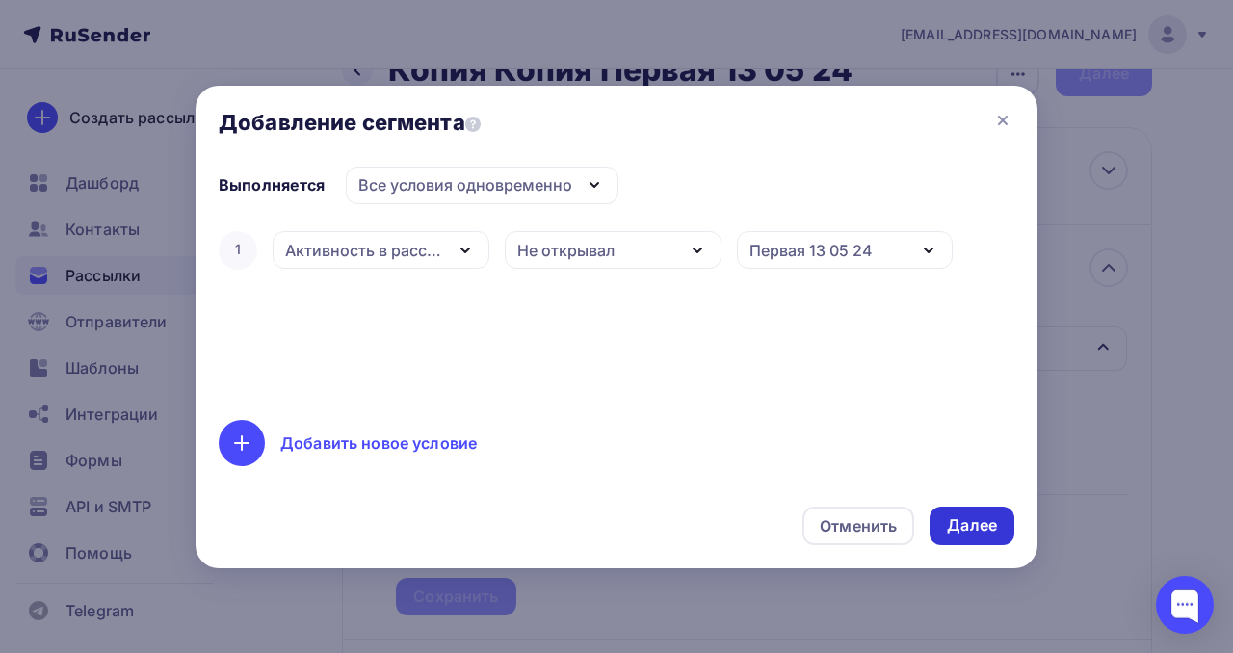
click at [945, 535] on div "Далее" at bounding box center [971, 526] width 85 height 39
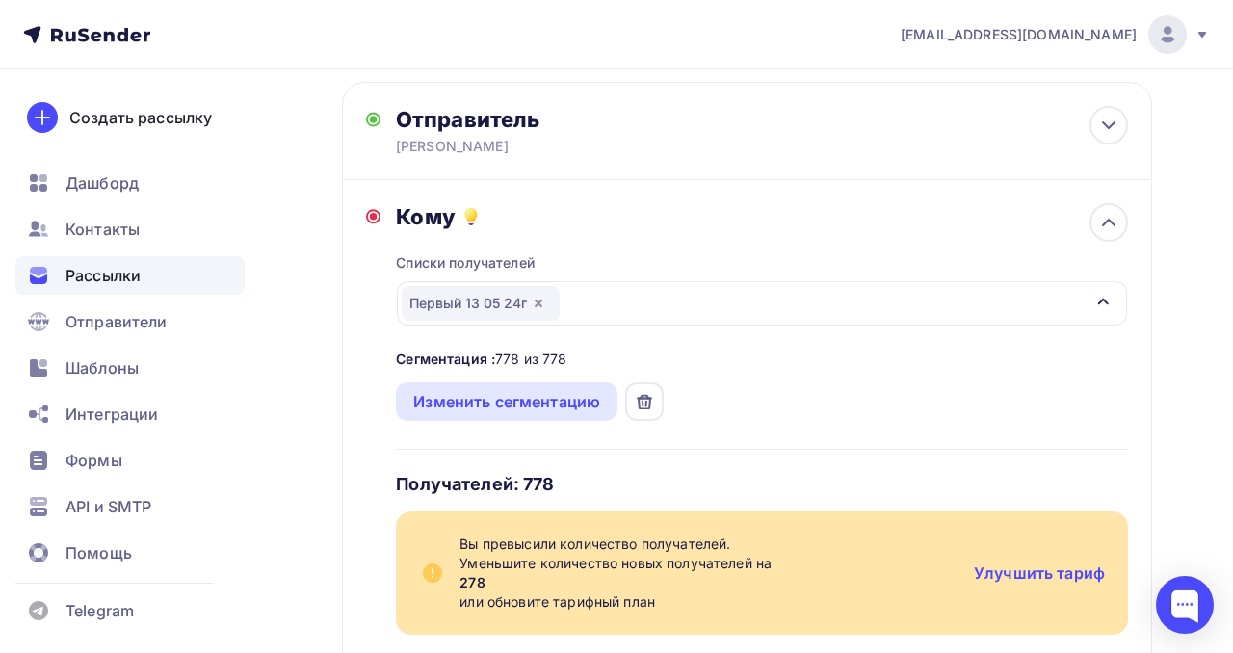
scroll to position [104, 0]
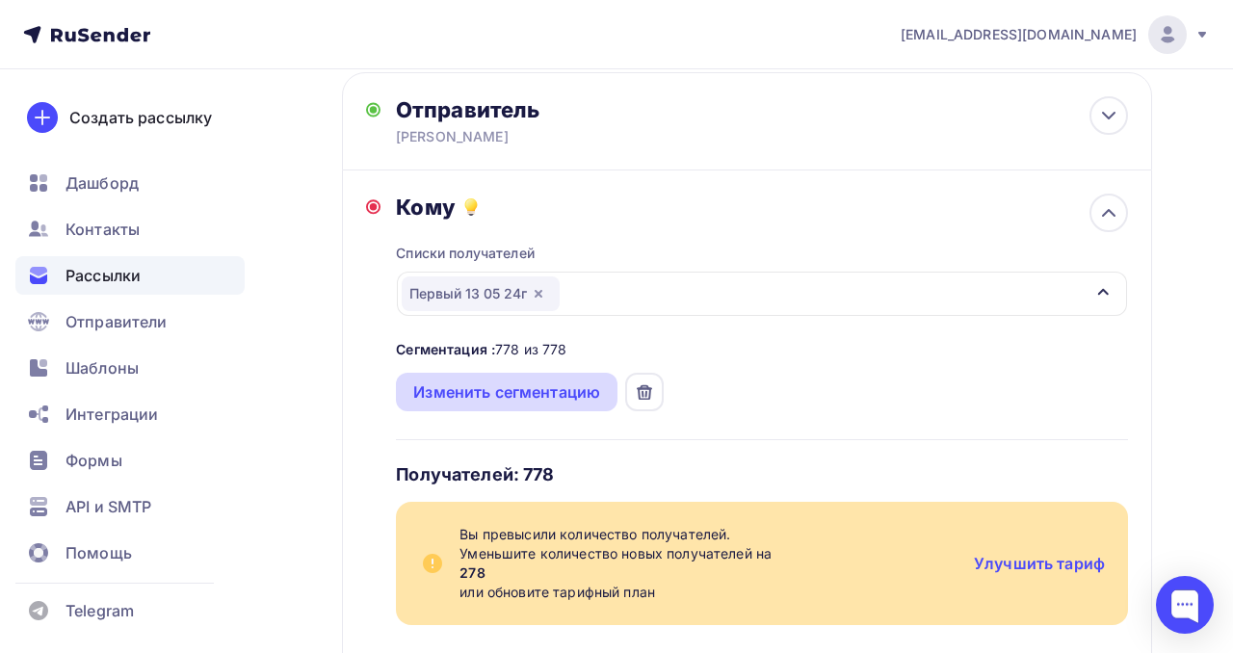
click at [568, 393] on div "Изменить сегментацию" at bounding box center [506, 391] width 187 height 23
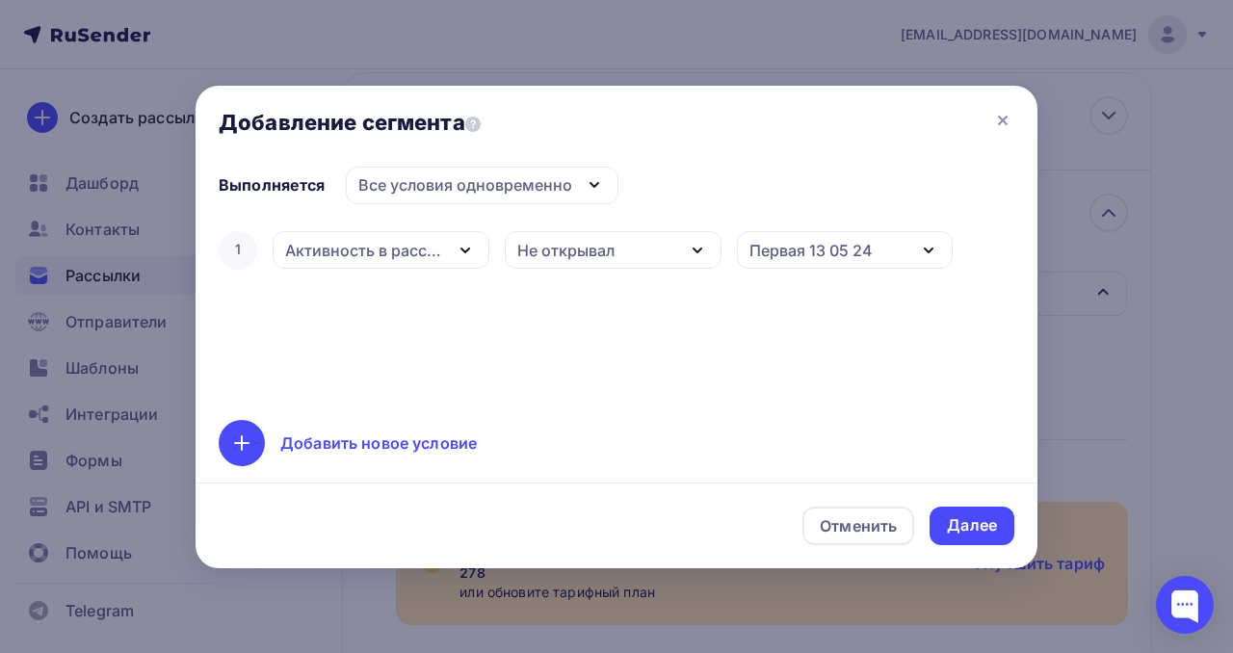
click at [672, 256] on div "Не открывал" at bounding box center [613, 250] width 217 height 38
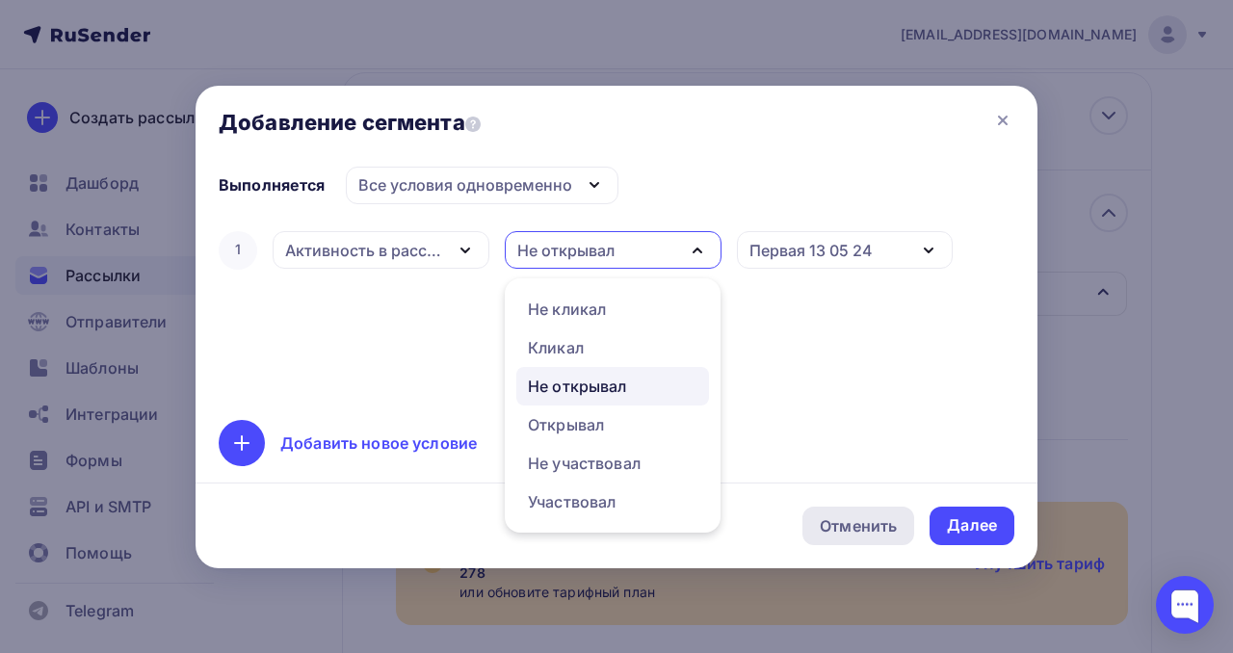
click at [856, 539] on div "Отменить" at bounding box center [858, 526] width 112 height 39
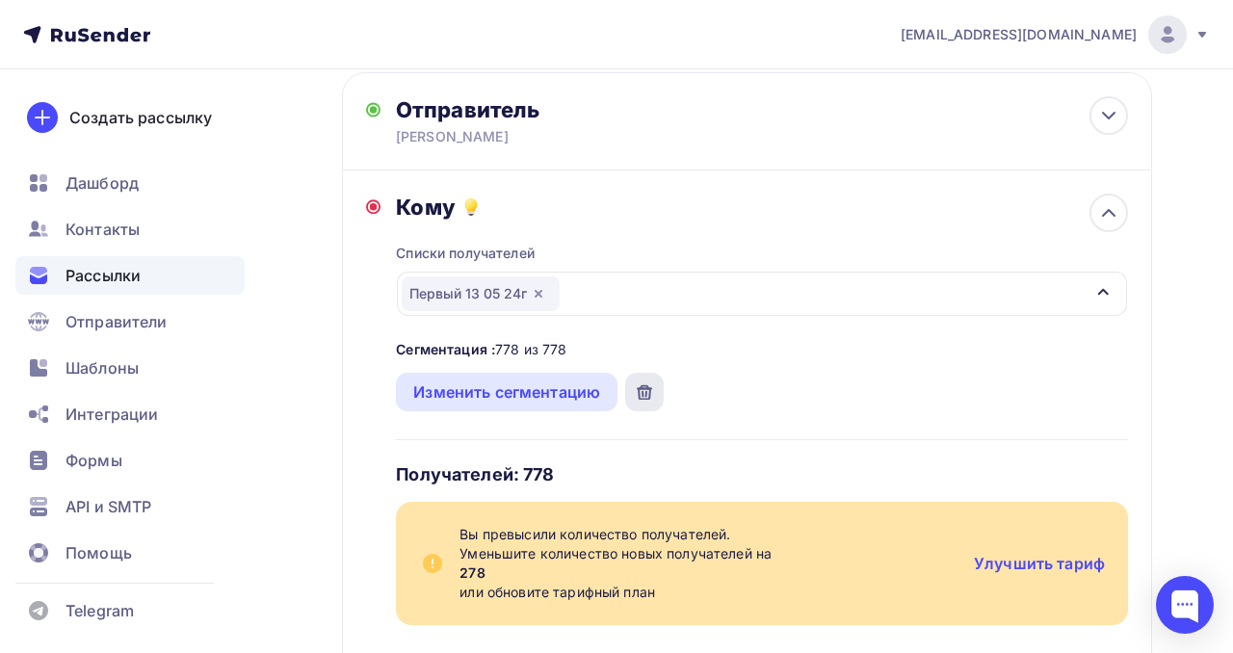
click at [659, 401] on div at bounding box center [644, 392] width 39 height 39
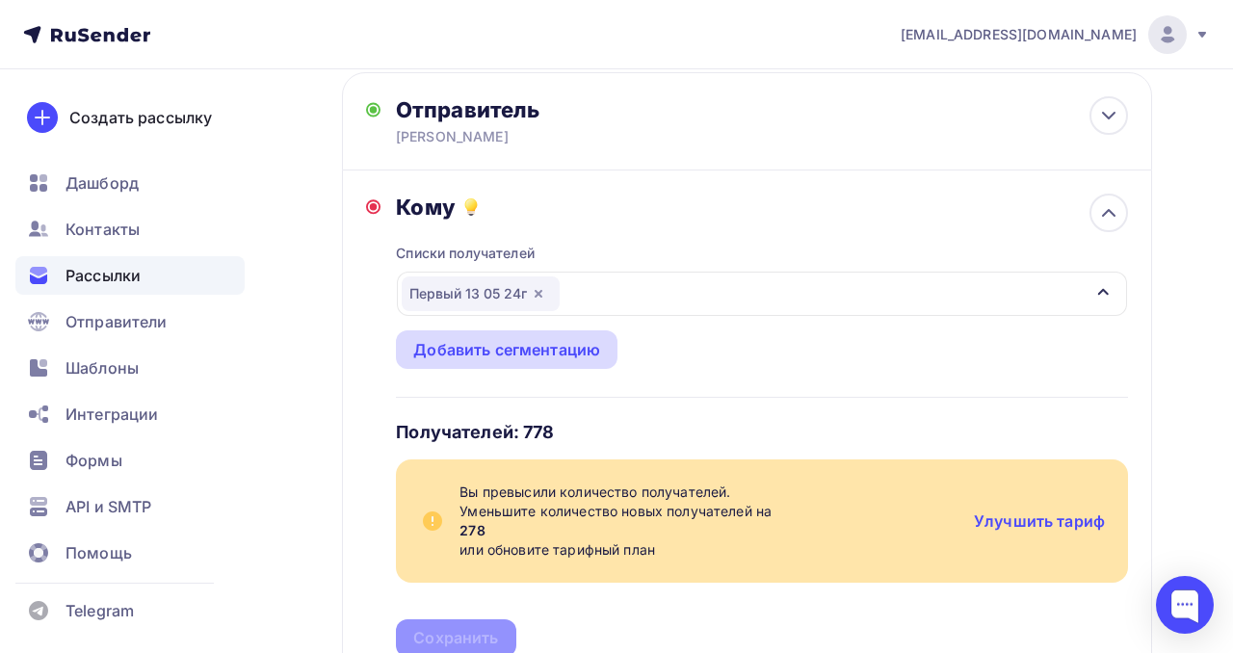
click at [561, 345] on div "Добавить сегментацию" at bounding box center [506, 349] width 187 height 23
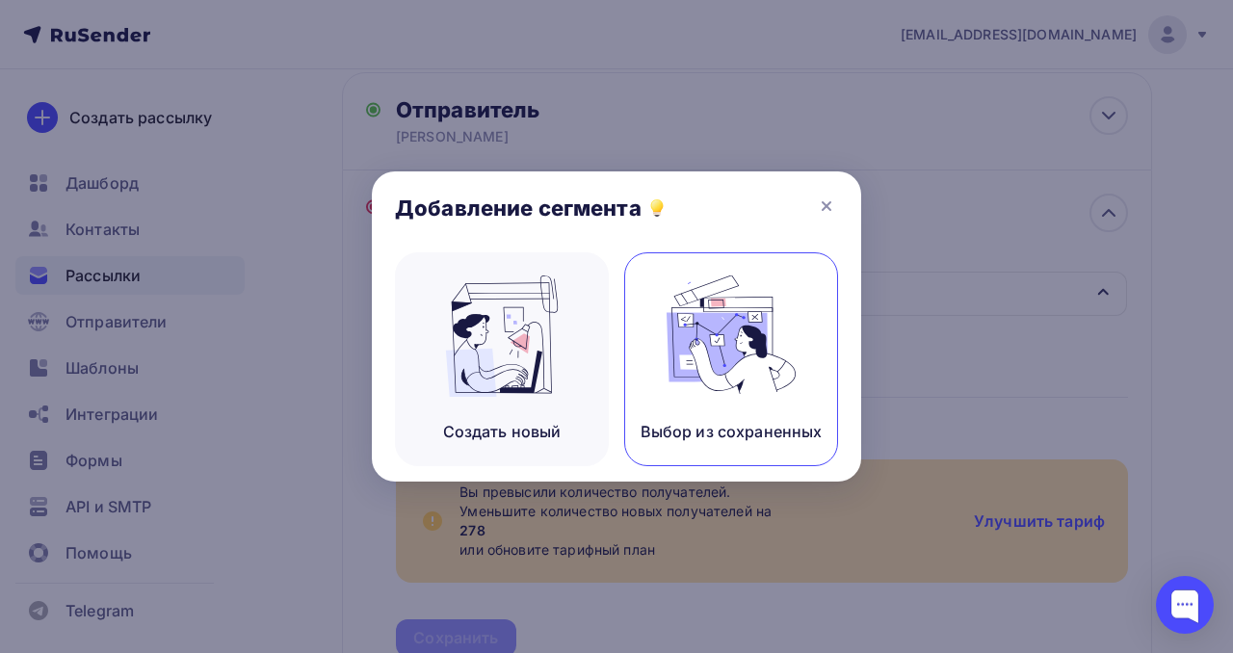
click at [690, 380] on img at bounding box center [730, 335] width 129 height 121
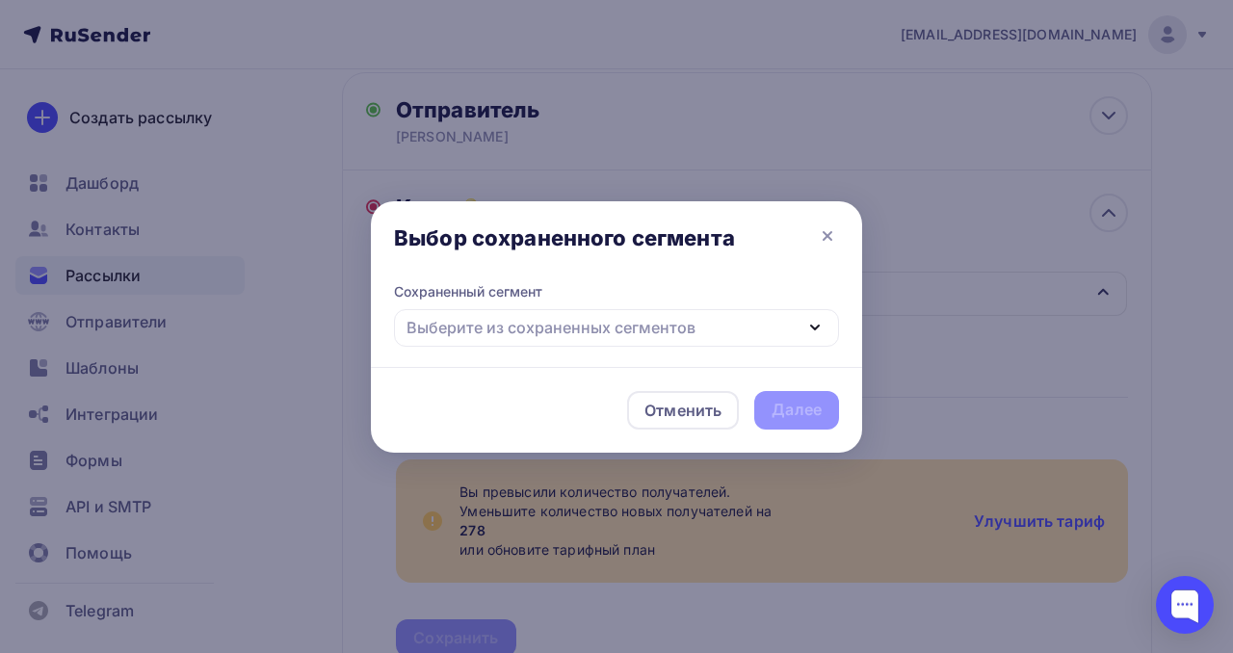
click at [640, 327] on div "Выберите из сохраненных сегментов" at bounding box center [550, 327] width 289 height 23
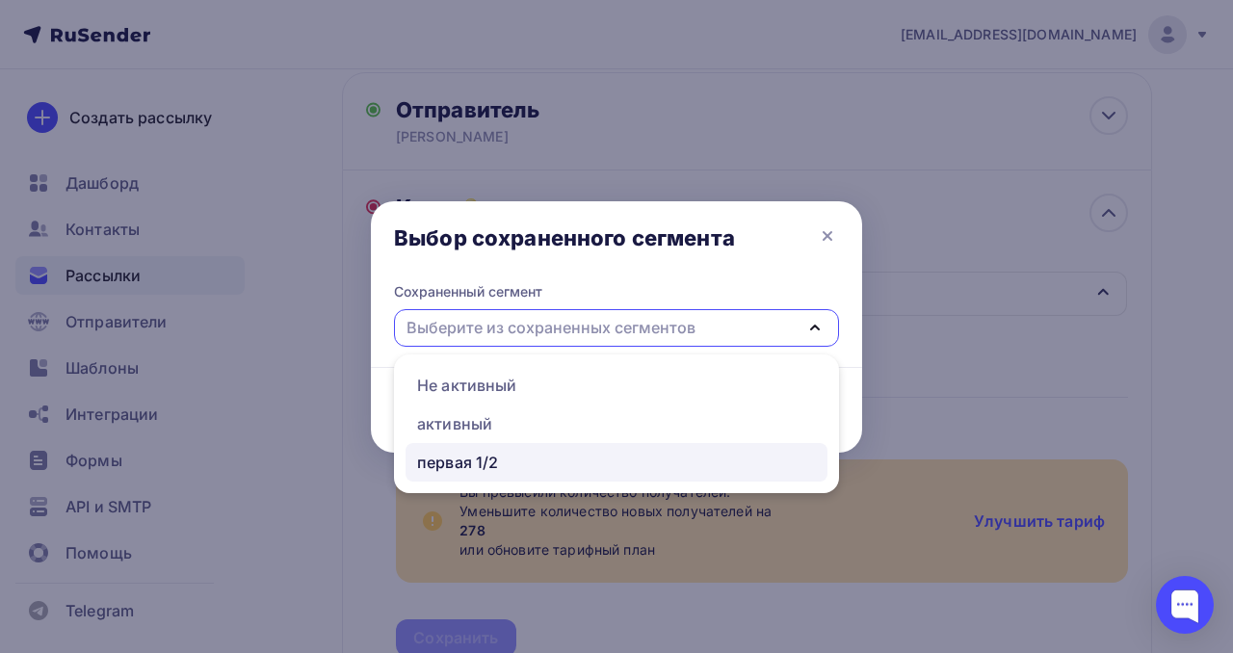
click at [516, 463] on div "первая 1/2" at bounding box center [616, 462] width 399 height 23
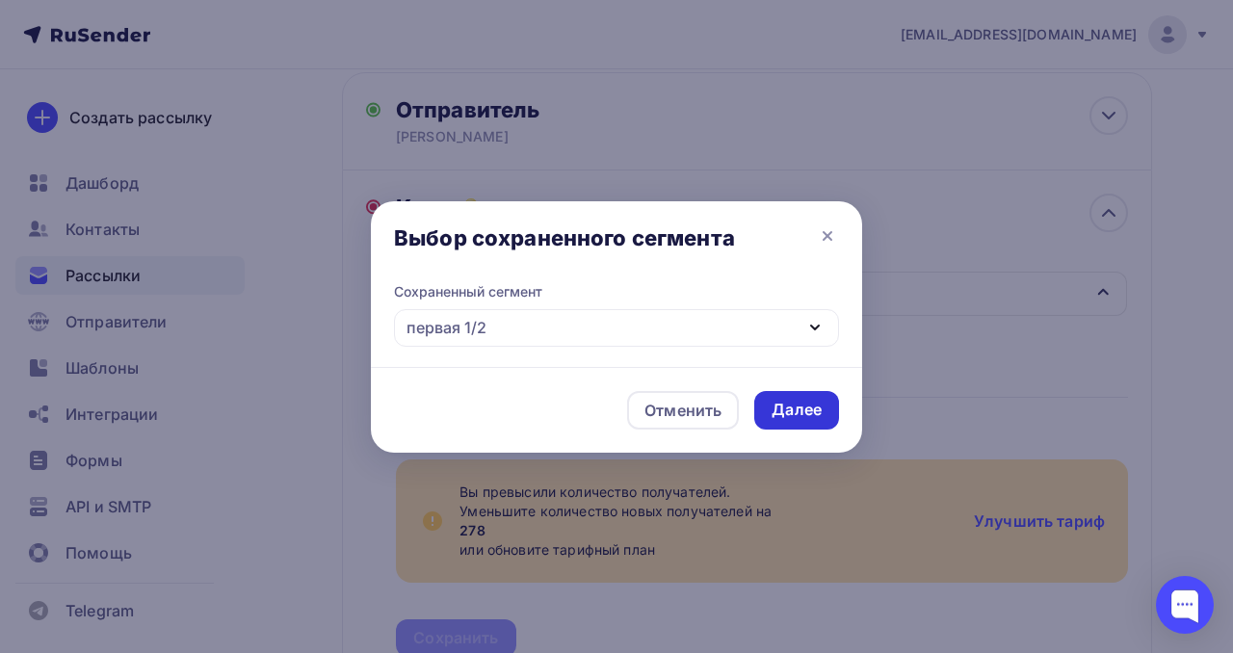
click at [771, 402] on div "Далее" at bounding box center [796, 410] width 50 height 22
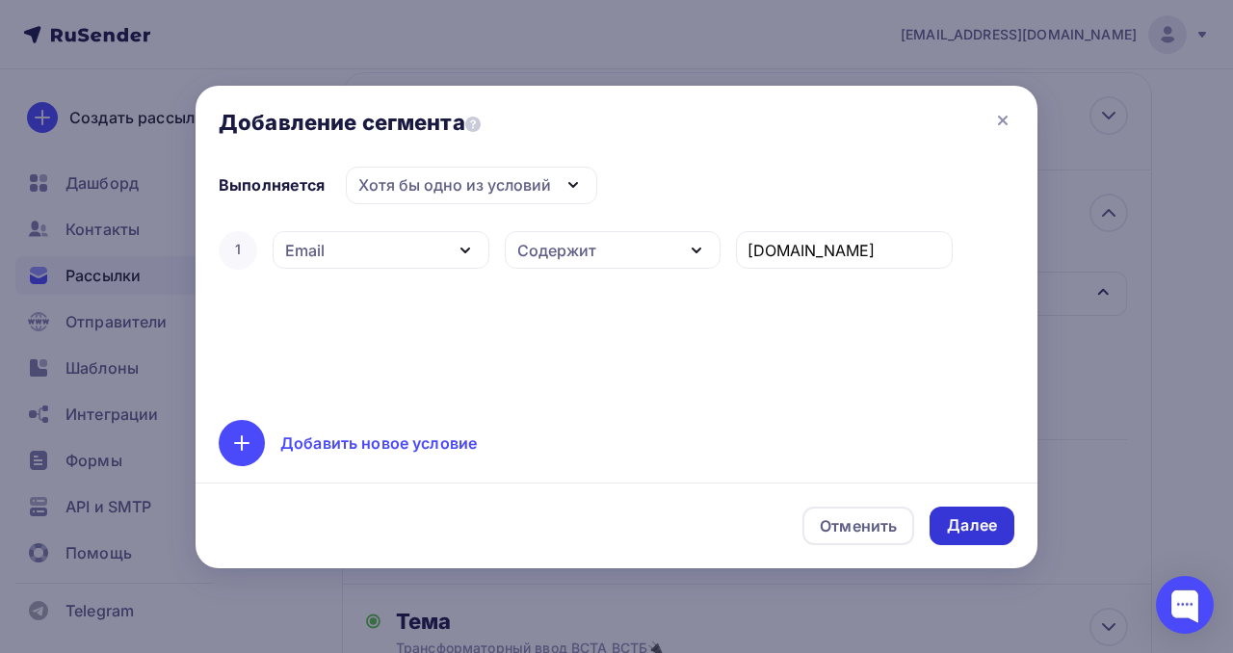
click at [975, 523] on div "Далее" at bounding box center [972, 525] width 50 height 22
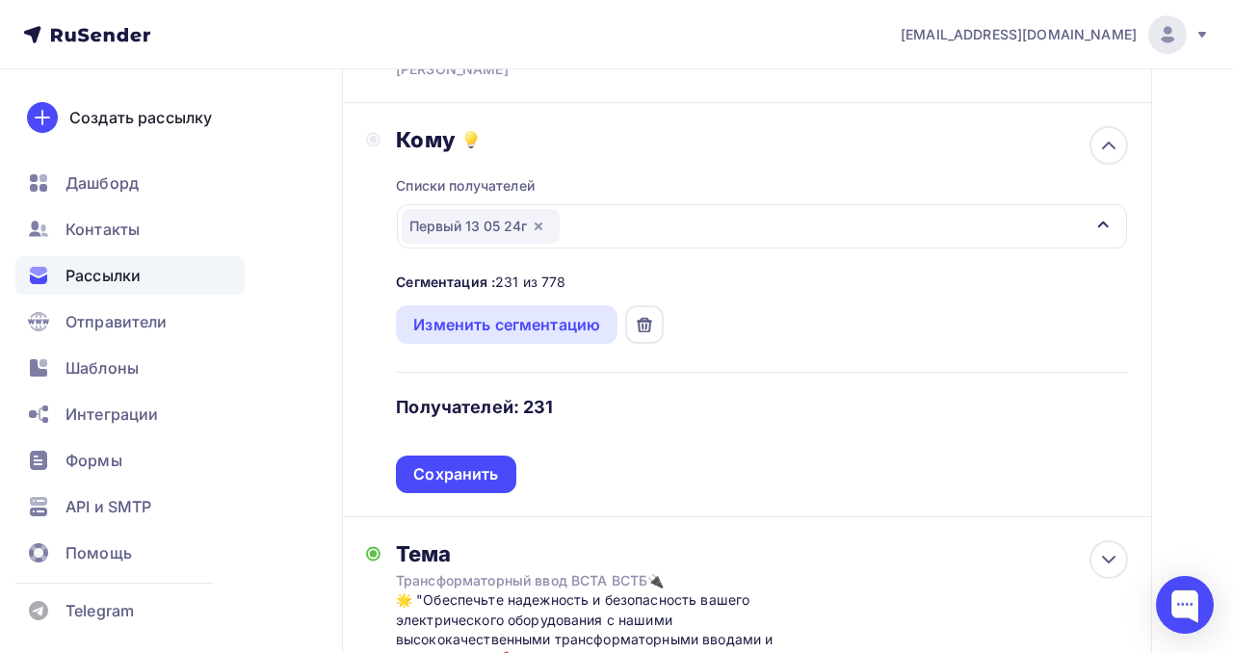
scroll to position [170, 0]
click at [468, 476] on div "Сохранить" at bounding box center [455, 475] width 85 height 22
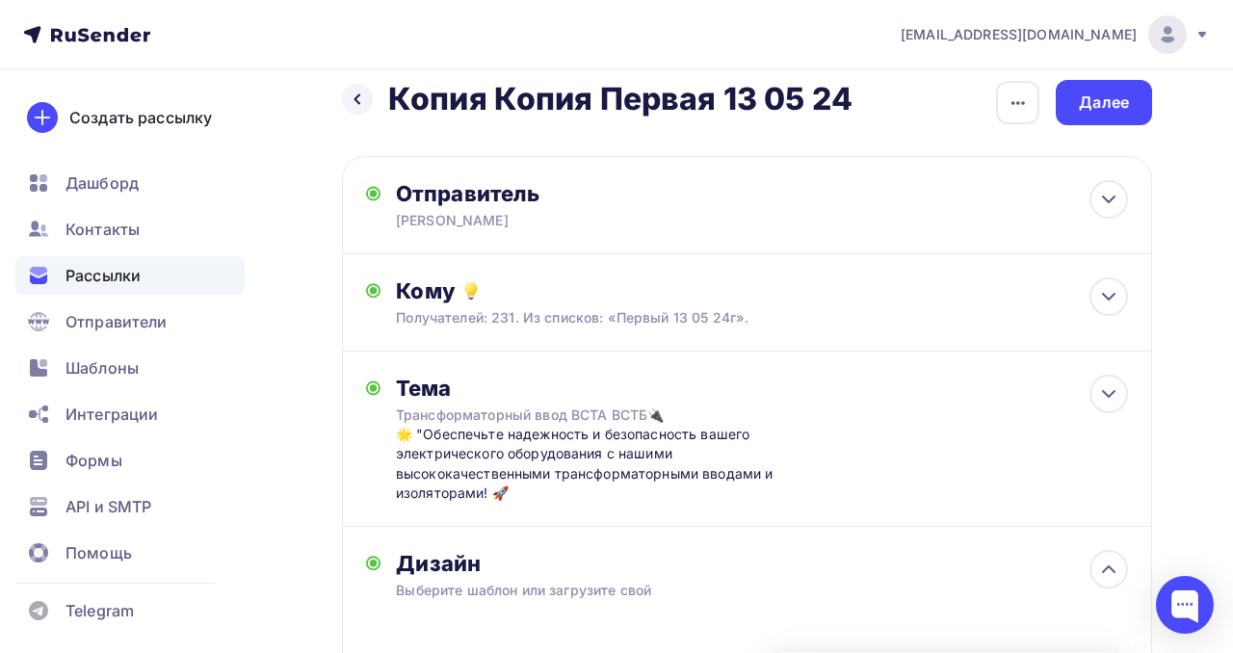
scroll to position [0, 0]
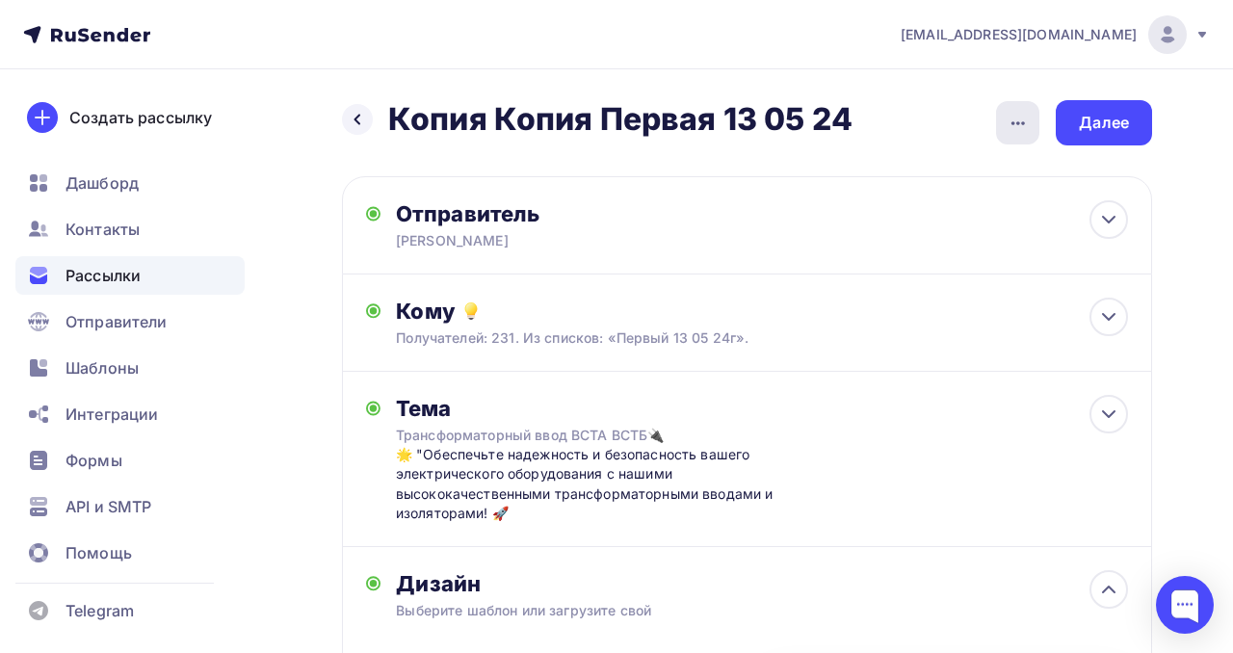
click at [1006, 123] on icon "button" at bounding box center [1017, 123] width 23 height 23
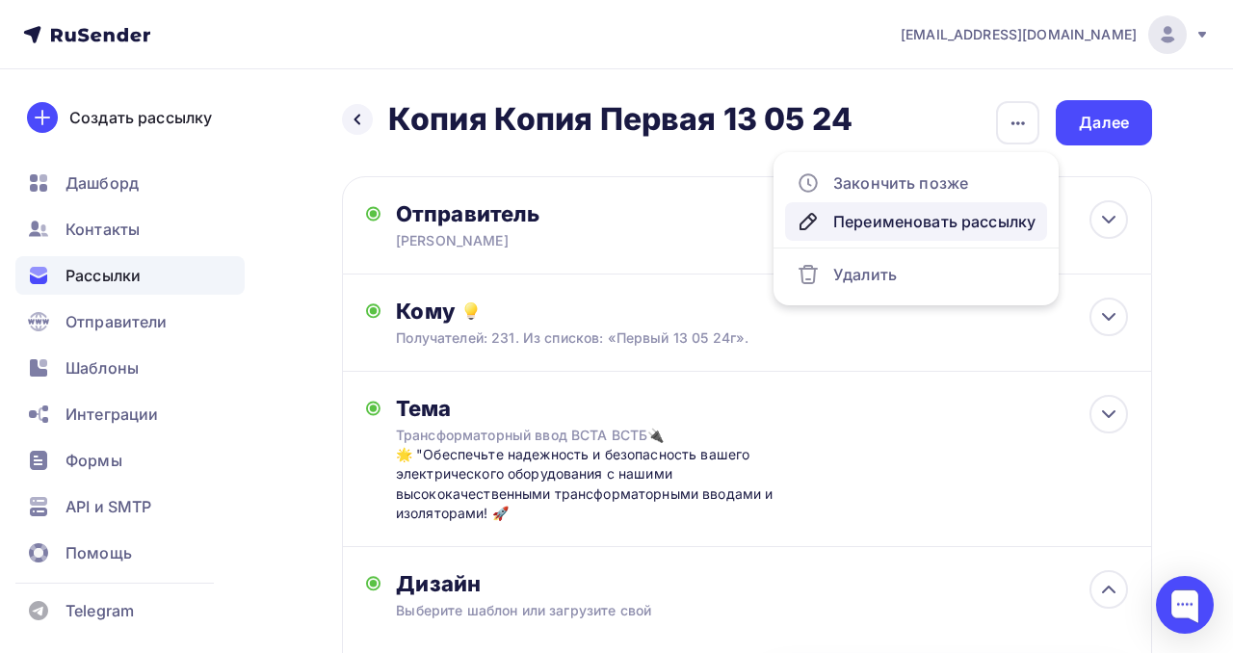
click at [928, 223] on div "Переименовать рассылку" at bounding box center [915, 221] width 239 height 23
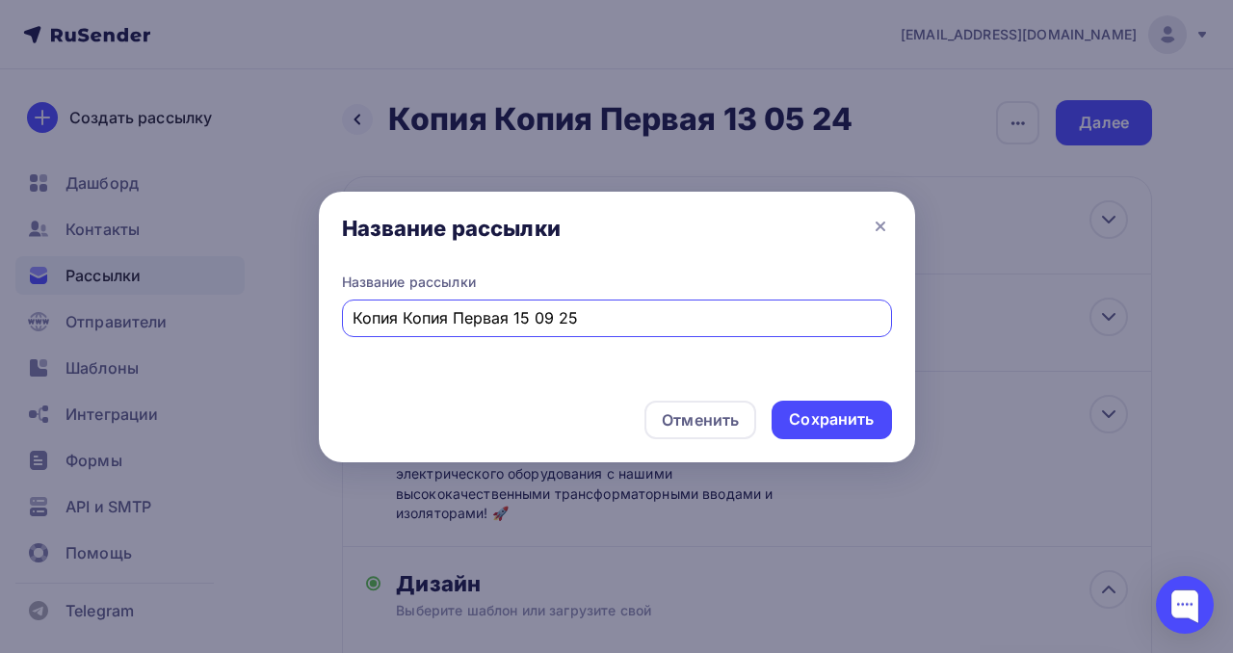
click at [451, 317] on input "Копия Копия Первая 15 09 25" at bounding box center [616, 317] width 528 height 23
click at [400, 316] on input "Копия Копия Первая 15 09 25" at bounding box center [616, 317] width 528 height 23
type input "Копия Первая 15 09 25"
click at [828, 416] on div "Сохранить" at bounding box center [831, 419] width 85 height 22
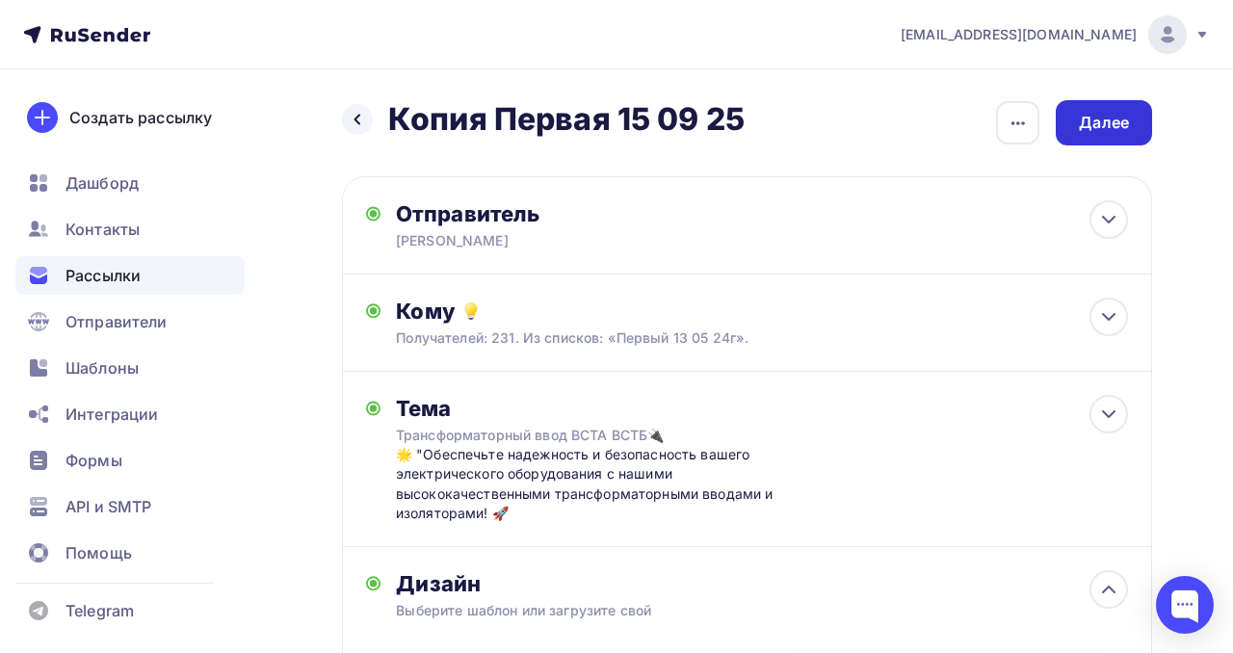
click at [1107, 126] on div "Далее" at bounding box center [1104, 123] width 50 height 22
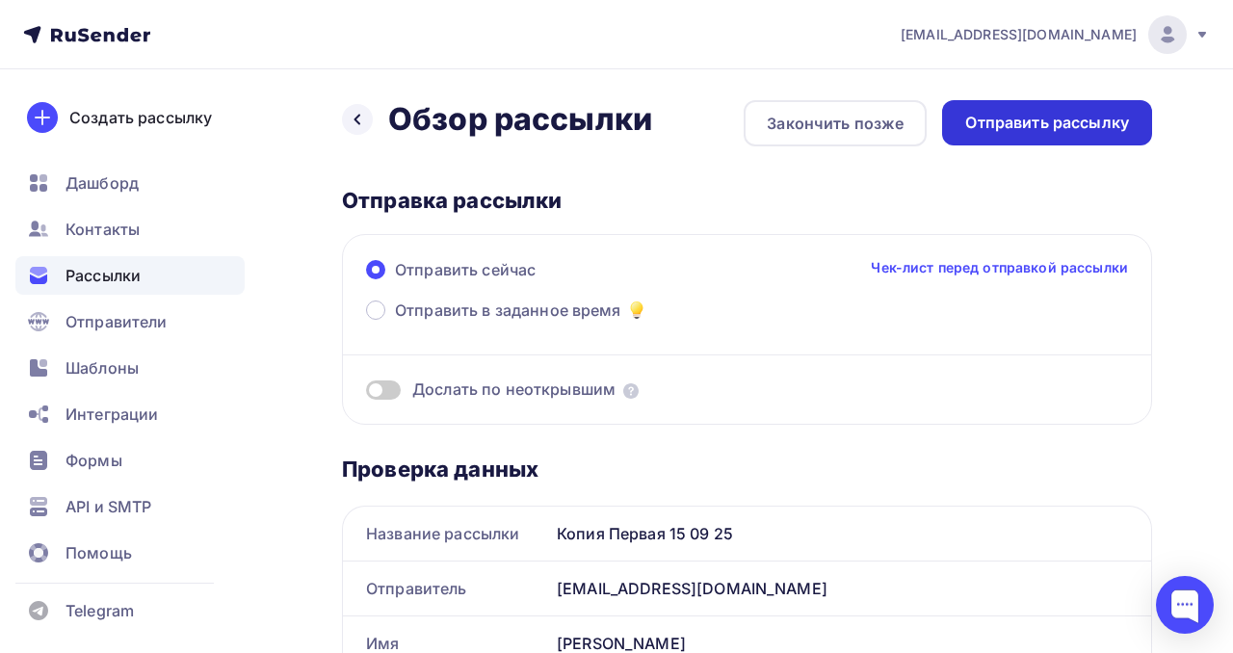
click at [1039, 140] on div "Отправить рассылку" at bounding box center [1047, 122] width 210 height 45
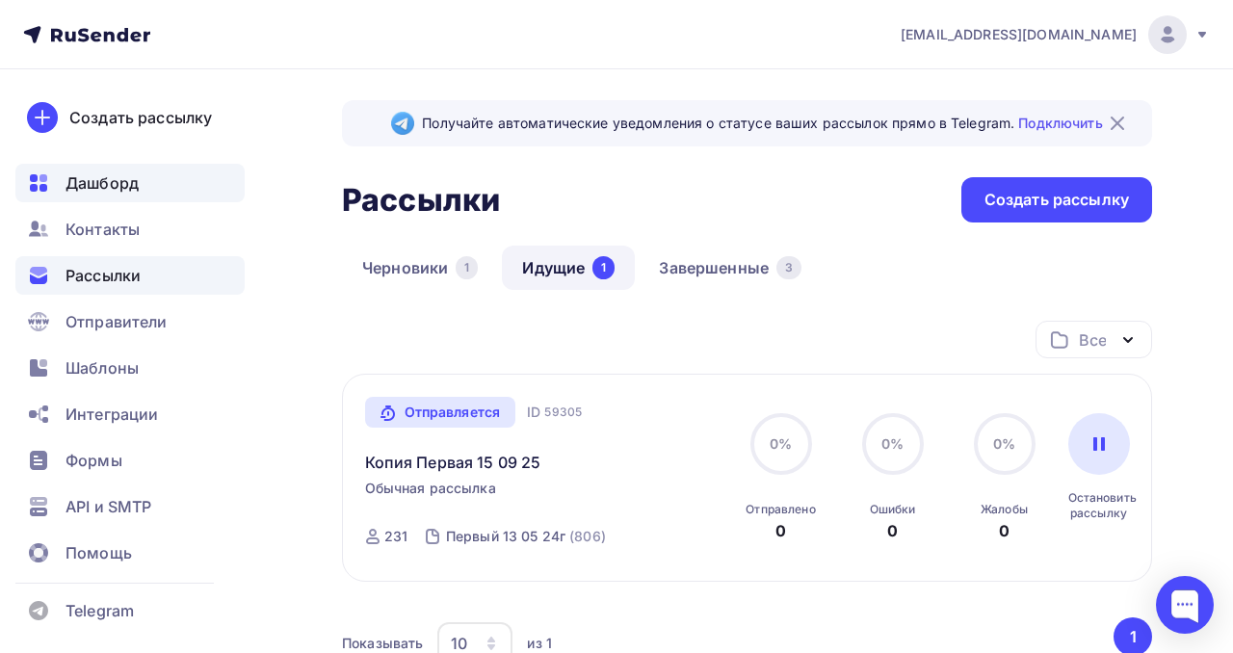
click at [115, 171] on span "Дашборд" at bounding box center [101, 182] width 73 height 23
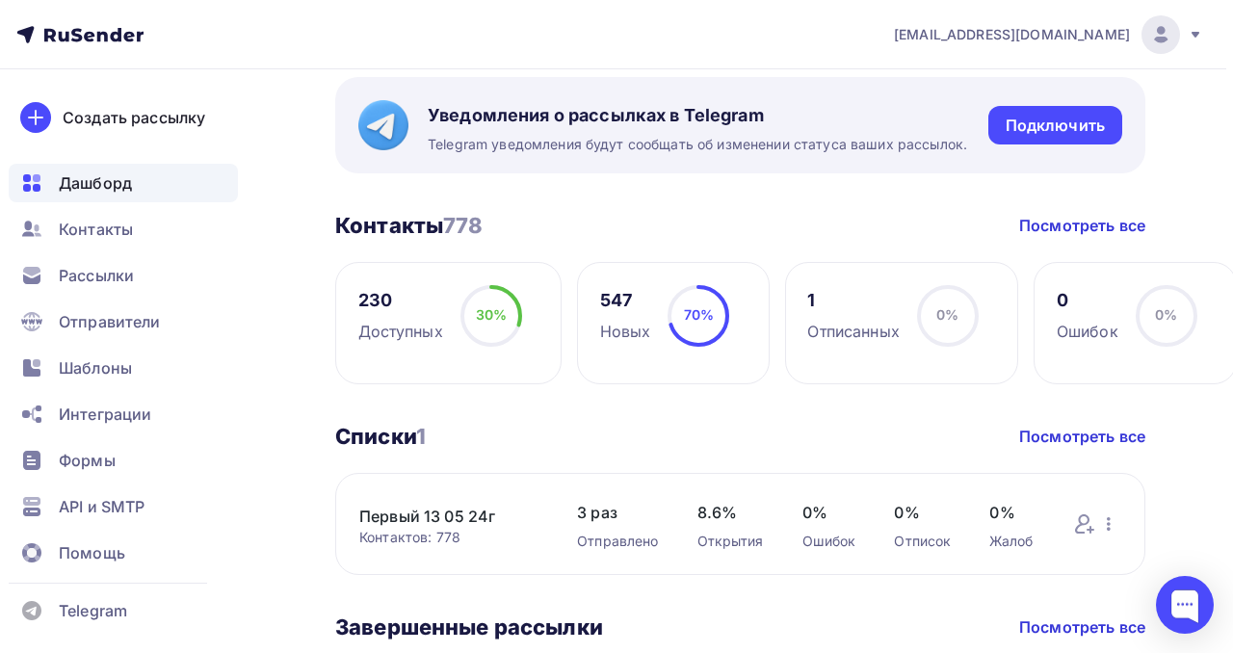
scroll to position [338, 7]
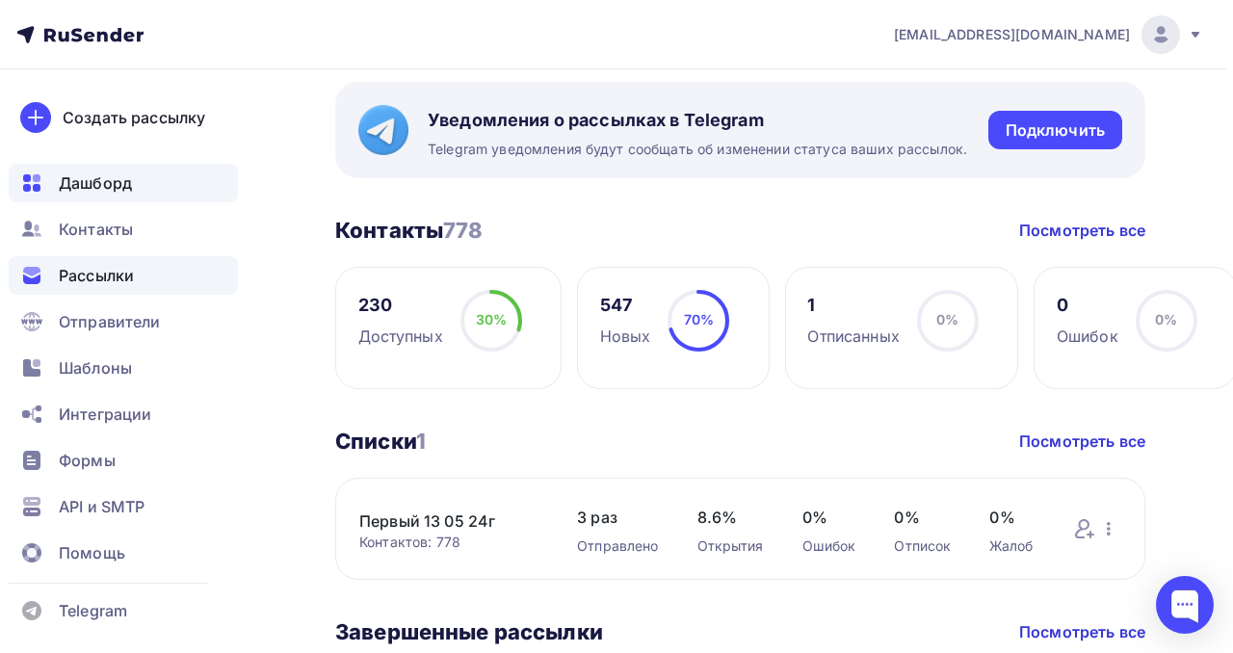
click at [98, 269] on span "Рассылки" at bounding box center [96, 275] width 75 height 23
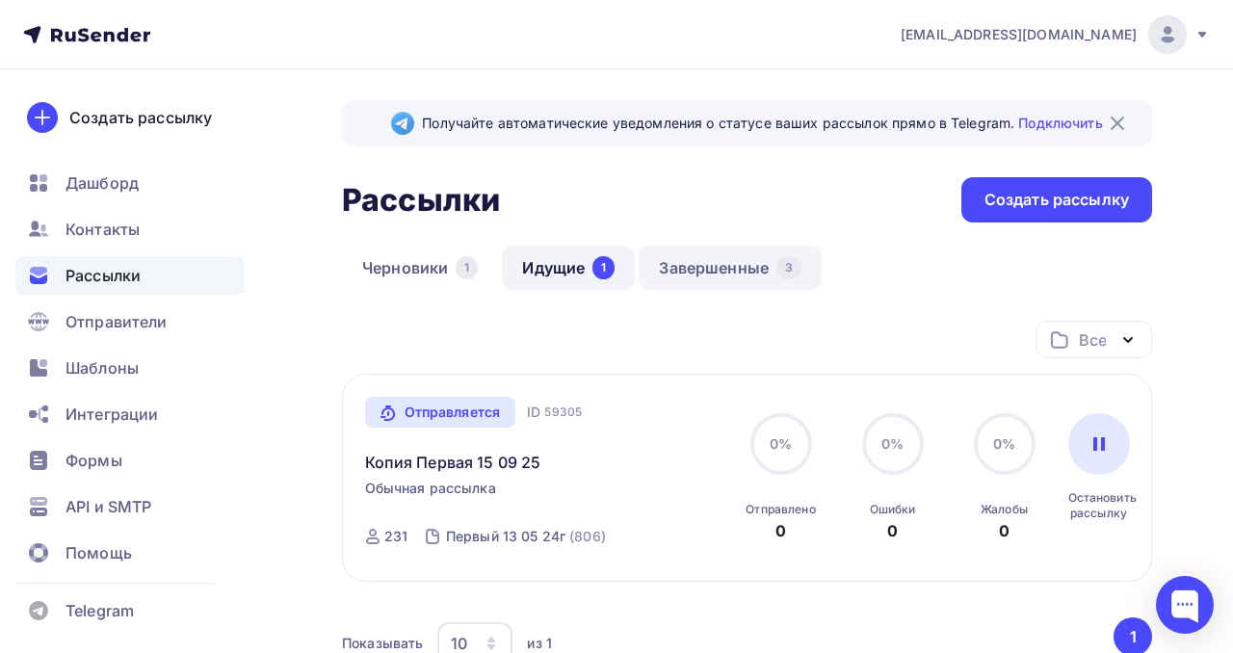
click at [709, 271] on link "Завершенные 3" at bounding box center [730, 268] width 183 height 44
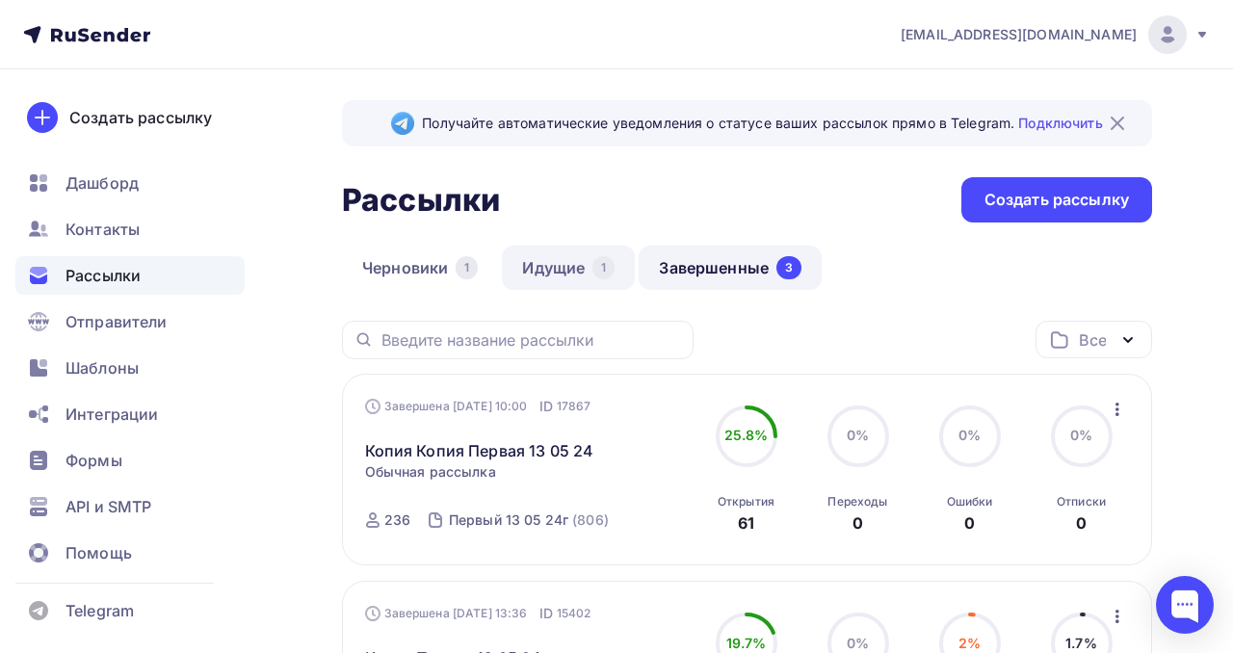
click at [571, 272] on link "Идущие 1" at bounding box center [568, 268] width 133 height 44
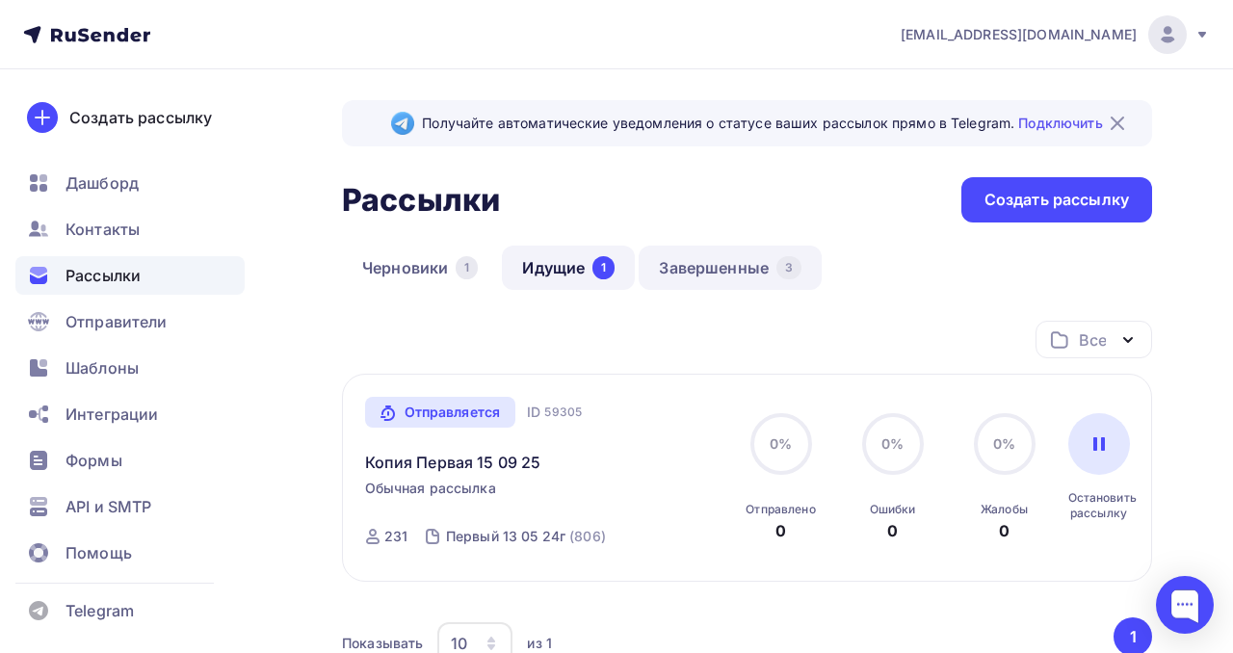
click at [709, 271] on link "Завершенные 3" at bounding box center [730, 268] width 183 height 44
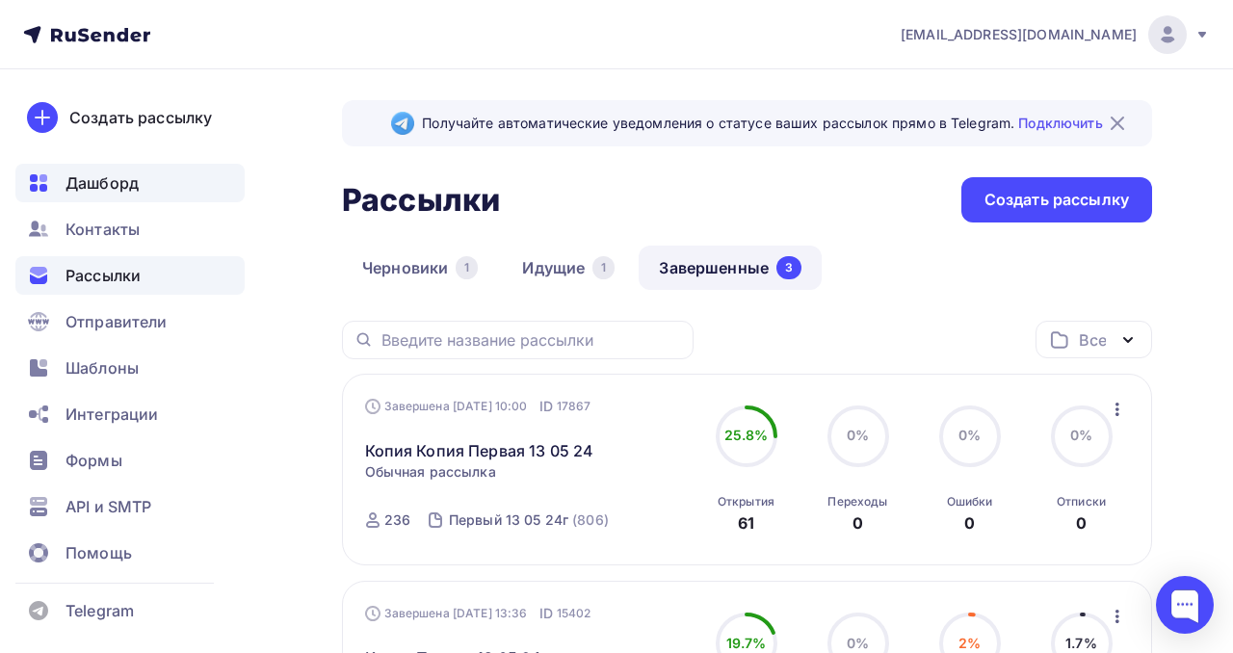
click at [94, 195] on div "Дашборд" at bounding box center [129, 183] width 229 height 39
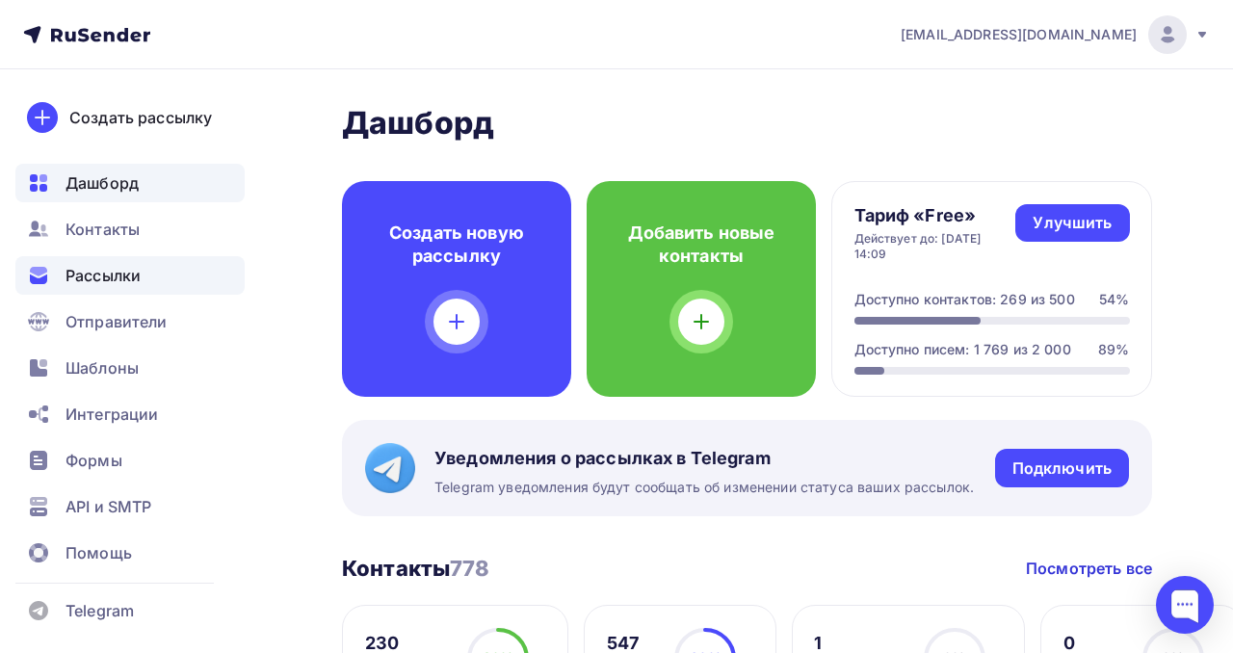
click at [108, 281] on span "Рассылки" at bounding box center [102, 275] width 75 height 23
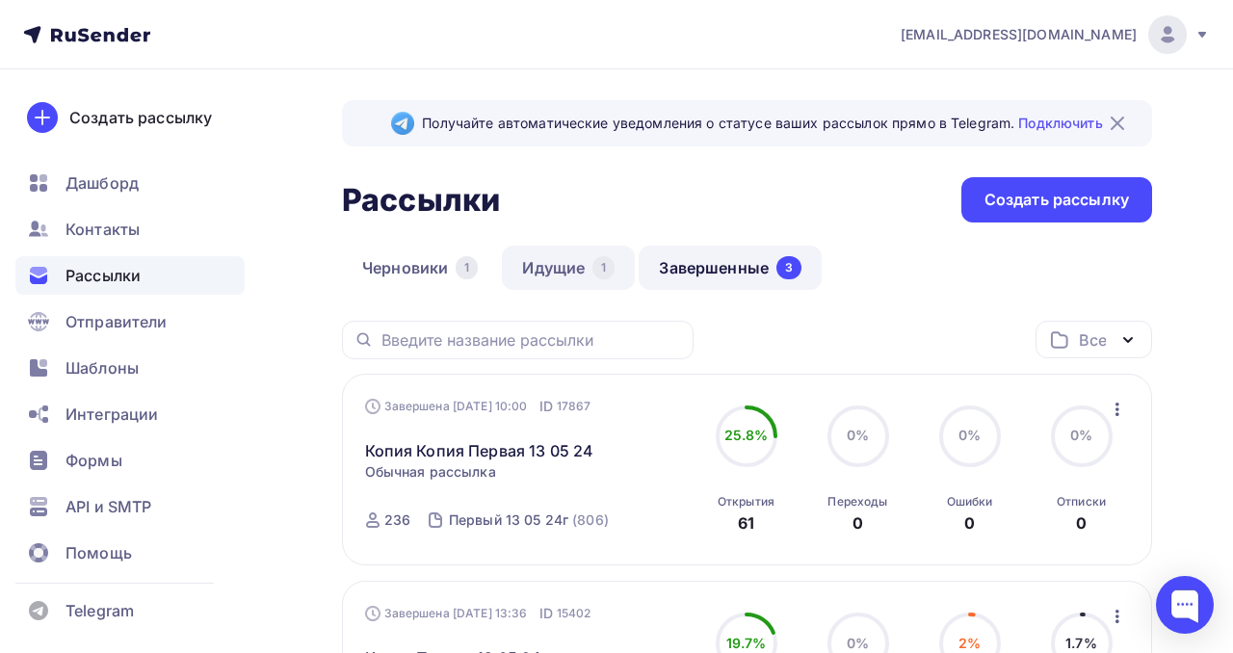
click at [566, 265] on link "Идущие 1" at bounding box center [568, 268] width 133 height 44
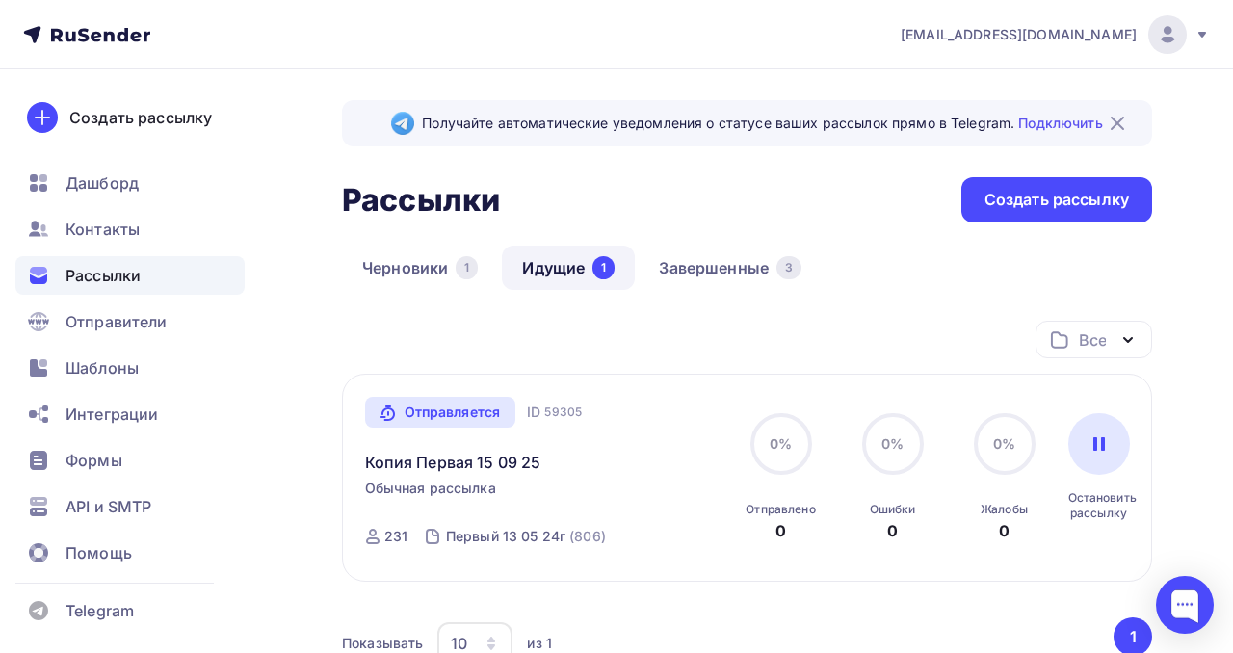
click at [457, 405] on div "Отправляется" at bounding box center [440, 412] width 151 height 31
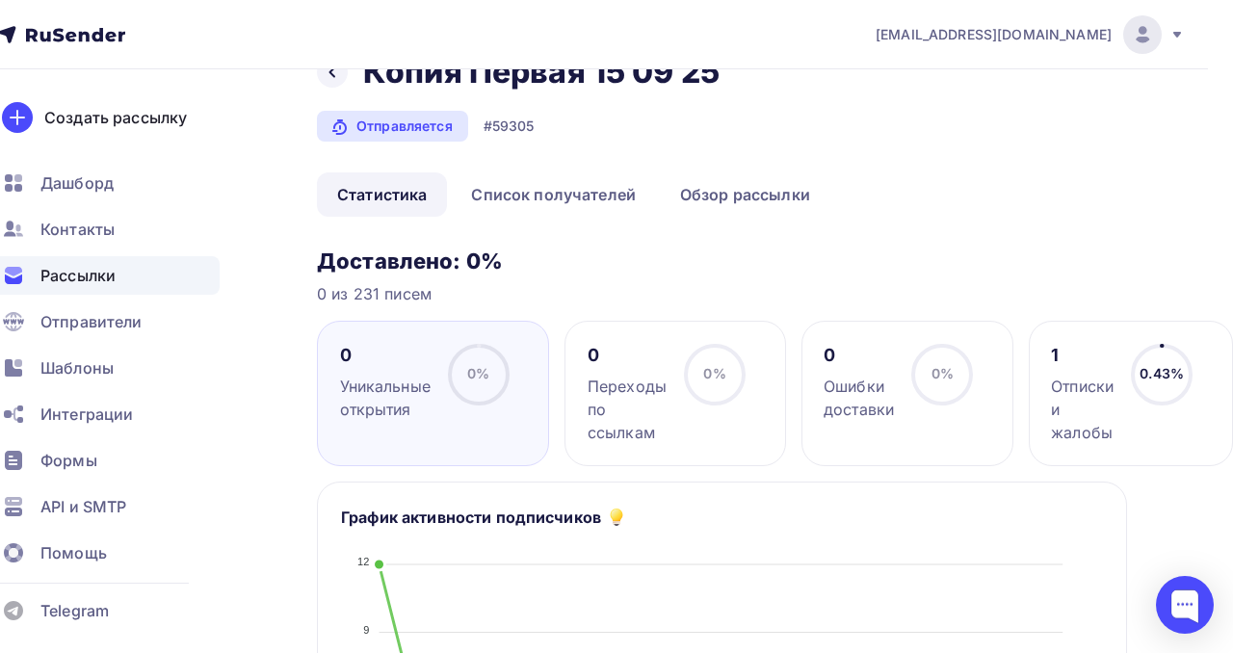
scroll to position [47, 0]
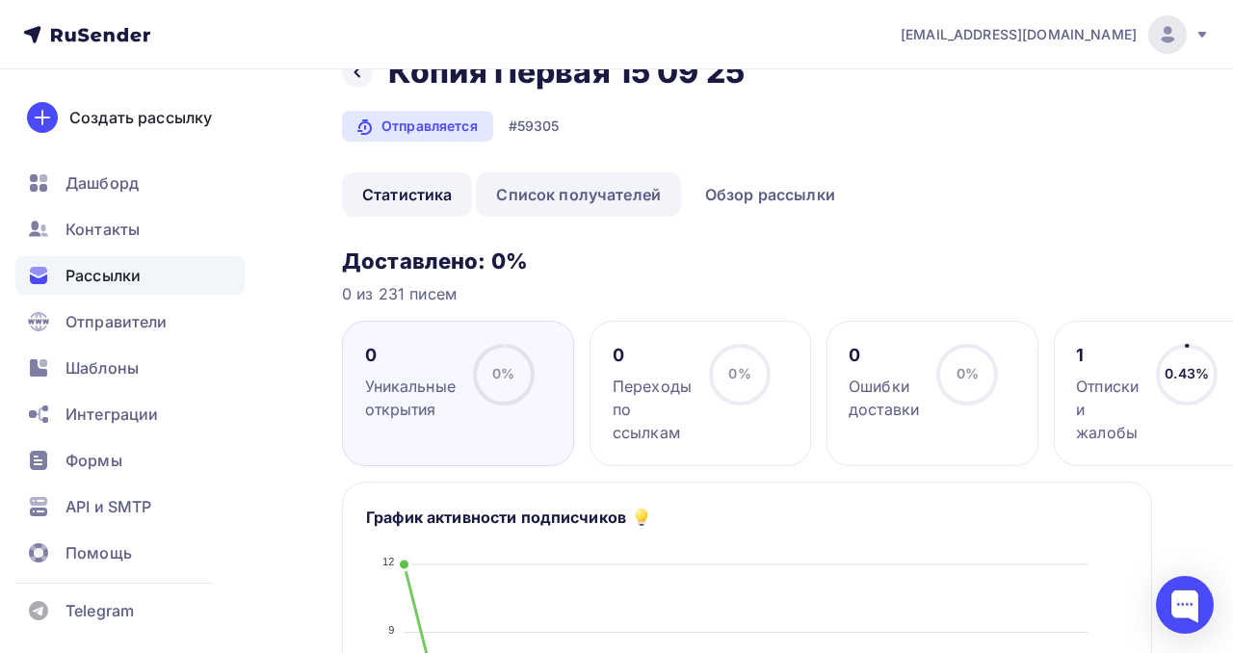
click at [599, 196] on link "Список получателей" at bounding box center [578, 194] width 205 height 44
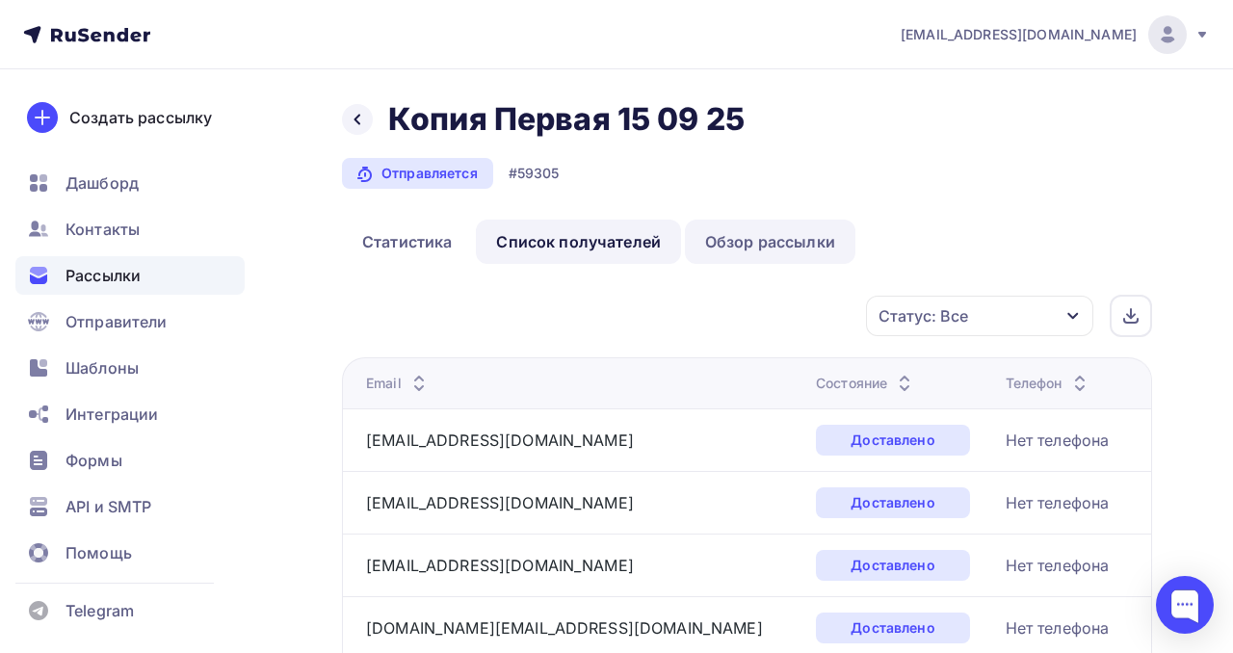
click at [721, 242] on link "Обзор рассылки" at bounding box center [770, 242] width 170 height 44
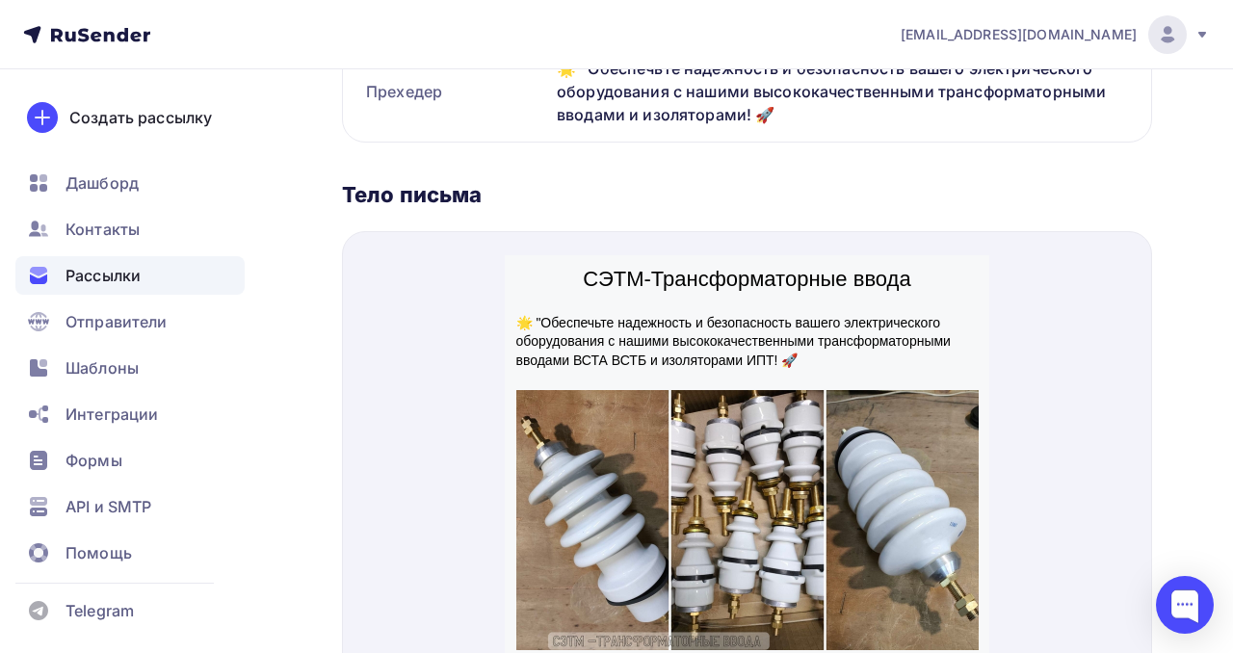
scroll to position [580, 0]
